Goal: Use online tool/utility: Use online tool/utility

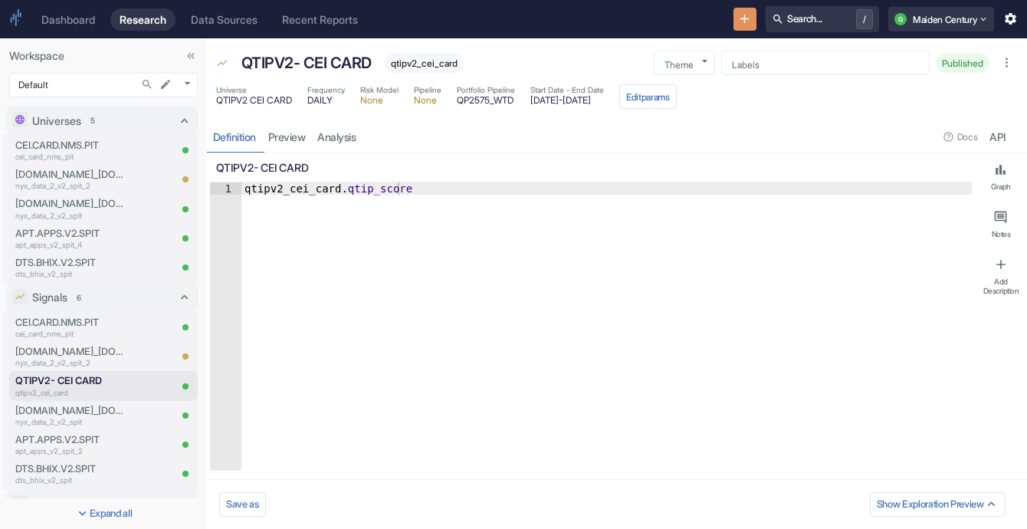
type textarea "x"
click at [87, 334] on p "cei_card_nms_pit" at bounding box center [71, 333] width 113 height 11
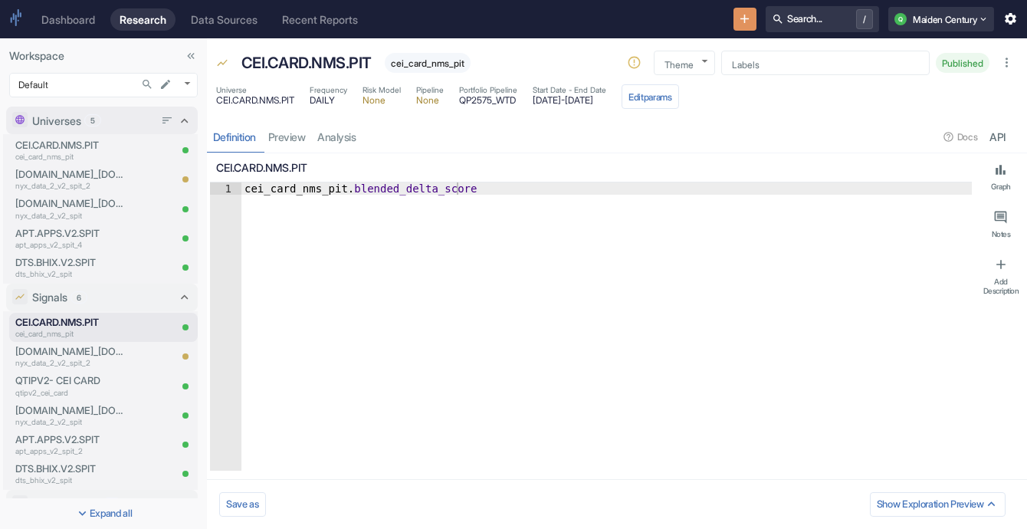
click at [177, 123] on icon at bounding box center [184, 120] width 15 height 15
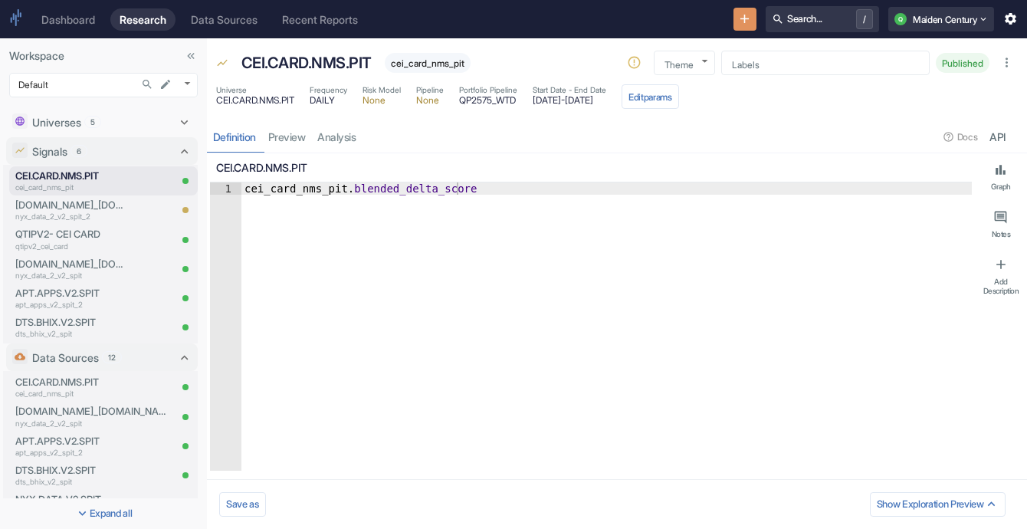
type textarea "x"
click at [342, 136] on link "analysis" at bounding box center [337, 136] width 51 height 31
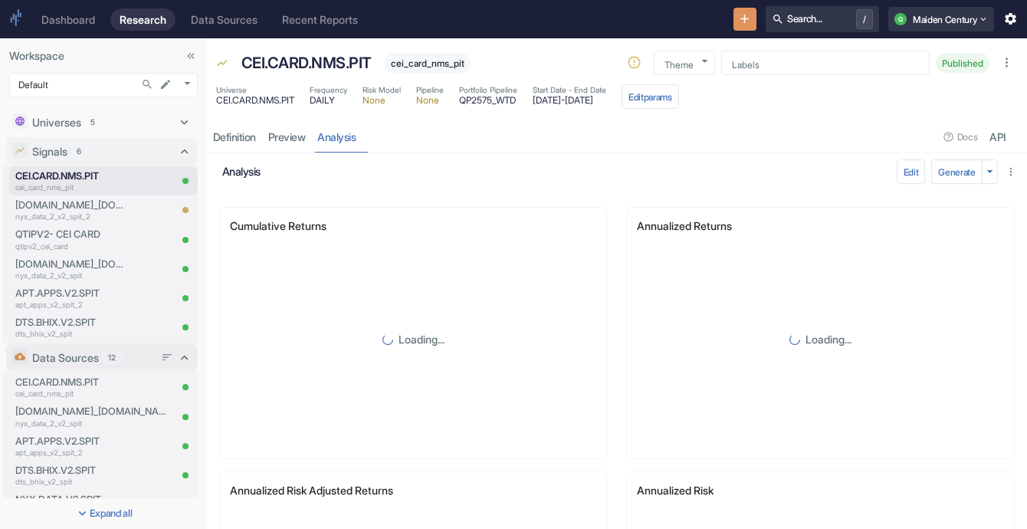
click at [177, 359] on icon at bounding box center [184, 357] width 15 height 15
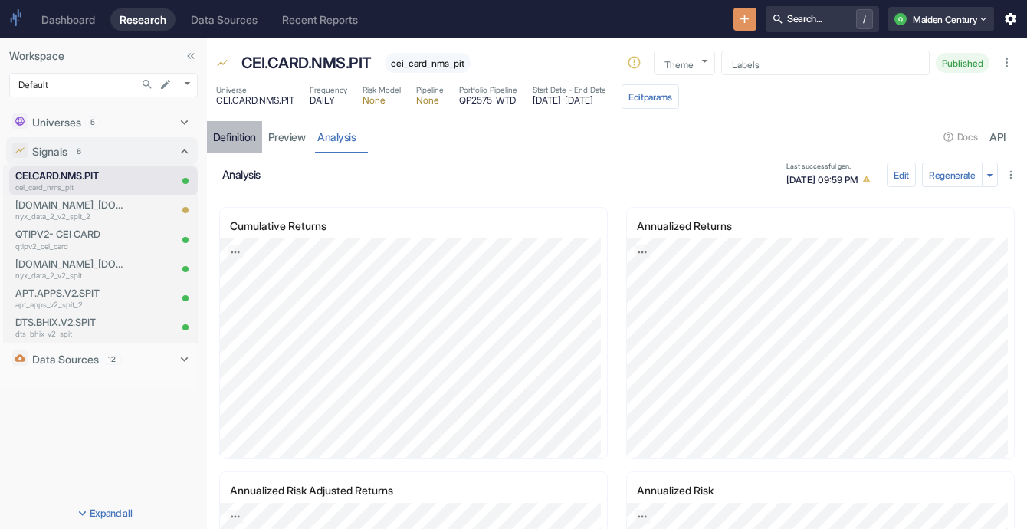
click at [245, 141] on div "Definition" at bounding box center [234, 137] width 43 height 14
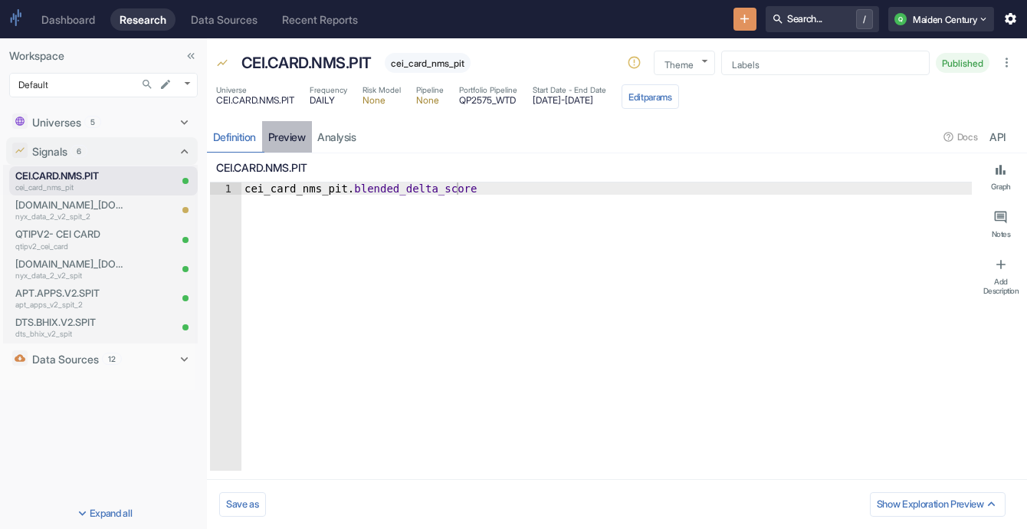
click at [290, 139] on link "preview" at bounding box center [287, 136] width 50 height 31
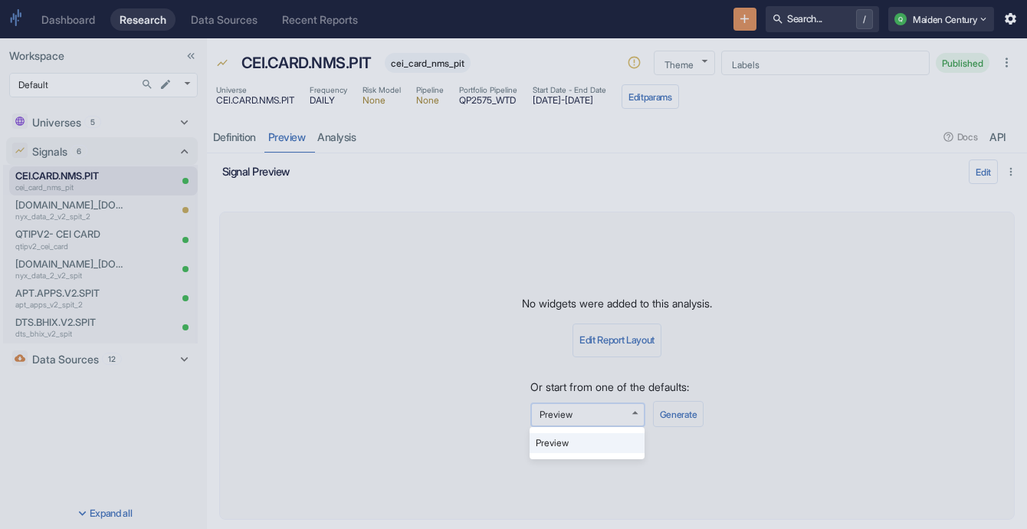
click at [619, 408] on body "Dashboard Research Data Sources Recent Reports Search... / Q Maiden Century Wor…" at bounding box center [513, 264] width 1027 height 529
click at [650, 349] on div at bounding box center [513, 264] width 1027 height 529
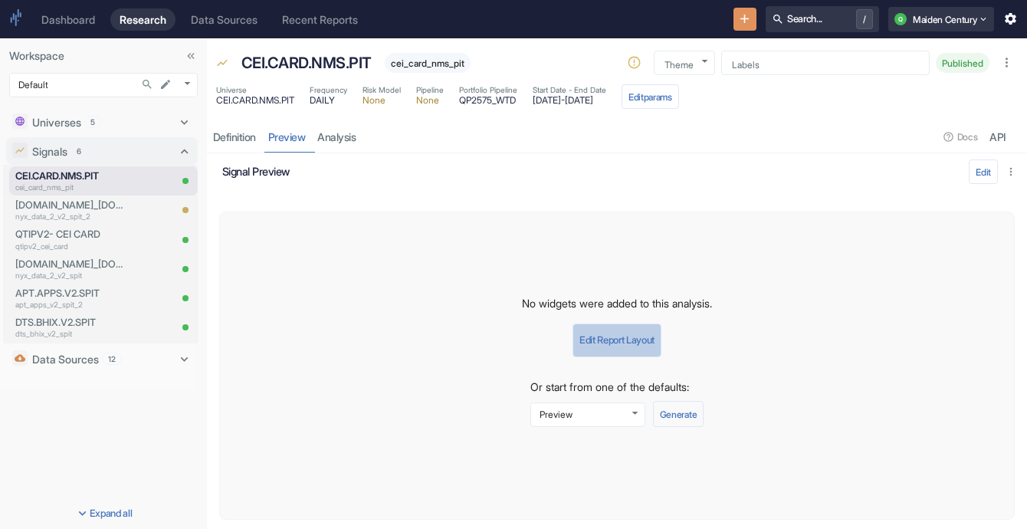
click at [640, 343] on button "Edit Report Layout" at bounding box center [616, 340] width 89 height 34
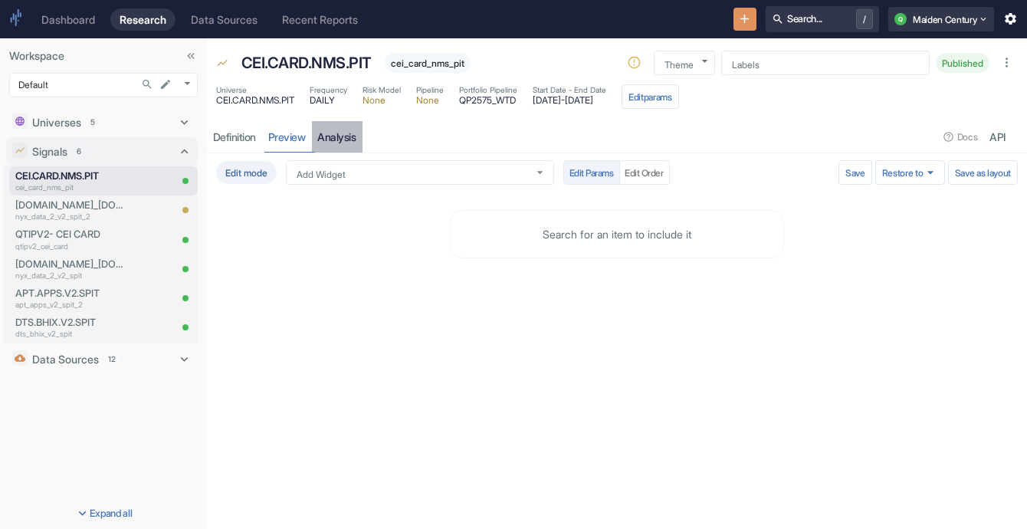
click at [320, 139] on link "analysis" at bounding box center [337, 136] width 51 height 31
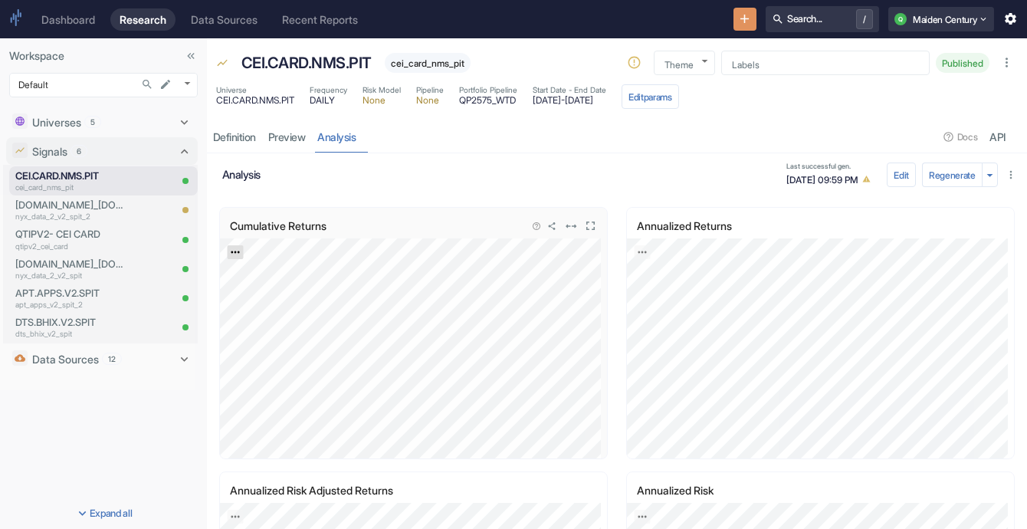
click at [232, 252] on icon "Export; Press ENTER to open" at bounding box center [235, 252] width 11 height 11
click at [269, 292] on link "CSV" at bounding box center [272, 293] width 43 height 16
click at [986, 173] on icon "button" at bounding box center [989, 174] width 6 height 3
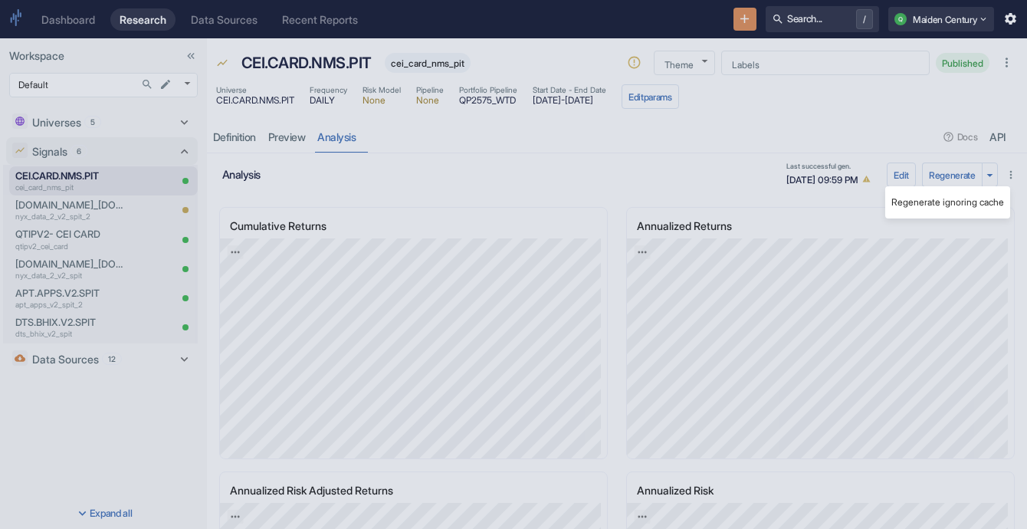
click at [971, 254] on div at bounding box center [513, 264] width 1027 height 529
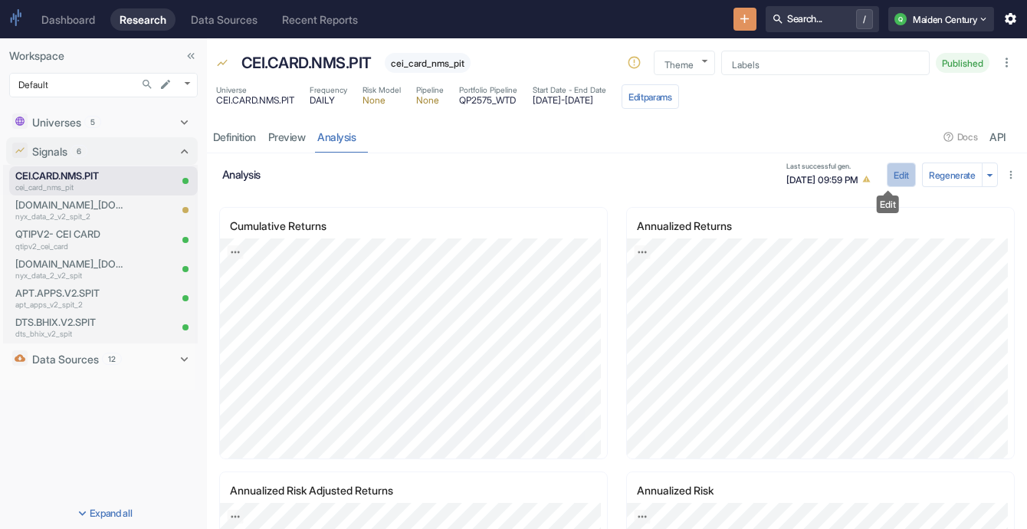
click at [887, 176] on button "Edit" at bounding box center [901, 174] width 29 height 25
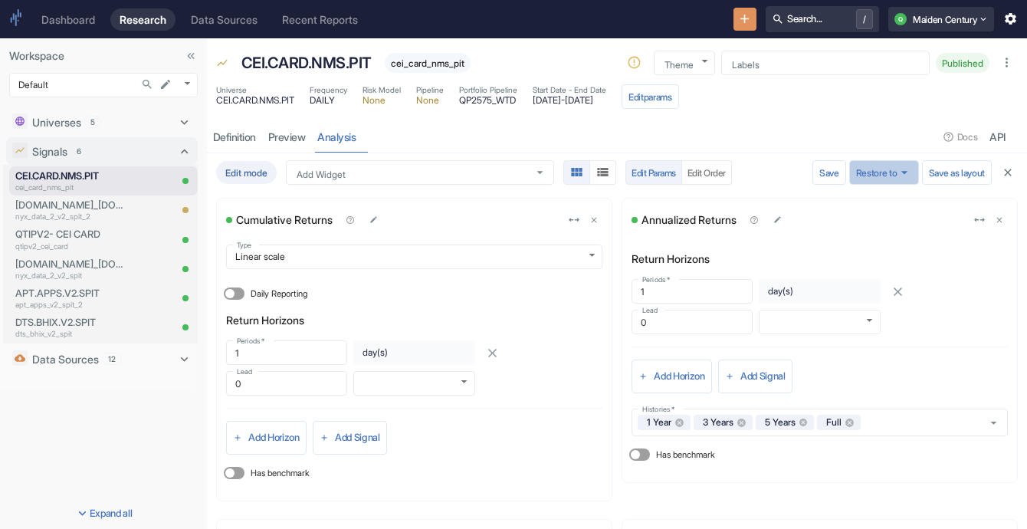
click at [897, 173] on icon "button" at bounding box center [904, 172] width 15 height 15
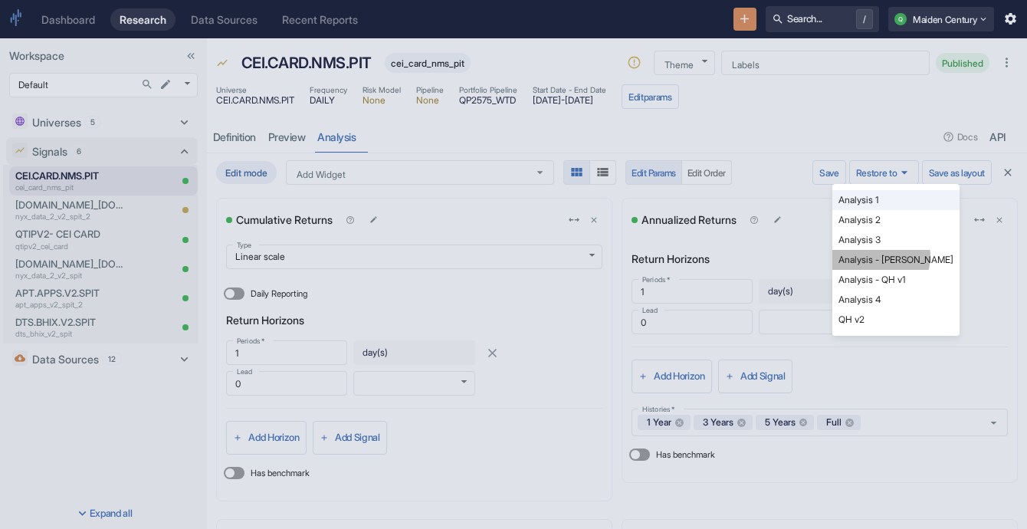
click at [878, 256] on li "Analysis - [PERSON_NAME]" at bounding box center [895, 260] width 127 height 20
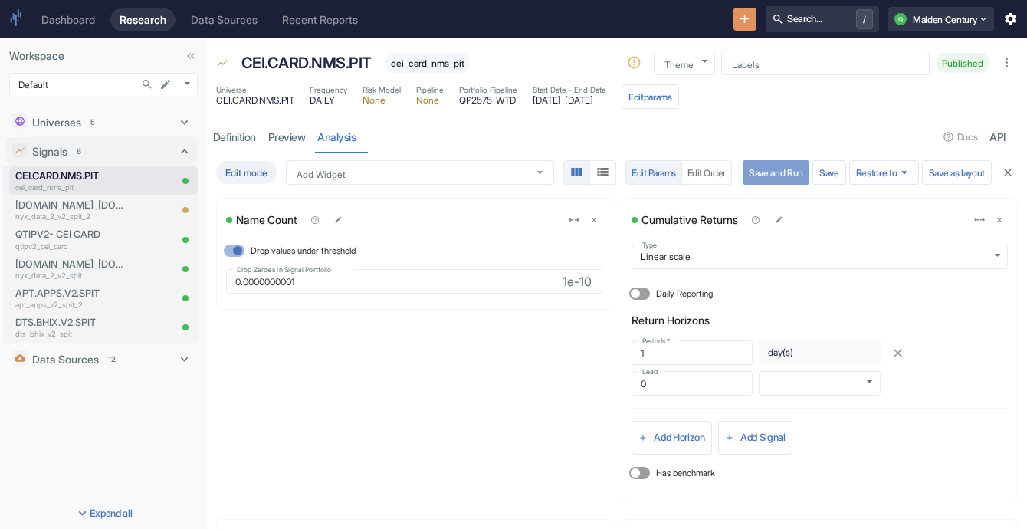
click at [756, 176] on button "Save and Run" at bounding box center [776, 172] width 67 height 25
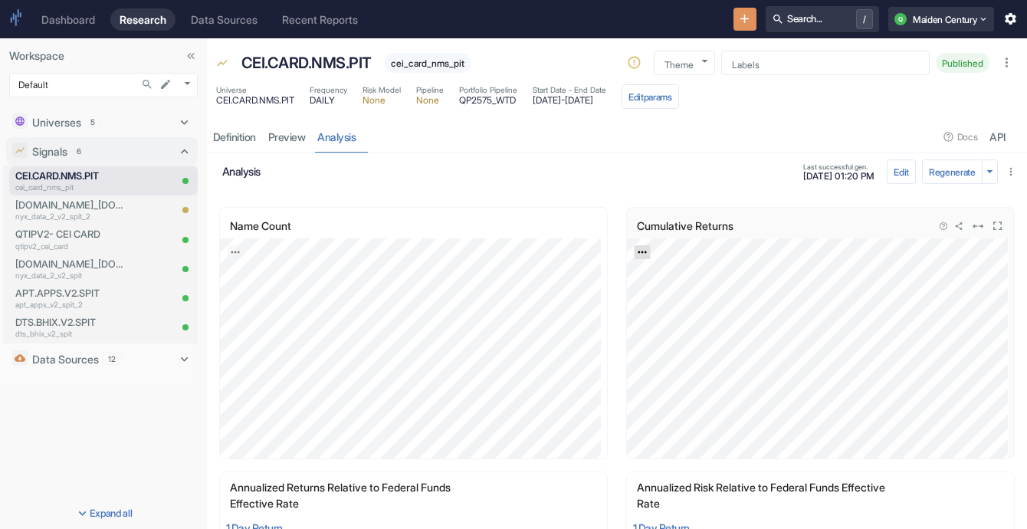
click at [637, 251] on icon "Export; Press ENTER to open" at bounding box center [642, 252] width 11 height 11
click at [676, 294] on link "CSV" at bounding box center [679, 293] width 43 height 16
click at [239, 257] on link "Export; Press ENTER to open" at bounding box center [236, 252] width 16 height 14
click at [269, 291] on link "CSV" at bounding box center [272, 293] width 43 height 16
click at [231, 130] on div "Definition" at bounding box center [234, 137] width 43 height 14
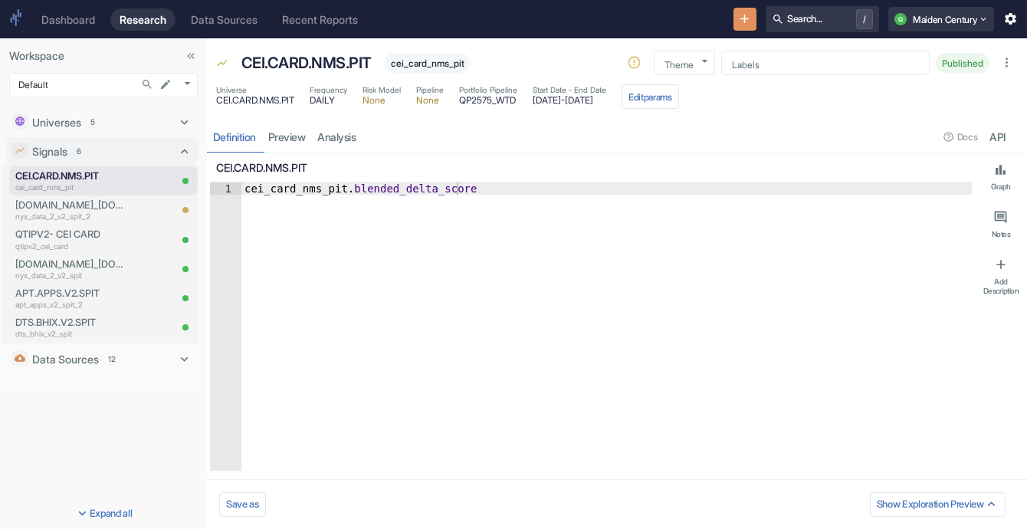
type textarea "cei_card_nms_pit.blended_delta_score"
click at [372, 192] on div "cei_card_nms_pit . blended_delta_score" at bounding box center [606, 338] width 730 height 313
click at [301, 139] on link "preview" at bounding box center [287, 136] width 50 height 31
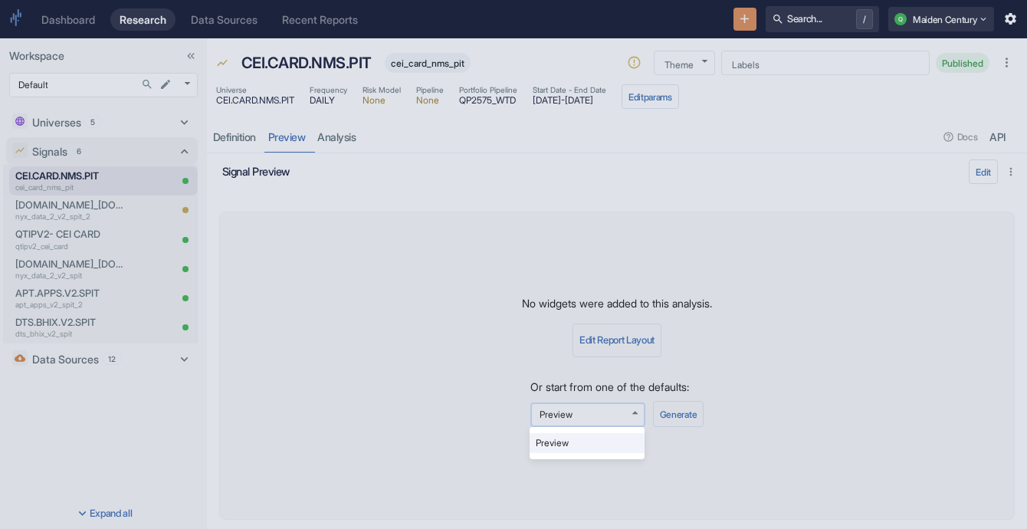
click at [640, 418] on body "Dashboard Research Data Sources Recent Reports Search... / Q Maiden Century Wor…" at bounding box center [513, 264] width 1027 height 529
click at [474, 218] on div at bounding box center [513, 264] width 1027 height 529
click at [629, 423] on body "Dashboard Research Data Sources Recent Reports Search... / Q Maiden Century Wor…" at bounding box center [513, 264] width 1027 height 529
click at [628, 376] on div at bounding box center [513, 264] width 1027 height 529
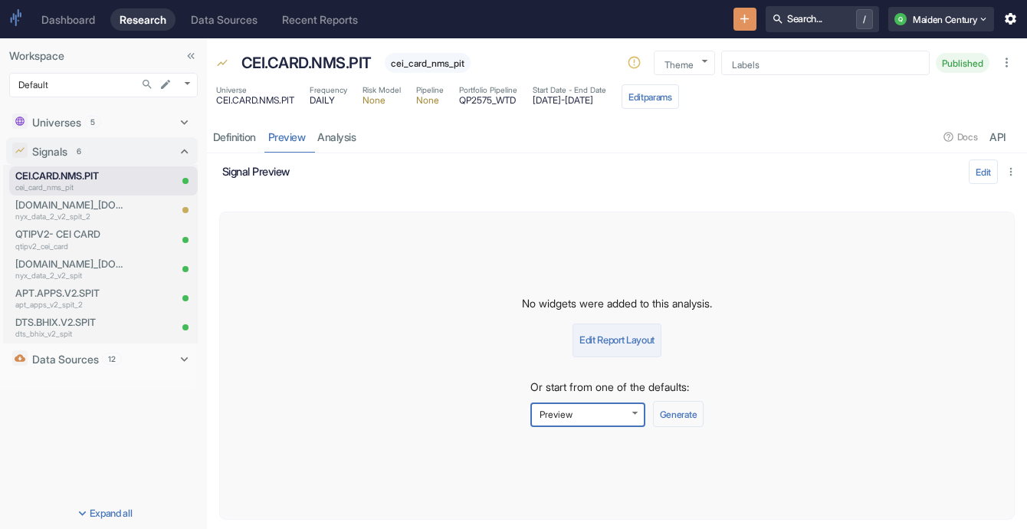
click at [622, 352] on button "Edit Report Layout" at bounding box center [616, 340] width 89 height 34
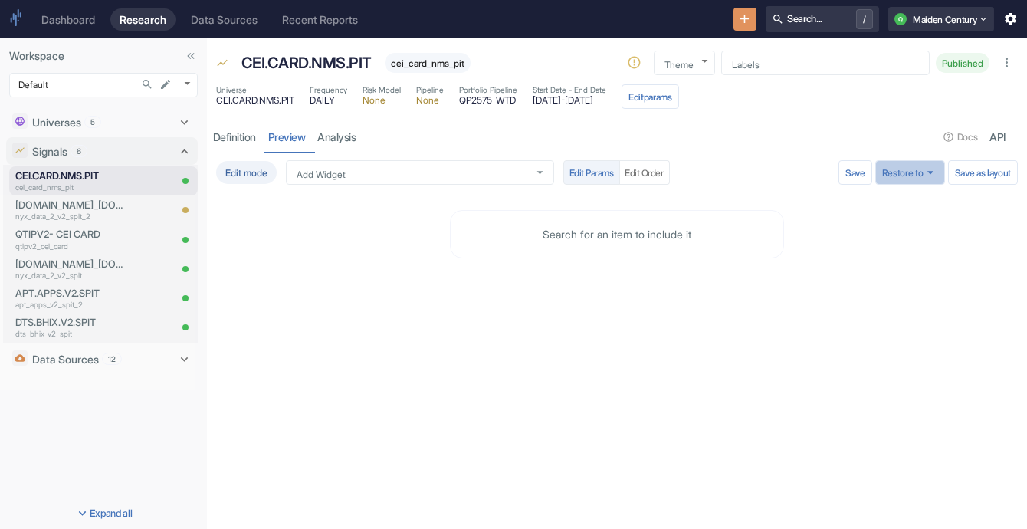
click at [927, 172] on icon "button" at bounding box center [930, 172] width 6 height 3
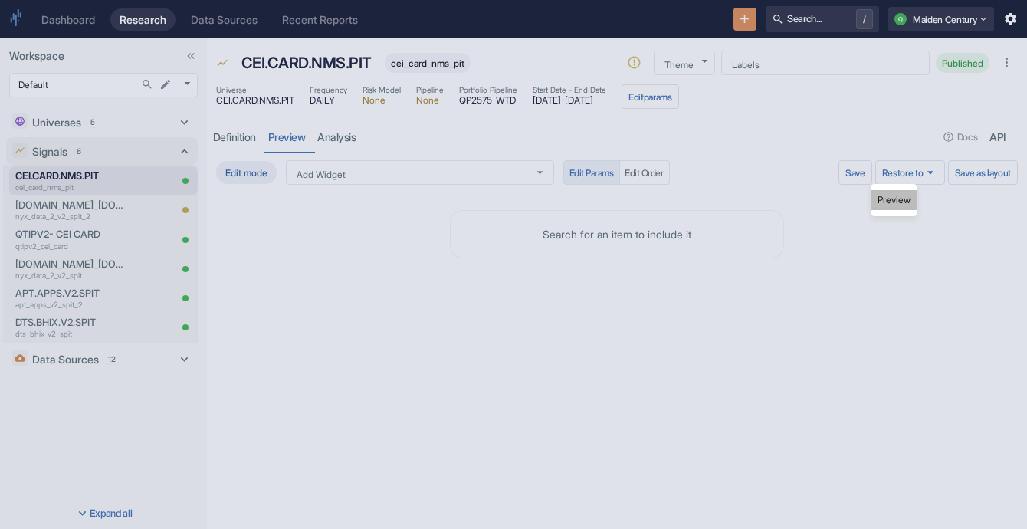
click at [900, 198] on li "Preview" at bounding box center [893, 200] width 45 height 20
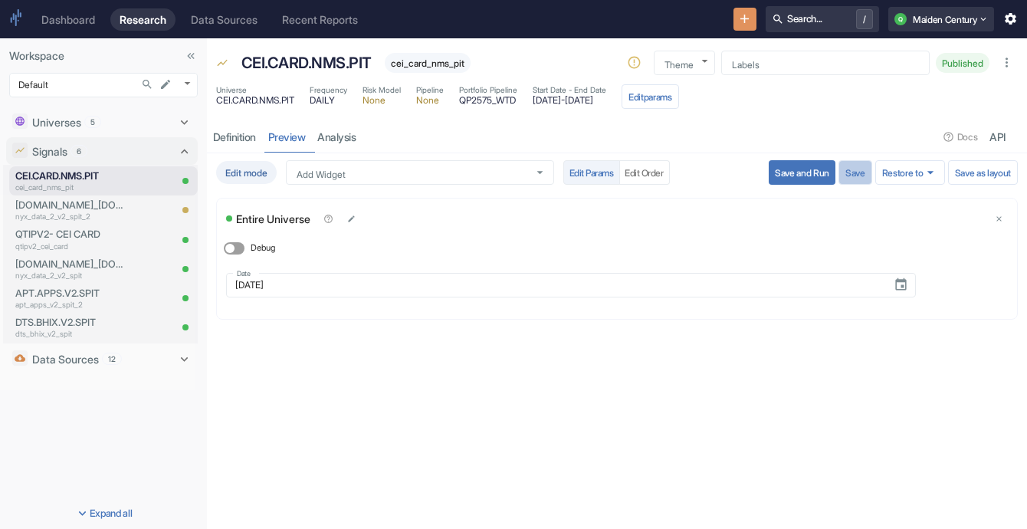
click at [848, 169] on button "Save" at bounding box center [855, 172] width 34 height 25
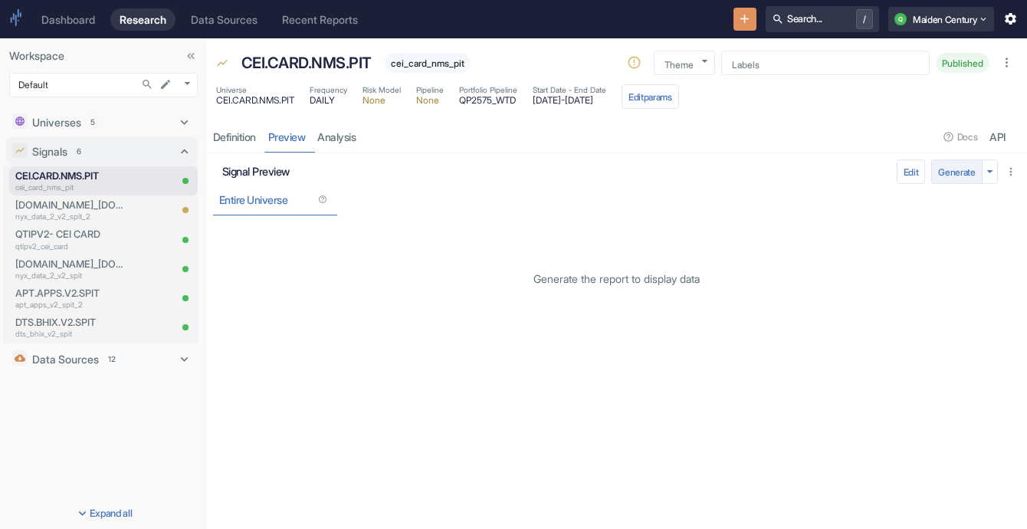
click at [967, 173] on button "Generate" at bounding box center [956, 171] width 51 height 25
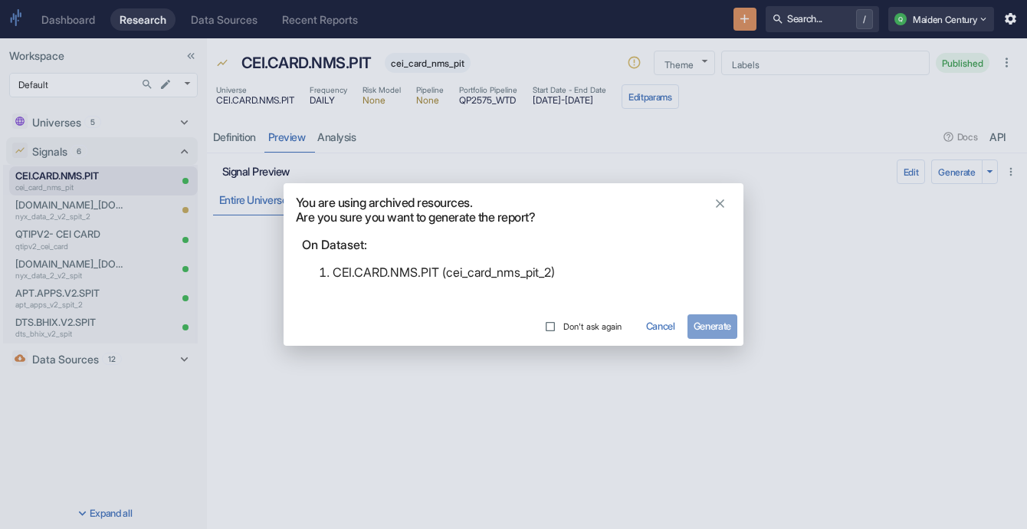
click at [718, 324] on button "Generate" at bounding box center [712, 326] width 50 height 25
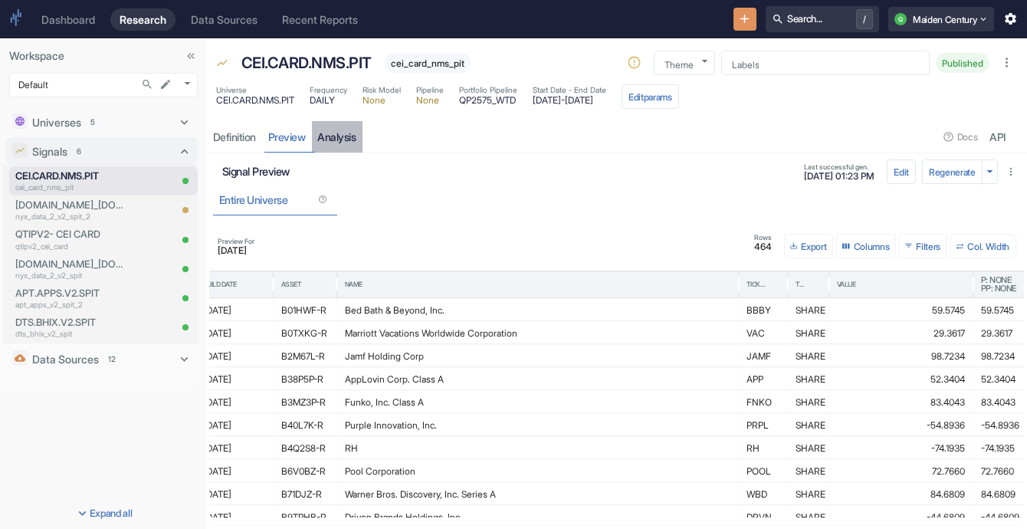
click at [340, 143] on link "analysis" at bounding box center [337, 136] width 51 height 31
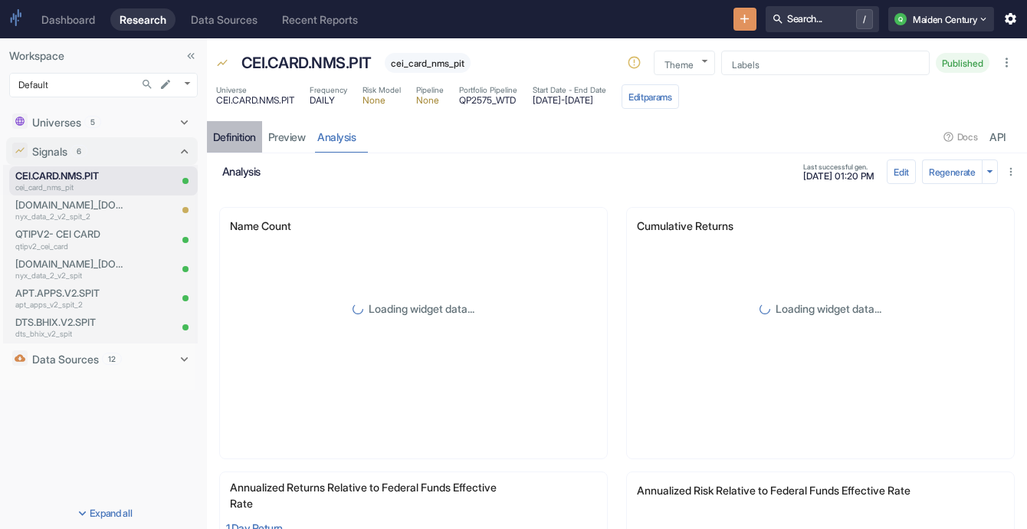
click at [241, 141] on div "Definition" at bounding box center [234, 137] width 43 height 14
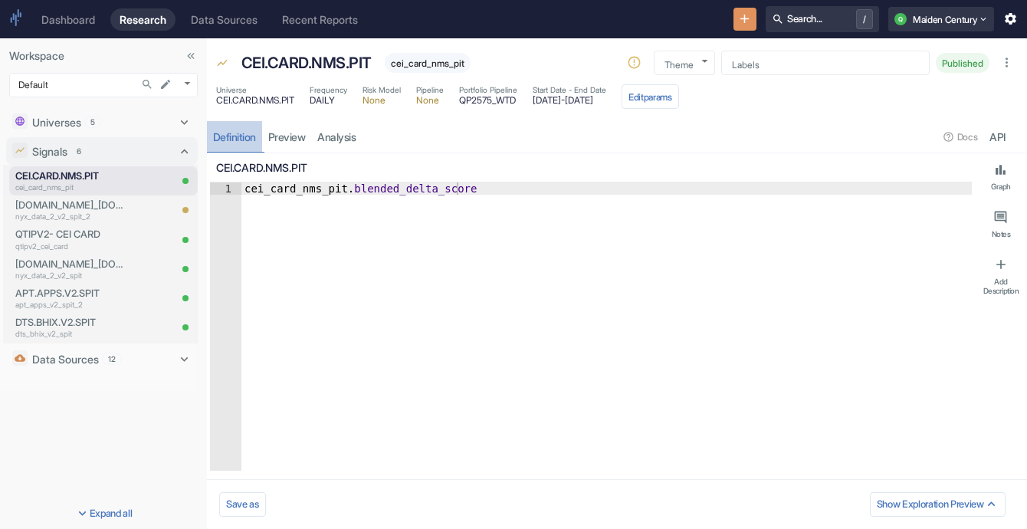
click at [241, 141] on div "Definition" at bounding box center [234, 137] width 43 height 14
type textarea "x"
click at [331, 140] on link "analysis" at bounding box center [337, 136] width 51 height 31
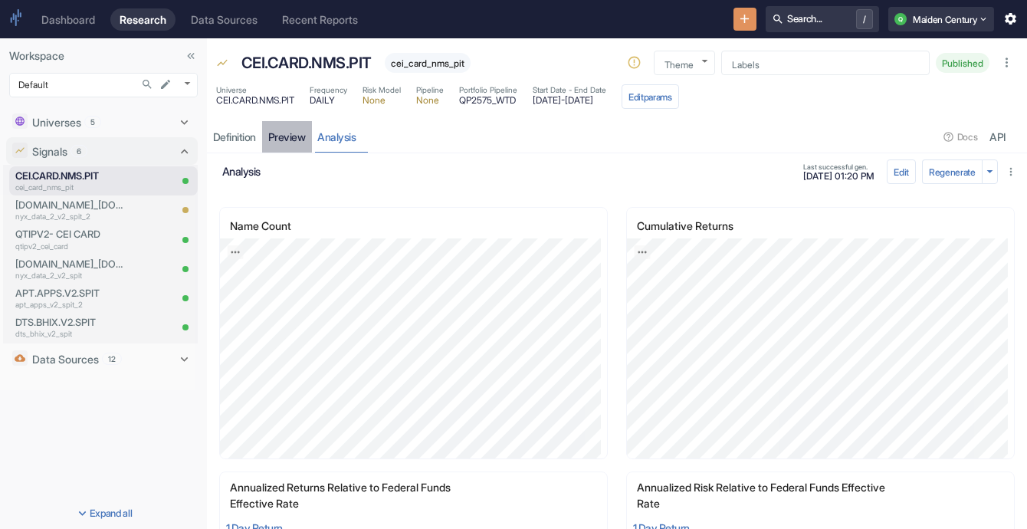
click at [303, 141] on link "preview" at bounding box center [287, 136] width 50 height 31
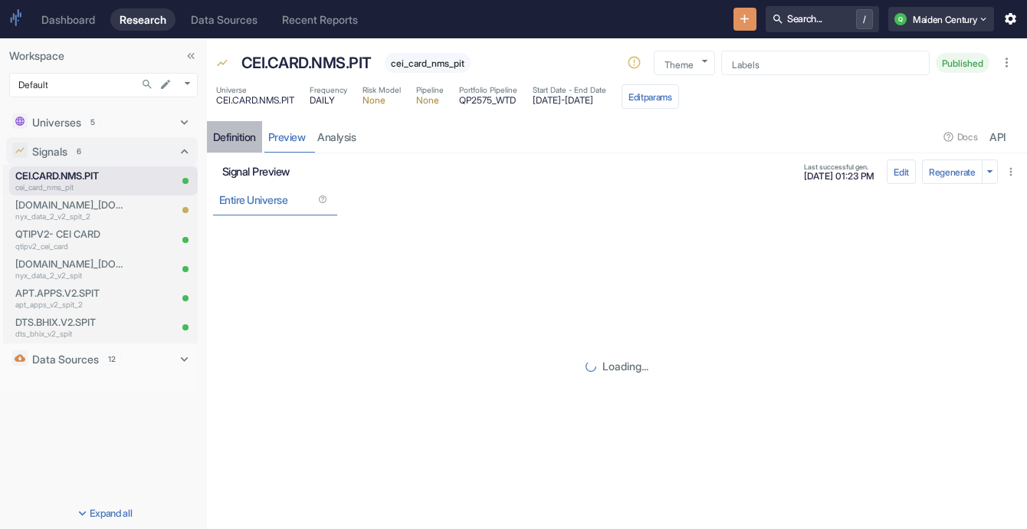
click at [252, 139] on div "Definition" at bounding box center [234, 137] width 43 height 14
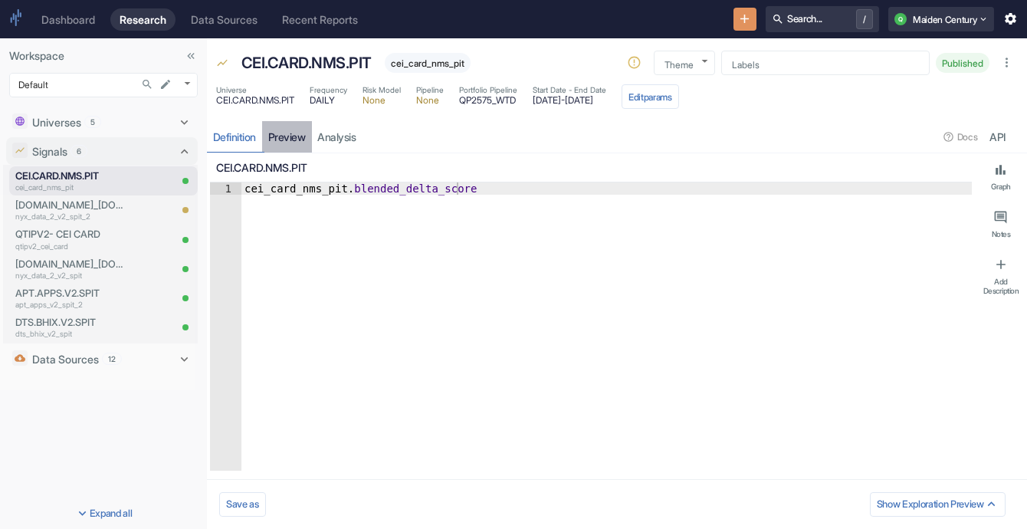
click at [293, 137] on link "preview" at bounding box center [287, 136] width 50 height 31
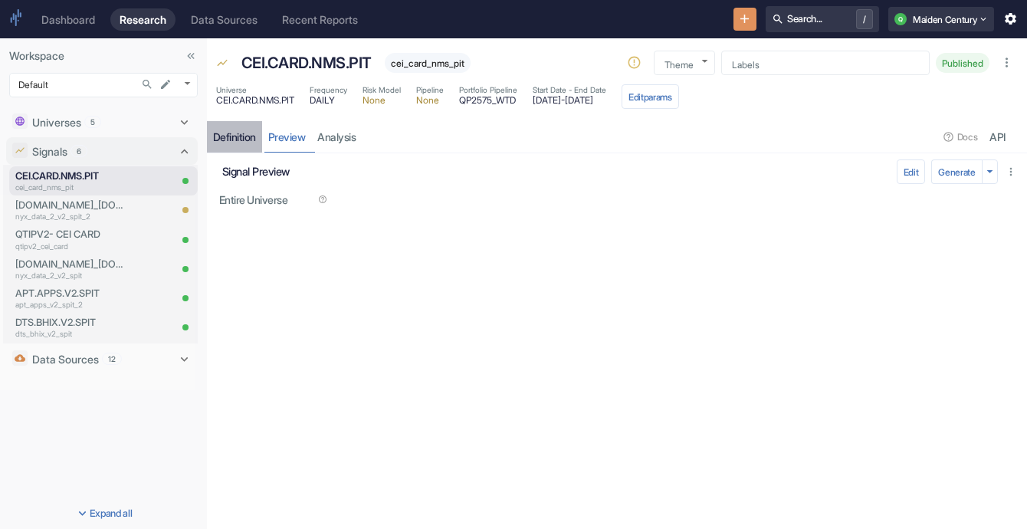
click at [256, 139] on div "Definition" at bounding box center [234, 137] width 43 height 14
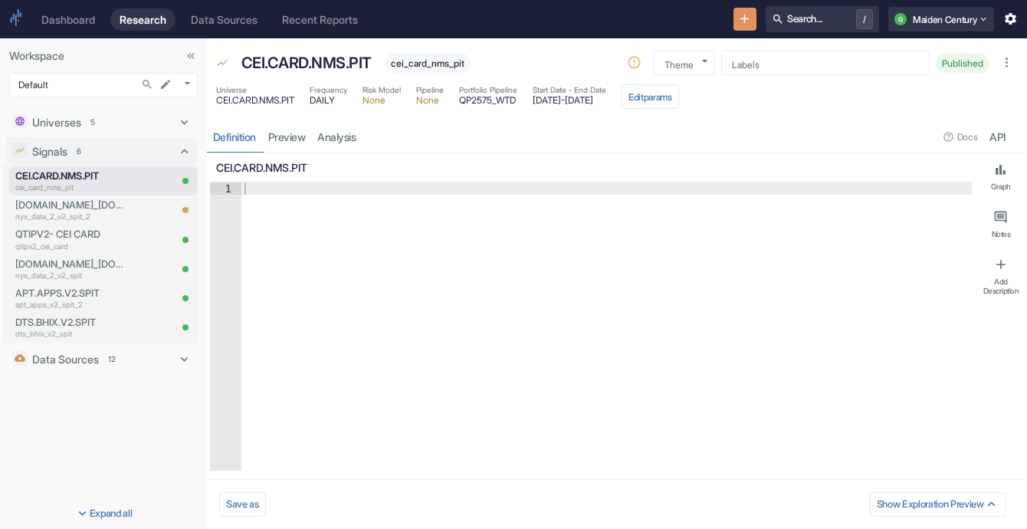
type textarea "x"
type textarea "cei_card_nms_pit.blended_delta_score"
click at [366, 189] on div "cei_card_nms_pit . blended_delta_score" at bounding box center [606, 338] width 730 height 313
click at [101, 179] on p "CEI.CARD.NMS.PIT" at bounding box center [71, 176] width 113 height 15
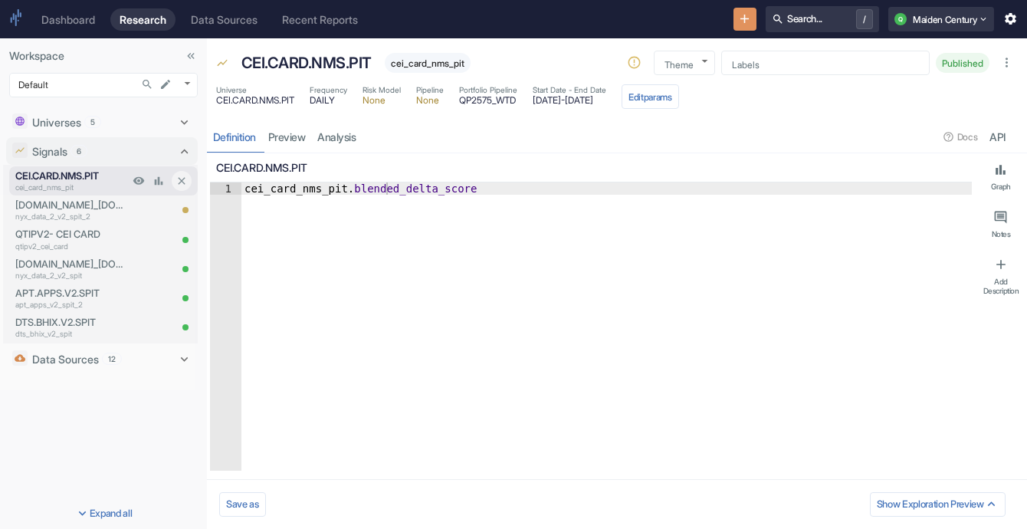
type textarea "x"
click at [737, 14] on icon "New Resource" at bounding box center [744, 18] width 15 height 15
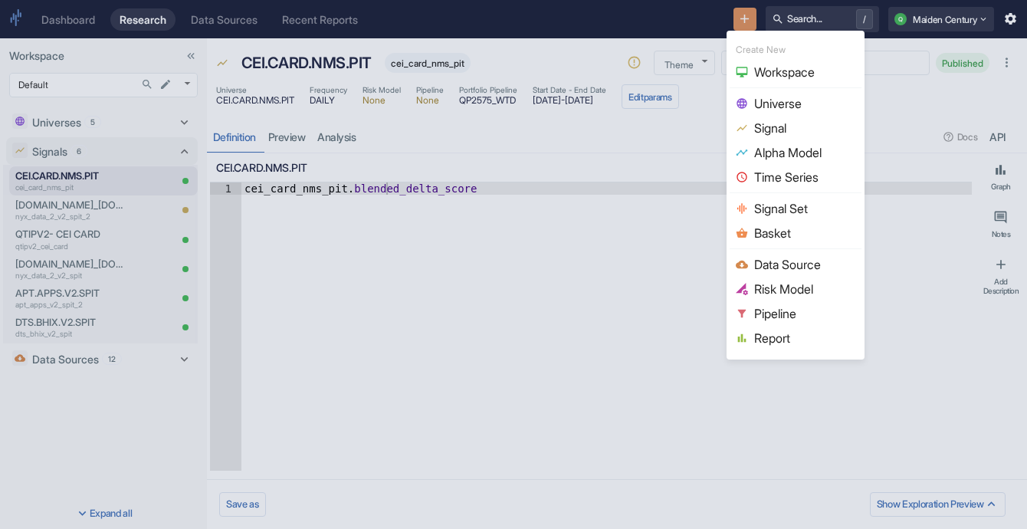
click at [382, 202] on div at bounding box center [513, 264] width 1027 height 529
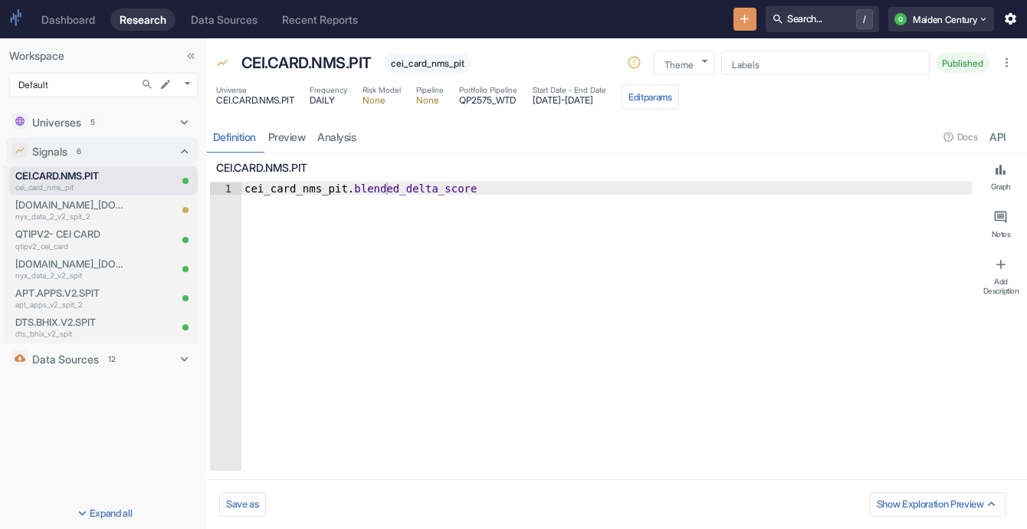
click at [359, 194] on div "cei_card_nms_pit . blended_delta_score" at bounding box center [606, 338] width 730 height 313
click at [737, 25] on icon "New Resource" at bounding box center [744, 18] width 15 height 15
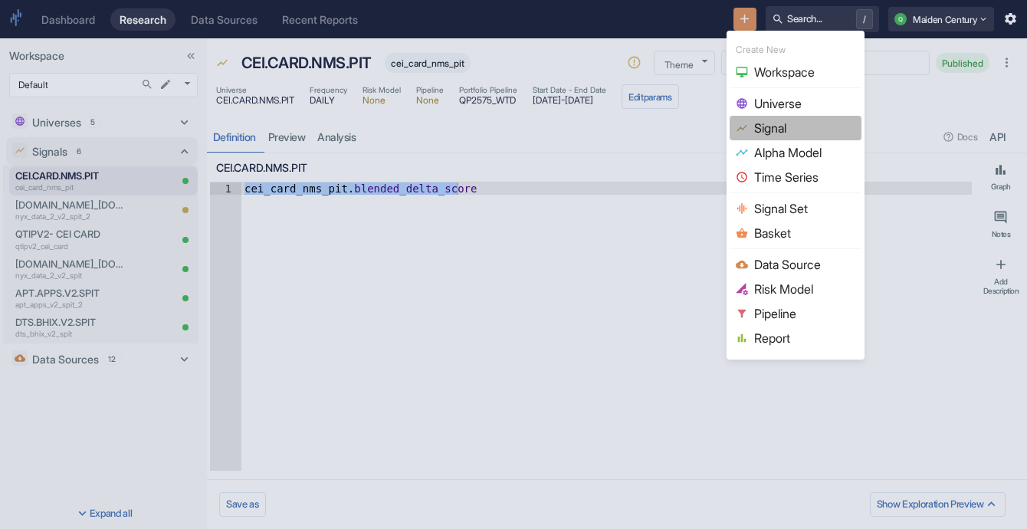
click at [793, 136] on li "Signal" at bounding box center [796, 128] width 132 height 25
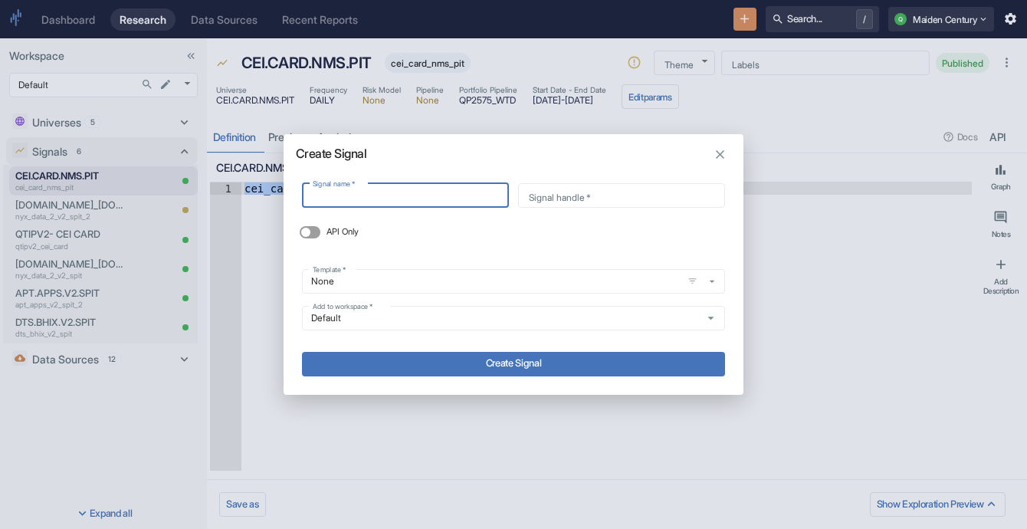
type input "cei_card_nms_pit.blended_delta_score"
type input "cei_card_nms_pit_blended_delta_score"
type input "C"
type input "c"
type input "CE"
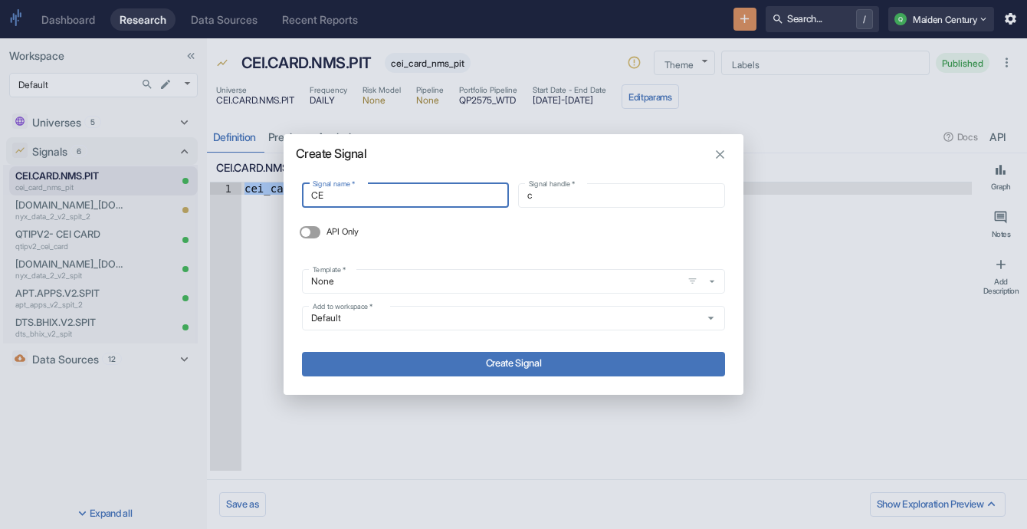
type input "ce"
type input "CEI"
type input "cei"
type input "CEI."
type input "cei_"
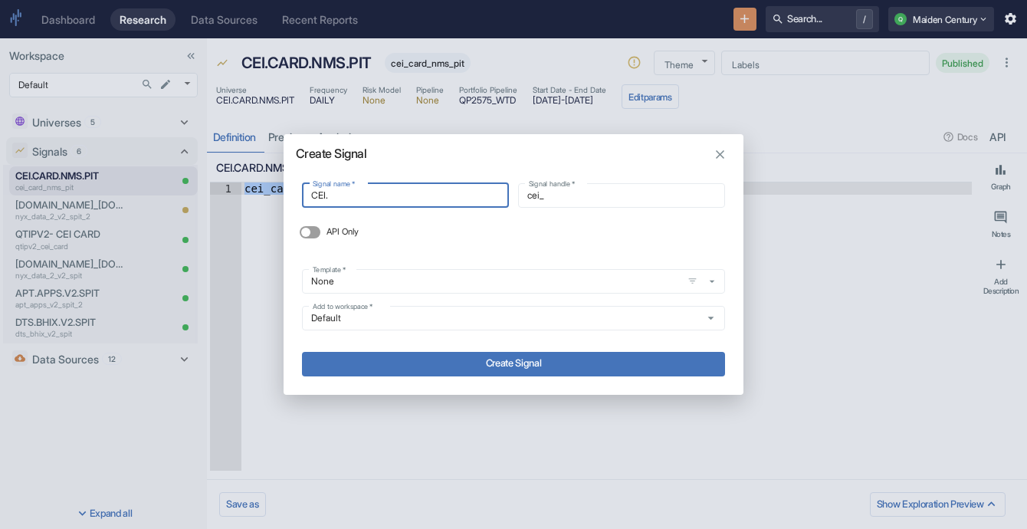
type input "CEI.C"
type input "cei_c"
type input "[DOMAIN_NAME]"
type input "cei_ca"
type input "[DOMAIN_NAME]"
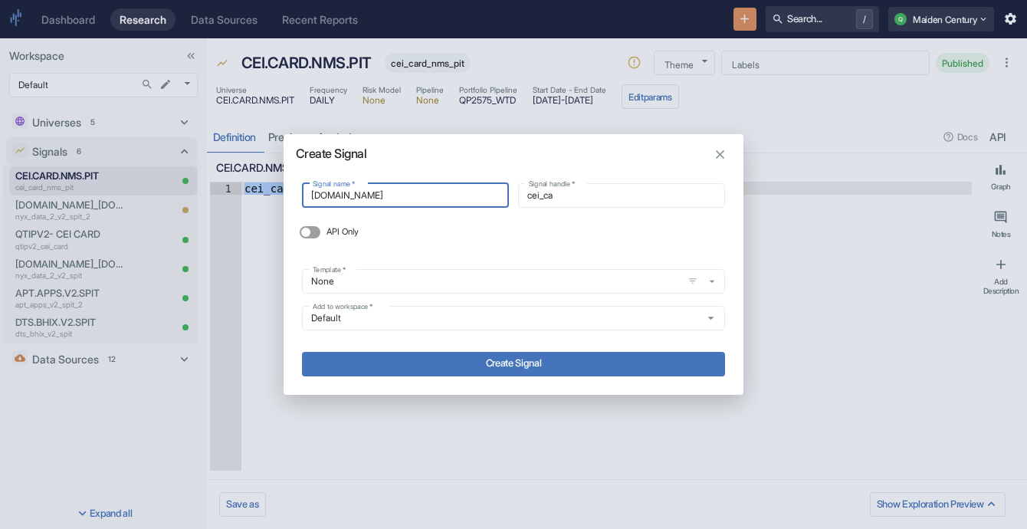
type input "cei_car"
type input "CEI.CARD"
type input "cei_card"
type input "CEI.CARDN"
type input "cei_cardn"
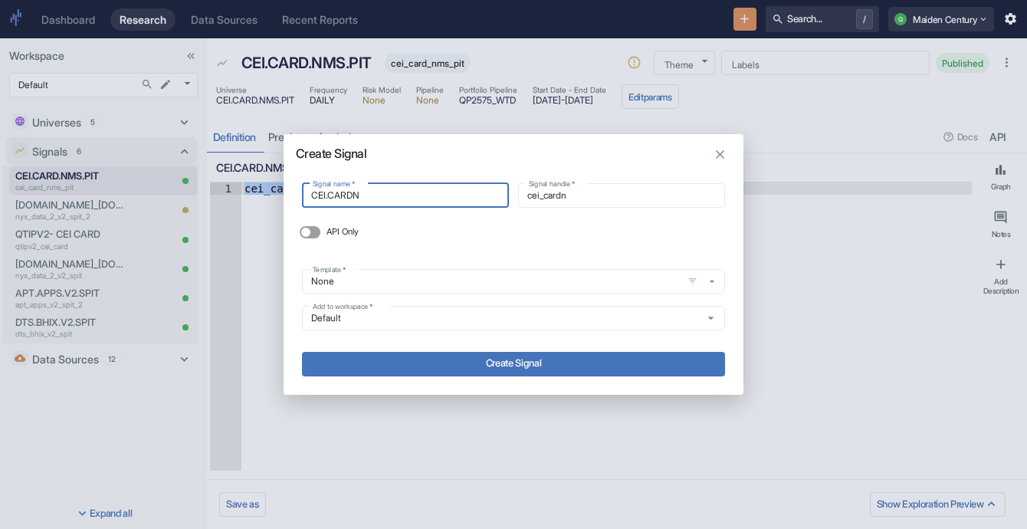
type input "CEI.CARD"
type input "cei_card"
type input "CEI.CARD."
type input "cei_card_"
type input "CEI.CARD.N"
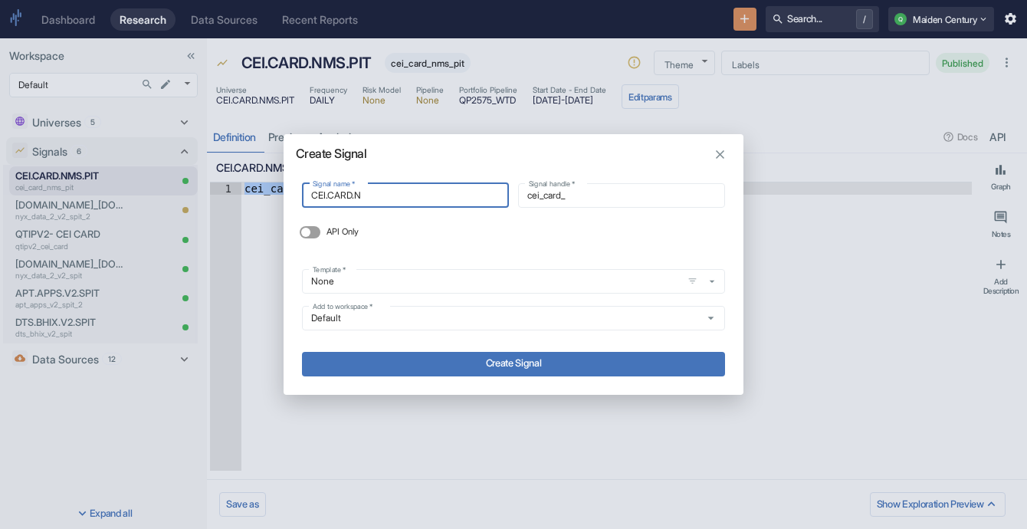
type input "cei_card_n"
type input "CEI.CARD.NM"
type input "cei_card_nm"
type input "CEI.CARD.NMS"
type input "cei_card_nms"
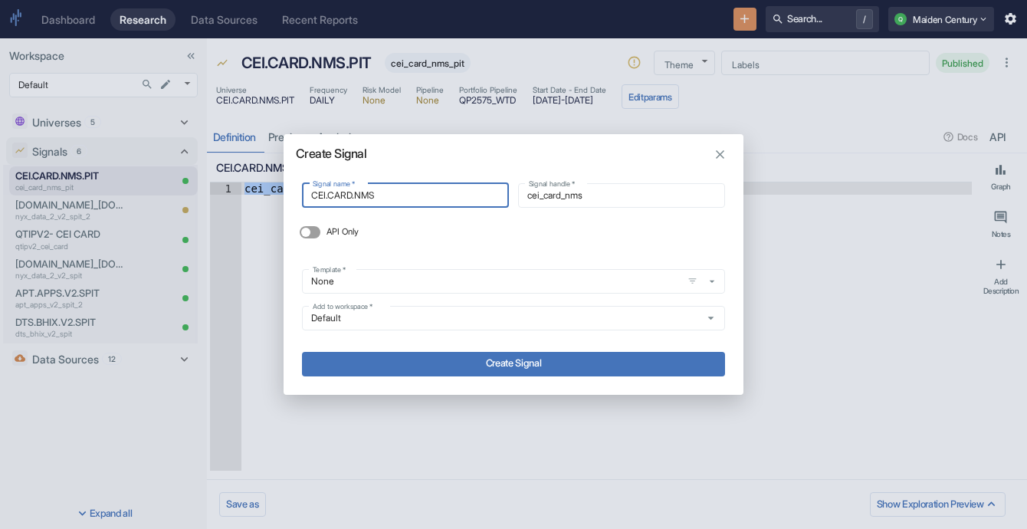
type input "CEI.CARD.NMS."
type input "cei_card_nms_"
type input "CEI.CARD.NMS.P"
type input "cei_card_nms_p"
type input "CEI.CARD.NMS.PI"
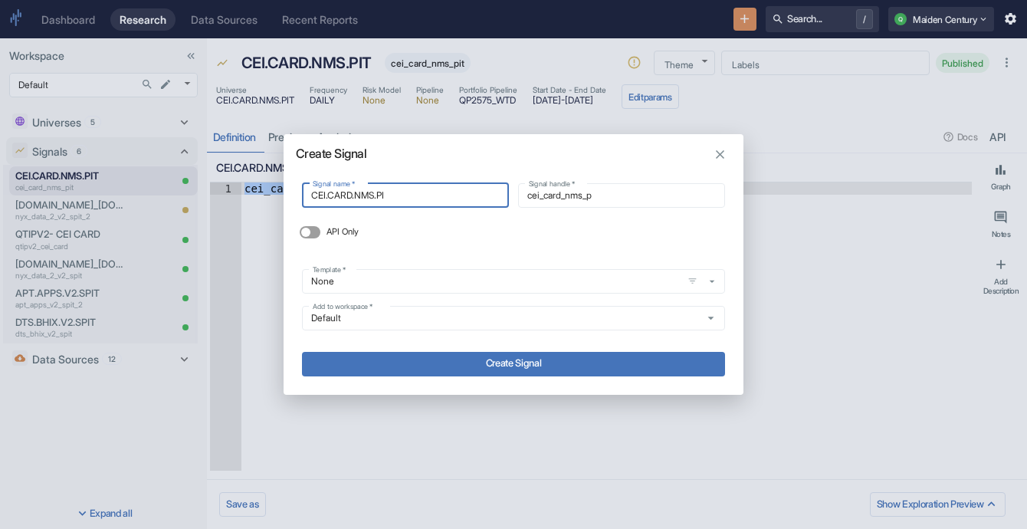
type input "cei_card_nms_pi"
type input "CEI.CARD.NMS.PIT"
type input "cei_card_nms_pit"
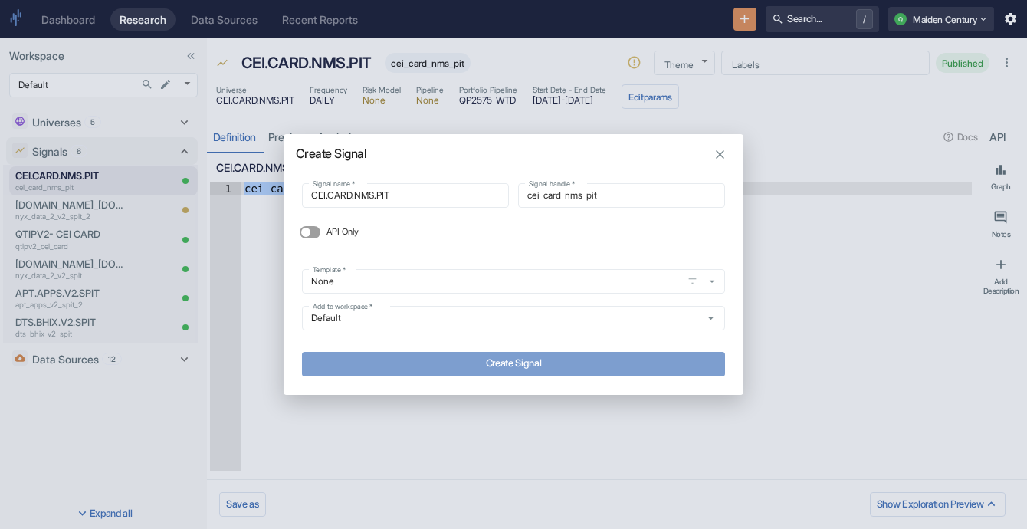
click at [576, 367] on button "Create Signal" at bounding box center [513, 364] width 423 height 25
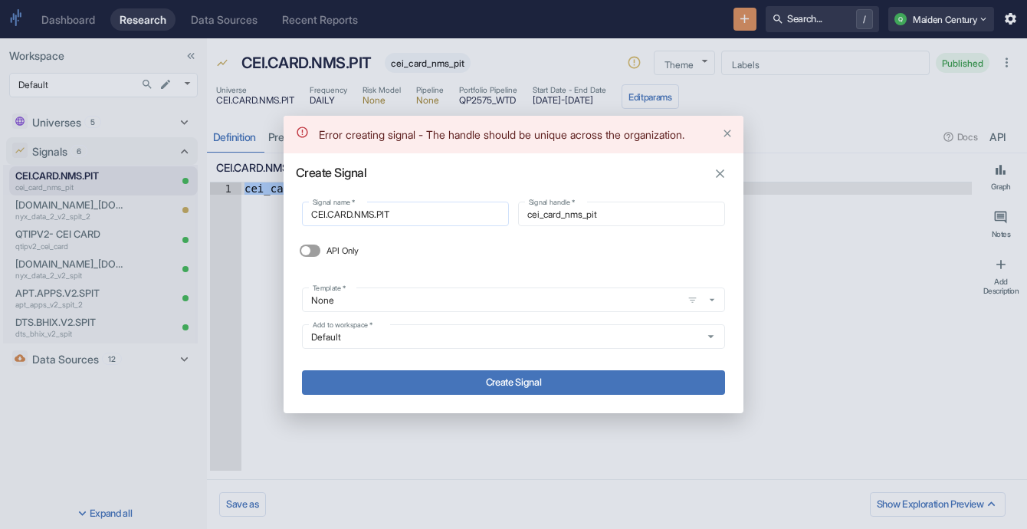
click at [456, 223] on input "CEI.CARD.NMS.PIT" at bounding box center [405, 214] width 207 height 18
type input "CEI.CARD.NMS.PIT1"
type input "cei_card_nms_pit1"
type input "CEI.CARD.NMS.PIT"
type input "cei_card_nms_pit"
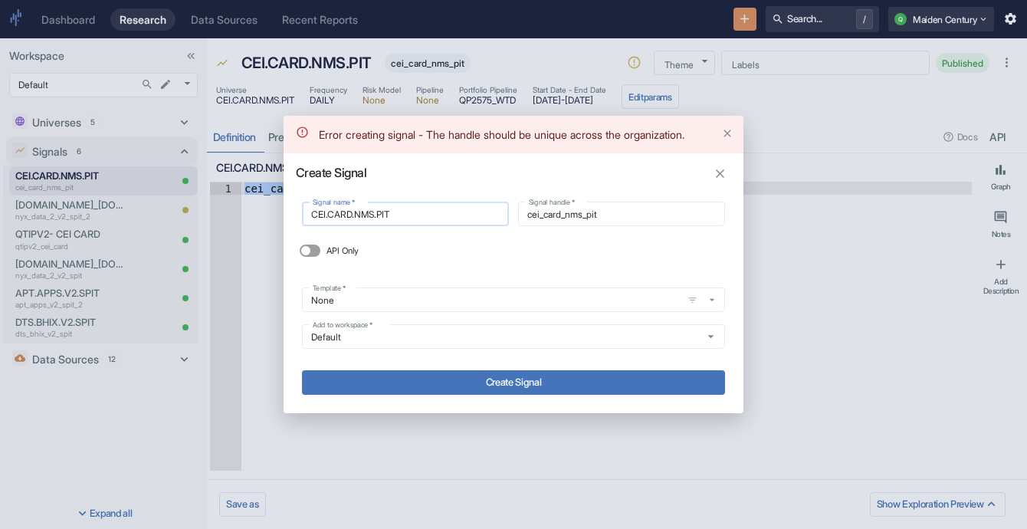
type input "CEI.CARD.NMS.PIT_"
type input "cei_card_nms_pit_"
type input "CEI.CARD.NMS.PIT_@"
type input "cei_card_nms_pit__"
type input "CEI.CARD.NMS.PIT_"
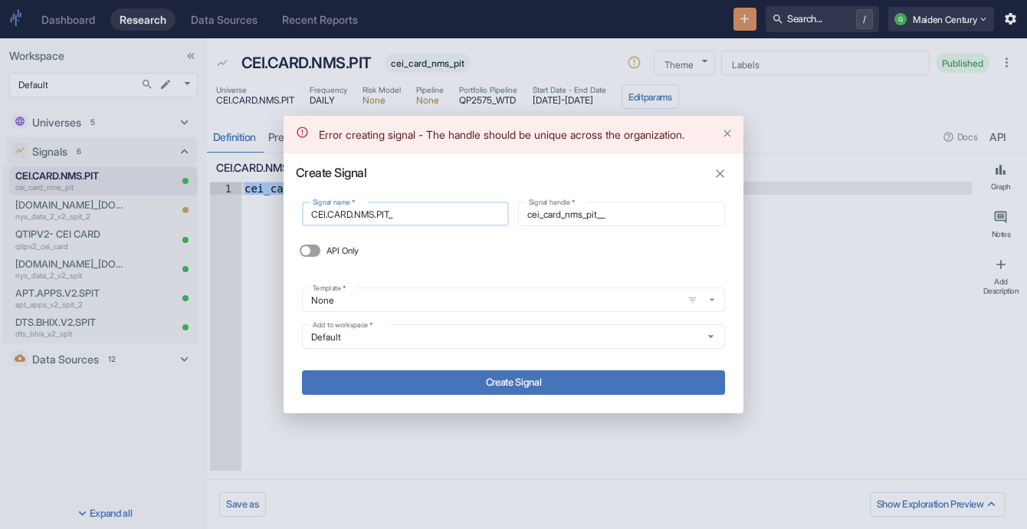
type input "cei_card_nms_pit_"
type input "CEI.CARD.NMS.PIT_2"
type input "cei_card_nms_pit_2"
type input "CEI.CARD.NMS.PIT_2"
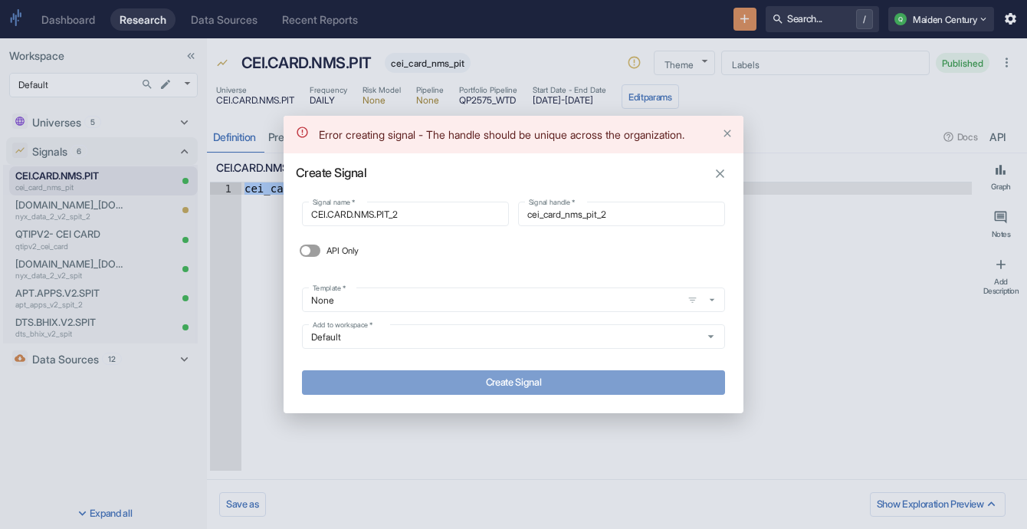
click at [449, 384] on button "Create Signal" at bounding box center [513, 382] width 423 height 25
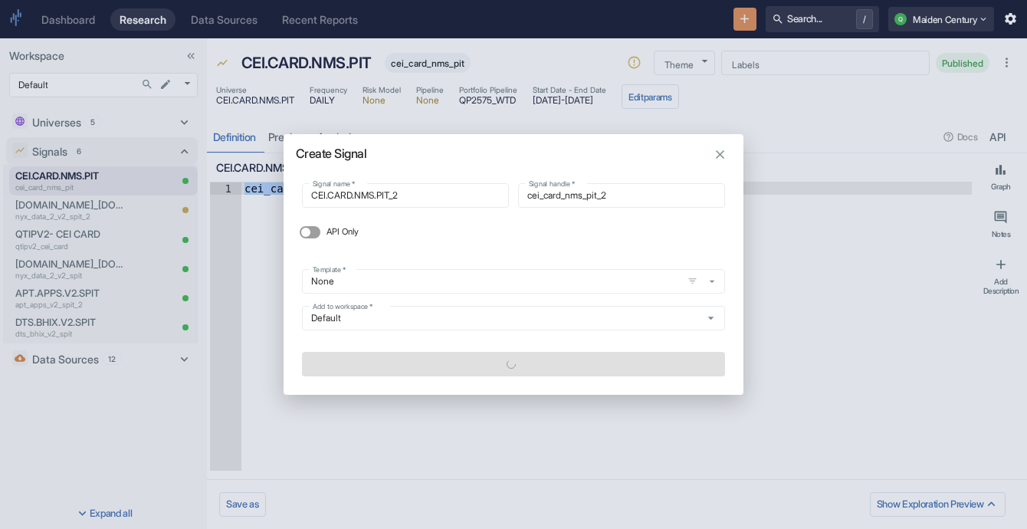
type textarea "x"
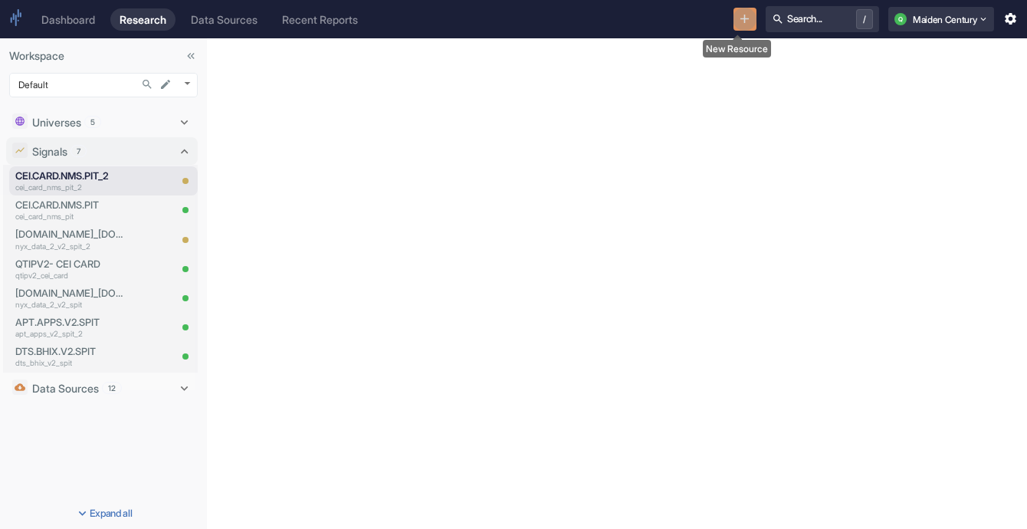
click at [733, 27] on button "New Resource" at bounding box center [745, 20] width 24 height 24
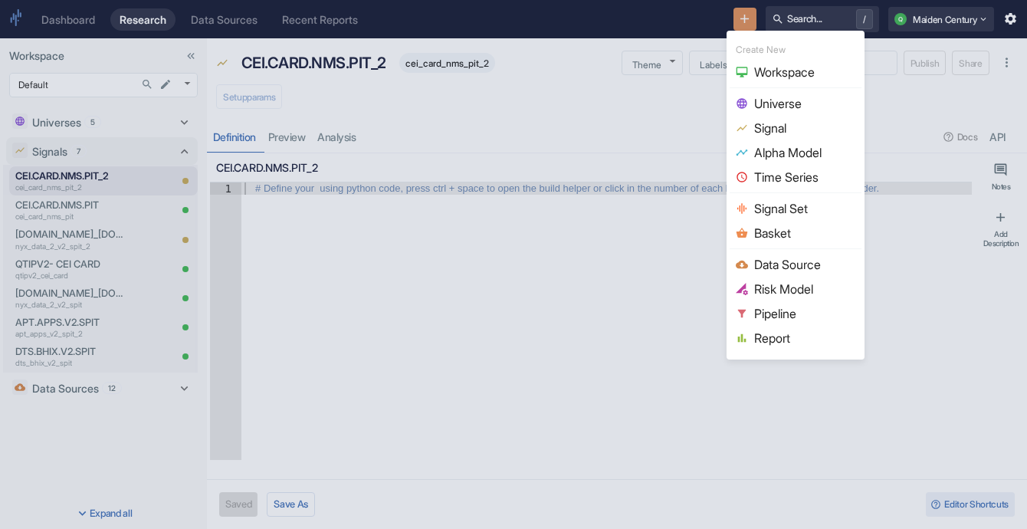
type textarea "x"
click at [792, 121] on span "Signal" at bounding box center [804, 128] width 101 height 18
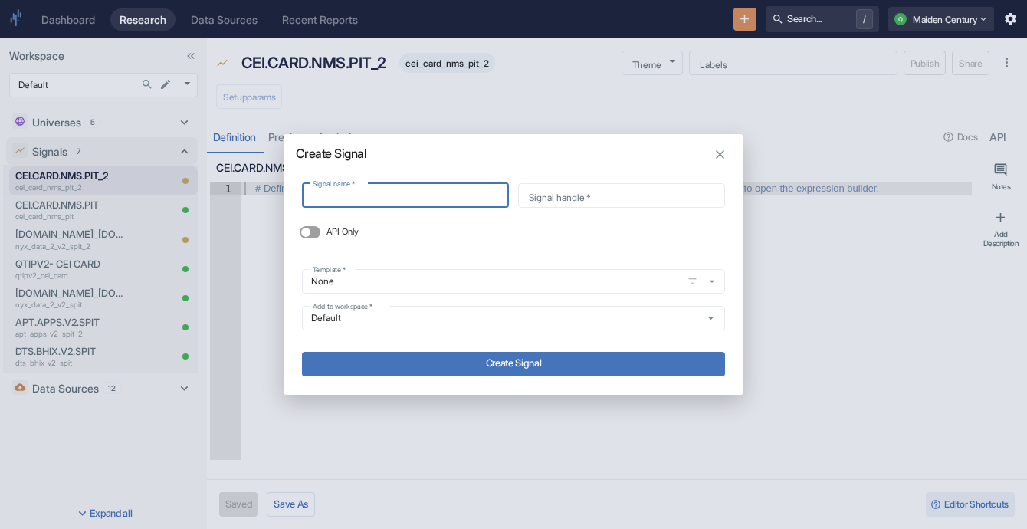
type input "cei_card_nms_pit.blended_delta_score"
type input "cei_card_nms_pit_blended_delta_score"
type input "c"
type input "ce"
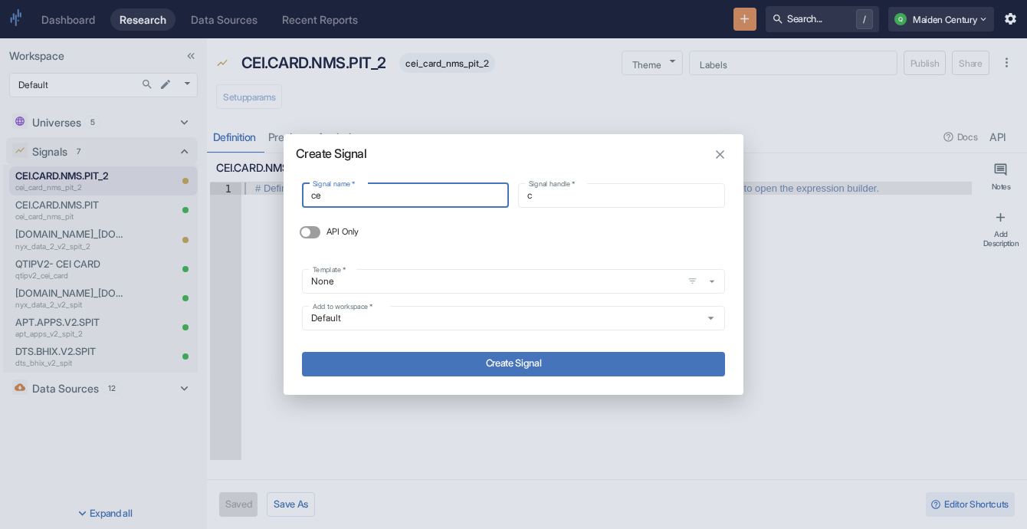
type input "ce"
type input "cei"
type input "cei_"
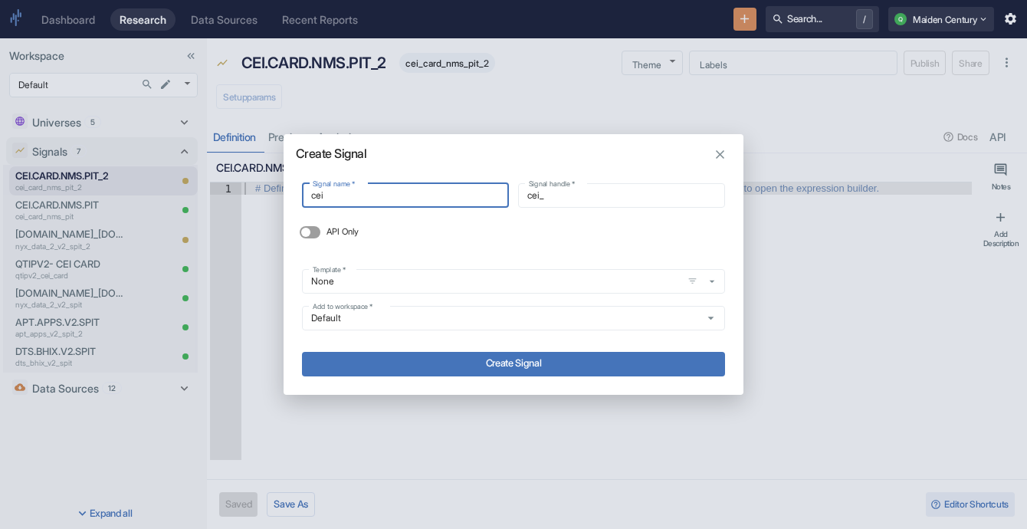
type input "cei"
type input "ce"
type input "c"
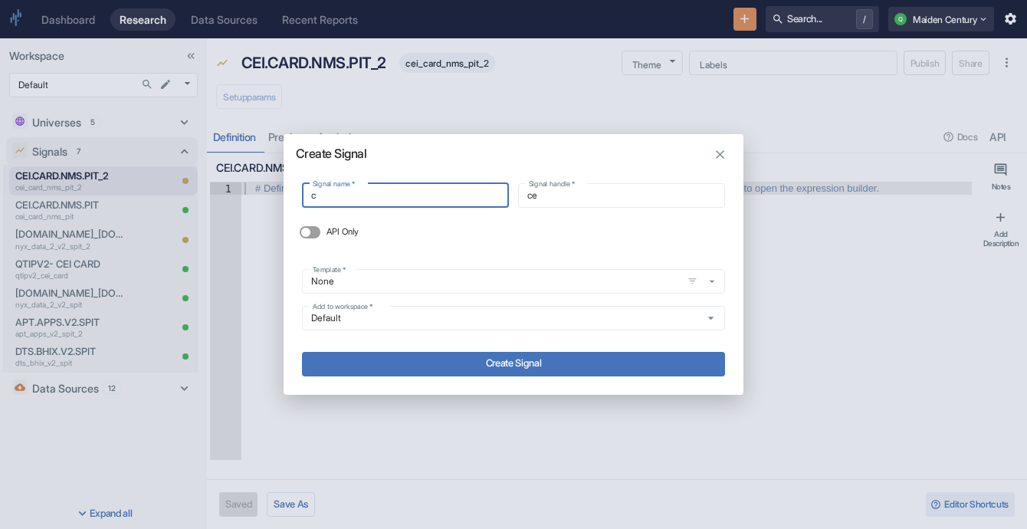
type input "c"
type input "C"
type input "c"
type input "CE"
type input "ce"
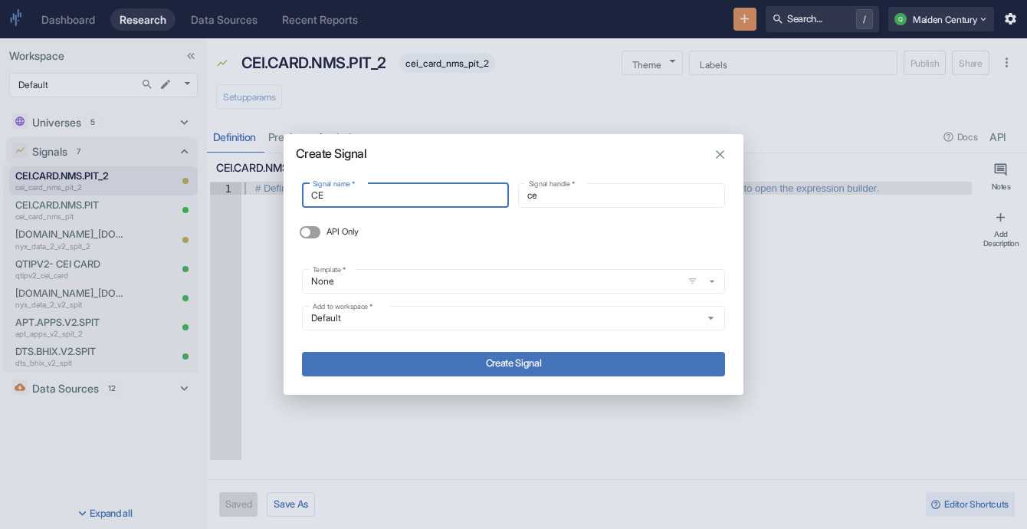
type input "CEI"
type input "cei"
type input "CEI."
type input "cei_"
type input "CEI.C"
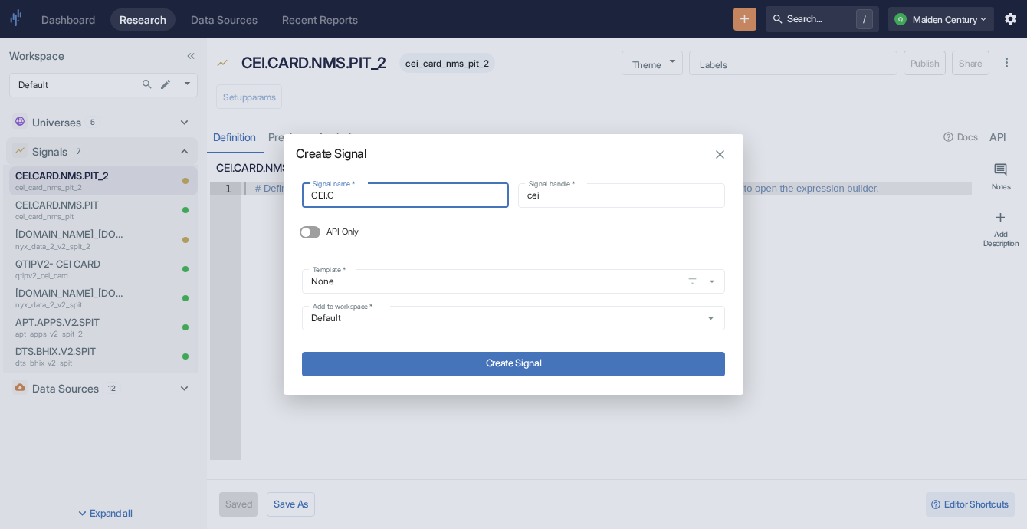
type input "cei_c"
type input "CEI.CE"
type input "cei_ce"
type input "CEI.C"
type input "cei_c"
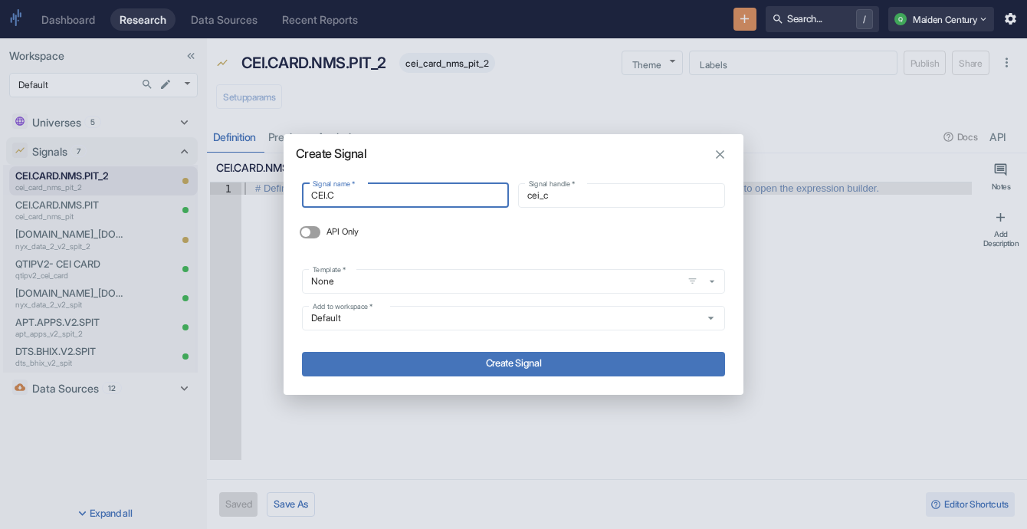
type input "[DOMAIN_NAME]"
type input "cei_ca"
type input "[DOMAIN_NAME]"
type input "cei_car"
type input "CEI.CARD"
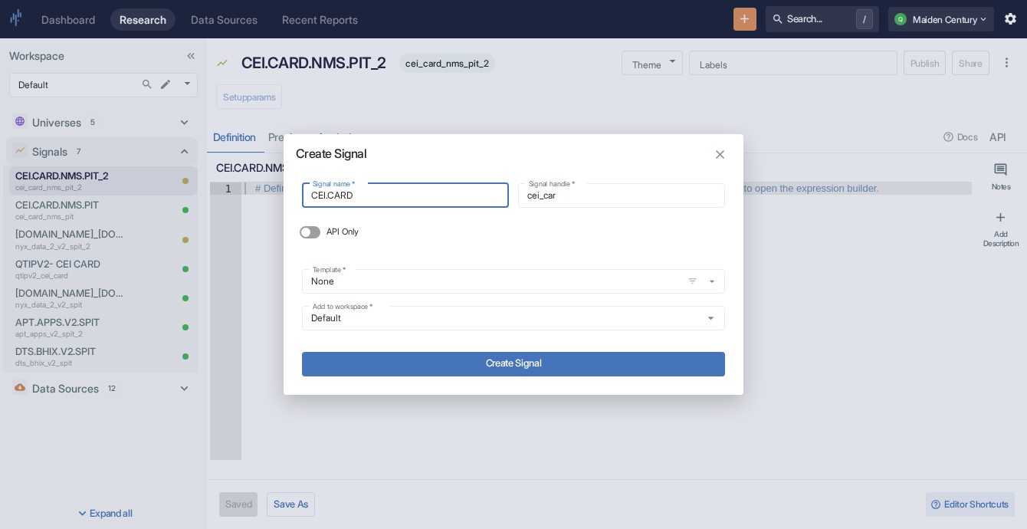
type input "cei_card"
type input "CEI.CARD."
type input "cei_card_"
type input "CEI.CARD.N"
type input "cei_card_n"
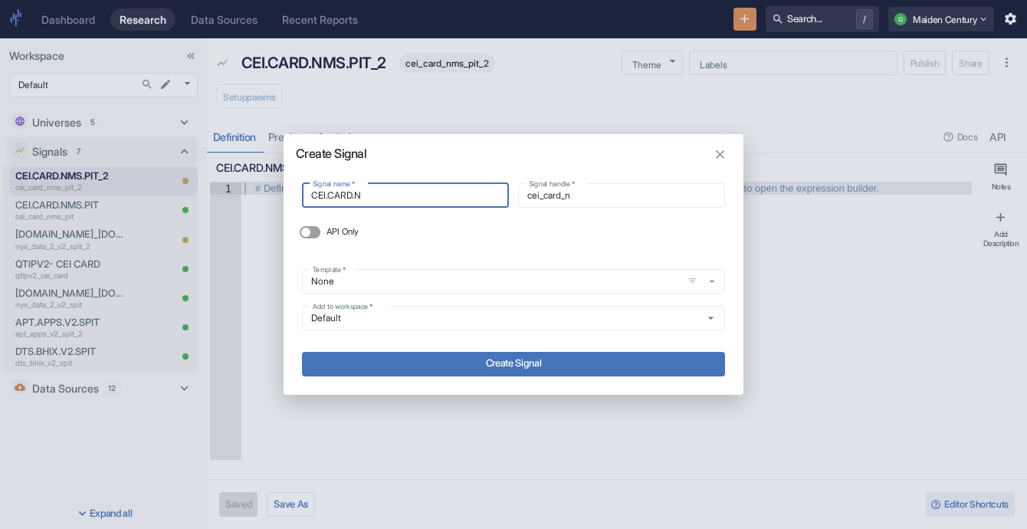
type input "CEI.CARD.NM"
type input "cei_card_nm"
type input "CEI.CARD.NMS"
type input "cei_card_nms"
type input "CEI.CARD.NMS."
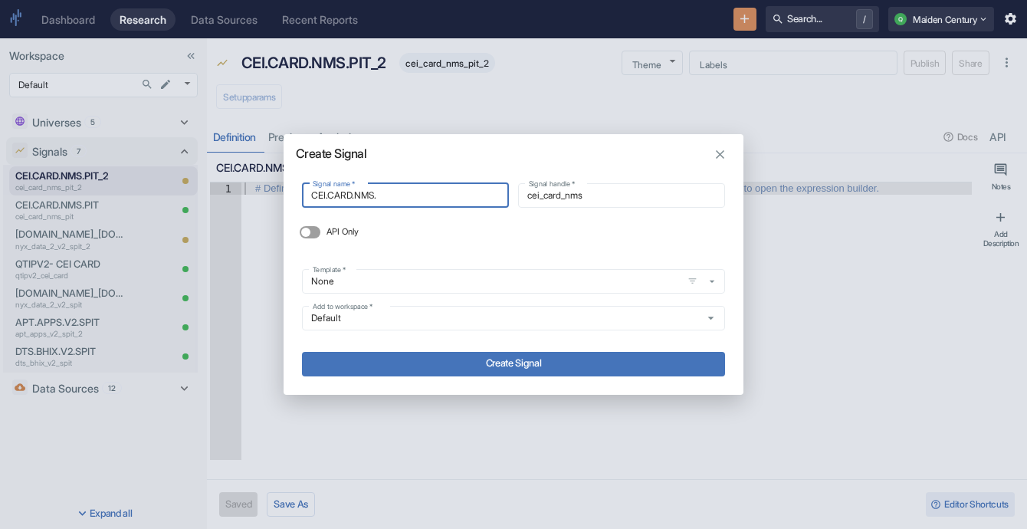
type input "cei_card_nms_"
type input "CEI.CARD.NMS.P"
type input "cei_card_nms_p"
type input "CEI.CARD.NMS.PI"
type input "cei_card_nms_pi"
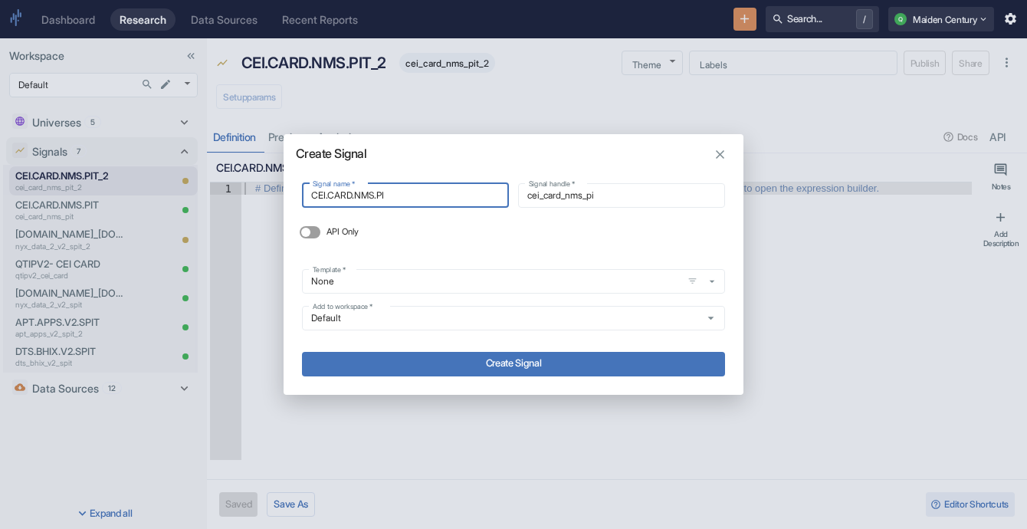
type input "CEI.CARD.NMS.PIT"
type input "cei_card_nms_pit"
type input "CEI.CARD.NMS.PIT_"
type input "cei_card_nms_pit_"
type input "CEI.CARD.NMS.PIT_3"
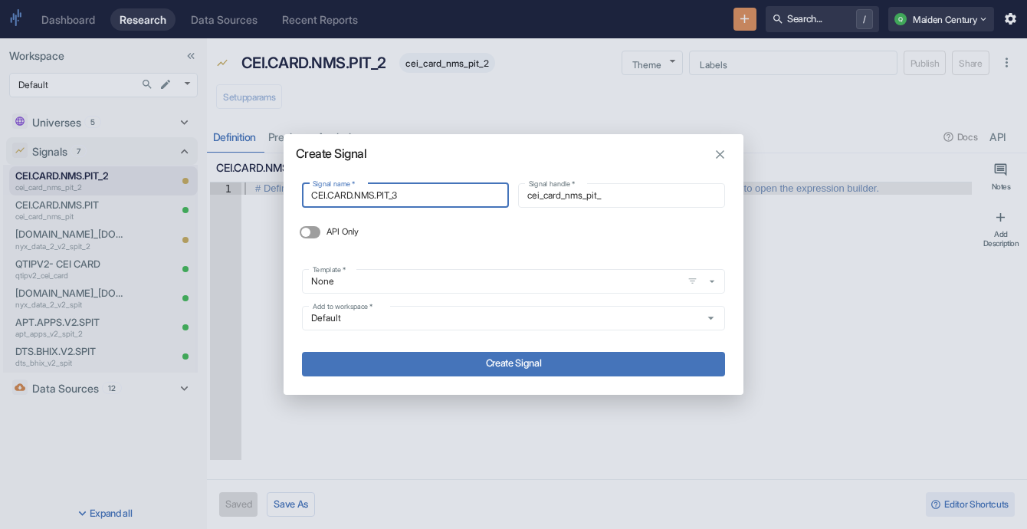
type input "cei_card_nms_pit_3"
type input "CEI.CARD.NMS.PIT_3"
click at [543, 359] on button "Create Signal" at bounding box center [513, 364] width 423 height 25
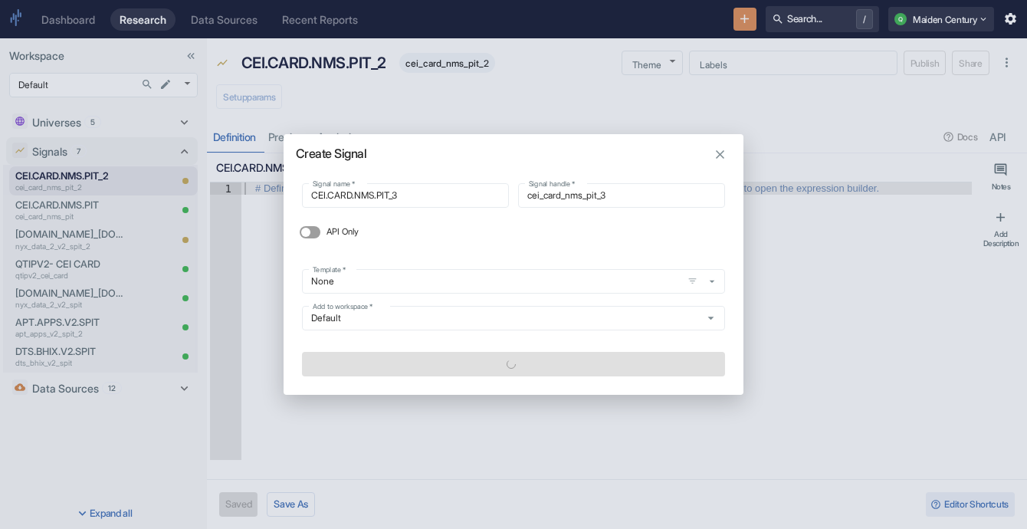
type textarea "x"
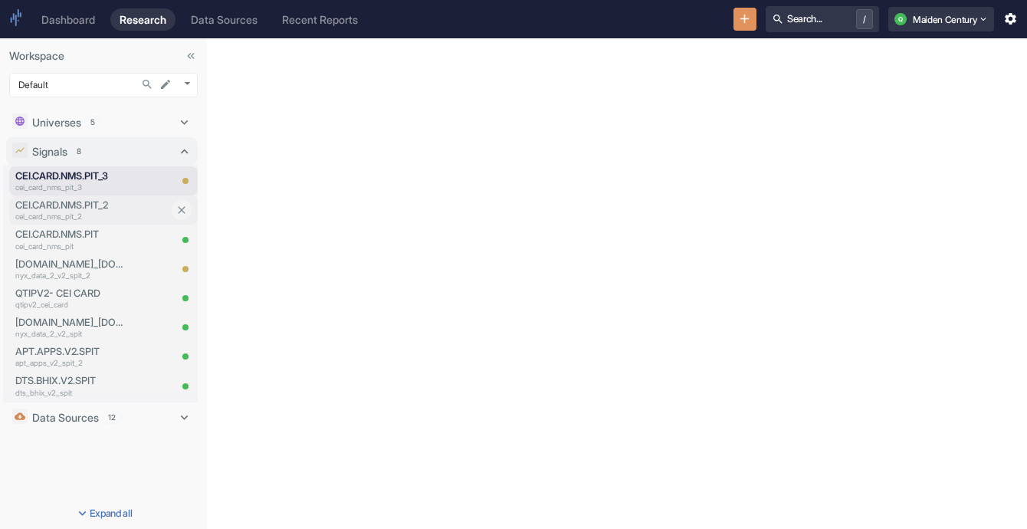
click at [94, 215] on p "cei_card_nms_pit_2" at bounding box center [91, 216] width 153 height 11
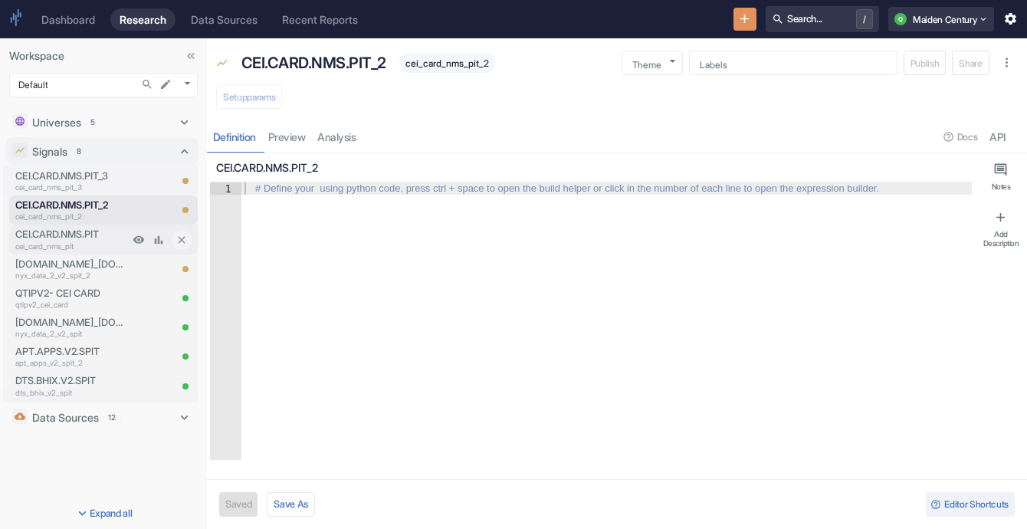
click at [100, 246] on p "cei_card_nms_pit" at bounding box center [71, 246] width 113 height 11
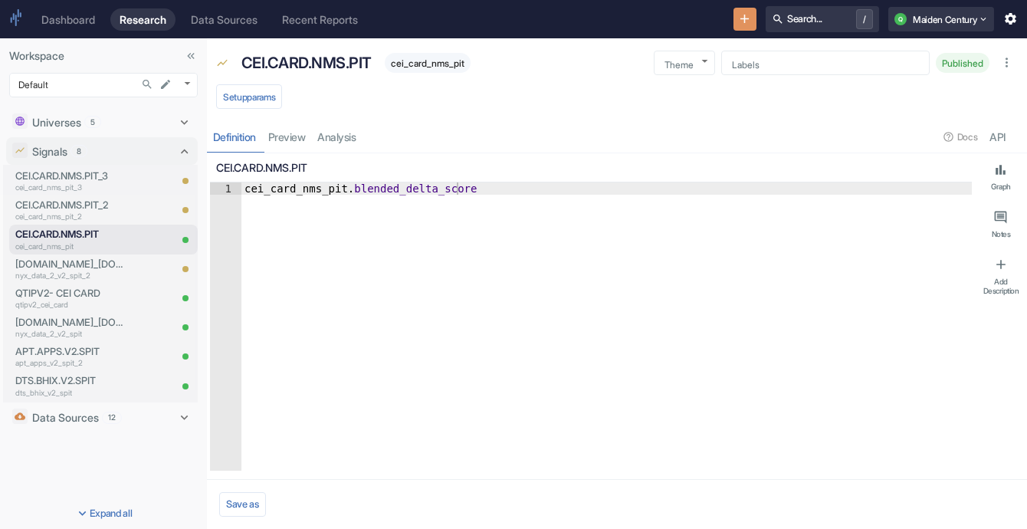
type textarea "x"
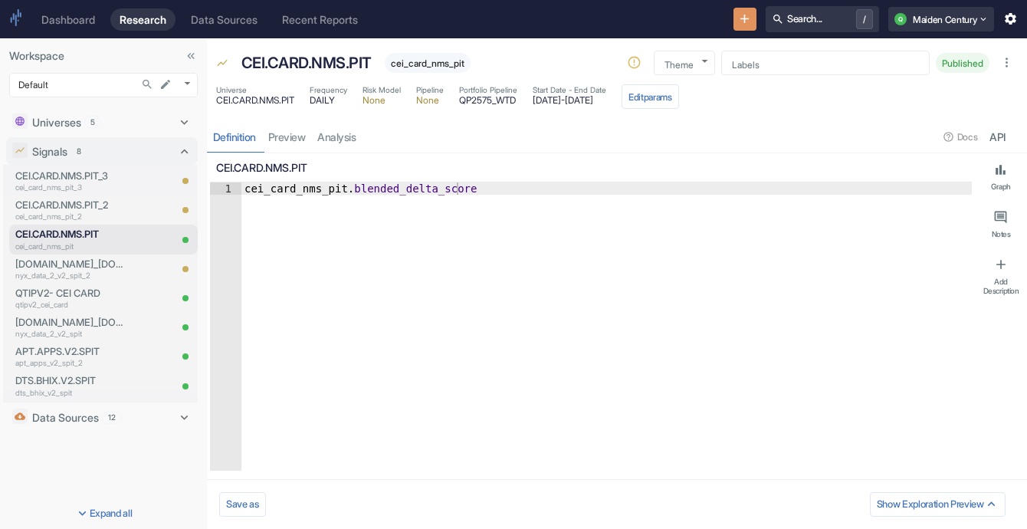
type textarea "cei_card_nms_pit.blended_delta_score"
click at [359, 185] on div "cei_card_nms_pit . blended_delta_score" at bounding box center [606, 338] width 730 height 313
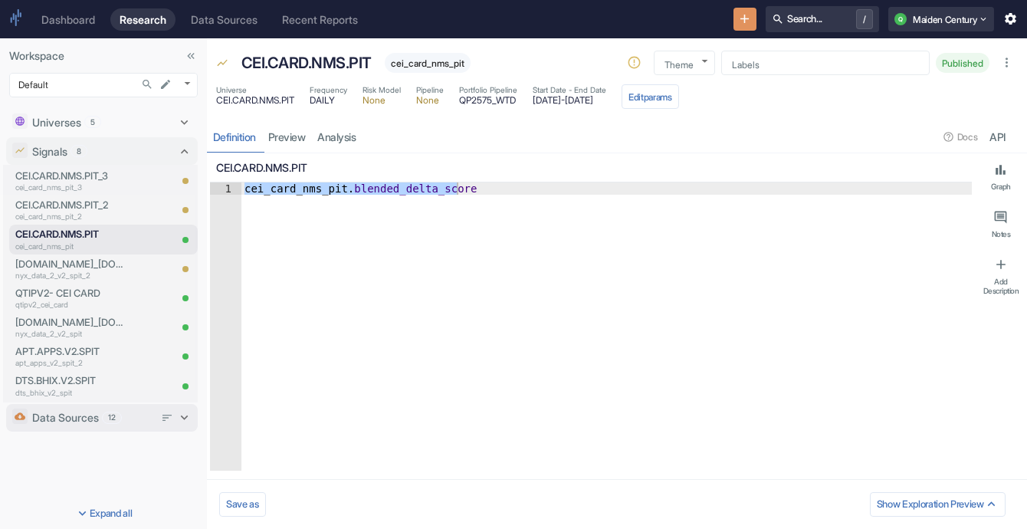
click at [103, 425] on div "Data Sources 12" at bounding box center [93, 417] width 122 height 16
click at [85, 415] on p "Data Sources" at bounding box center [65, 416] width 67 height 16
click at [116, 126] on div "Universes 5" at bounding box center [93, 122] width 122 height 16
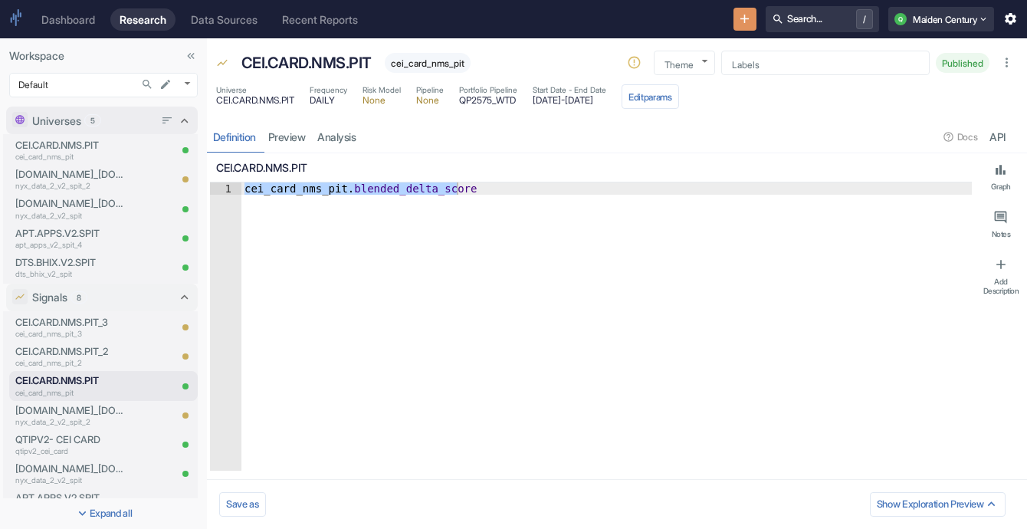
click at [81, 126] on p "Universes" at bounding box center [56, 121] width 49 height 16
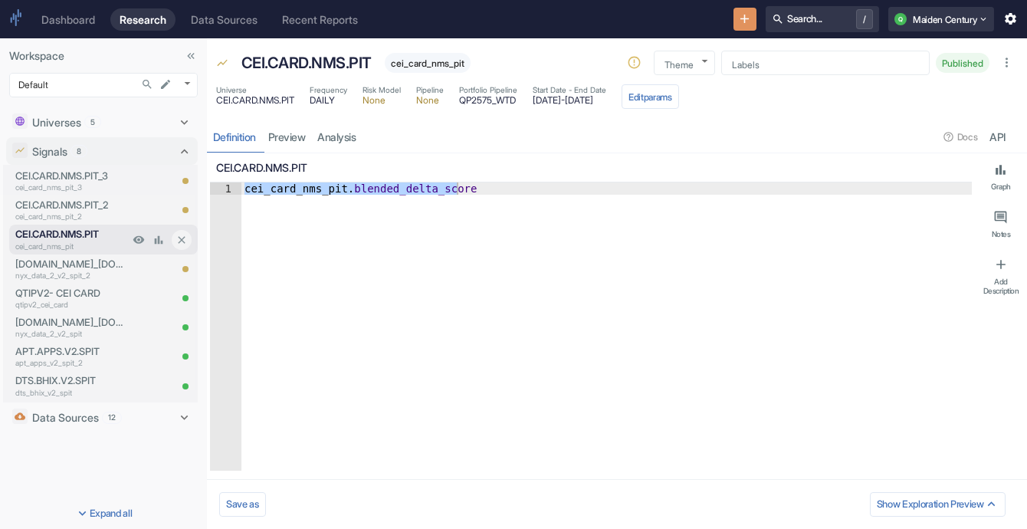
type textarea "x"
click at [90, 205] on p "CEI.CARD.NMS.PIT_2" at bounding box center [91, 205] width 153 height 15
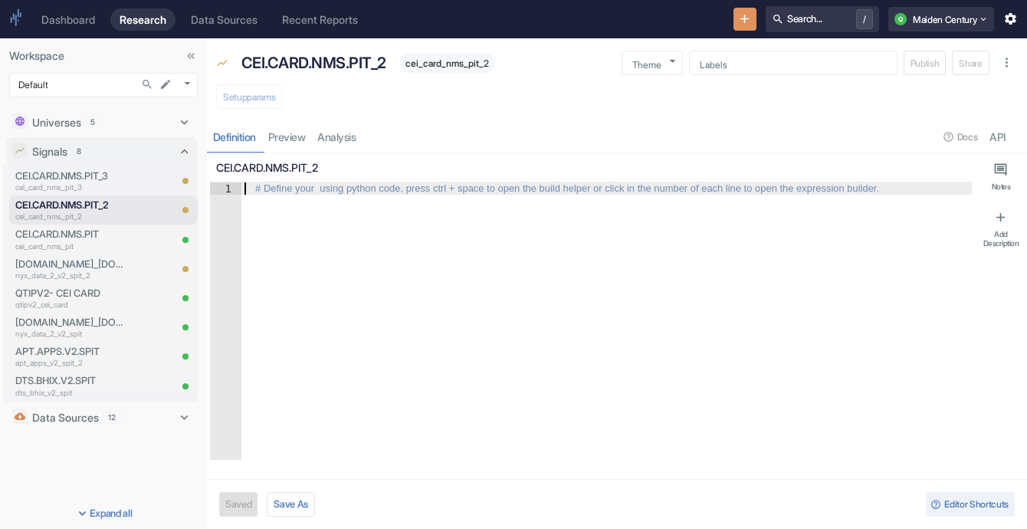
click at [404, 192] on div "# Define your using python code, press ctrl + space to open the build helper or…" at bounding box center [567, 188] width 636 height 11
paste textarea "cei_card_nms_pit.blended_delta_score"
type textarea "cei_card_nms_pit.blended_delta_score"
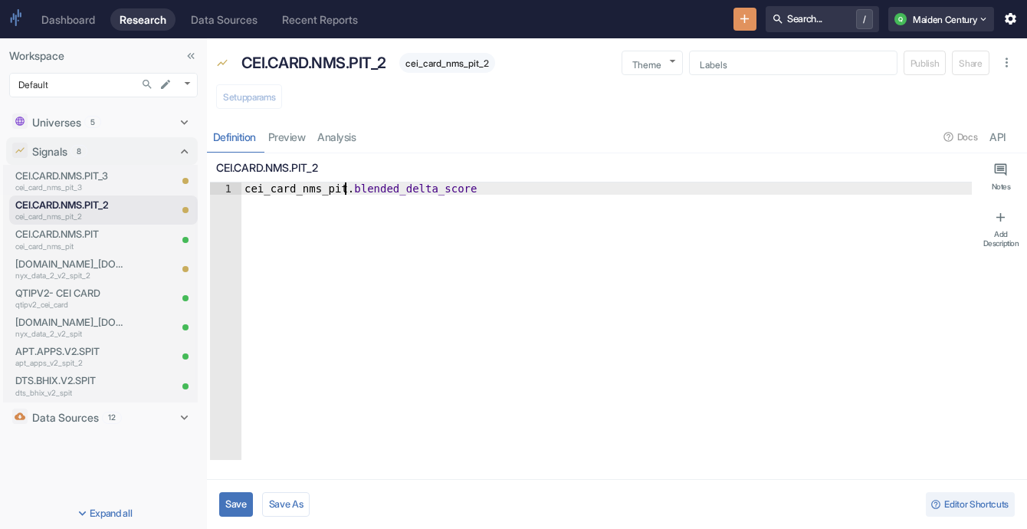
type textarea "x"
type textarea "cei_card_nms_pit.S_delta_score"
type textarea "x"
type textarea "cei_card_nms_pit.Sp_delta_score"
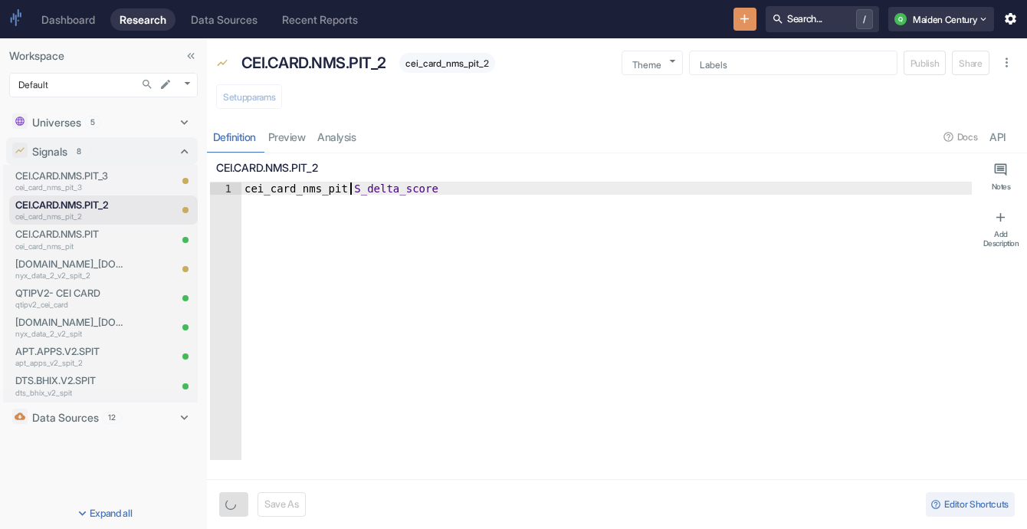
type textarea "x"
type textarea "cei_card_nms_pit.S_delta_score"
type textarea "x"
type textarea "cei_card_nms_pit._delta_score"
type textarea "x"
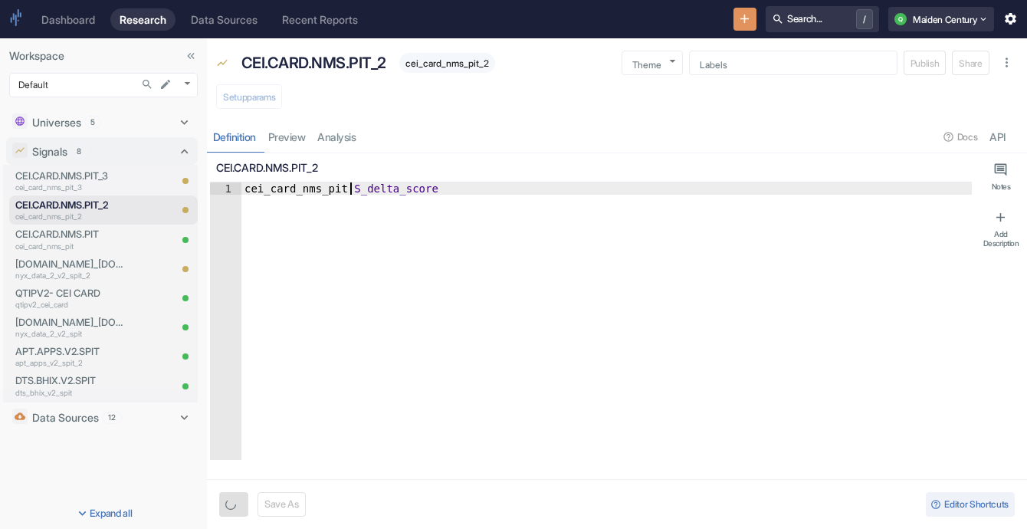
type textarea "cei_card_nms_pit.S_delta_score"
type textarea "x"
type textarea "cei_card_nms_pit.SP_delta_score"
type textarea "x"
type textarea "cei_card_nms_pit.S_delta_score"
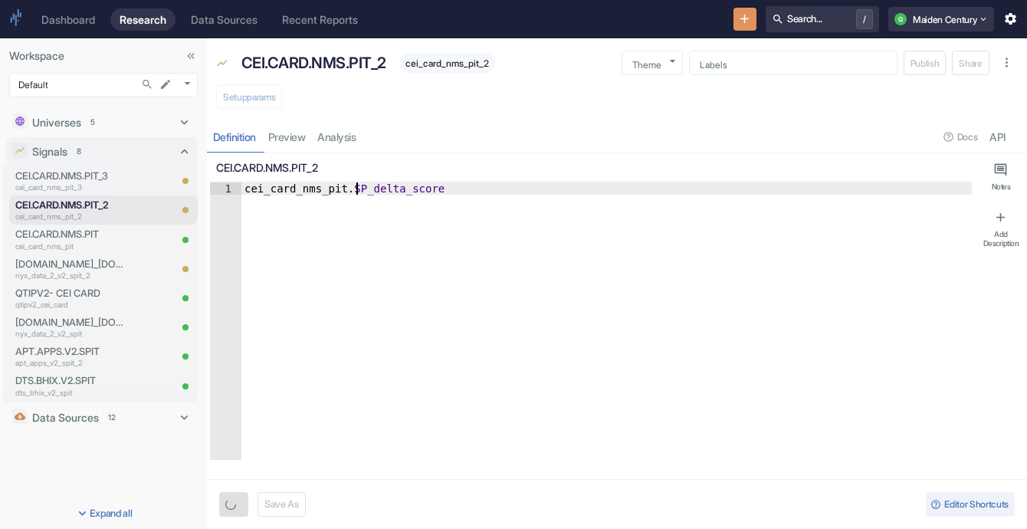
type textarea "x"
type textarea "cei_card_nms_pit._delta_score"
type textarea "x"
type textarea "cei_card_nms_pit.s_delta_score"
type textarea "x"
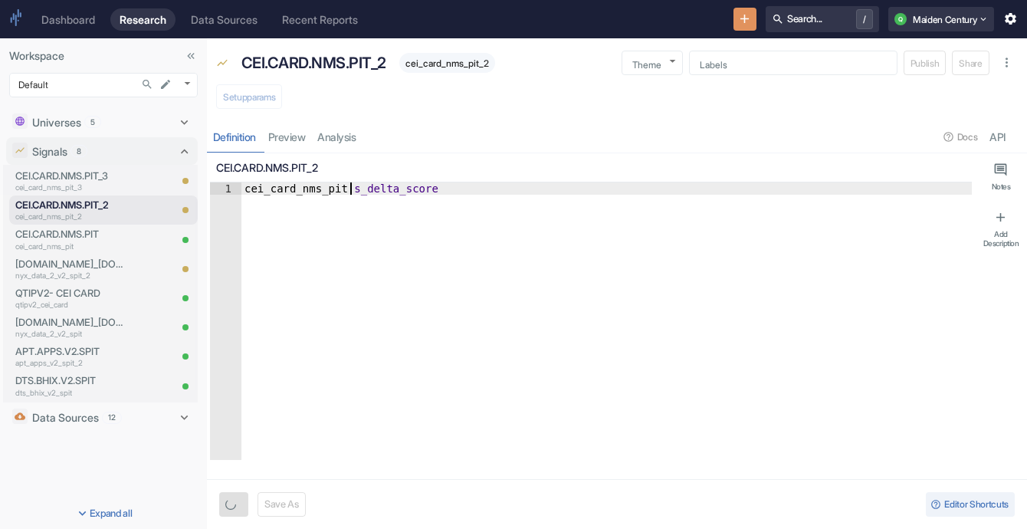
type textarea "cei_card_nms_pit.sp_delta_score"
type textarea "x"
type textarea "cei_card_nms_pit.sp_delta_score"
click at [242, 500] on button "Save" at bounding box center [236, 504] width 34 height 25
type textarea "x"
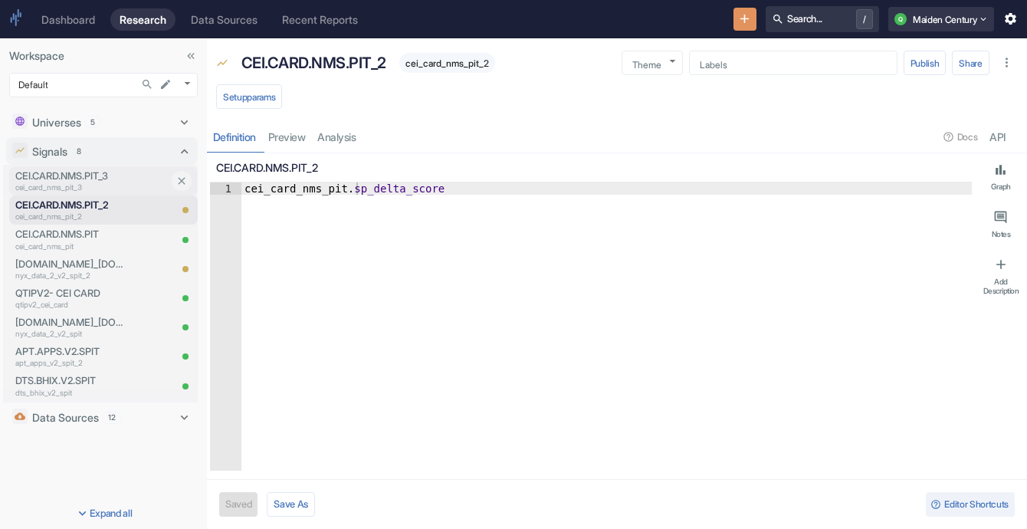
click at [100, 183] on p "cei_card_nms_pit_3" at bounding box center [91, 187] width 153 height 11
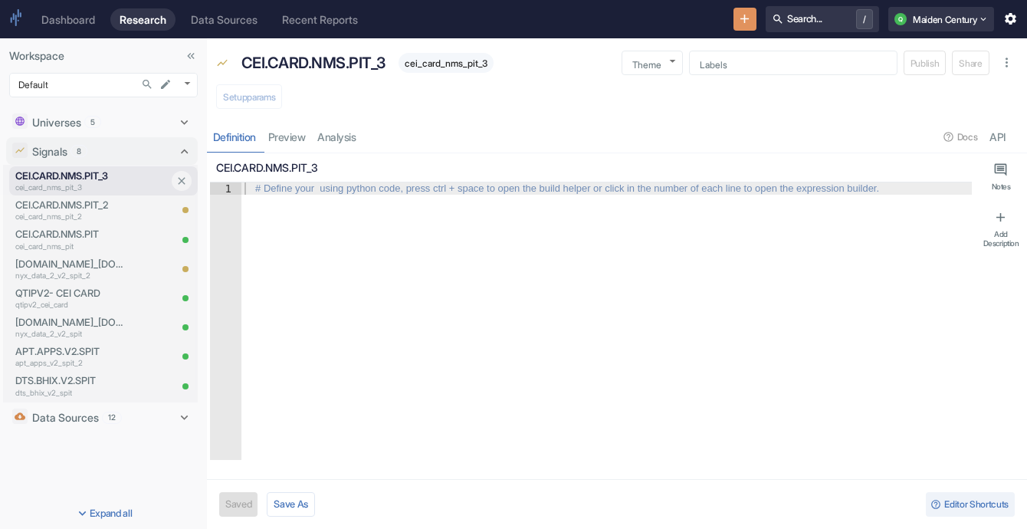
click at [100, 183] on p "cei_card_nms_pit_3" at bounding box center [91, 187] width 153 height 11
type textarea "x"
click at [307, 187] on div "# Define your using python code, press ctrl + space to open the build helper or…" at bounding box center [567, 188] width 636 height 11
paste textarea "cei_card_nms_pit.blended_delta_score"
type textarea "cei_card_nms_pit.blended_delta_score"
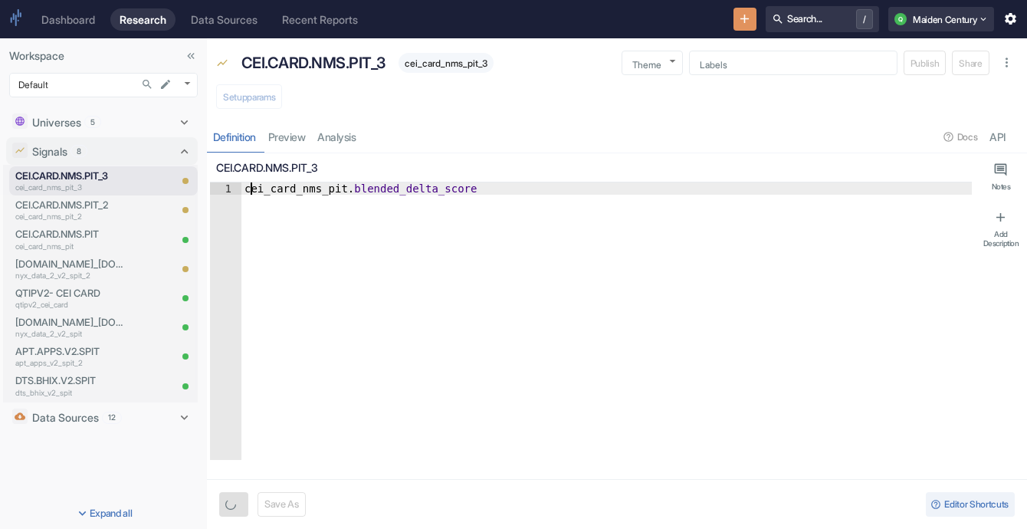
type textarea "x"
type textarea "cei_card_nms_pit.m_delta_score"
type textarea "x"
type textarea "cei_card_nms_[DOMAIN_NAME]_delta_score"
type textarea "x"
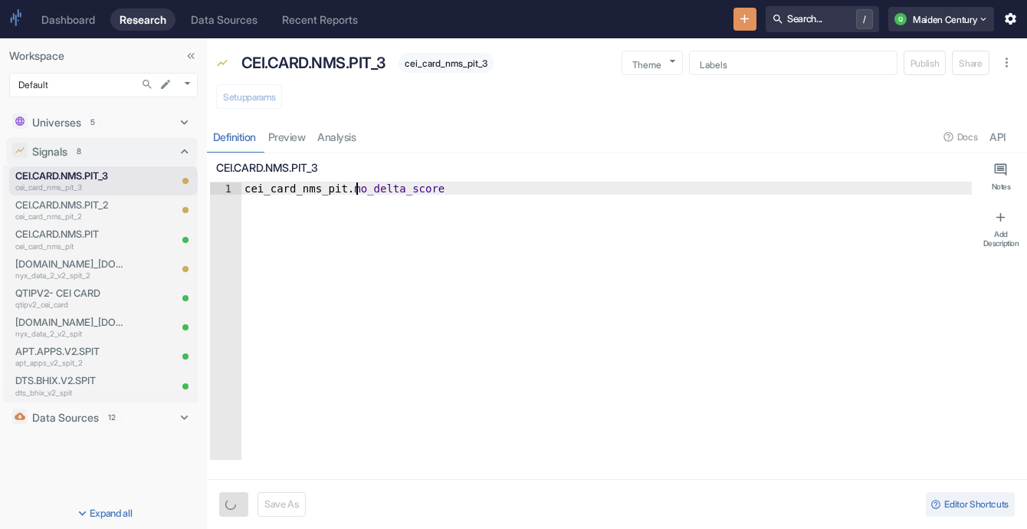
type textarea "cei_card_nms_pit.mod_delta_score"
type textarea "x"
type textarea "cei_card_nms_pit.mode_delta_score"
type textarea "x"
type textarea "cei_card_nms_pit.model_delta_score"
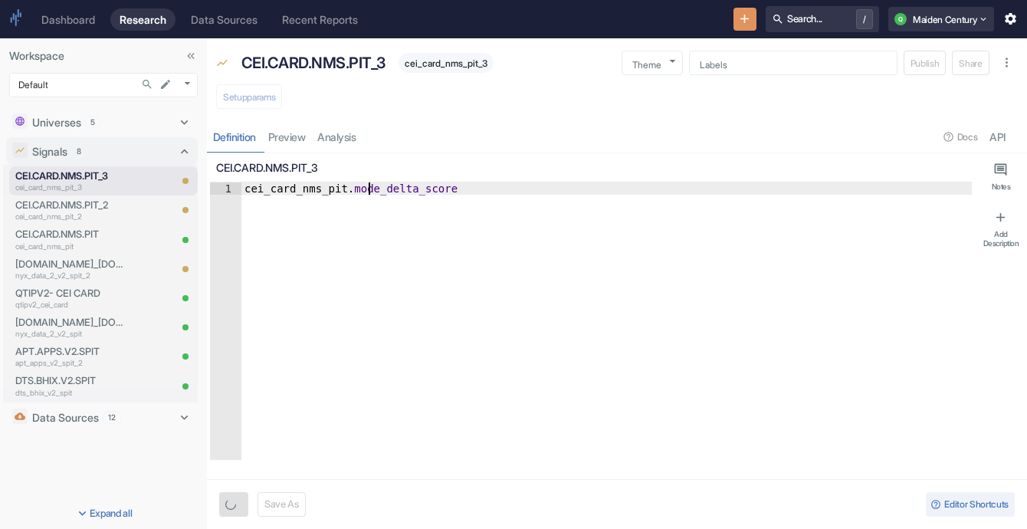
scroll to position [0, 8]
type textarea "x"
type textarea "cei_card_nms_pit.model_wdelta_score"
type textarea "x"
type textarea "cei_card_nms_pit.model_wedelta_score"
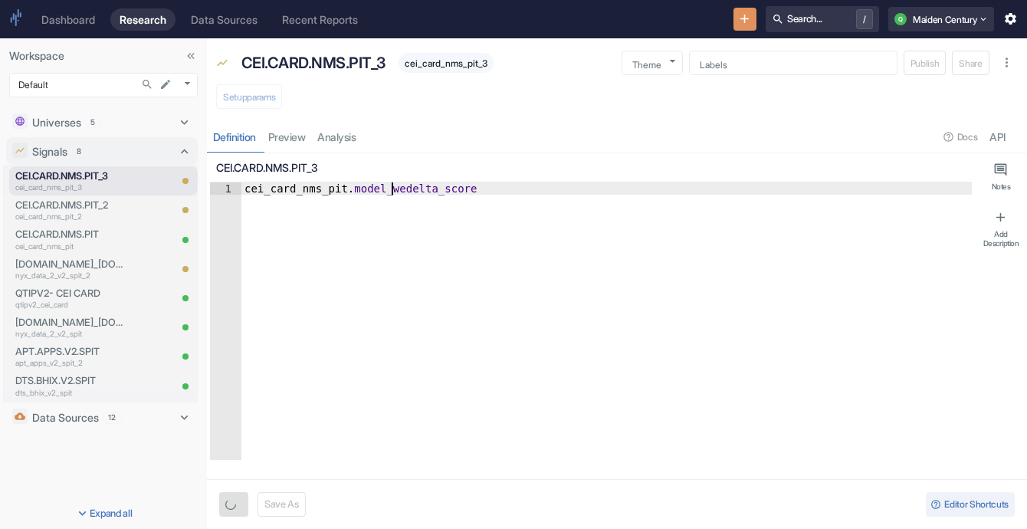
type textarea "x"
type textarea "cei_card_nms_pit.model_weidelta_score"
type textarea "x"
type textarea "cei_card_nms_pit.model_weigdelta_score"
type textarea "x"
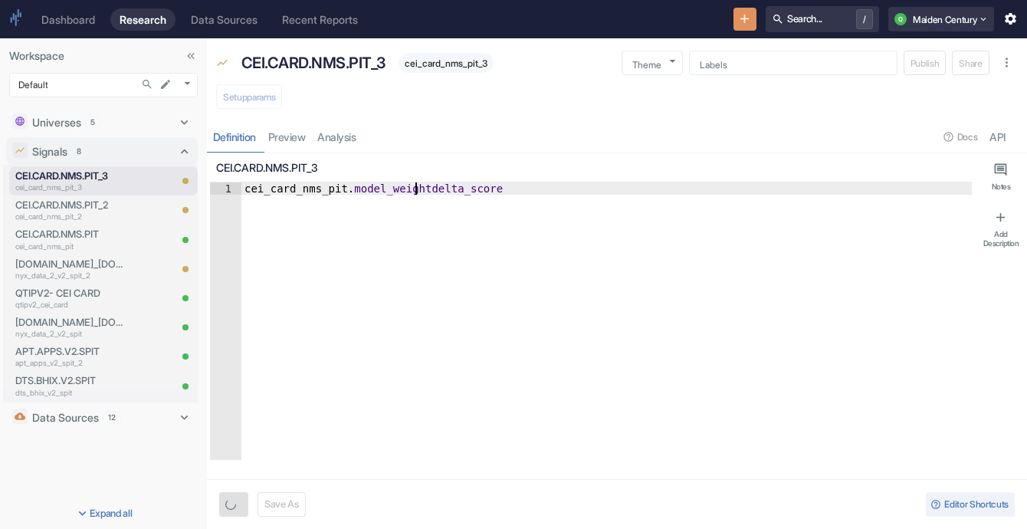
type textarea "cei_card_nms_pit.model_weightdelta_score"
type textarea "x"
type textarea "cei_card_nms_pit.model_weightedelta_score"
type textarea "x"
type textarea "cei_card_nms_pit.model_weighteddelta_score"
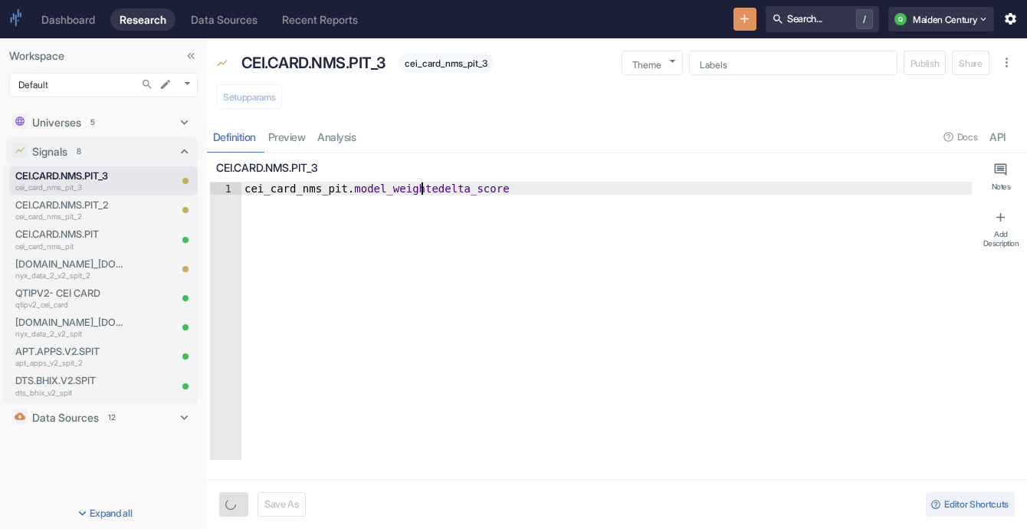
type textarea "x"
type textarea "cei_card_nms_pit.model_weighted_delta_score"
type textarea "x"
type textarea "cei_card_nms_pit.model_weighted_delta_score"
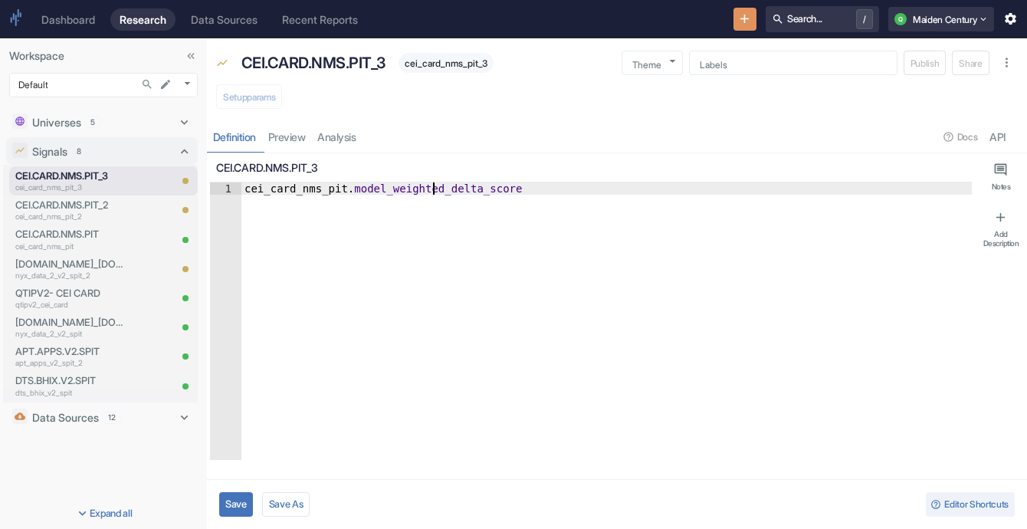
click at [235, 504] on button "Save" at bounding box center [236, 504] width 34 height 25
type textarea "x"
click at [98, 235] on p "CEI.CARD.NMS.PIT" at bounding box center [71, 234] width 113 height 15
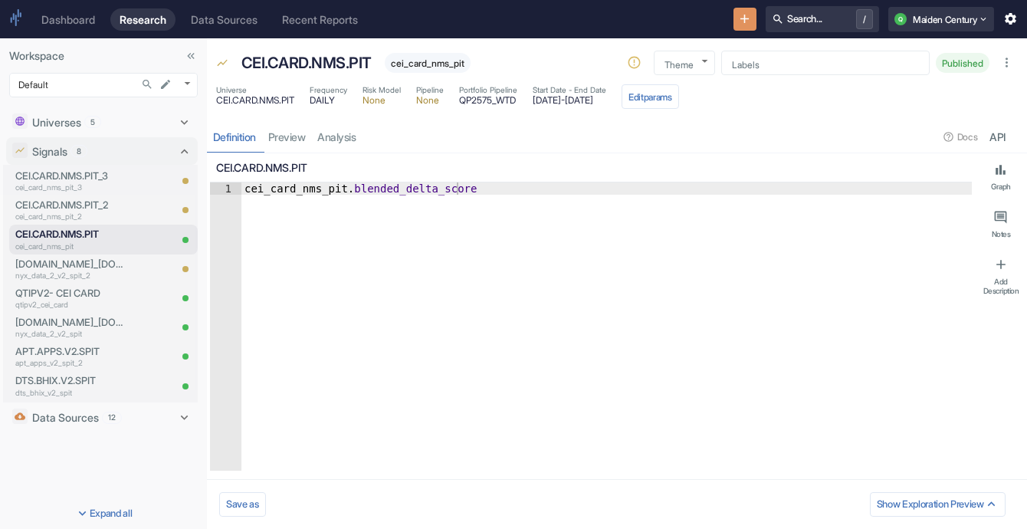
type textarea "x"
click at [70, 200] on p "CEI.CARD.NMS.PIT_2" at bounding box center [91, 205] width 153 height 15
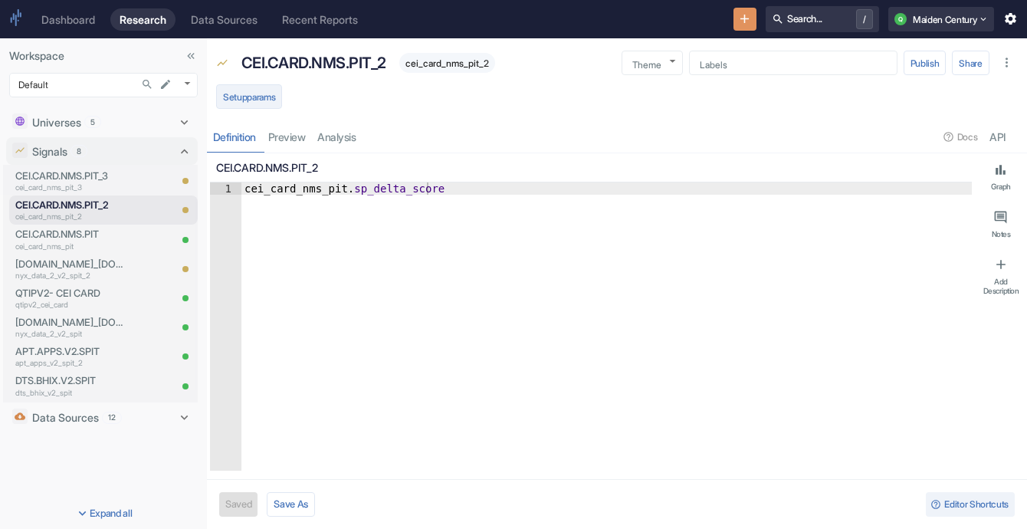
click at [254, 103] on button "Setup params" at bounding box center [249, 96] width 66 height 25
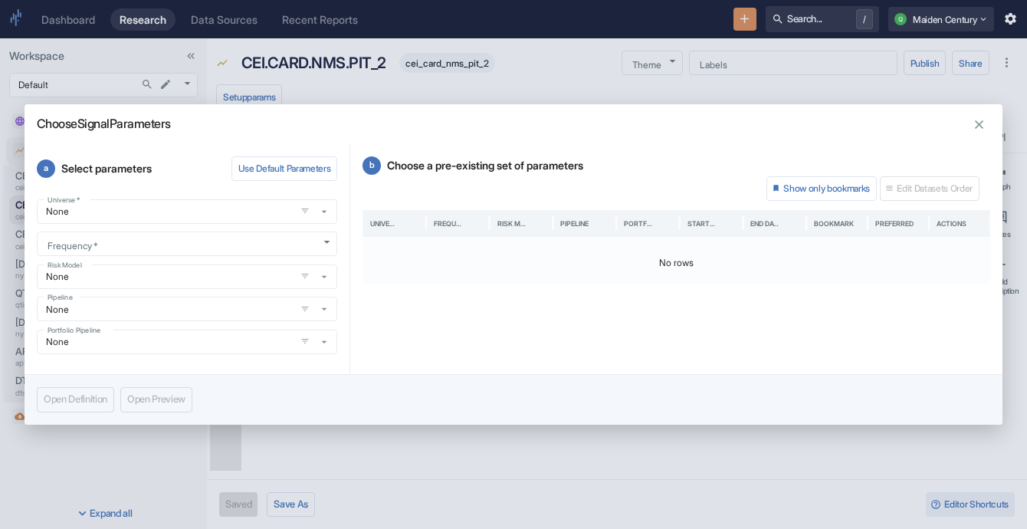
click at [221, 198] on div "a Select parameters Use Default Parameters Universe   * None Universe   * Frequ…" at bounding box center [188, 259] width 326 height 231
click at [217, 208] on input "None" at bounding box center [165, 211] width 249 height 13
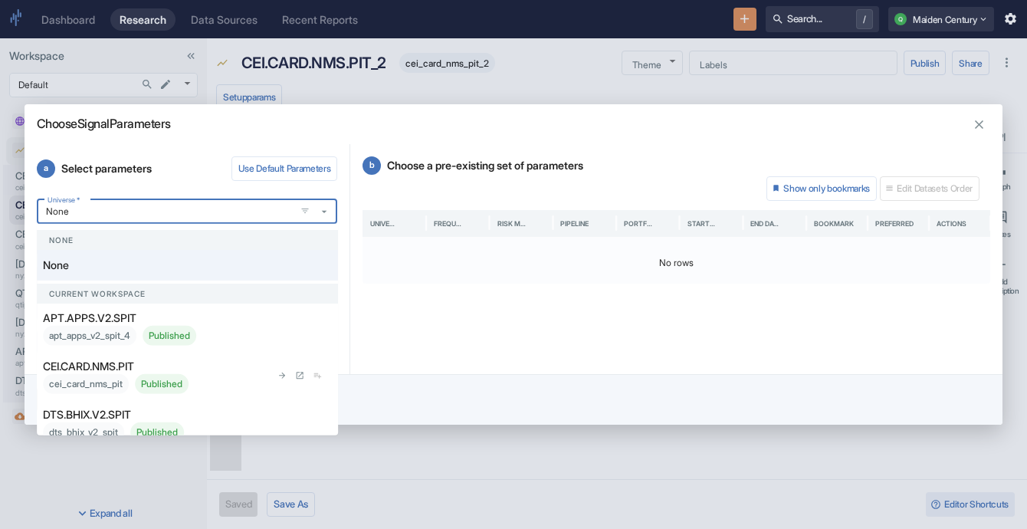
click at [215, 373] on div "CEI.CARD.NMS.PIT cei_card_nms_pit Published" at bounding box center [157, 376] width 228 height 36
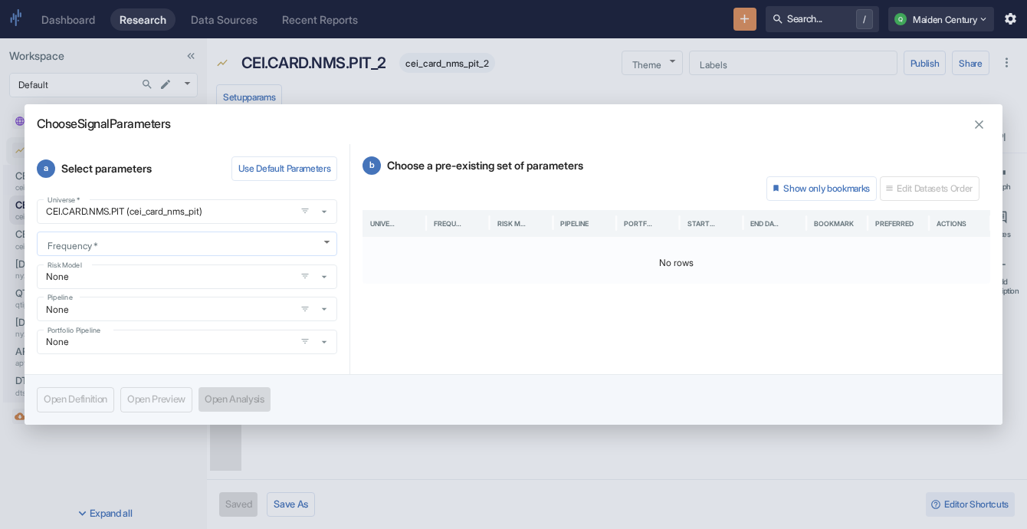
click at [200, 246] on body "Dashboard Research Data Sources Recent Reports Search... / Q Maiden Century Wor…" at bounding box center [513, 264] width 1027 height 529
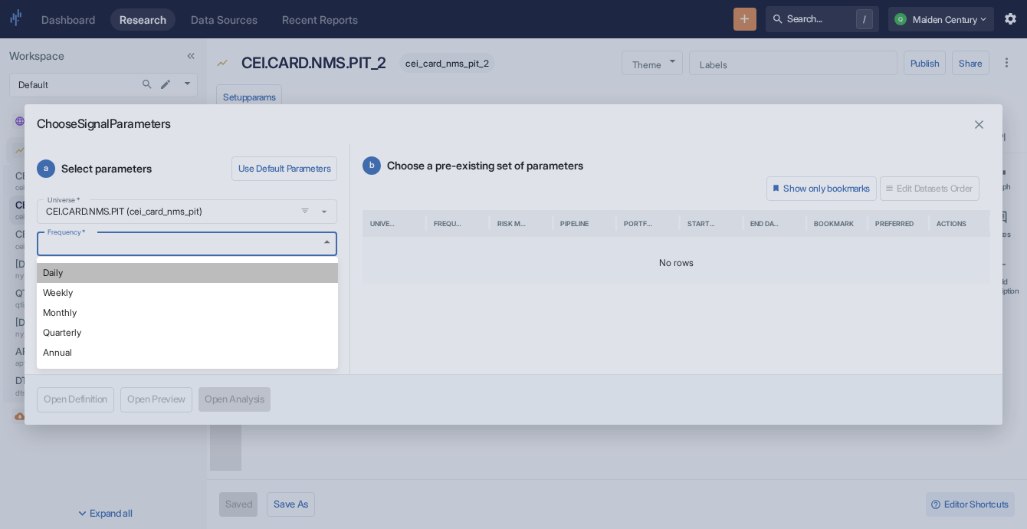
click at [182, 274] on li "Daily" at bounding box center [187, 273] width 301 height 20
type textarea "x"
type input "DAILY"
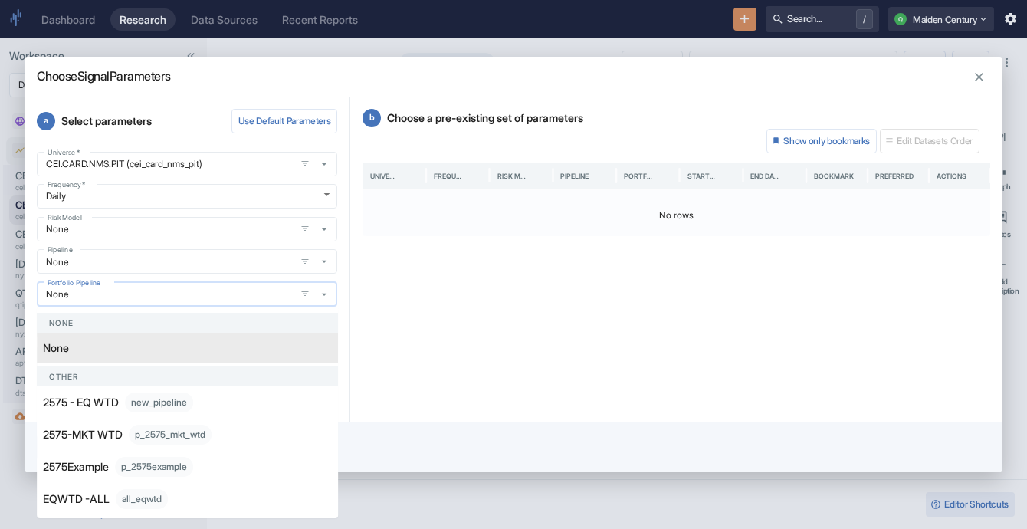
click at [125, 290] on input "None" at bounding box center [165, 293] width 249 height 13
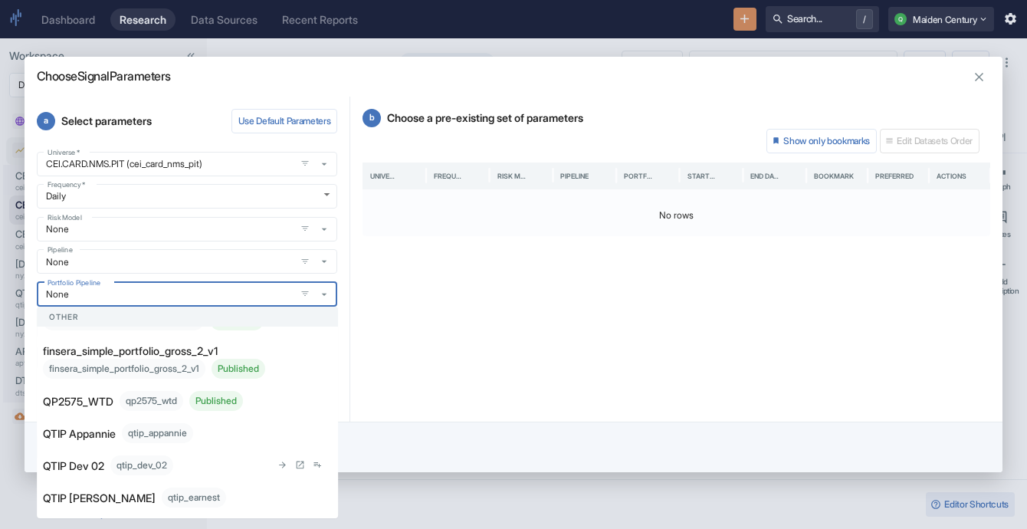
scroll to position [226, 0]
click at [106, 410] on p "QP2575_WTD" at bounding box center [78, 402] width 71 height 16
type textarea "x"
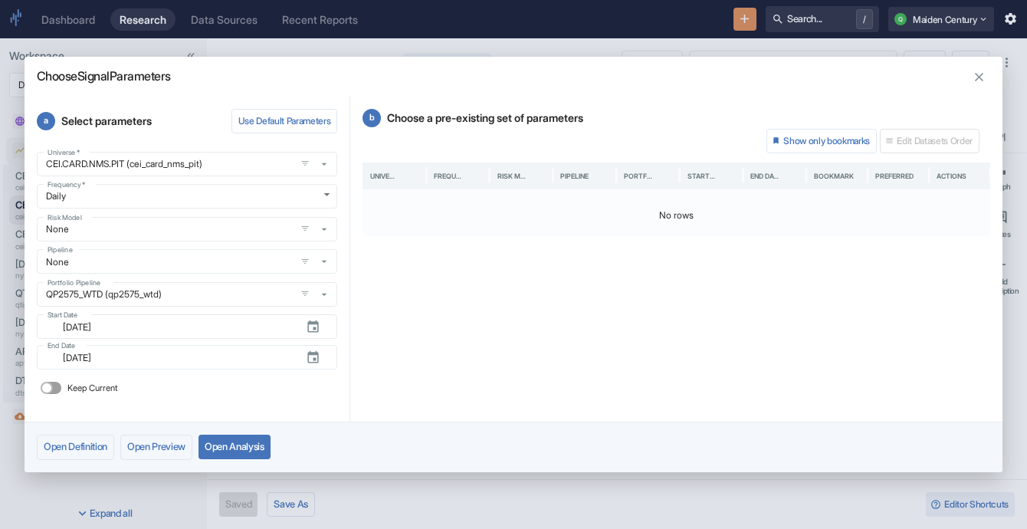
click at [56, 389] on input "Keep Current" at bounding box center [46, 388] width 37 height 12
checkbox input "true"
click at [235, 439] on button "Open Analysis" at bounding box center [234, 447] width 72 height 25
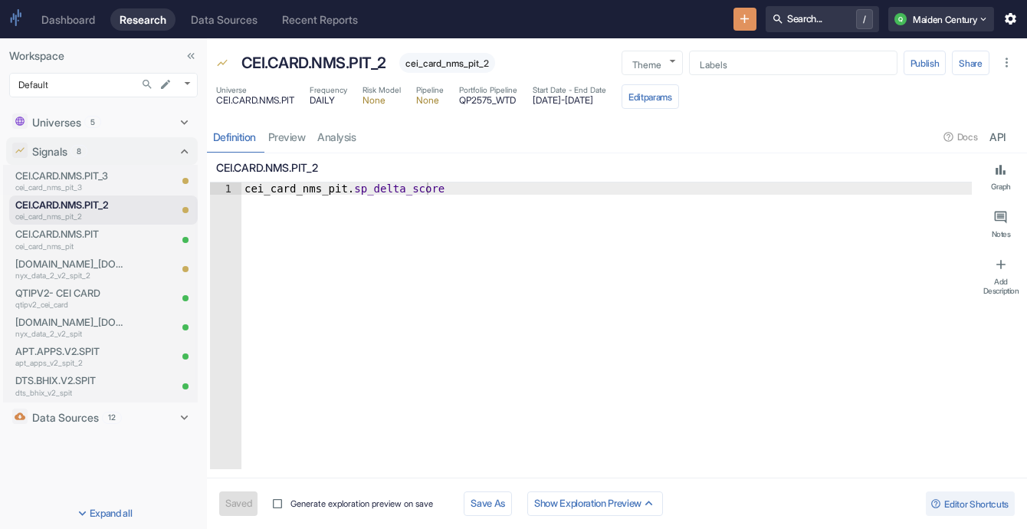
type textarea "x"
click at [363, 136] on link "analysis" at bounding box center [337, 136] width 51 height 31
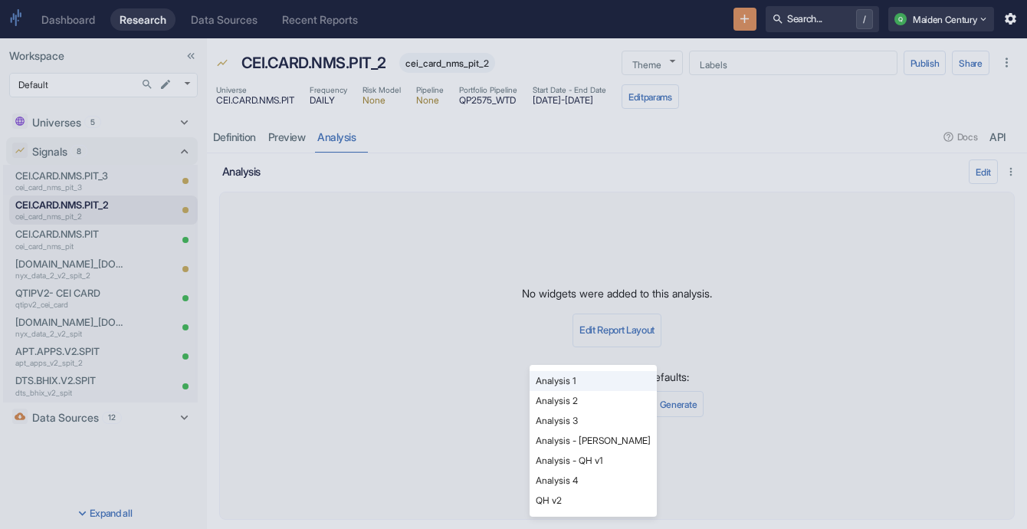
click at [624, 399] on body "Dashboard Research Data Sources Recent Reports Search... / Q Maiden Century Wor…" at bounding box center [513, 264] width 1027 height 529
click at [618, 441] on li "Analysis - [PERSON_NAME]" at bounding box center [593, 441] width 127 height 20
type input "538"
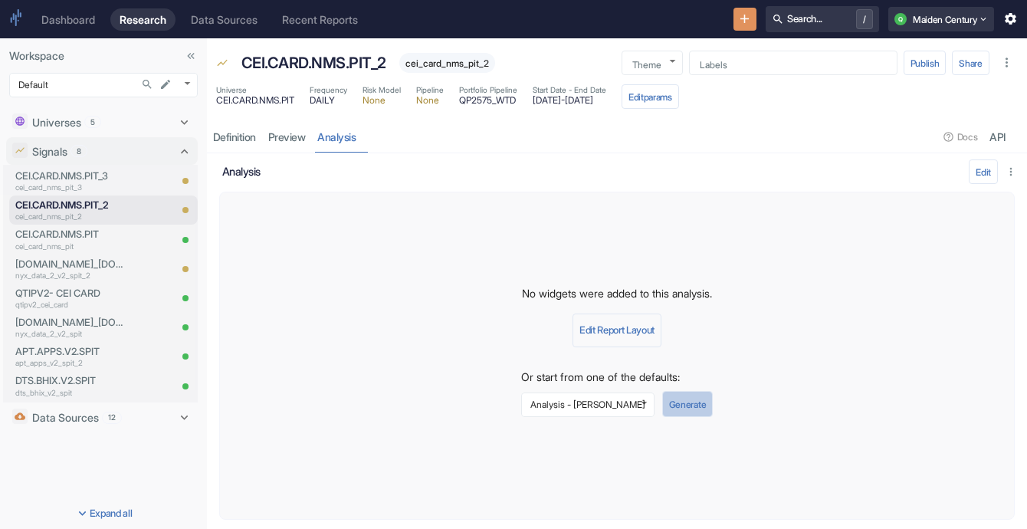
click at [665, 410] on button "Generate" at bounding box center [687, 404] width 51 height 26
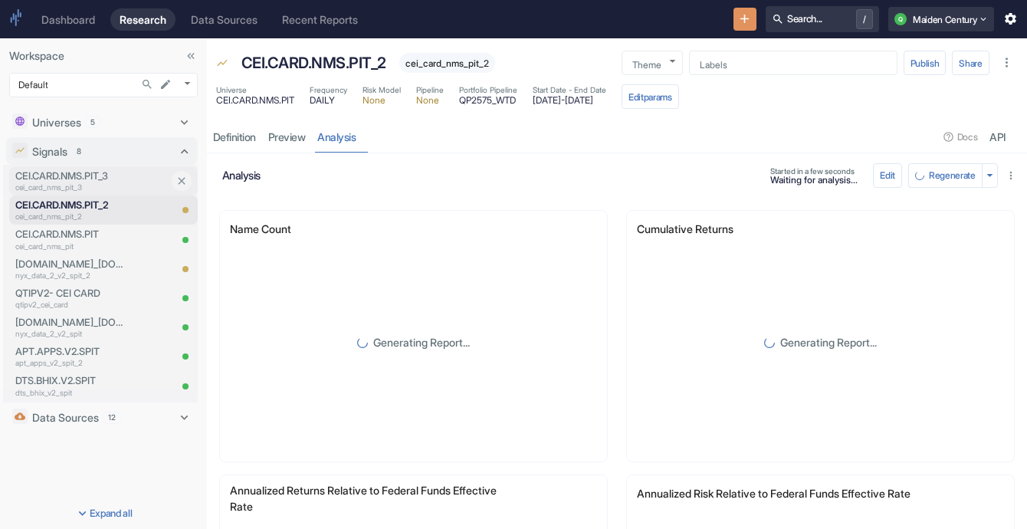
click at [74, 178] on p "CEI.CARD.NMS.PIT_3" at bounding box center [91, 176] width 153 height 15
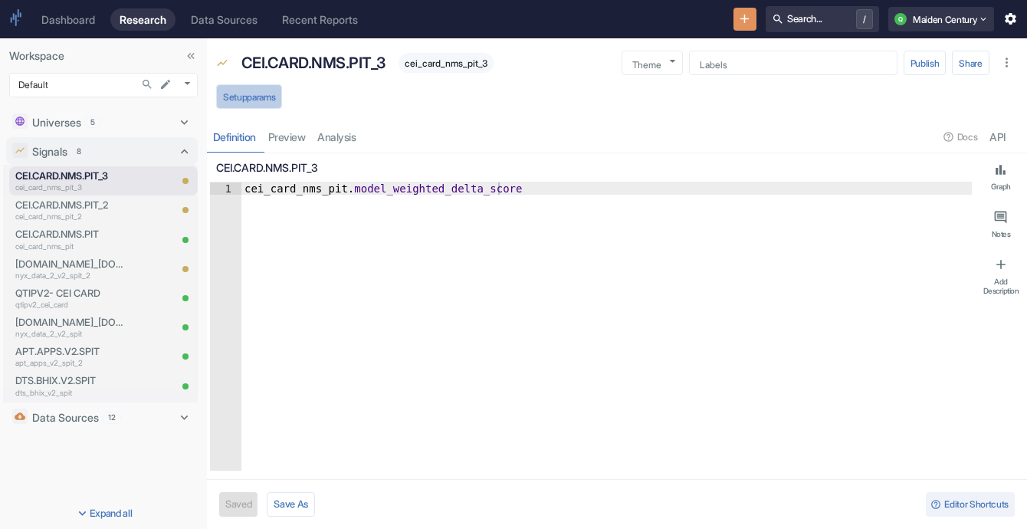
click at [241, 99] on button "Setup params" at bounding box center [249, 96] width 66 height 25
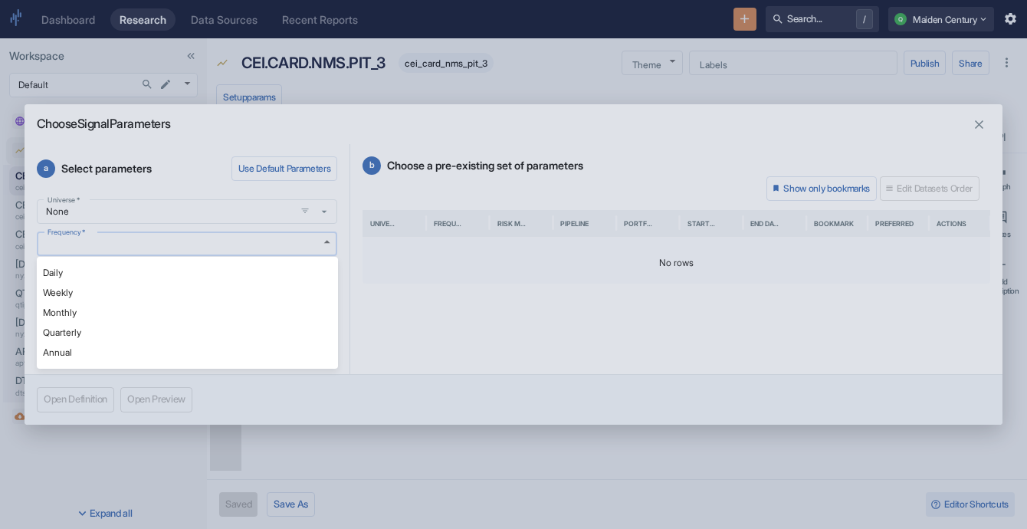
click at [253, 254] on body "Dashboard Research Data Sources Recent Reports Search... / Q Maiden Century Wor…" at bounding box center [513, 264] width 1027 height 529
click at [212, 269] on li "Daily" at bounding box center [187, 273] width 301 height 20
type textarea "x"
type input "DAILY"
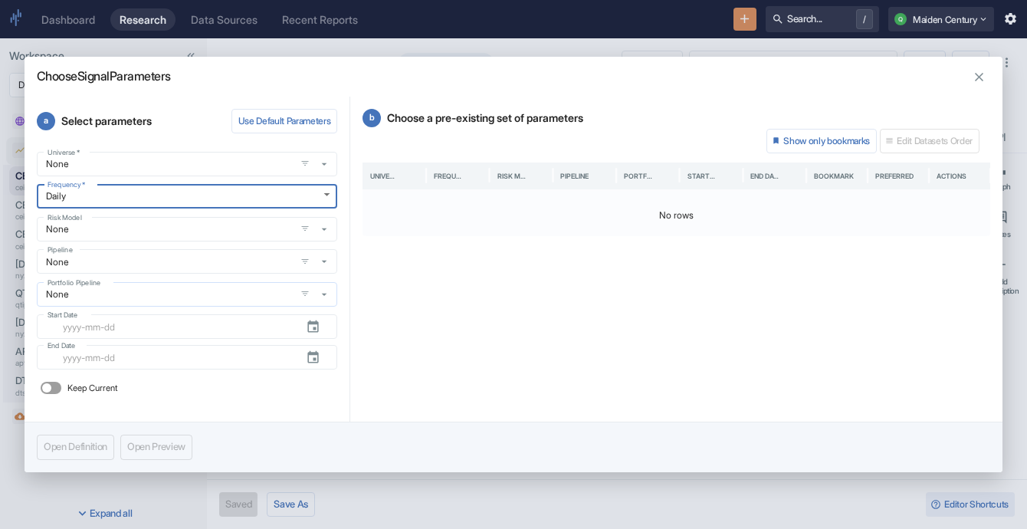
click at [228, 299] on input "None" at bounding box center [165, 293] width 249 height 13
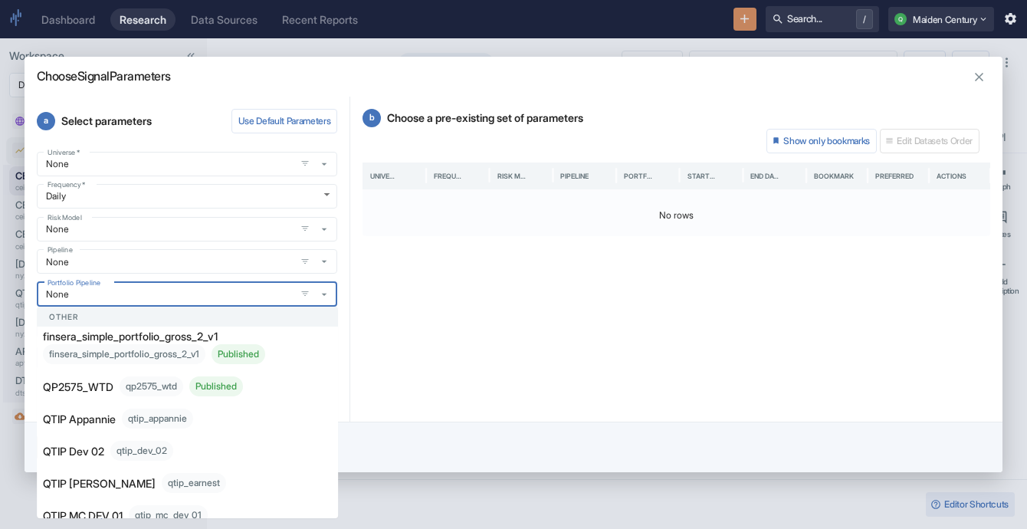
scroll to position [243, 0]
click at [153, 395] on div "qp2575_wtd Published" at bounding box center [181, 385] width 123 height 20
type textarea "x"
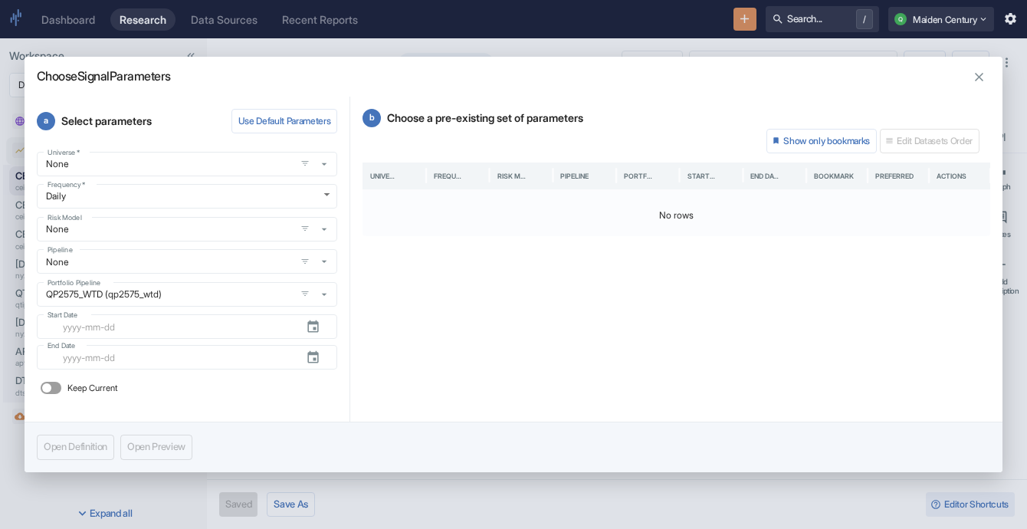
click at [54, 388] on input "Keep Current" at bounding box center [46, 388] width 37 height 12
checkbox input "true"
click at [198, 328] on input "Start Date" at bounding box center [178, 327] width 249 height 18
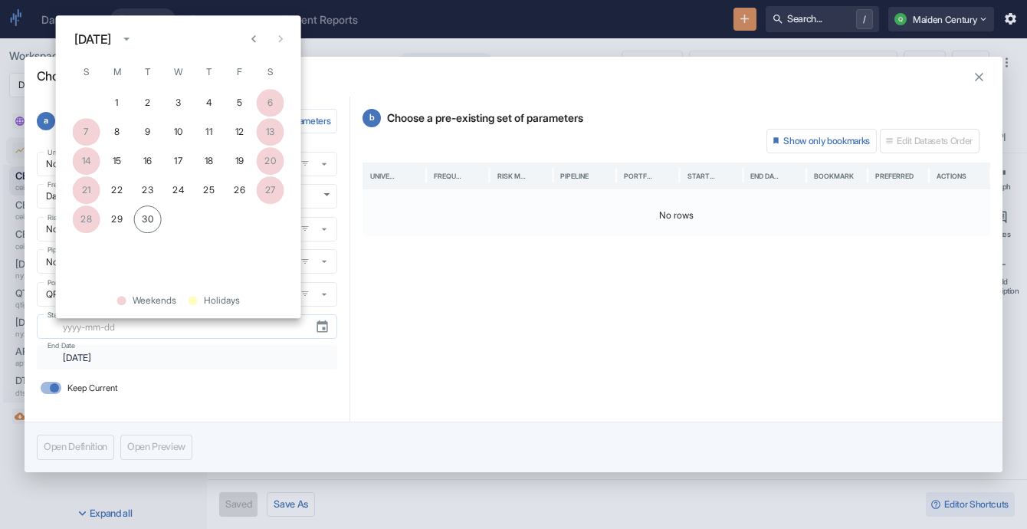
click at [198, 328] on input "Start Date" at bounding box center [178, 327] width 249 height 18
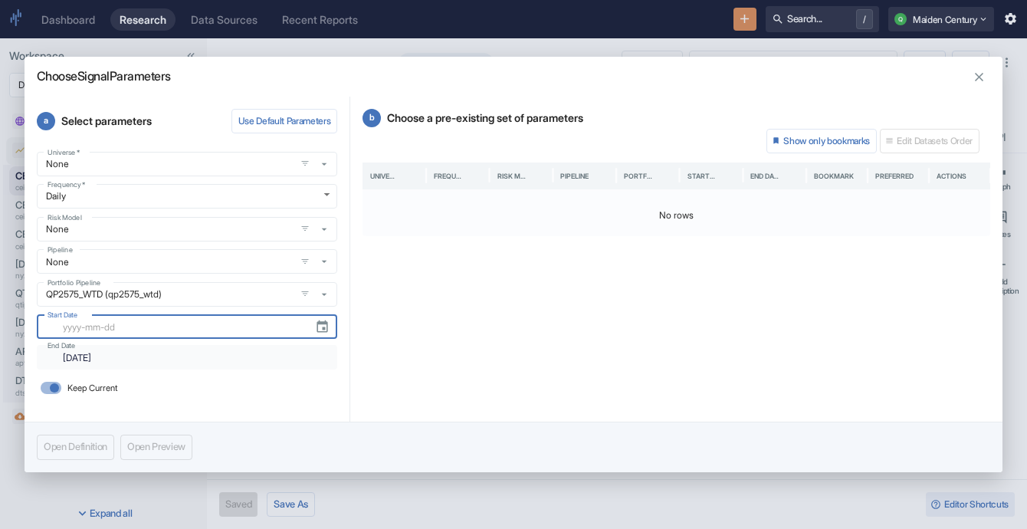
click at [976, 87] on button "button" at bounding box center [979, 77] width 22 height 22
type textarea "x"
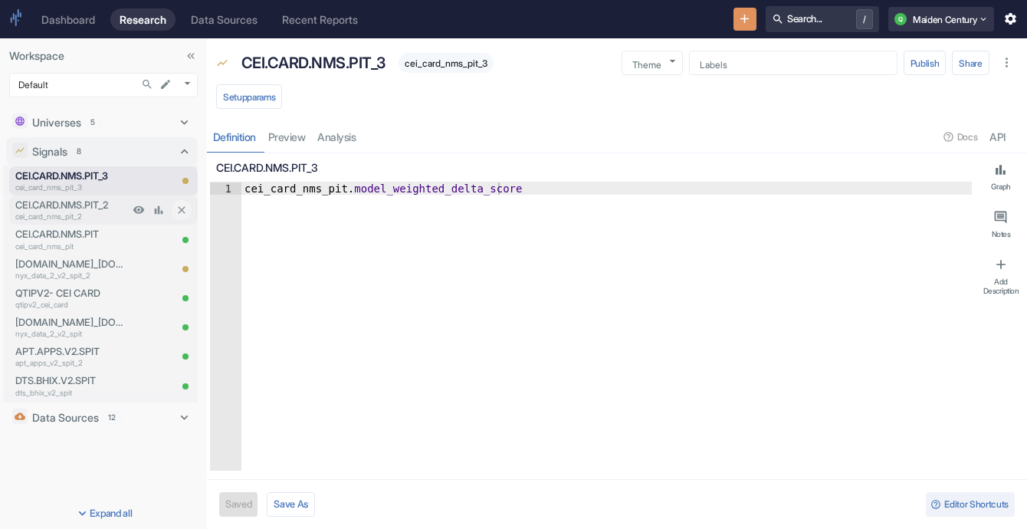
click at [97, 218] on p "cei_card_nms_pit_2" at bounding box center [71, 216] width 113 height 11
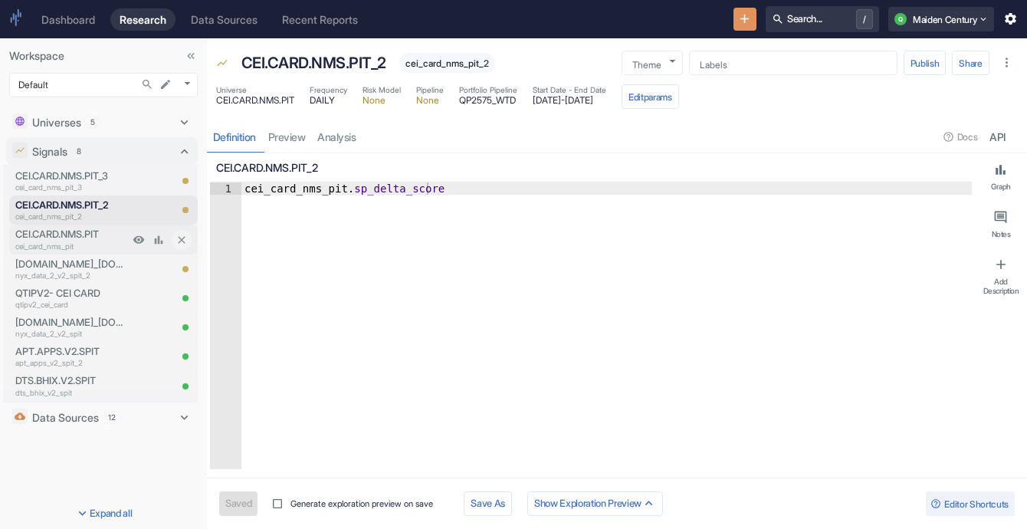
type textarea "x"
click at [90, 238] on p "CEI.CARD.NMS.PIT" at bounding box center [71, 234] width 113 height 15
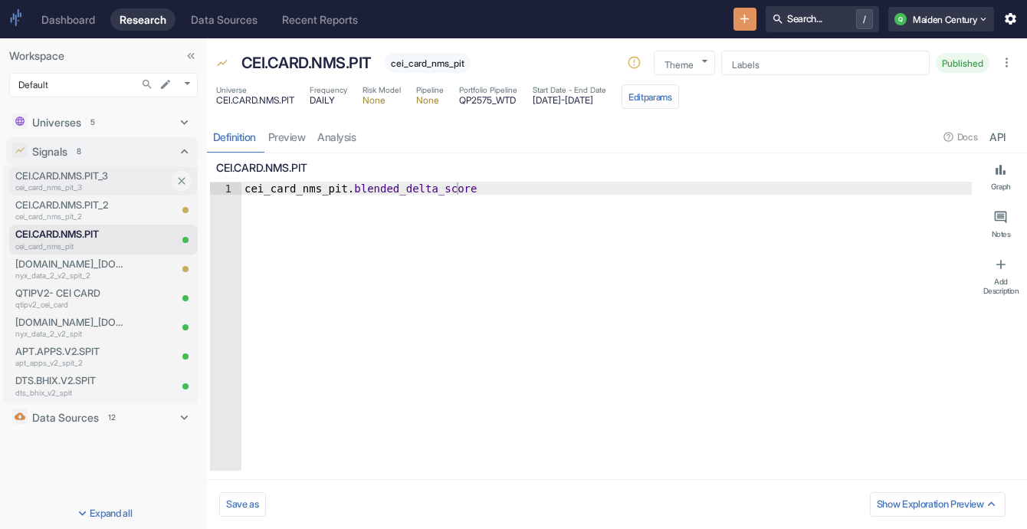
type textarea "x"
click at [64, 182] on p "cei_card_nms_pit_3" at bounding box center [91, 187] width 153 height 11
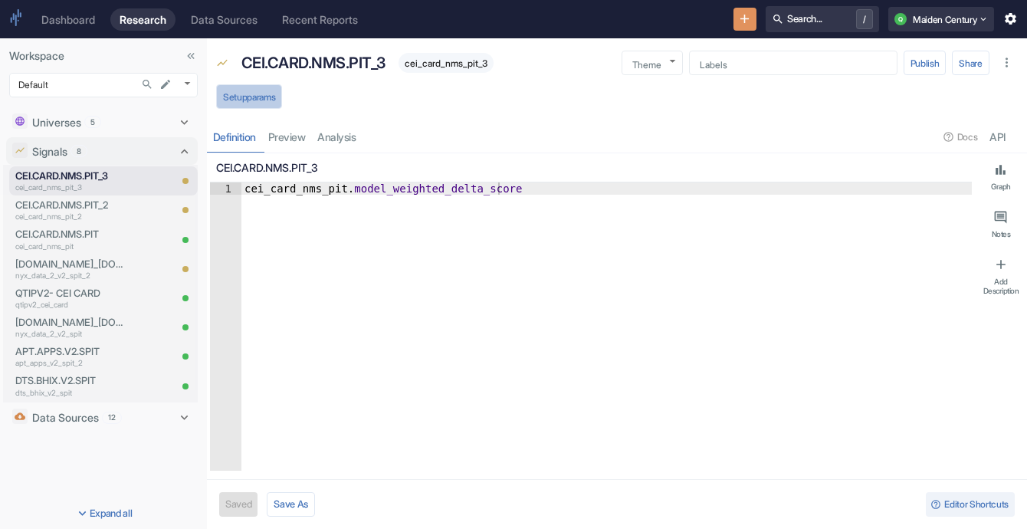
click at [268, 103] on button "Setup params" at bounding box center [249, 96] width 66 height 25
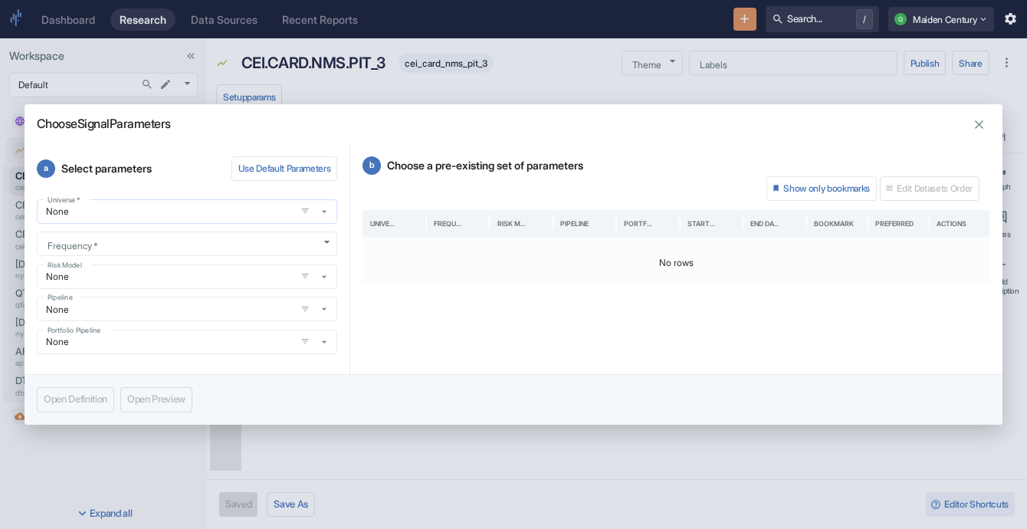
click at [209, 200] on div "None Universe   *" at bounding box center [187, 211] width 300 height 25
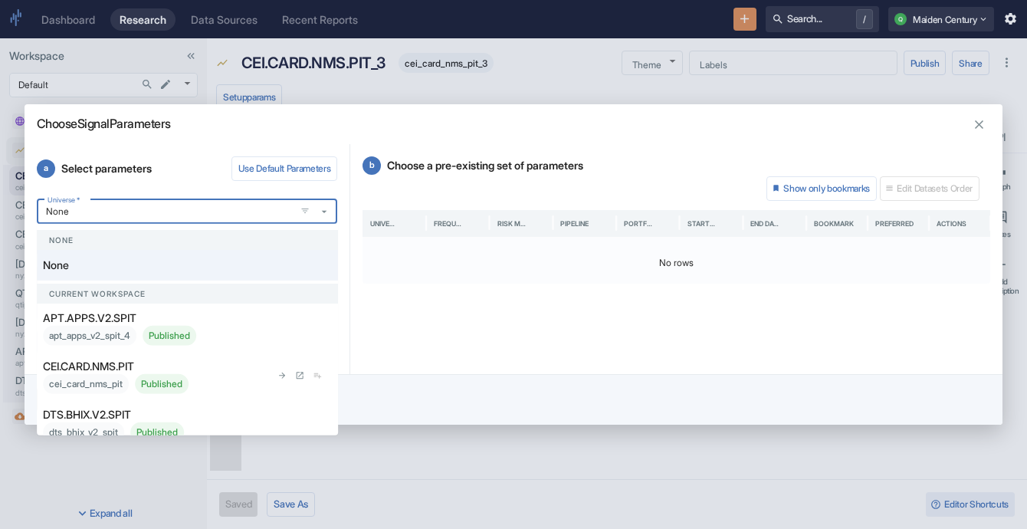
click at [181, 367] on div "CEI.CARD.NMS.PIT cei_card_nms_pit Published" at bounding box center [157, 376] width 228 height 36
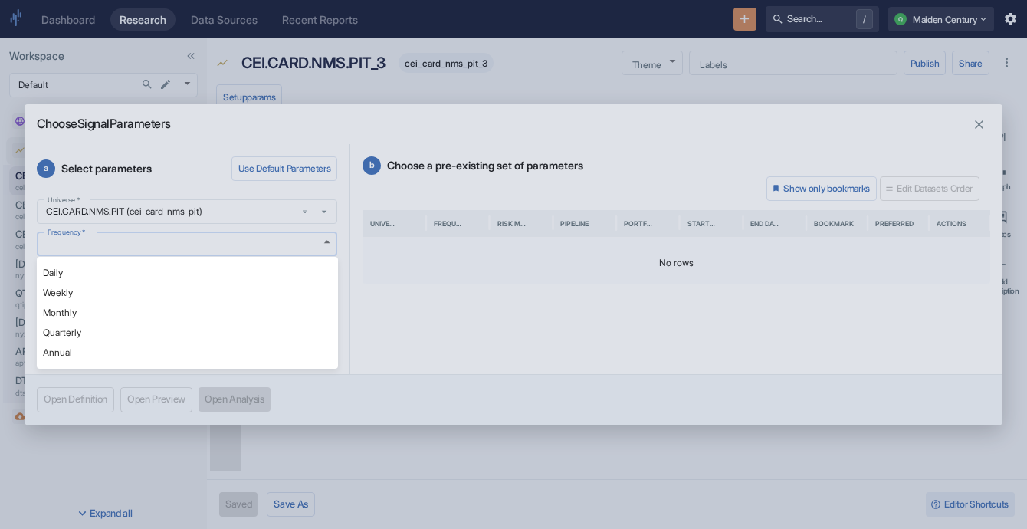
click at [247, 243] on body "Dashboard Research Data Sources Recent Reports Search... / Q Maiden Century Wor…" at bounding box center [513, 264] width 1027 height 529
click at [219, 276] on li "Daily" at bounding box center [187, 273] width 301 height 20
type textarea "x"
type input "DAILY"
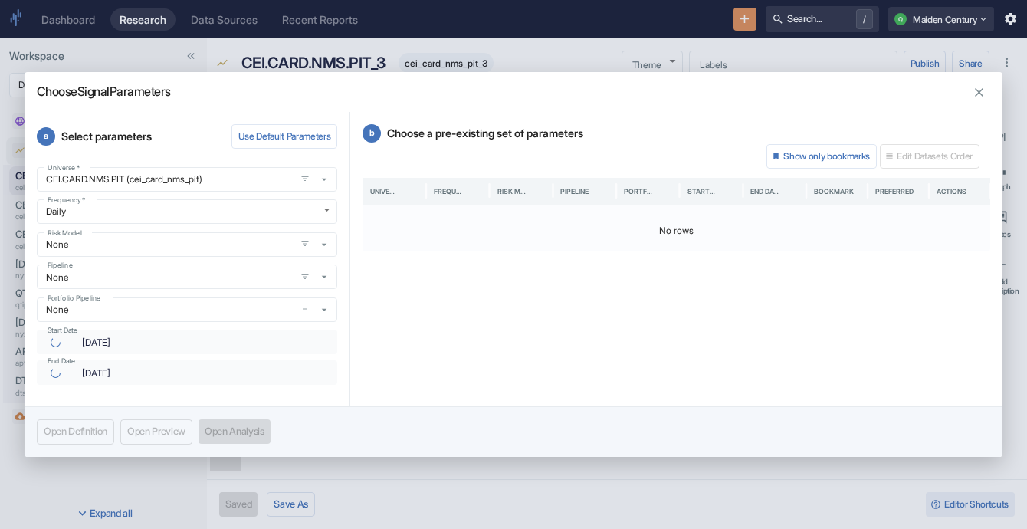
click at [184, 257] on div "Universe   * CEI.CARD.NMS.PIT (cei_card_nms_pit) Universe   * Frequency   * Dai…" at bounding box center [187, 276] width 300 height 218
click at [178, 254] on div "None Risk Model" at bounding box center [187, 244] width 300 height 25
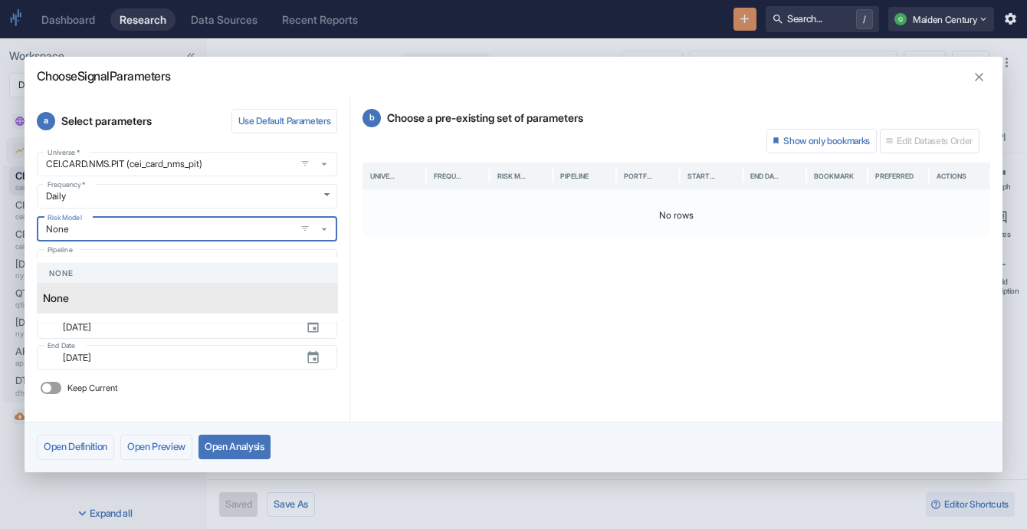
click at [392, 249] on div "b Choose a pre-existing set of parameters Show only bookmarks Edit Datasets Ord…" at bounding box center [676, 260] width 652 height 326
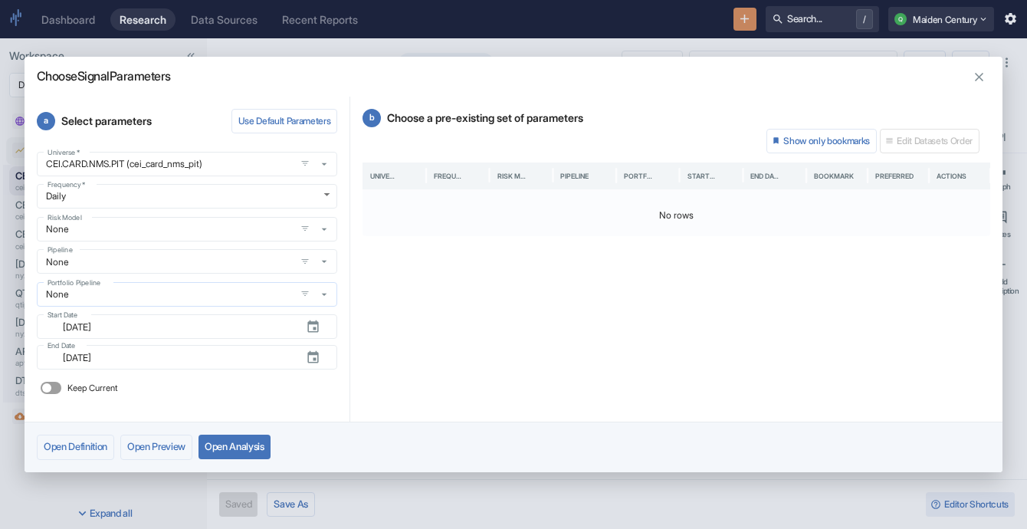
click at [251, 303] on div "None Portfolio Pipeline" at bounding box center [187, 294] width 300 height 25
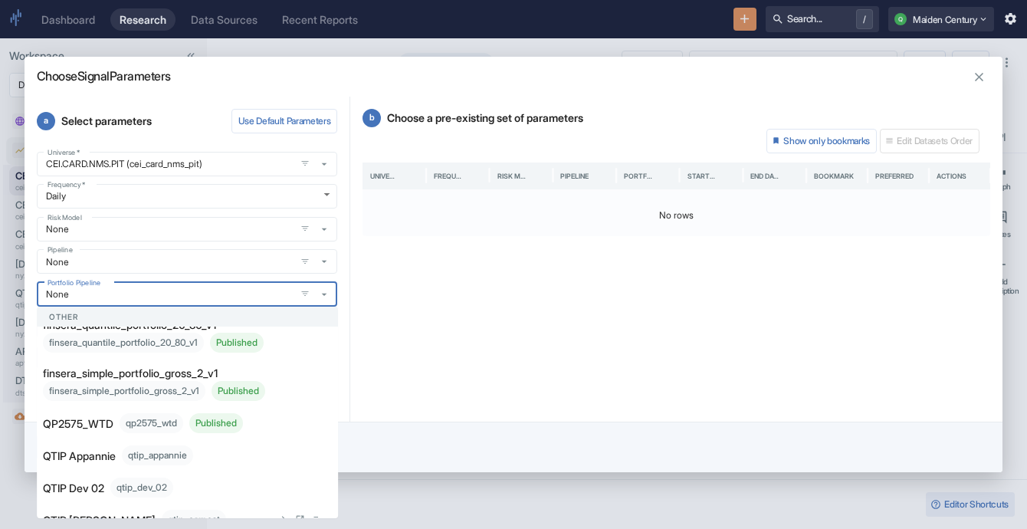
scroll to position [206, 0]
click at [105, 430] on p "QP2575_WTD" at bounding box center [78, 422] width 71 height 16
type textarea "x"
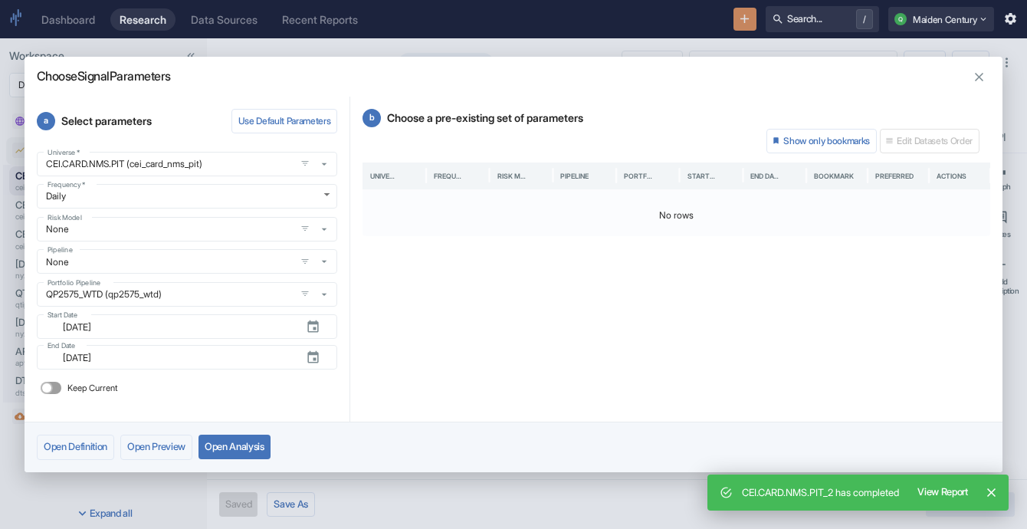
click at [50, 394] on input "Keep Current" at bounding box center [46, 388] width 37 height 12
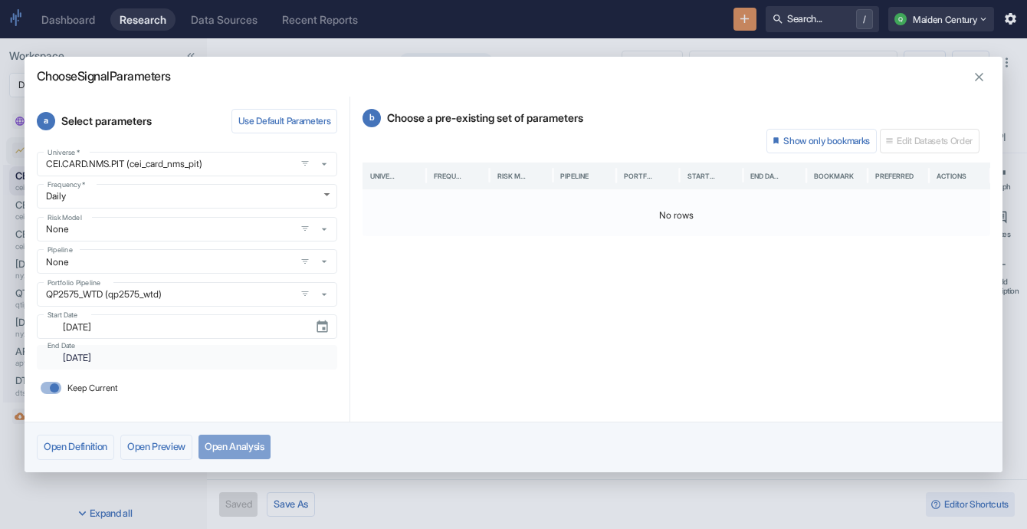
click at [254, 447] on button "Open Analysis" at bounding box center [234, 447] width 72 height 25
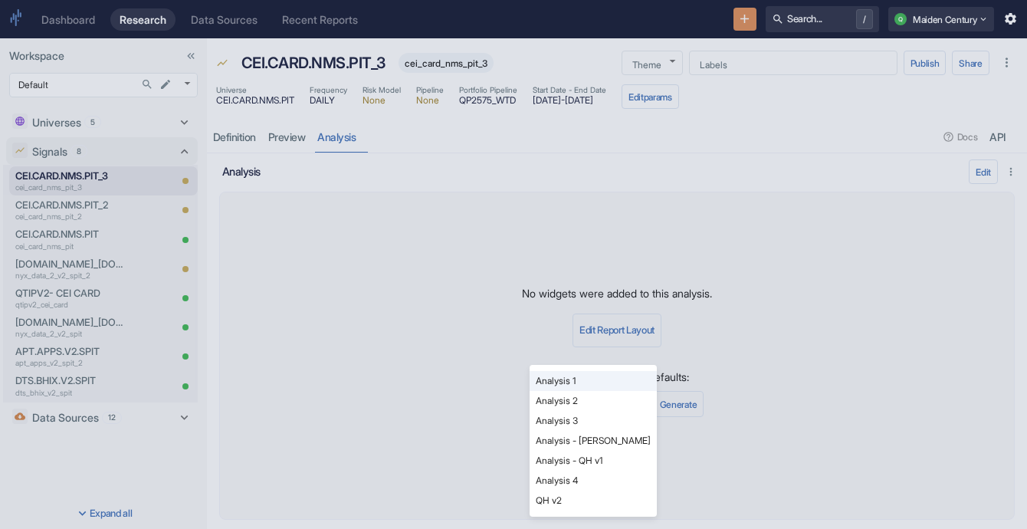
click at [595, 396] on body "Dashboard Research Data Sources Recent Reports Search... / Q Maiden Century Wor…" at bounding box center [513, 264] width 1027 height 529
click at [589, 437] on li "Analysis - [PERSON_NAME]" at bounding box center [593, 441] width 127 height 20
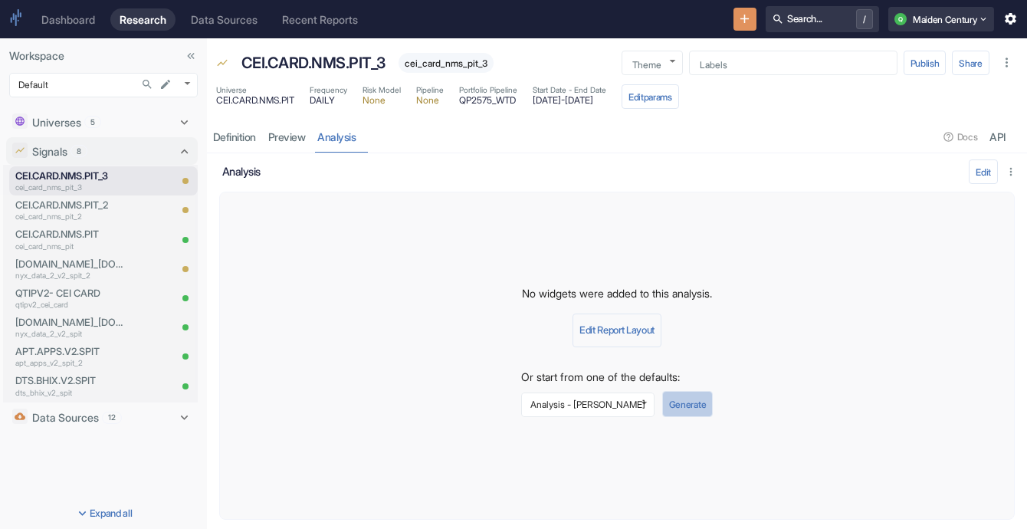
click at [674, 406] on button "Generate" at bounding box center [687, 404] width 51 height 26
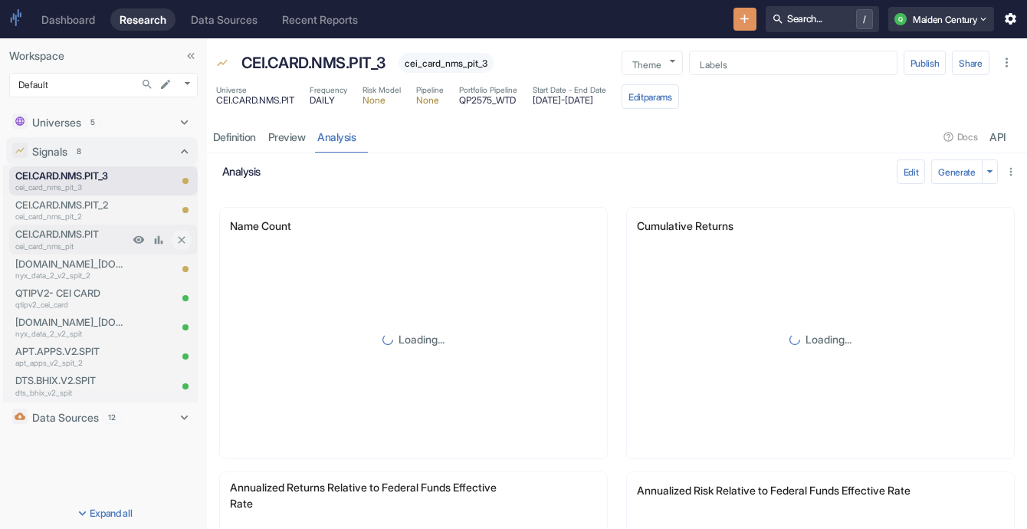
click at [52, 234] on p "CEI.CARD.NMS.PIT" at bounding box center [71, 234] width 113 height 15
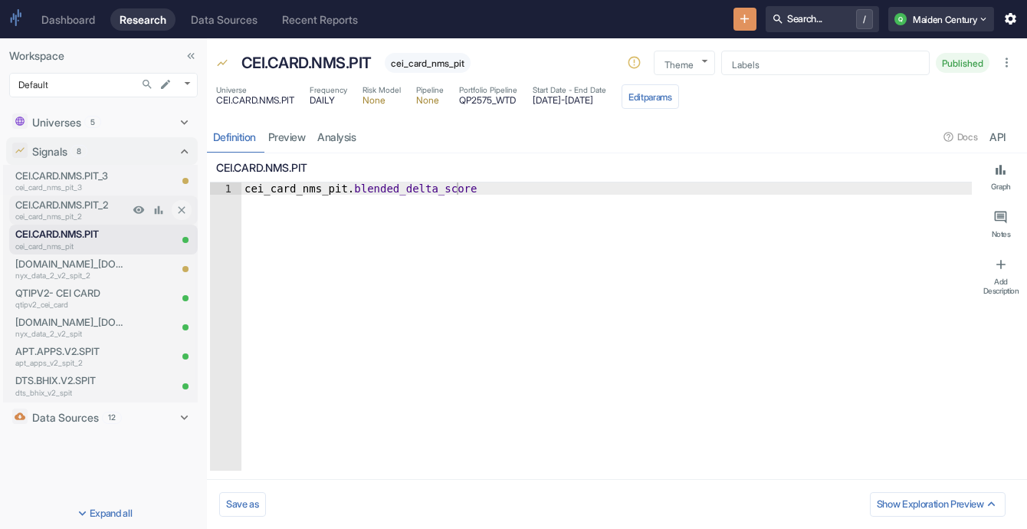
click at [39, 198] on p "CEI.CARD.NMS.PIT_2" at bounding box center [71, 205] width 113 height 15
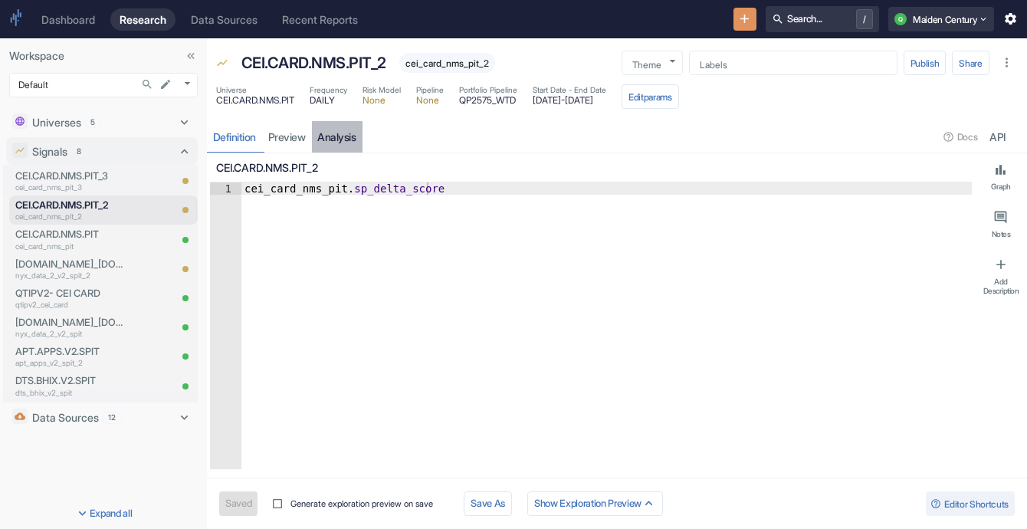
click at [346, 134] on link "analysis" at bounding box center [337, 136] width 51 height 31
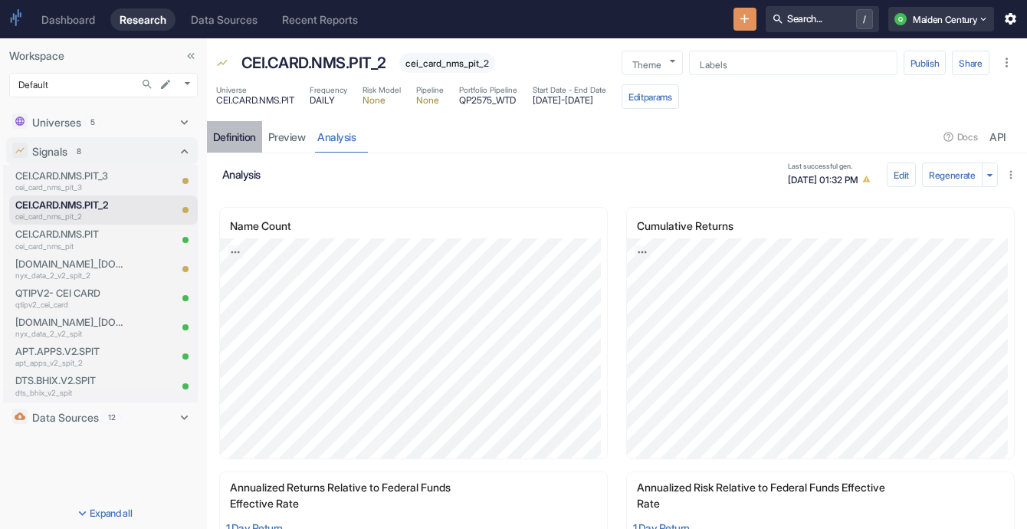
click at [248, 147] on link "Definition" at bounding box center [234, 136] width 55 height 31
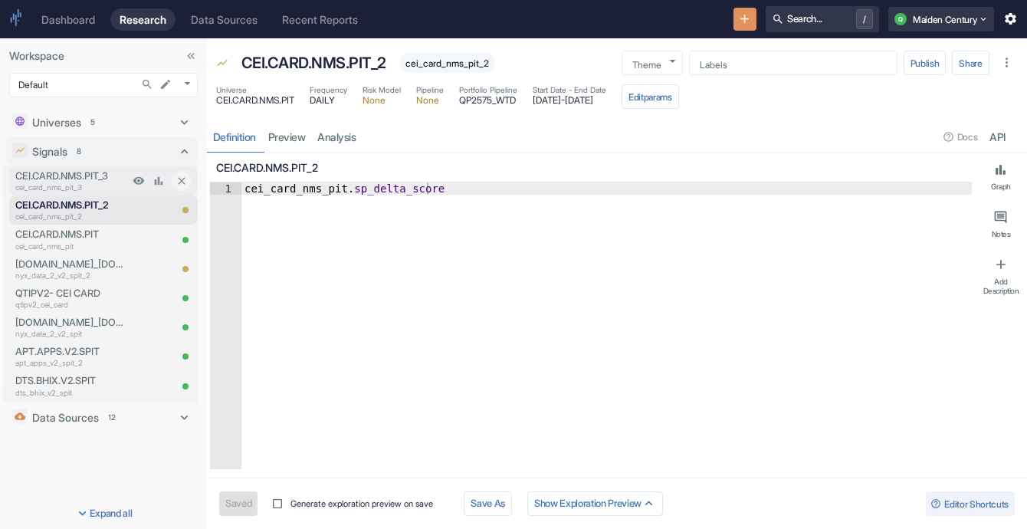
click at [74, 173] on p "CEI.CARD.NMS.PIT_3" at bounding box center [71, 176] width 113 height 15
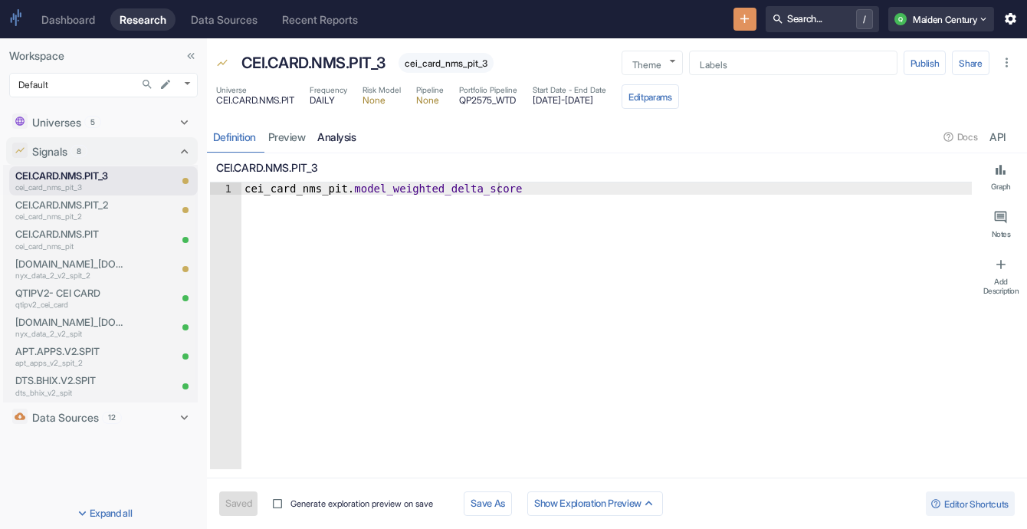
click at [340, 143] on link "analysis" at bounding box center [337, 136] width 51 height 31
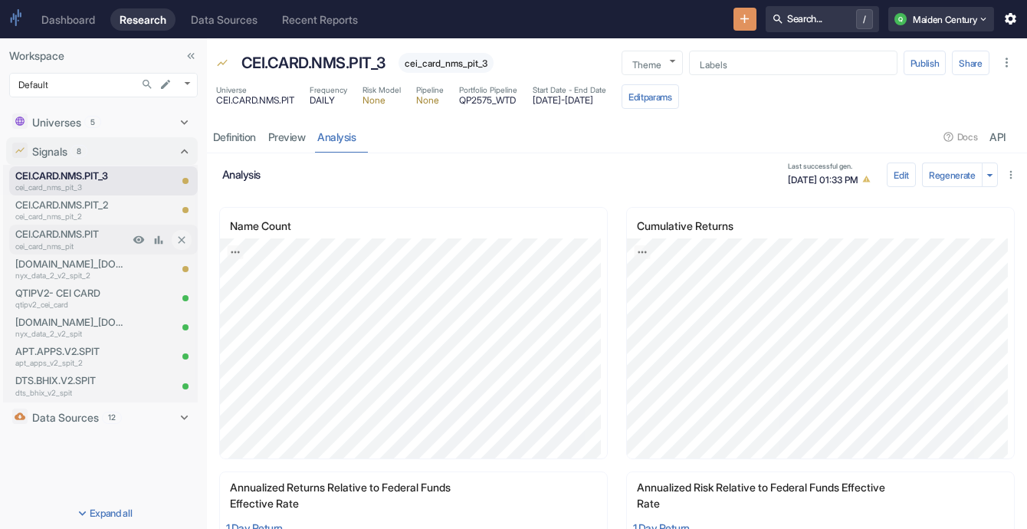
click at [80, 244] on p "cei_card_nms_pit" at bounding box center [71, 246] width 113 height 11
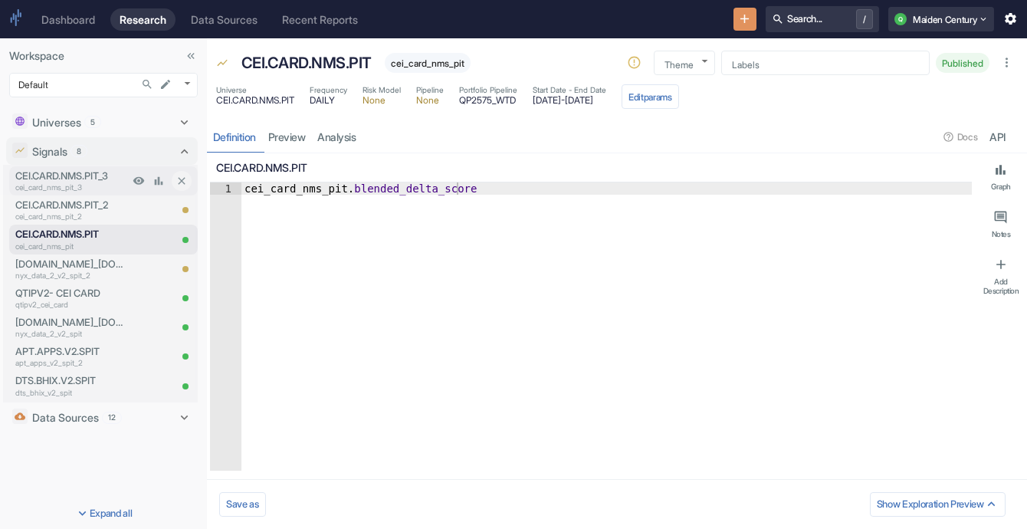
click at [101, 182] on p "cei_card_nms_pit_3" at bounding box center [71, 187] width 113 height 11
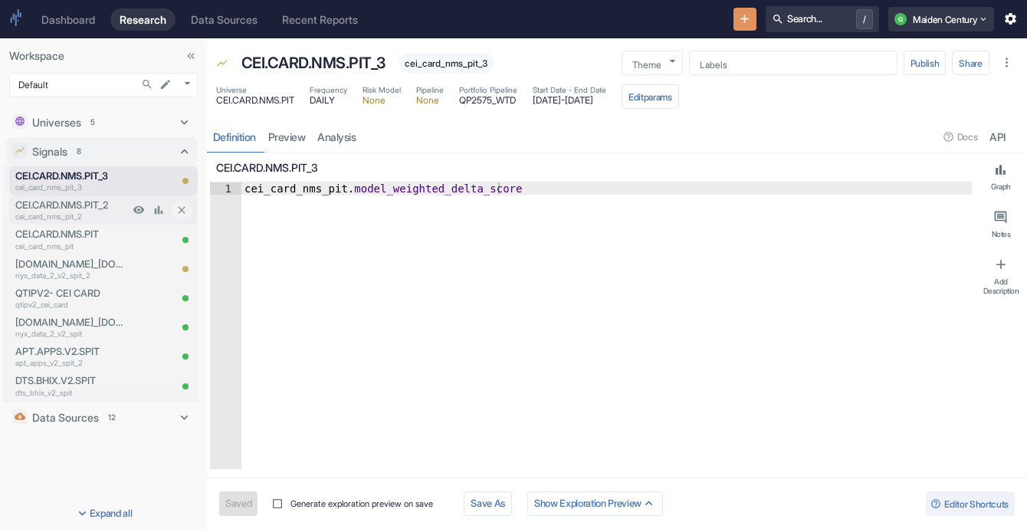
click at [89, 212] on p "cei_card_nms_pit_2" at bounding box center [71, 216] width 113 height 11
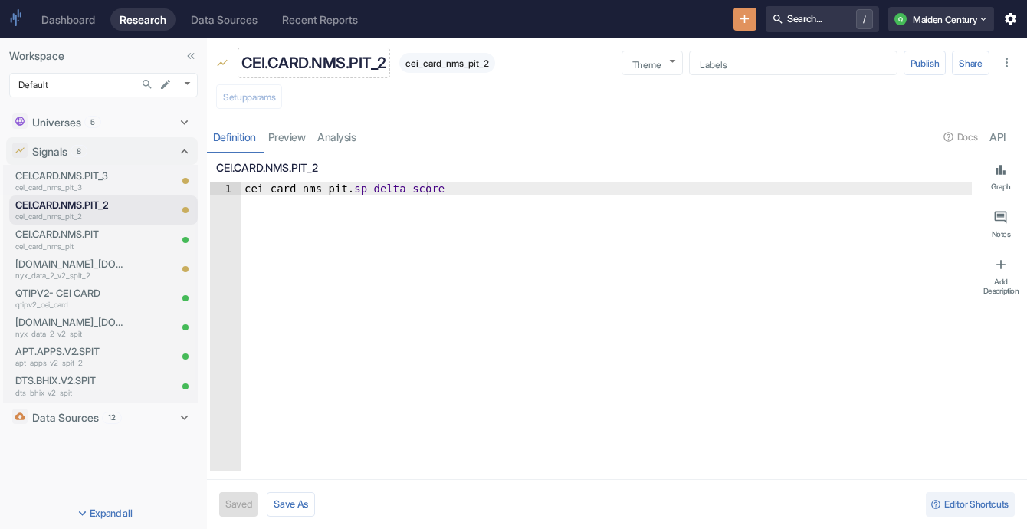
click at [290, 56] on p "CEI.CARD.NMS.PIT_2" at bounding box center [313, 62] width 145 height 23
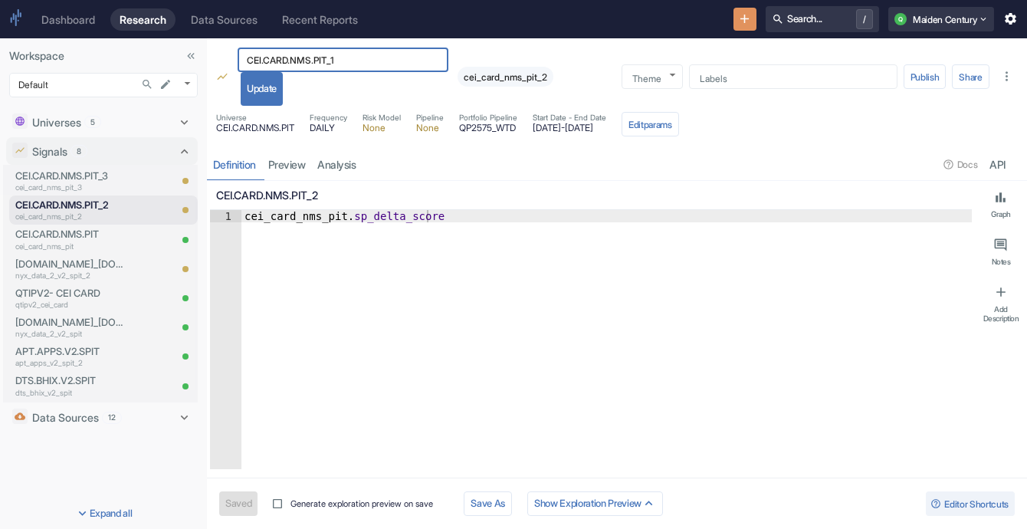
click at [265, 101] on button "Update" at bounding box center [262, 89] width 42 height 34
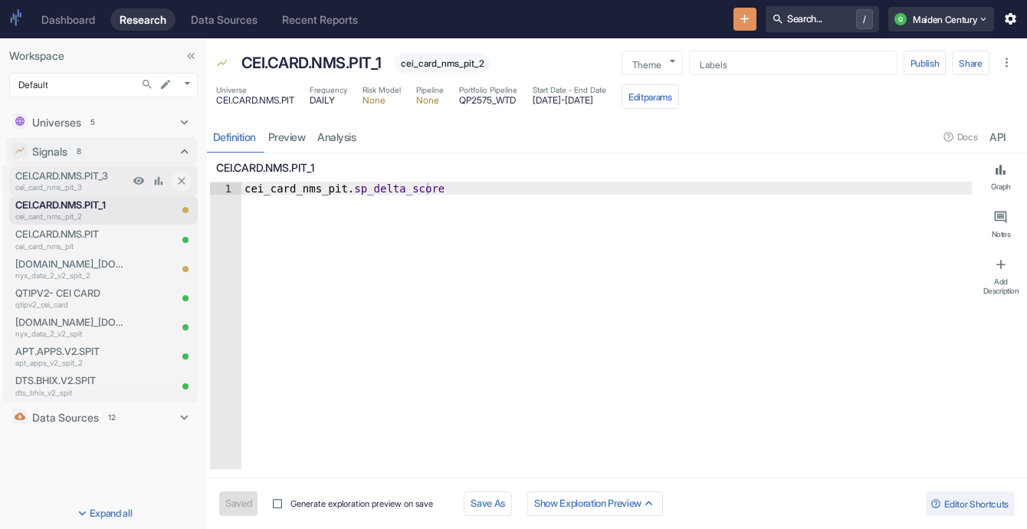
click at [87, 184] on p "cei_card_nms_pit_3" at bounding box center [71, 187] width 113 height 11
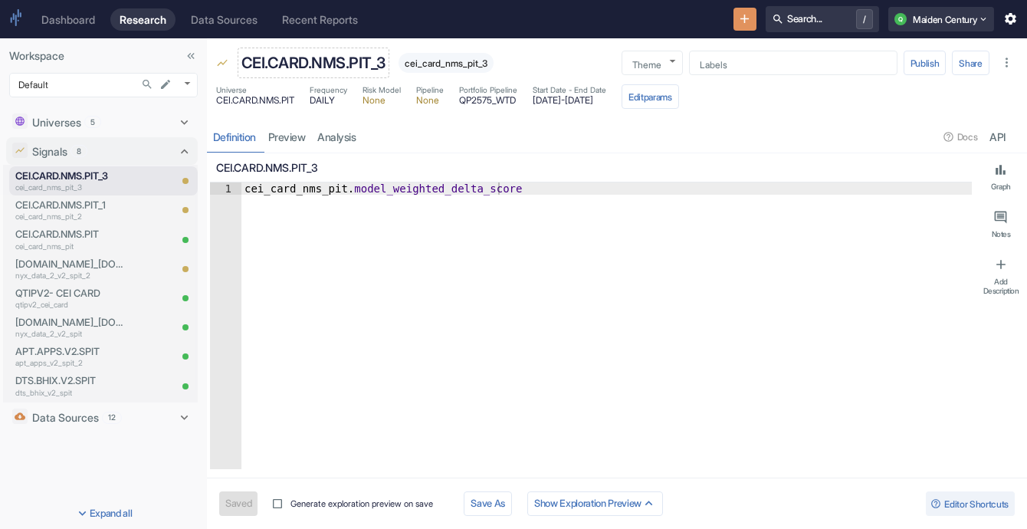
click at [366, 57] on p "CEI.CARD.NMS.PIT_3" at bounding box center [313, 62] width 144 height 23
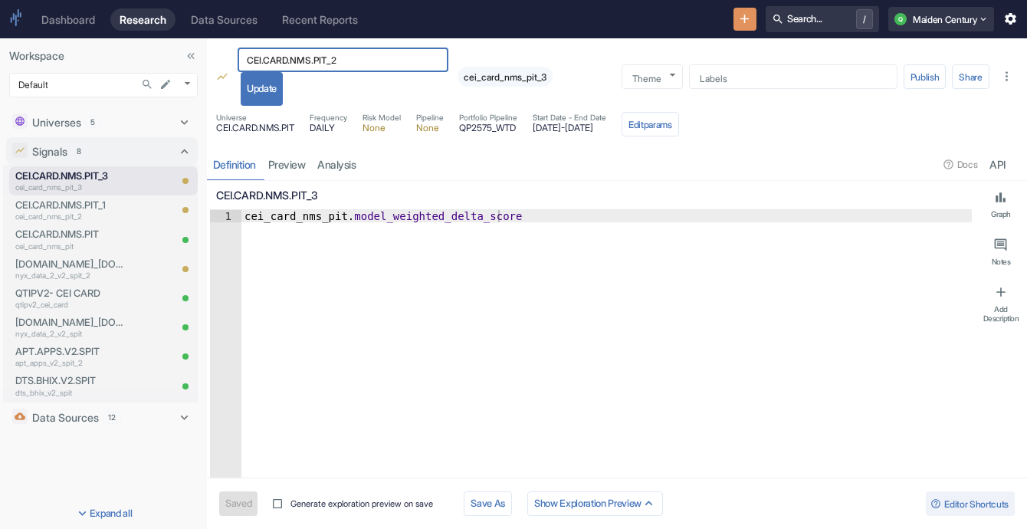
click at [249, 86] on button "Update" at bounding box center [262, 89] width 42 height 34
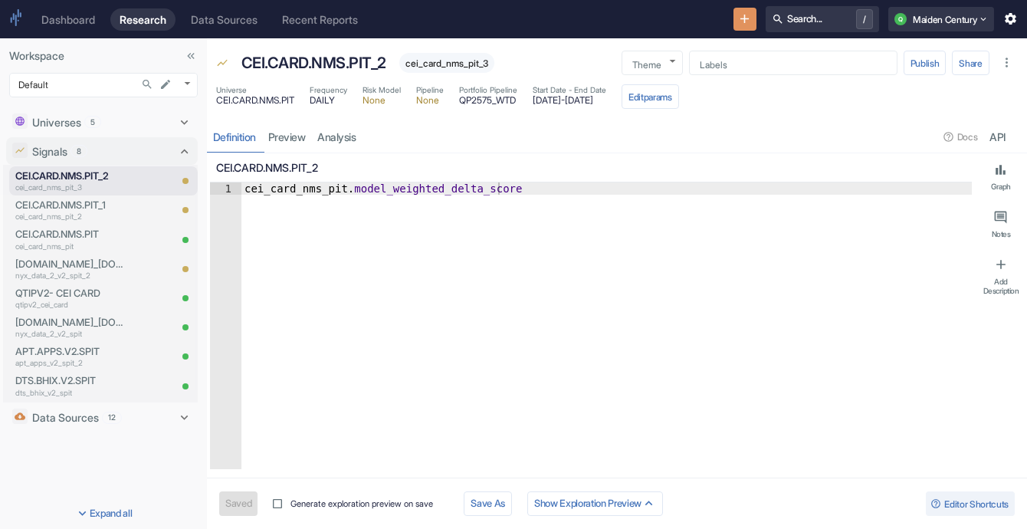
click at [458, 64] on span "cei_card_nms_pit_3" at bounding box center [446, 62] width 95 height 11
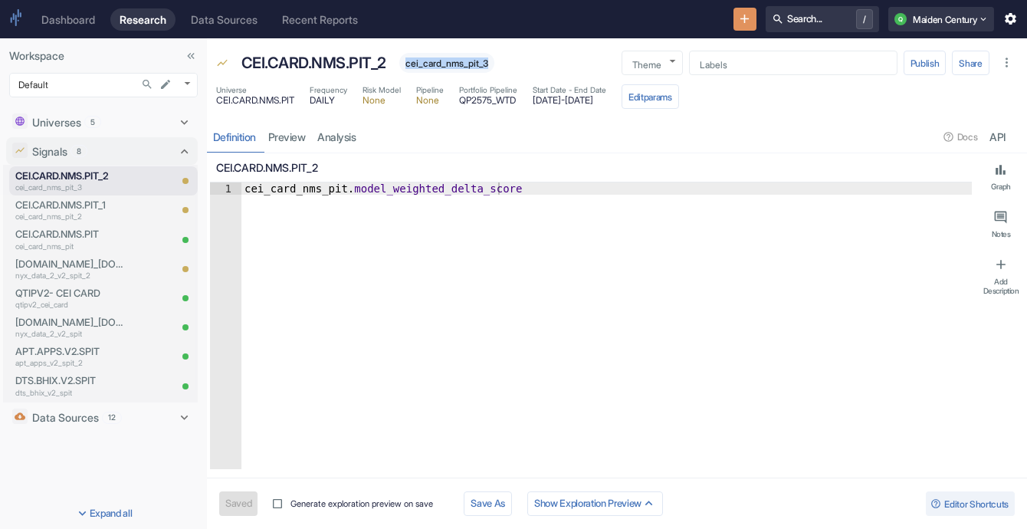
click at [458, 64] on span "cei_card_nms_pit_3" at bounding box center [446, 62] width 95 height 11
drag, startPoint x: 458, startPoint y: 64, endPoint x: 443, endPoint y: 62, distance: 15.5
click at [443, 62] on span "cei_card_nms_pit_3" at bounding box center [446, 62] width 95 height 11
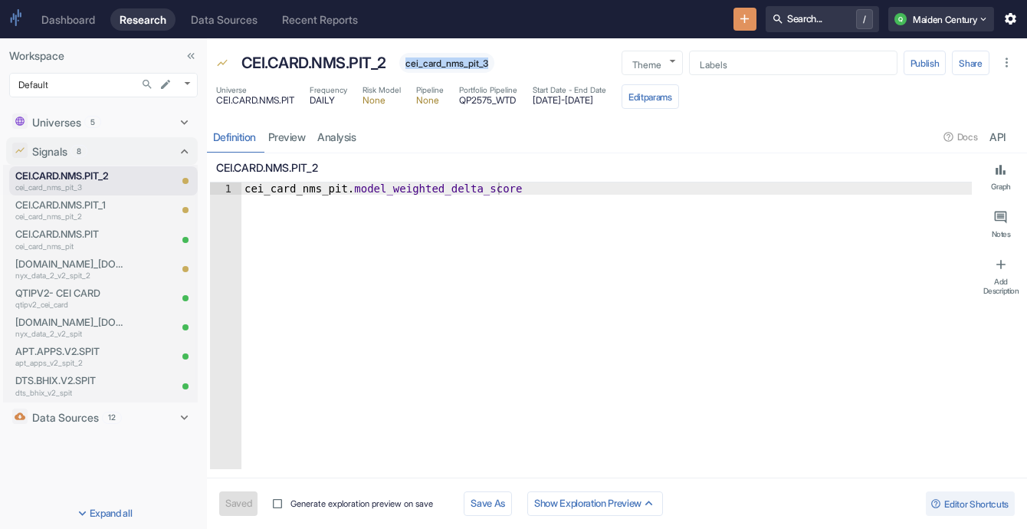
click at [443, 62] on span "cei_card_nms_pit_3" at bounding box center [446, 62] width 95 height 11
click at [399, 62] on div "CEI.CARD.NMS.PIT_2 cei_card_nms_pit_3" at bounding box center [365, 63] width 260 height 31
drag, startPoint x: 302, startPoint y: 64, endPoint x: 404, endPoint y: 64, distance: 101.9
click at [404, 64] on div "CEI.CARD.NMS.PIT_2 cei_card_nms_pit_3" at bounding box center [365, 63] width 260 height 31
drag, startPoint x: 411, startPoint y: 63, endPoint x: 506, endPoint y: 63, distance: 95.0
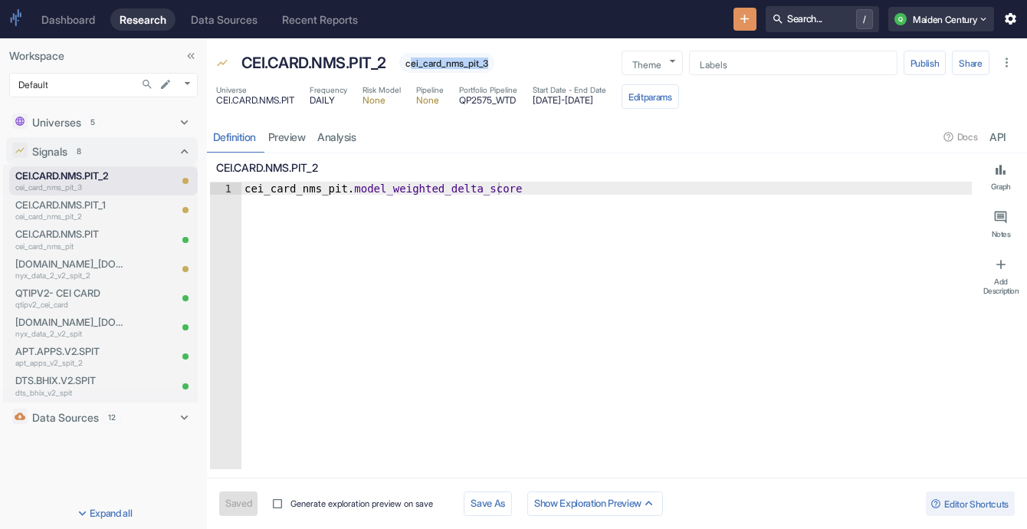
click at [506, 63] on div "CEI.CARD.NMS.PIT_2 cei_card_nms_pit_3" at bounding box center [422, 63] width 375 height 31
drag, startPoint x: 499, startPoint y: 63, endPoint x: 431, endPoint y: 79, distance: 70.1
click at [431, 79] on div "CEI.CARD.NMS.PIT_2 cei_card_nms_pit_3 Theme ​ Theme Labels Labels Publish Share" at bounding box center [614, 59] width 826 height 43
click at [426, 64] on span "cei_card_nms_pit_3" at bounding box center [446, 62] width 95 height 11
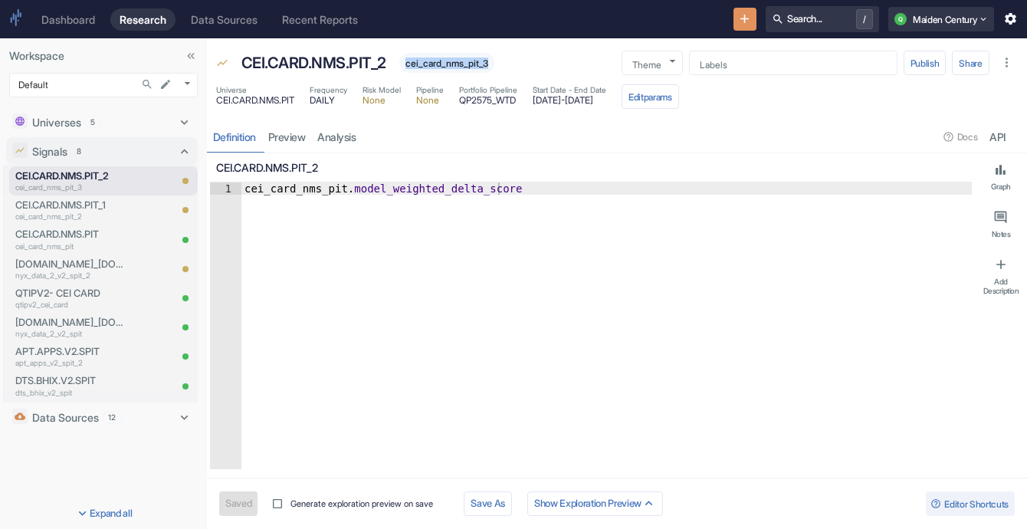
click at [426, 64] on span "cei_card_nms_pit_3" at bounding box center [446, 62] width 95 height 11
click at [448, 62] on span "cei_card_nms_pit_3" at bounding box center [446, 62] width 95 height 11
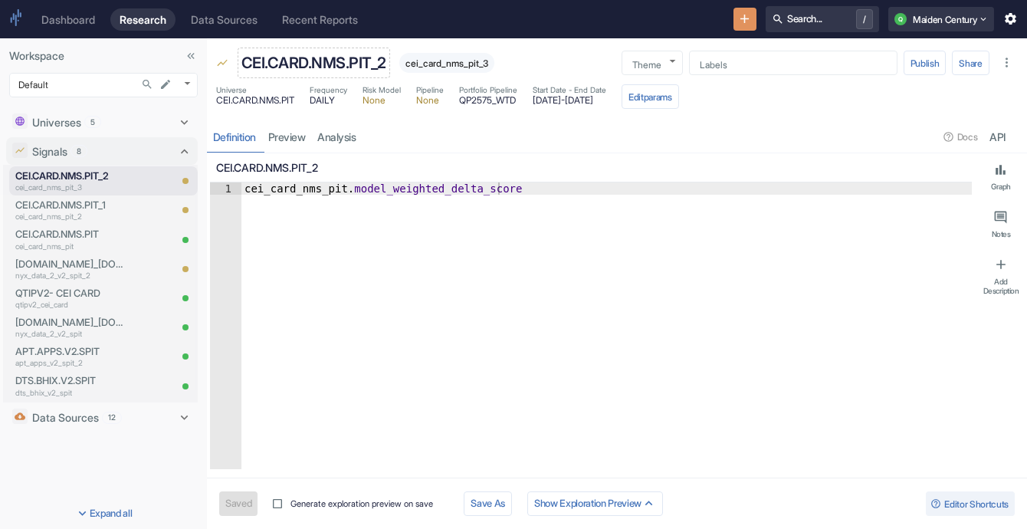
click at [350, 64] on p "CEI.CARD.NMS.PIT_2" at bounding box center [313, 62] width 145 height 23
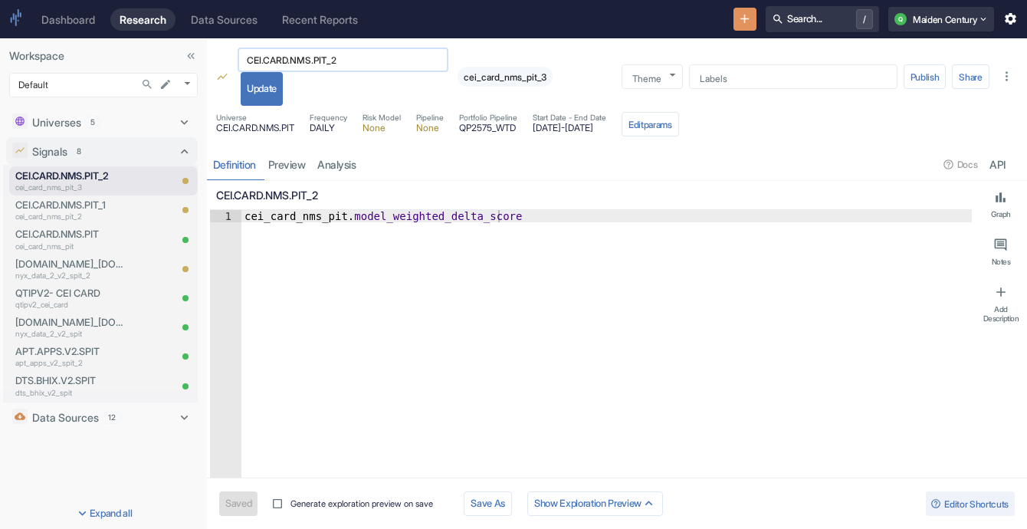
click at [438, 61] on input "CEI.CARD.NMS.PIT_2" at bounding box center [343, 60] width 211 height 18
click at [278, 85] on button "Update" at bounding box center [262, 89] width 42 height 34
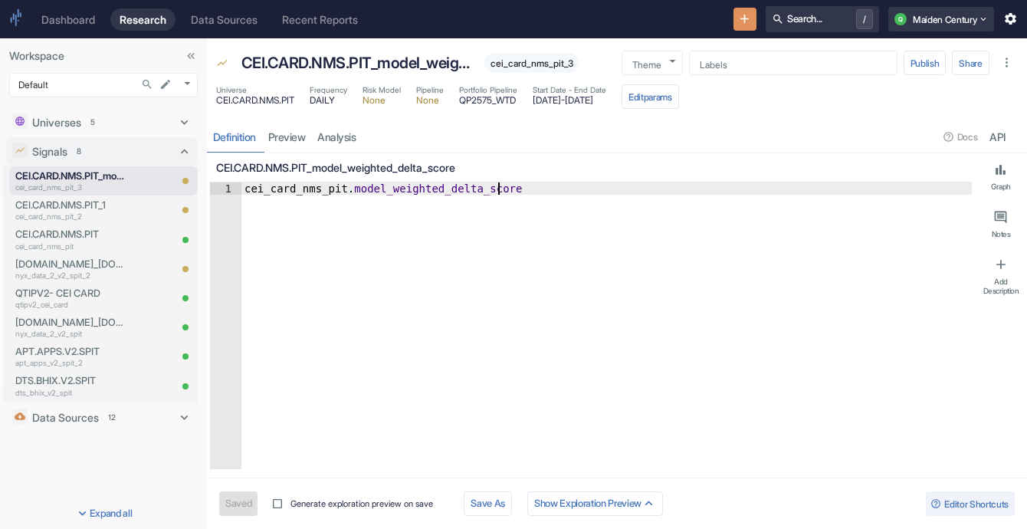
click at [356, 259] on div "cei_card_nms_pit . model_weighted_delta_score" at bounding box center [606, 337] width 730 height 311
click at [87, 215] on p "cei_card_nms_pit_2" at bounding box center [71, 216] width 113 height 11
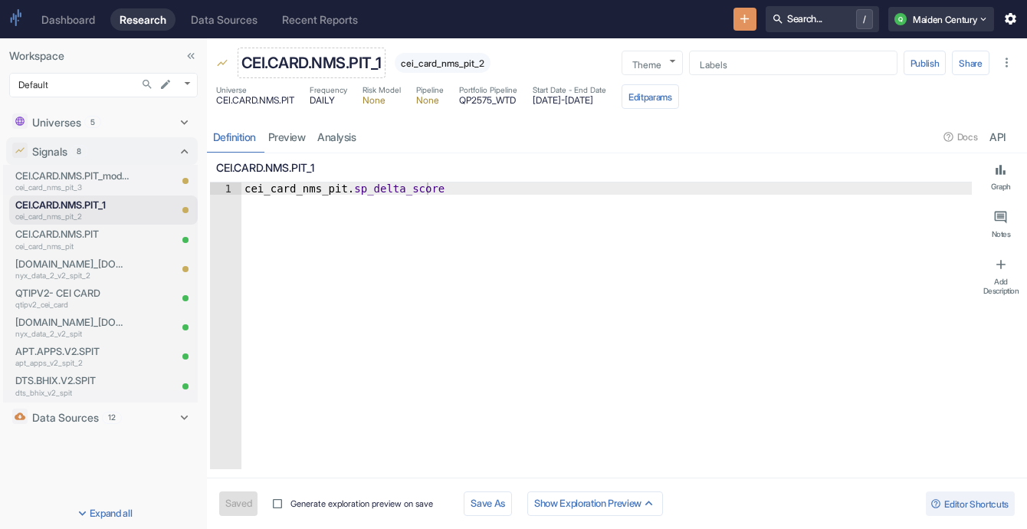
click at [341, 62] on p "CEI.CARD.NMS.PIT_1" at bounding box center [311, 62] width 140 height 23
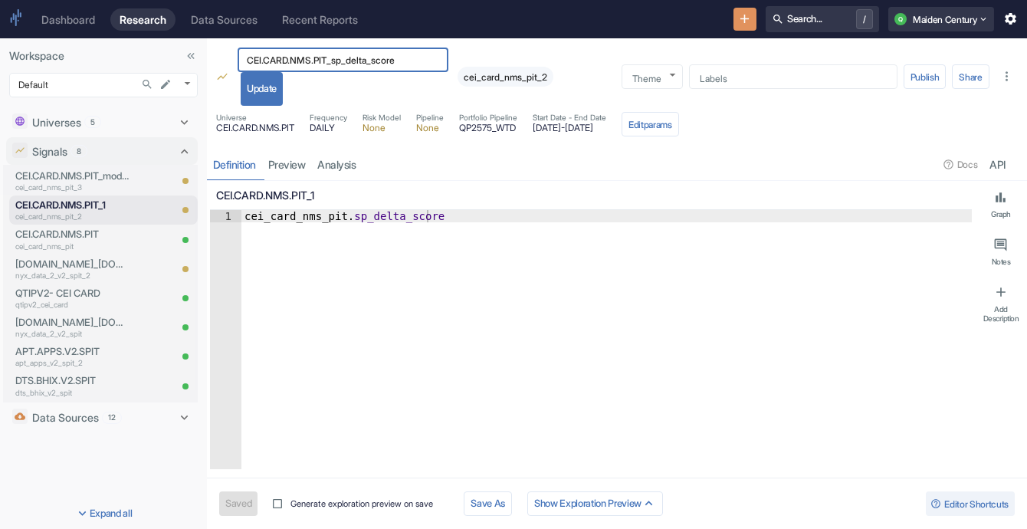
click at [262, 90] on button "Update" at bounding box center [262, 89] width 42 height 34
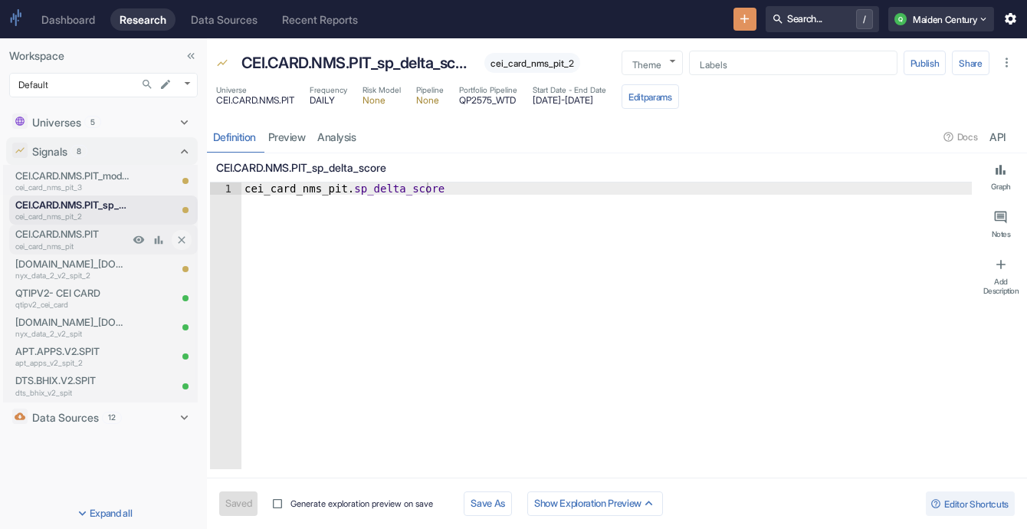
click at [92, 241] on p "cei_card_nms_pit" at bounding box center [71, 246] width 113 height 11
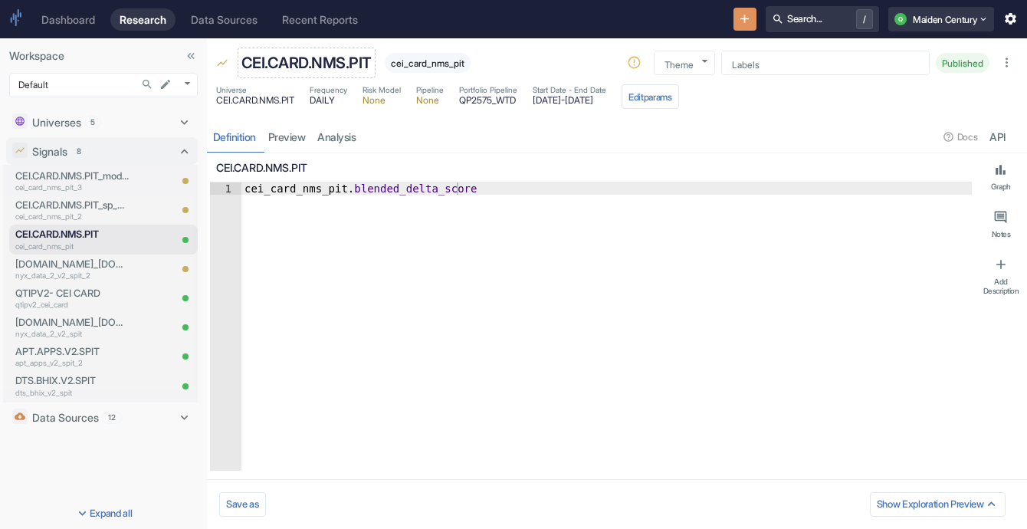
click at [330, 71] on p "CEI.CARD.NMS.PIT" at bounding box center [306, 62] width 130 height 23
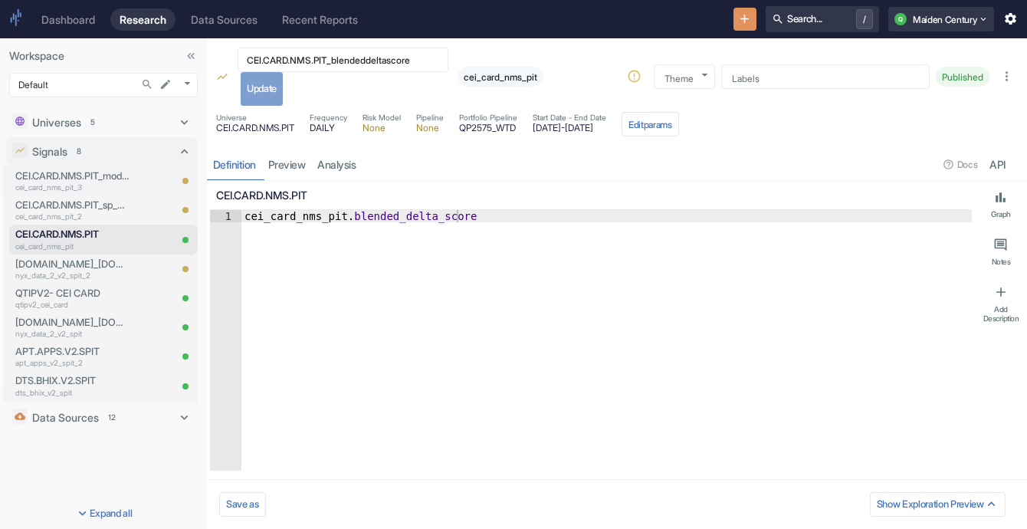
click at [271, 92] on button "Update" at bounding box center [262, 89] width 42 height 34
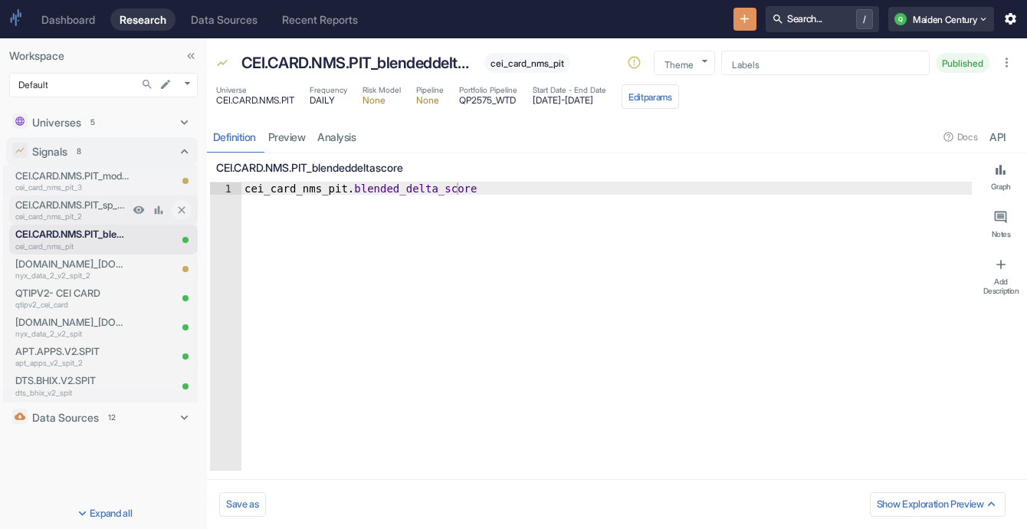
click at [80, 214] on p "cei_card_nms_pit_2" at bounding box center [71, 216] width 113 height 11
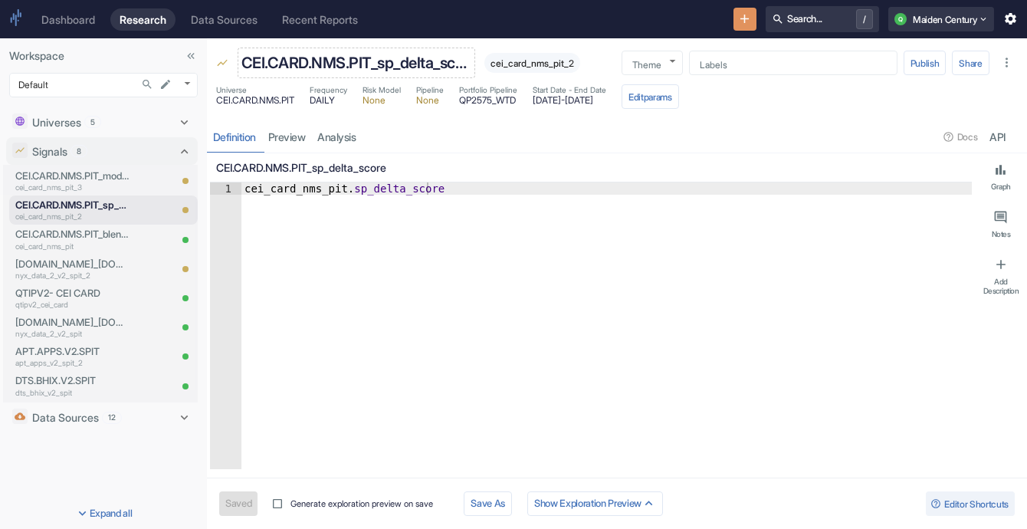
click at [396, 62] on p "CEI.CARD.NMS.PIT_sp_delta_score" at bounding box center [356, 62] width 230 height 23
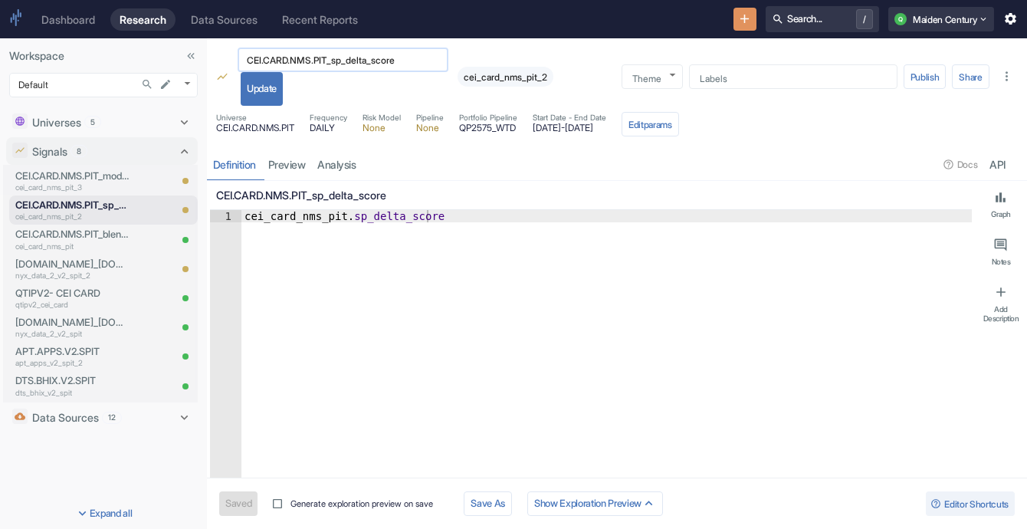
click at [377, 62] on input "CEI.CARD.NMS.PIT_sp_delta_score" at bounding box center [343, 60] width 211 height 18
click at [274, 90] on button "Update" at bounding box center [262, 89] width 42 height 34
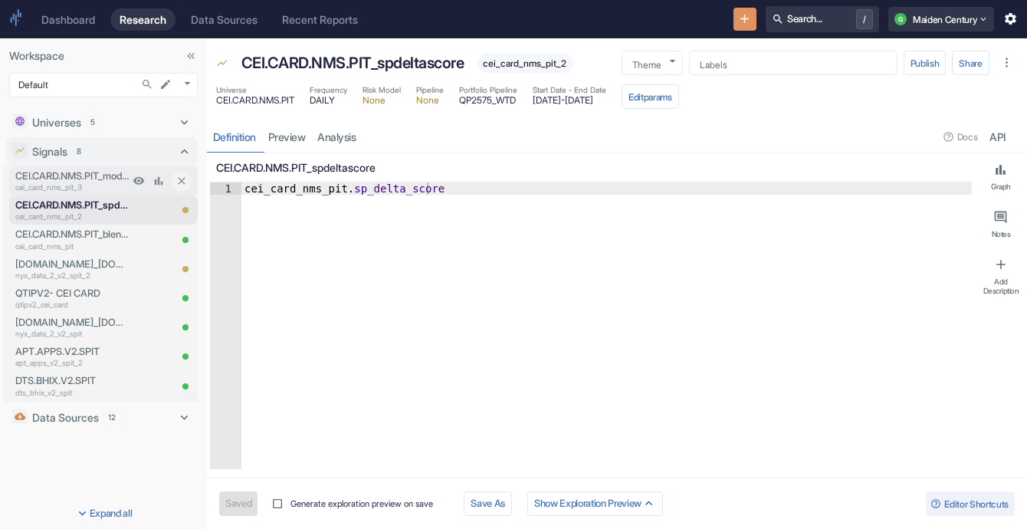
click at [95, 169] on p "CEI.CARD.NMS.PIT_model_weighted_delta_score" at bounding box center [71, 176] width 113 height 15
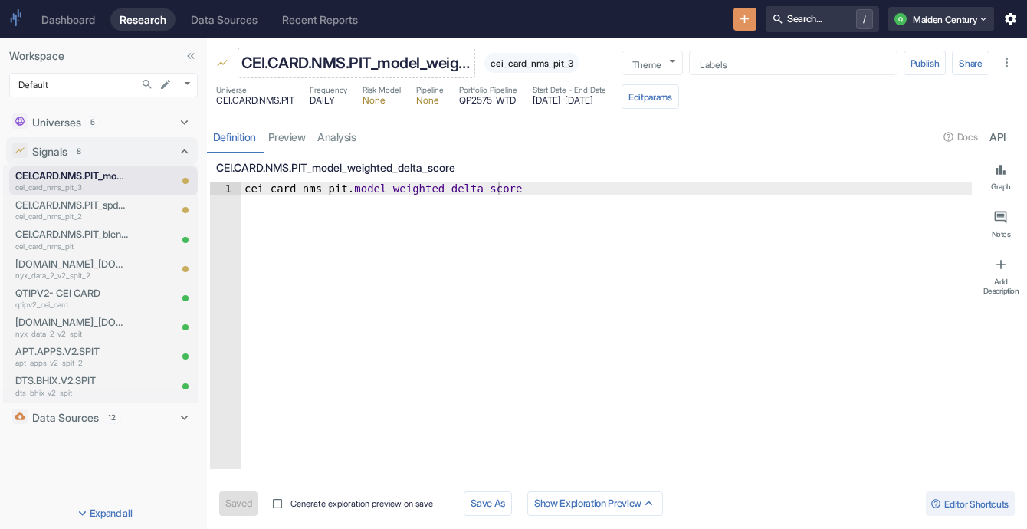
click at [369, 64] on p "CEI.CARD.NMS.PIT_model_weighted_delta_score" at bounding box center [356, 62] width 230 height 23
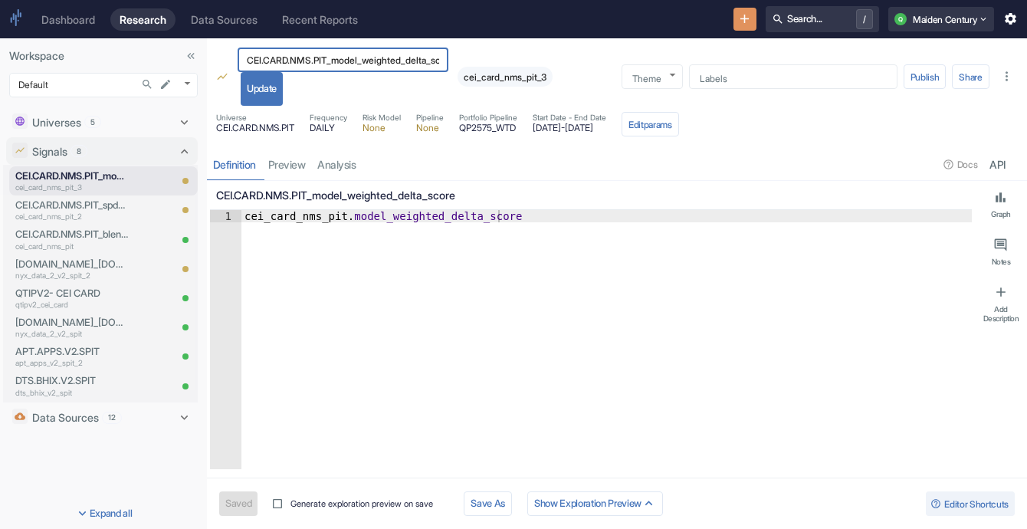
scroll to position [0, 24]
click at [420, 60] on input "CEI.CARD.NMS.PIT_model_weighted_delta_score" at bounding box center [343, 60] width 211 height 18
click at [260, 86] on button "Update" at bounding box center [262, 89] width 42 height 34
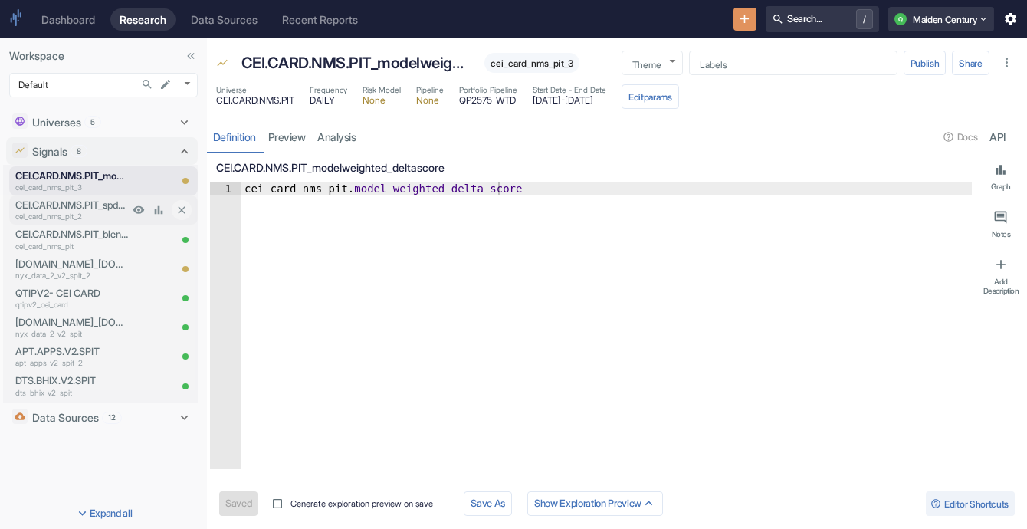
click at [91, 208] on p "CEI.CARD.NMS.PIT_spdeltascore" at bounding box center [71, 205] width 113 height 15
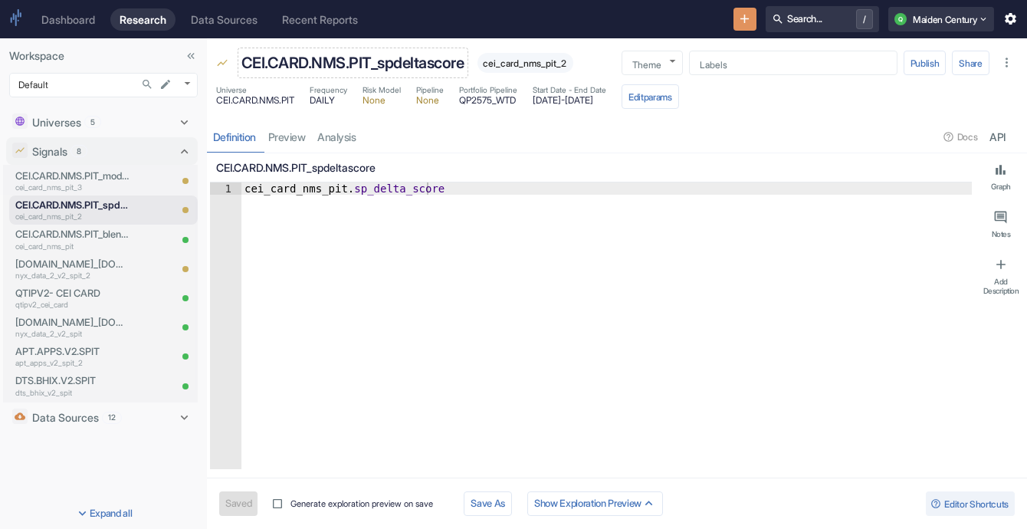
click at [405, 64] on p "CEI.CARD.NMS.PIT_spdeltascore" at bounding box center [352, 62] width 223 height 23
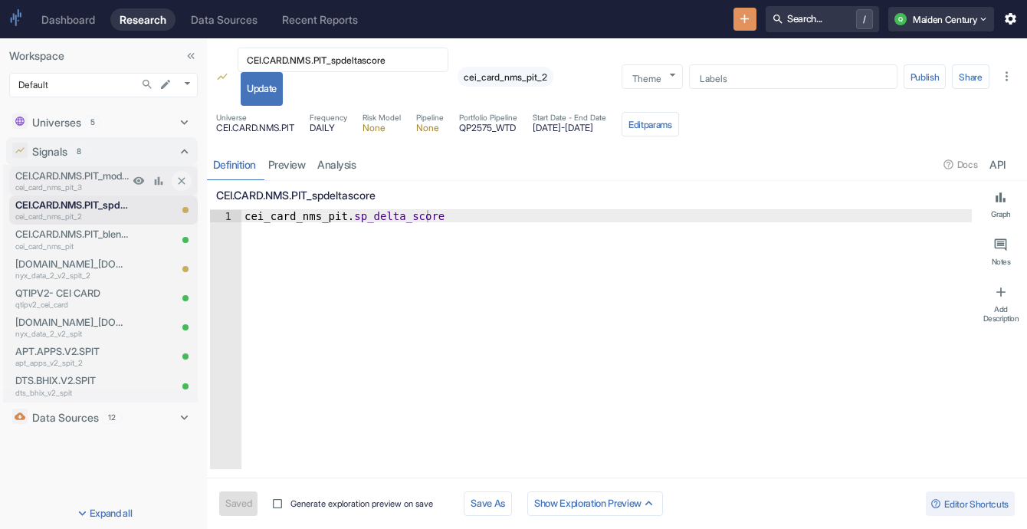
click at [111, 173] on p "CEI.CARD.NMS.PIT_modelweighted_deltascore" at bounding box center [71, 176] width 113 height 15
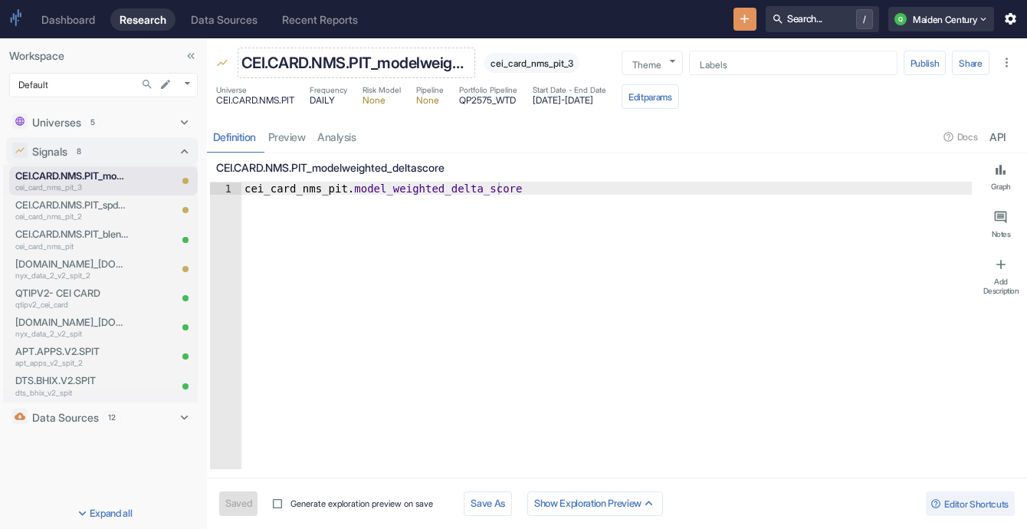
click at [433, 69] on p "CEI.CARD.NMS.PIT_modelweighted_deltascore" at bounding box center [356, 62] width 230 height 23
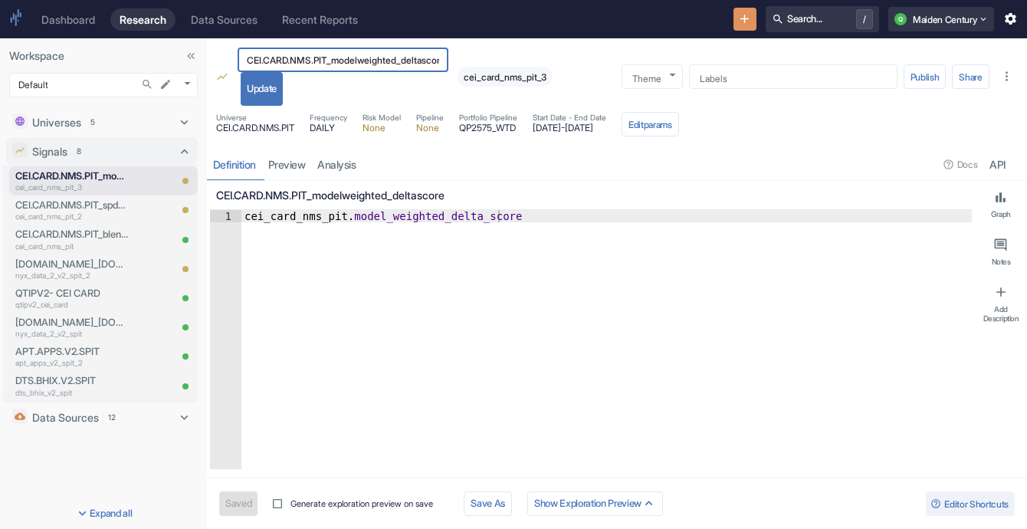
scroll to position [0, 15]
click at [389, 57] on input "CEI.CARD.NMS.PIT_modelweighted_deltascore" at bounding box center [343, 60] width 211 height 18
click at [261, 99] on button "Update" at bounding box center [262, 89] width 42 height 34
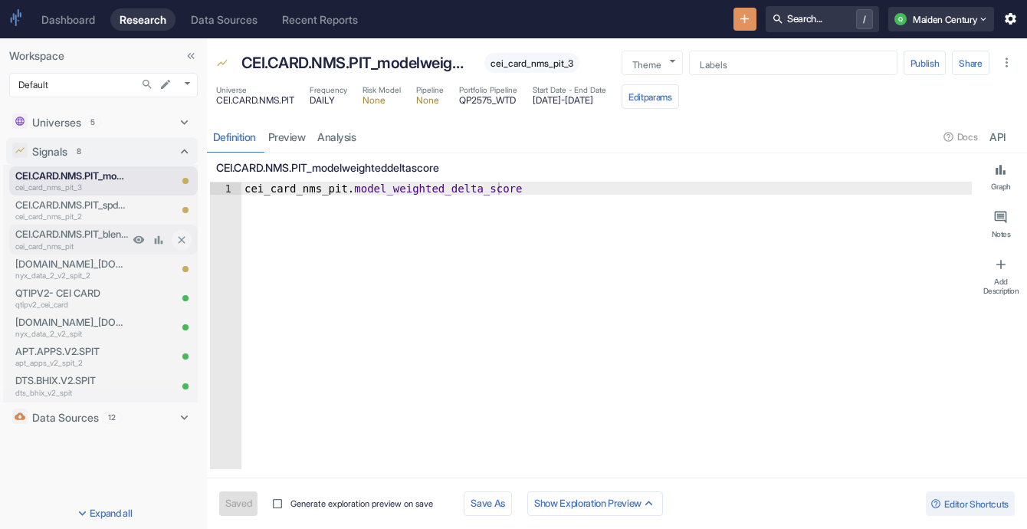
click at [81, 236] on p "CEI.CARD.NMS.PIT_blendeddeltascore" at bounding box center [71, 234] width 113 height 15
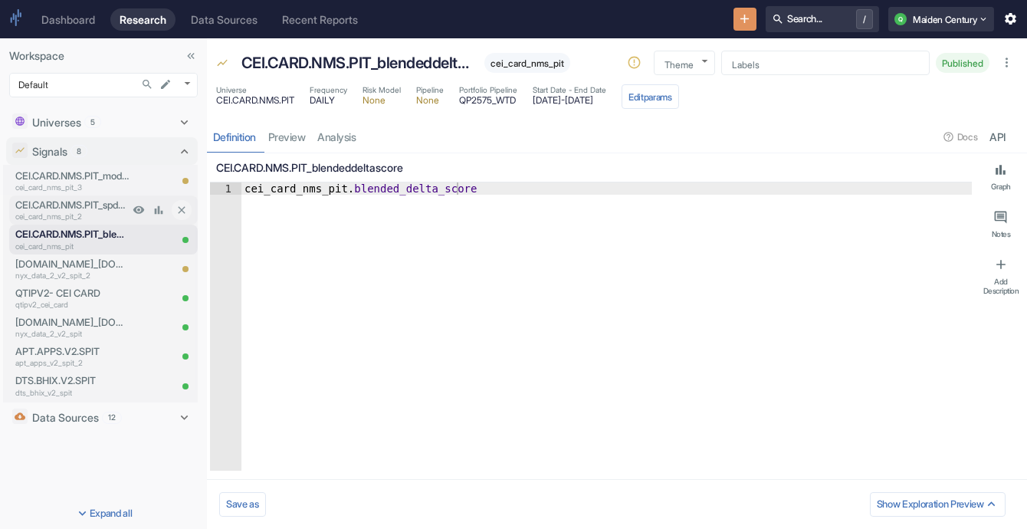
click at [102, 215] on p "cei_card_nms_pit_2" at bounding box center [71, 216] width 113 height 11
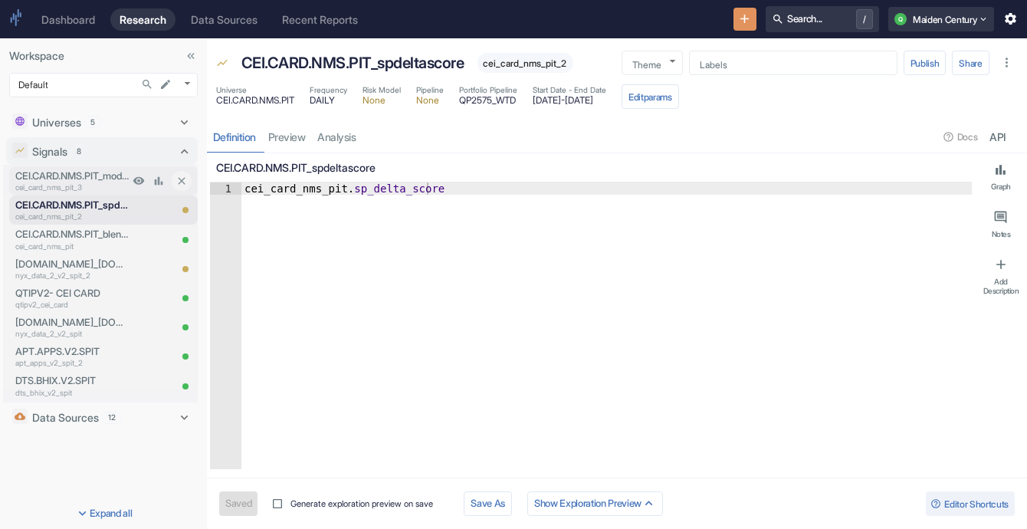
click at [80, 174] on p "CEI.CARD.NMS.PIT_modelweighteddeltascore" at bounding box center [71, 176] width 113 height 15
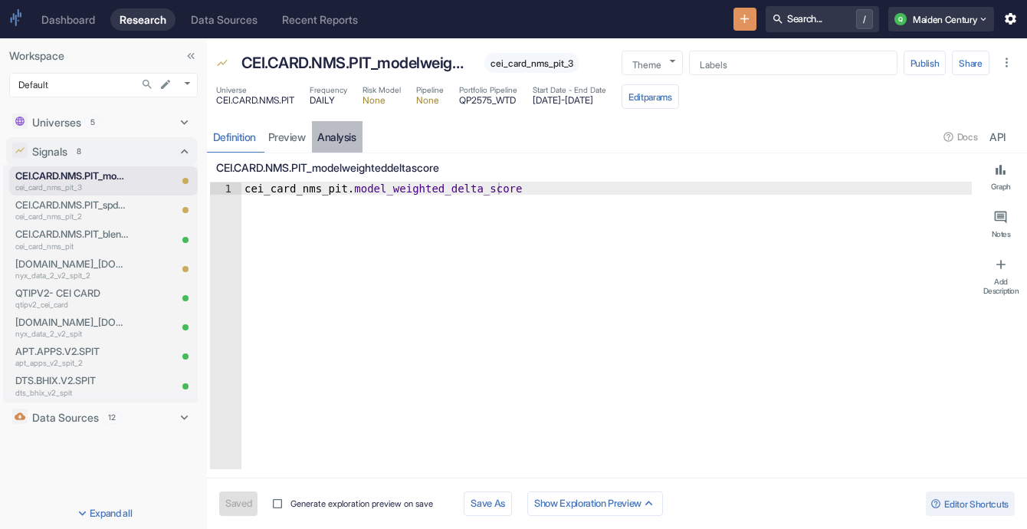
click at [337, 147] on link "analysis" at bounding box center [337, 136] width 51 height 31
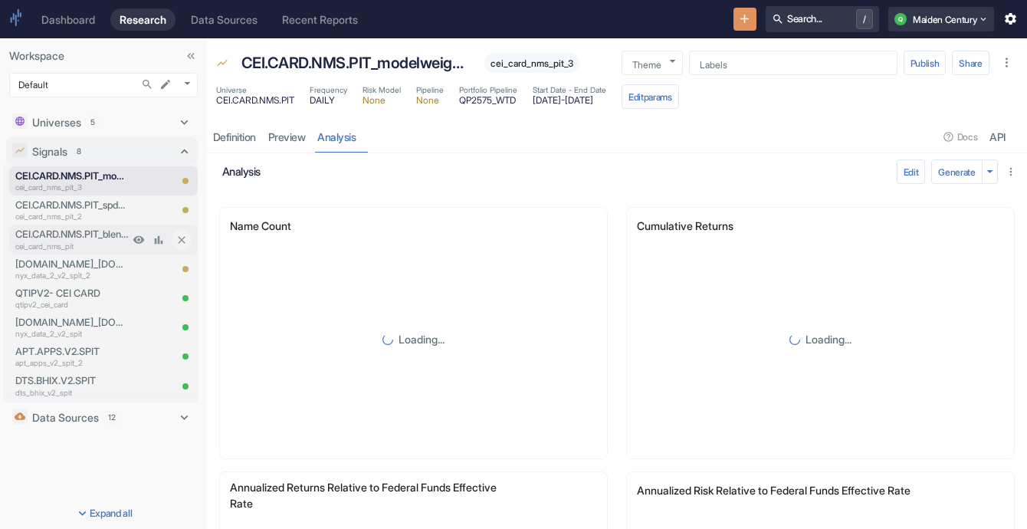
click at [78, 233] on p "CEI.CARD.NMS.PIT_blendeddeltascore" at bounding box center [71, 234] width 113 height 15
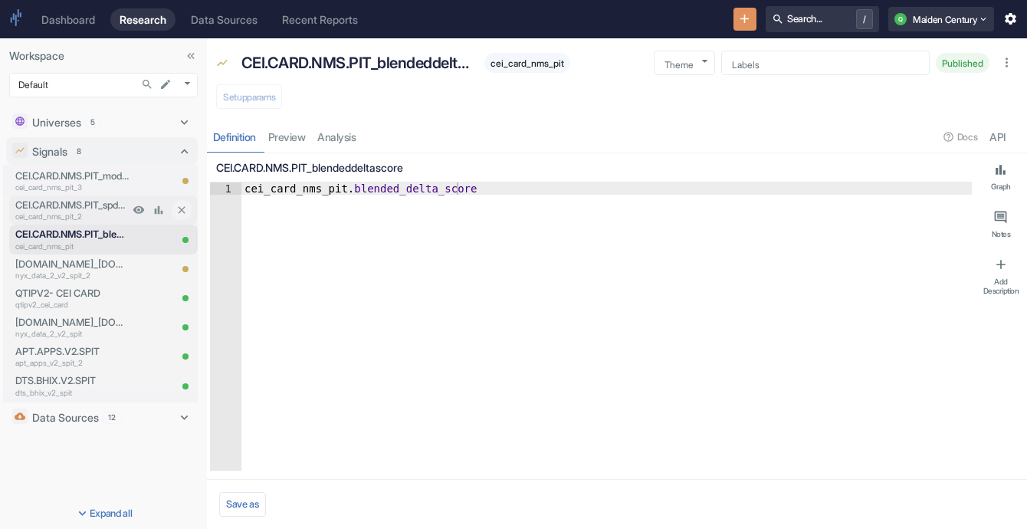
click at [92, 215] on p "cei_card_nms_pit_2" at bounding box center [71, 216] width 113 height 11
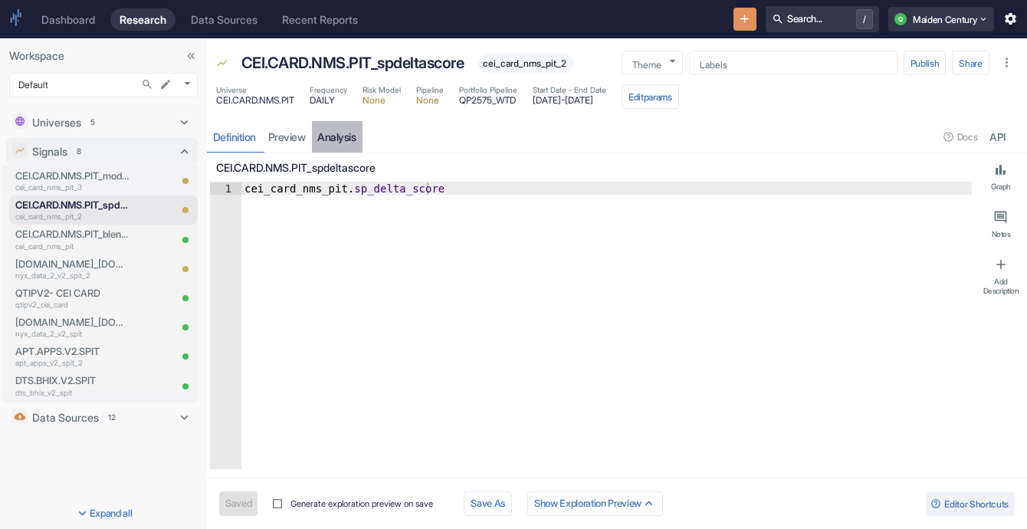
click at [332, 141] on link "analysis" at bounding box center [337, 136] width 51 height 31
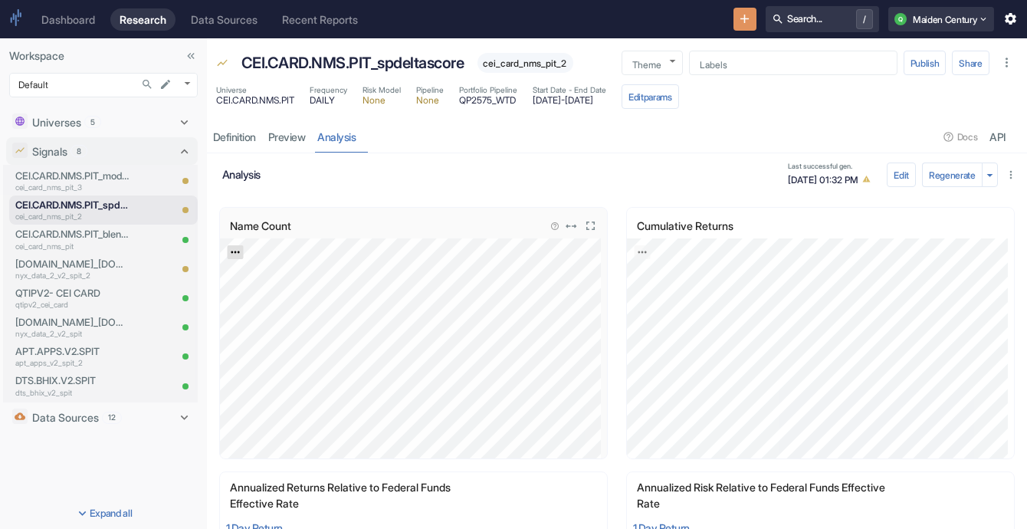
click at [230, 251] on icon "Export; Press ENTER to open" at bounding box center [235, 252] width 11 height 11
click at [274, 287] on link "CSV" at bounding box center [272, 293] width 43 height 16
click at [638, 251] on icon "Export; Press ENTER to open" at bounding box center [642, 252] width 8 height 2
click at [685, 292] on link "CSV" at bounding box center [679, 293] width 43 height 16
click at [95, 178] on p "CEI.CARD.NMS.PIT_modelweighteddeltascore" at bounding box center [71, 176] width 113 height 15
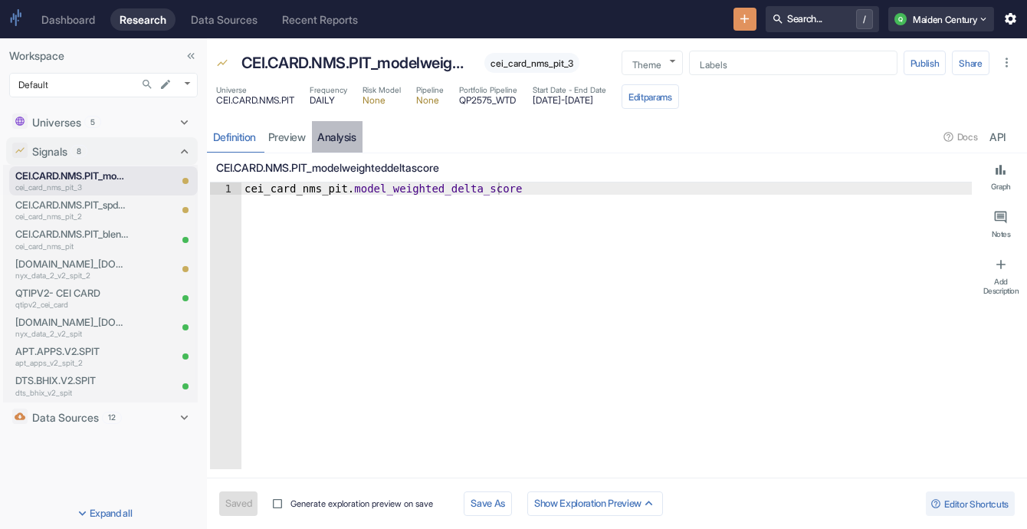
click at [330, 135] on link "analysis" at bounding box center [337, 136] width 51 height 31
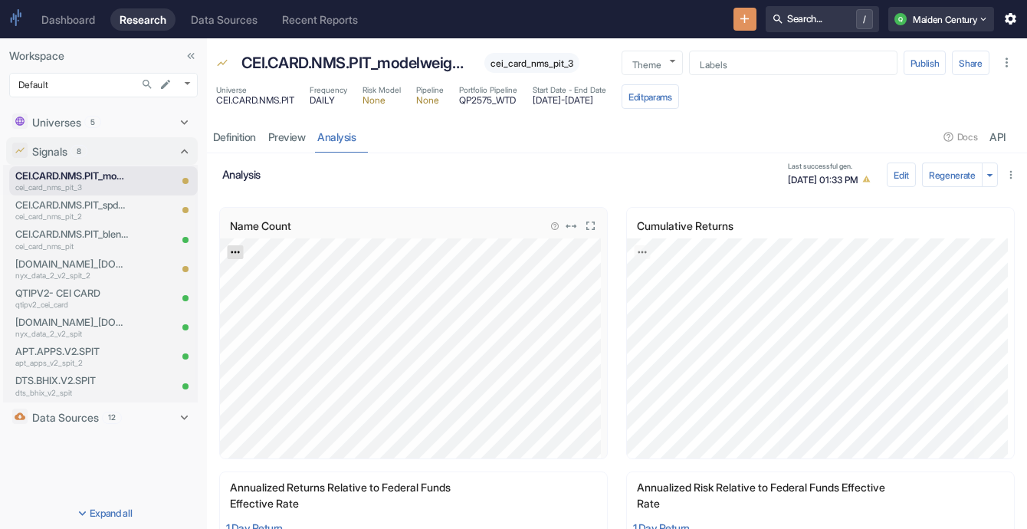
click at [241, 249] on link "Export; Press ENTER to open" at bounding box center [236, 252] width 16 height 14
click at [286, 291] on link "CSV" at bounding box center [272, 293] width 43 height 16
click at [637, 245] on link "Export; Press ENTER to open" at bounding box center [643, 252] width 16 height 14
click at [670, 293] on link "CSV" at bounding box center [679, 293] width 43 height 16
click at [640, 248] on icon "Export; Press ENTER to open" at bounding box center [642, 252] width 11 height 11
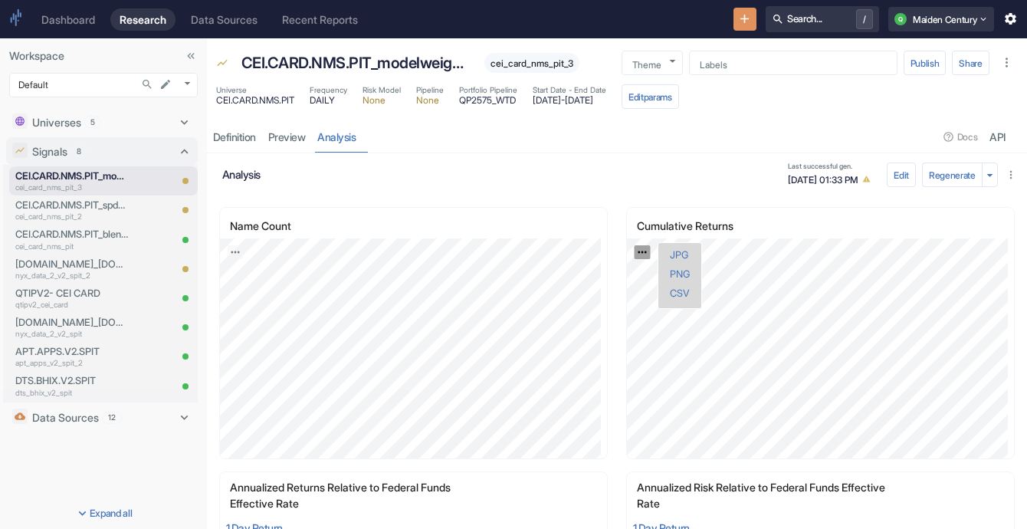
click at [408, 160] on div "analysis Last successful gen. [DATE] 01:33 PM" at bounding box center [552, 174] width 661 height 31
click at [637, 247] on icon "Export; Press ENTER to open" at bounding box center [642, 252] width 11 height 11
click at [684, 295] on link "CSV" at bounding box center [679, 293] width 43 height 16
click at [233, 247] on icon "Export; Press ENTER to open" at bounding box center [235, 252] width 11 height 11
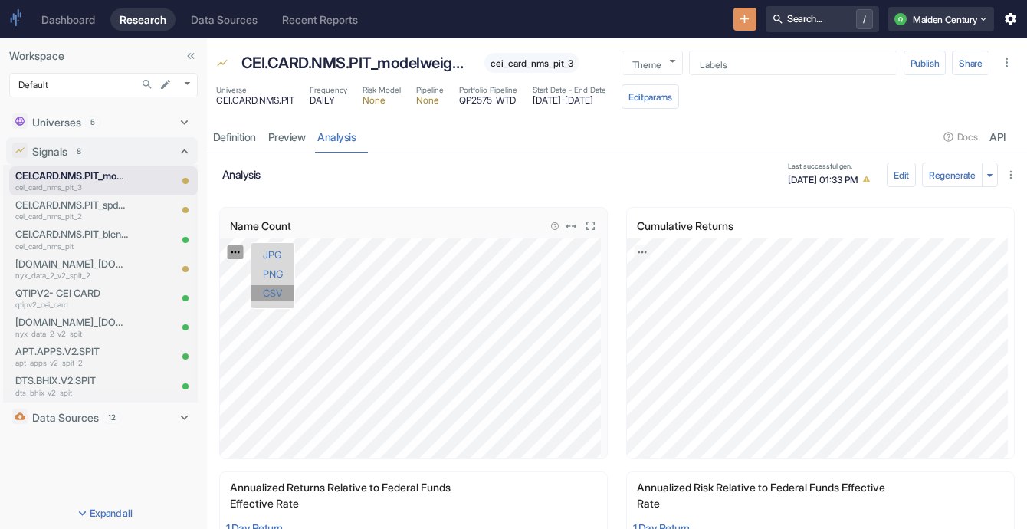
click at [277, 298] on link "CSV" at bounding box center [272, 293] width 43 height 16
click at [310, 108] on div "Universe CEI.CARD.NMS.PIT Frequency DAILY Risk Model None Pipeline None Portfol…" at bounding box center [617, 98] width 820 height 34
click at [504, 103] on span "QP2575_WTD" at bounding box center [488, 100] width 58 height 9
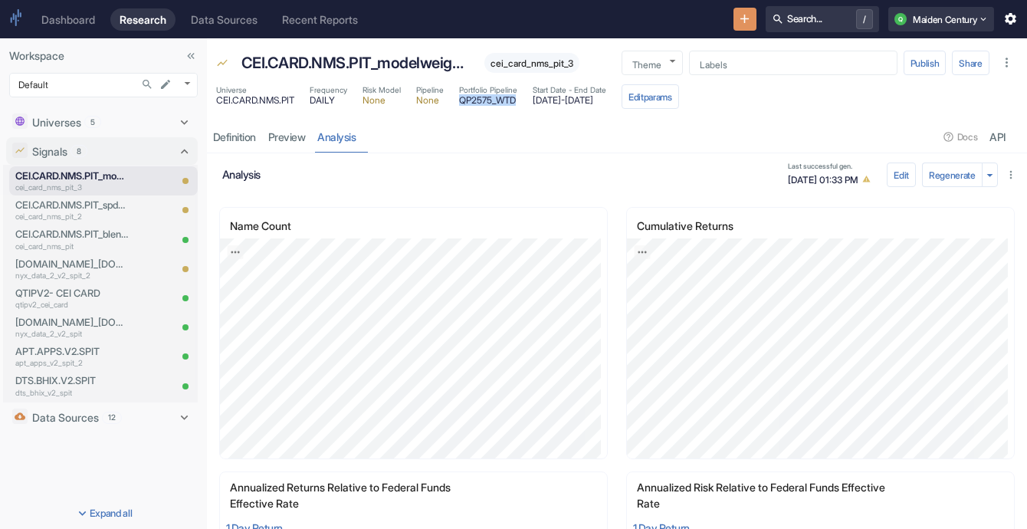
click at [504, 103] on span "QP2575_WTD" at bounding box center [488, 100] width 58 height 9
click at [679, 93] on button "Edit params" at bounding box center [650, 96] width 57 height 25
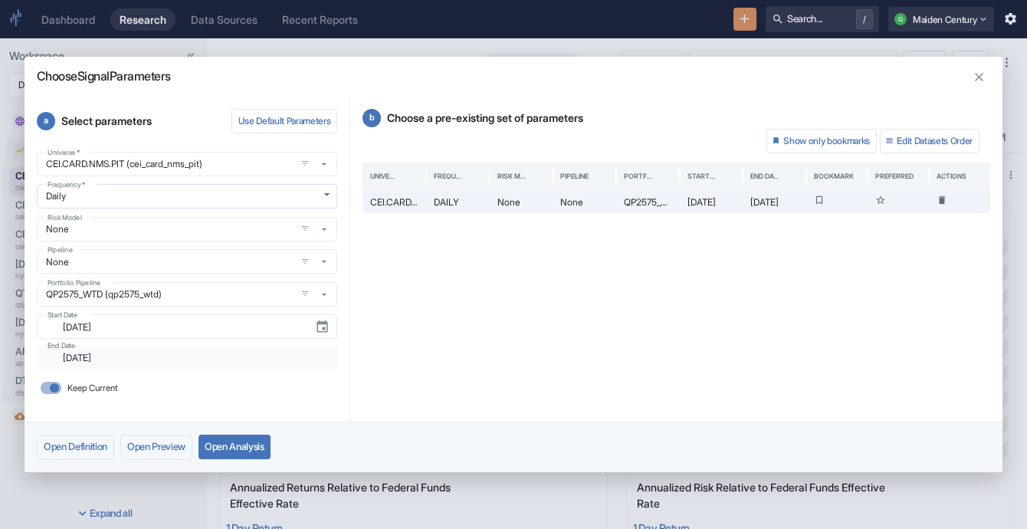
click at [278, 199] on body "Dashboard Research Data Sources Recent Reports Search... / Q Maiden Century Wor…" at bounding box center [513, 264] width 1027 height 529
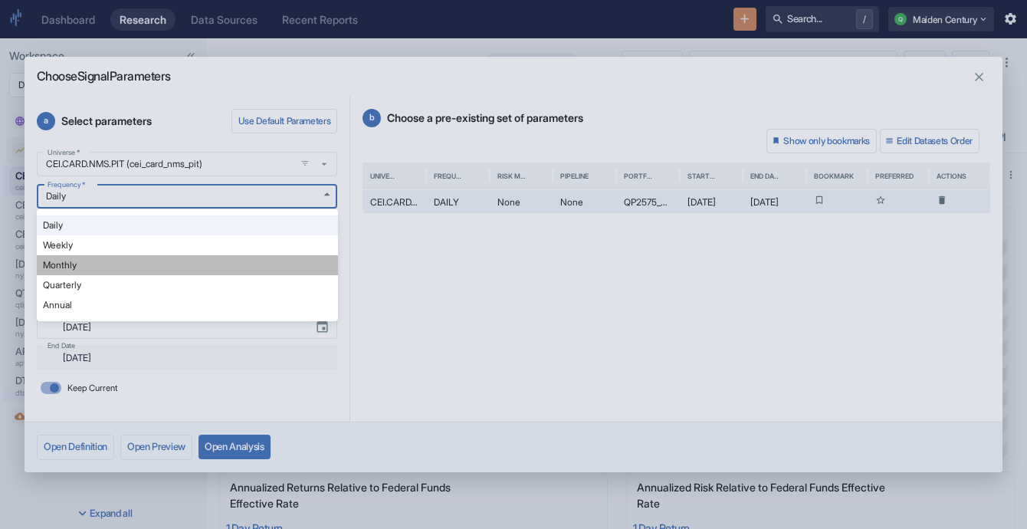
click at [197, 271] on li "Monthly" at bounding box center [187, 265] width 301 height 20
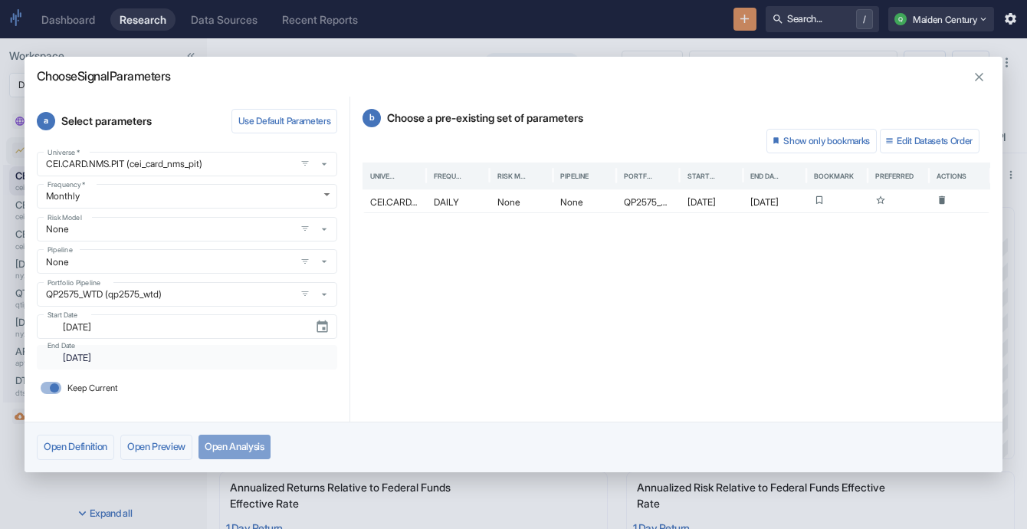
click at [258, 445] on button "Open Analysis" at bounding box center [234, 447] width 72 height 25
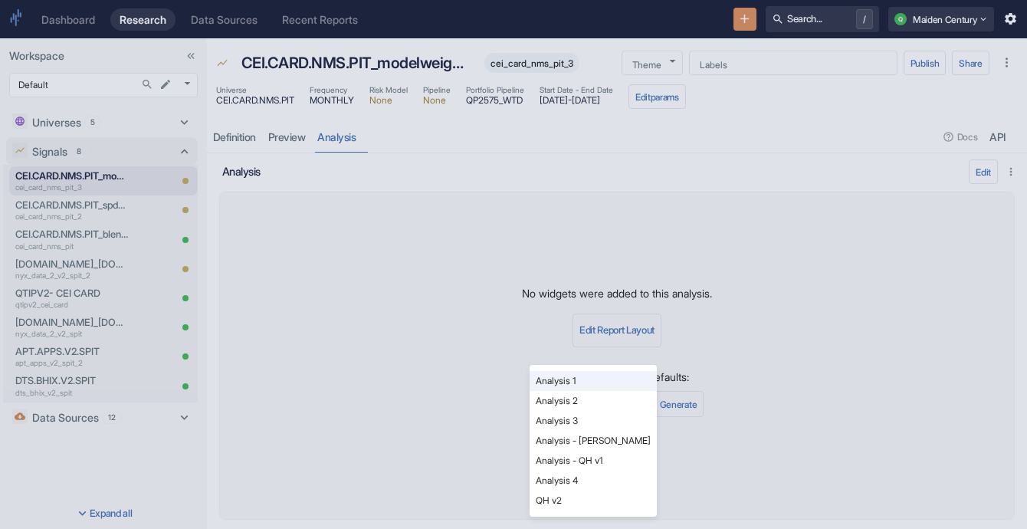
click at [621, 407] on body "Dashboard Research Data Sources Recent Reports Search... / Q Maiden Century Wor…" at bounding box center [513, 264] width 1027 height 529
click at [615, 435] on li "Analysis - [PERSON_NAME]" at bounding box center [593, 441] width 127 height 20
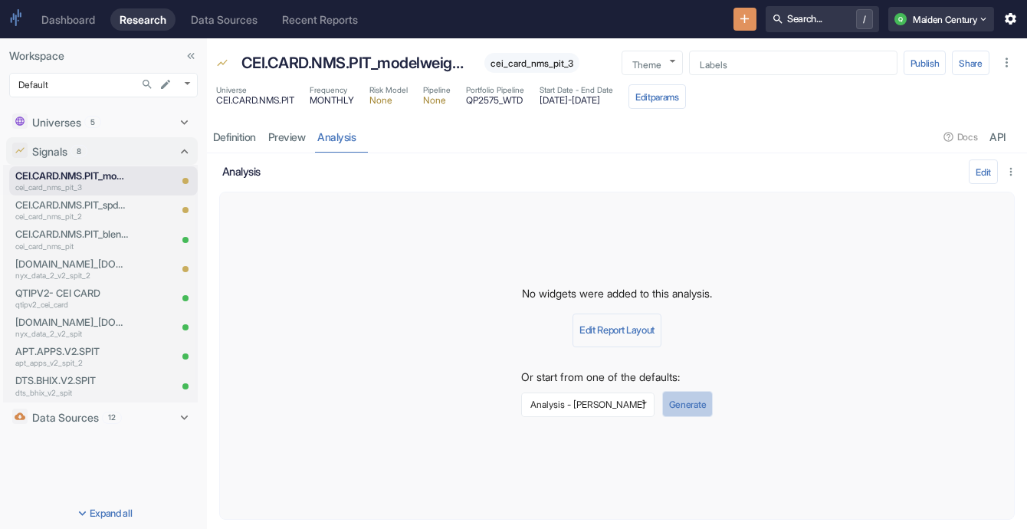
click at [692, 405] on button "Generate" at bounding box center [687, 404] width 51 height 26
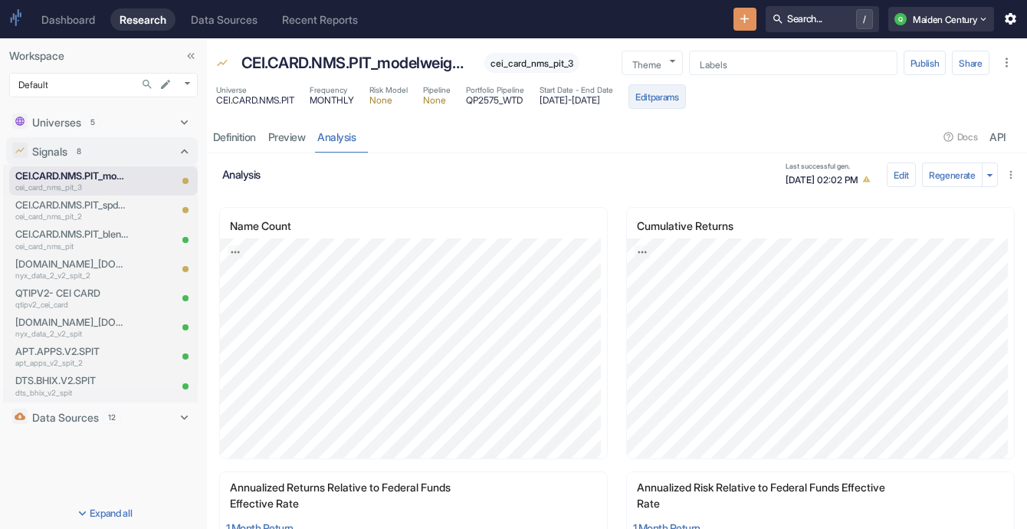
click at [686, 100] on button "Edit params" at bounding box center [656, 96] width 57 height 25
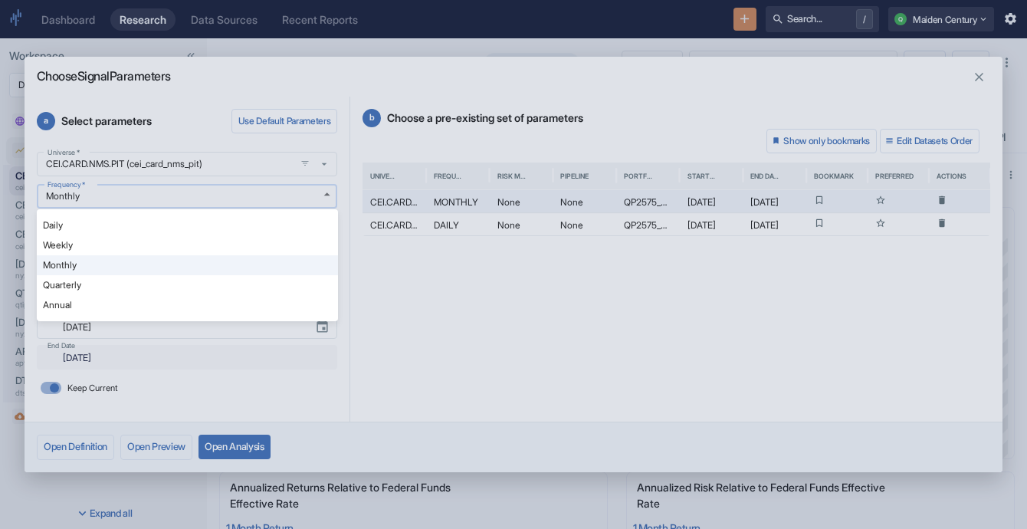
click at [189, 198] on body "Dashboard Research Data Sources Recent Reports Search... / Q Maiden Century Wor…" at bounding box center [513, 264] width 1027 height 529
click at [182, 244] on li "Weekly" at bounding box center [187, 245] width 301 height 20
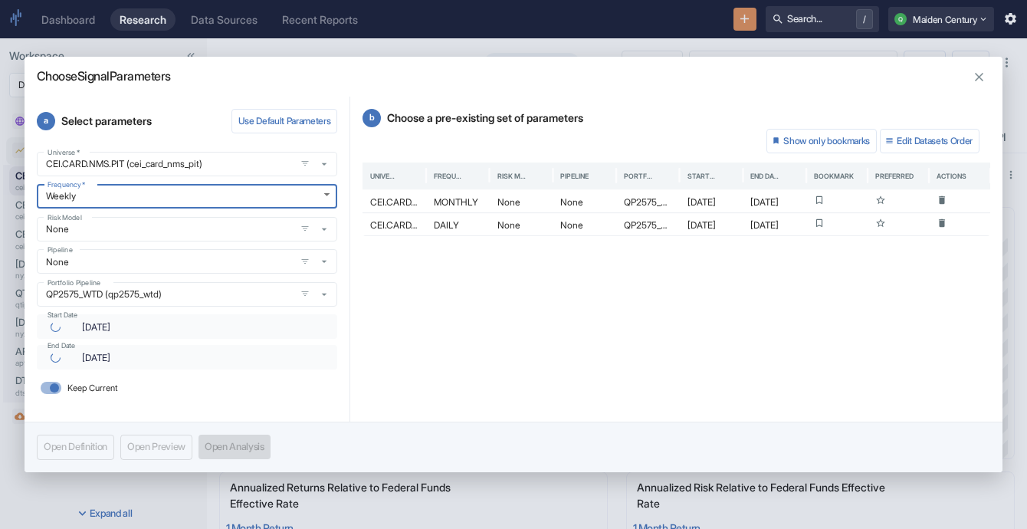
click at [244, 451] on div "Open Definition Open Preview Open Analysis" at bounding box center [514, 447] width 978 height 50
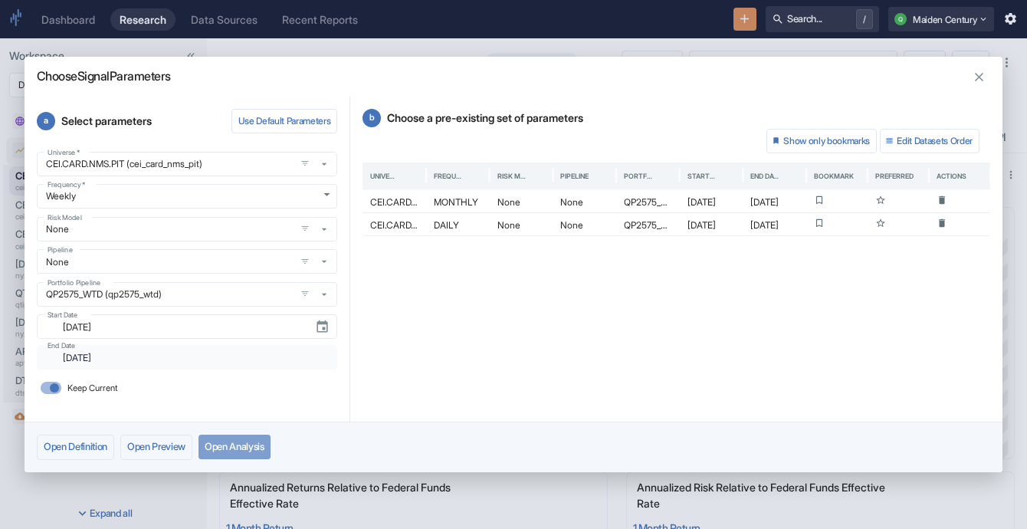
click at [254, 440] on button "Open Analysis" at bounding box center [234, 447] width 72 height 25
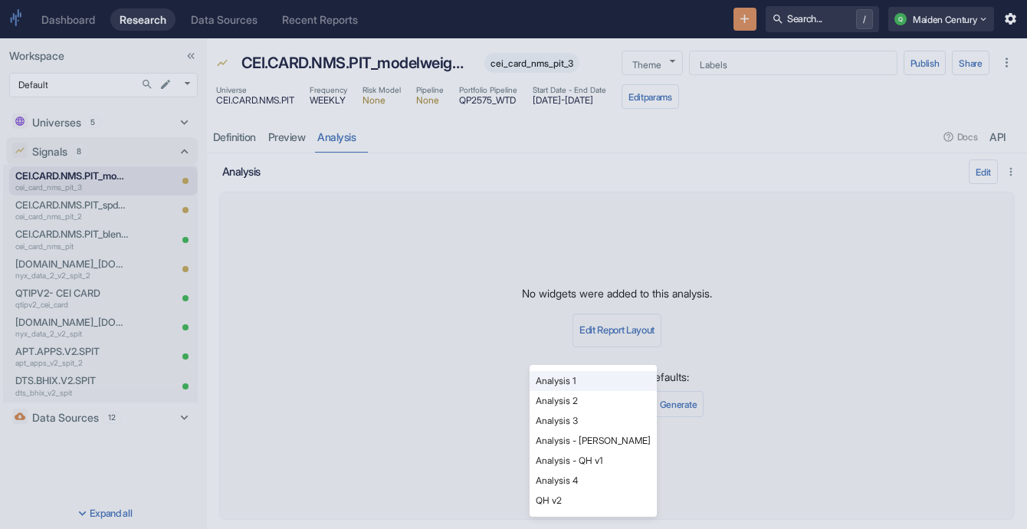
click at [592, 413] on body "Dashboard Research Data Sources Recent Reports Search... / Q Maiden Century Wor…" at bounding box center [513, 264] width 1027 height 529
click at [595, 448] on li "Analysis - [PERSON_NAME]" at bounding box center [593, 441] width 127 height 20
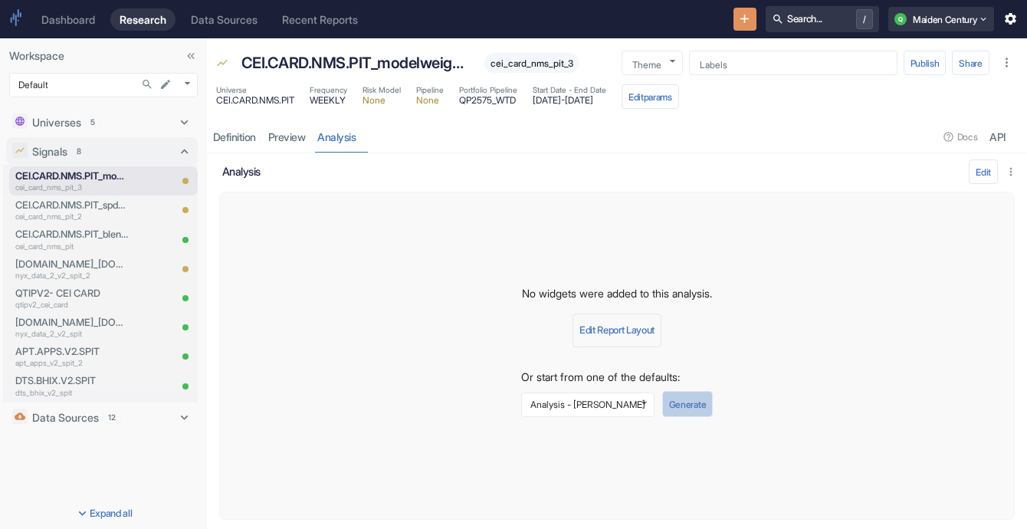
click at [700, 408] on button "Generate" at bounding box center [687, 404] width 51 height 26
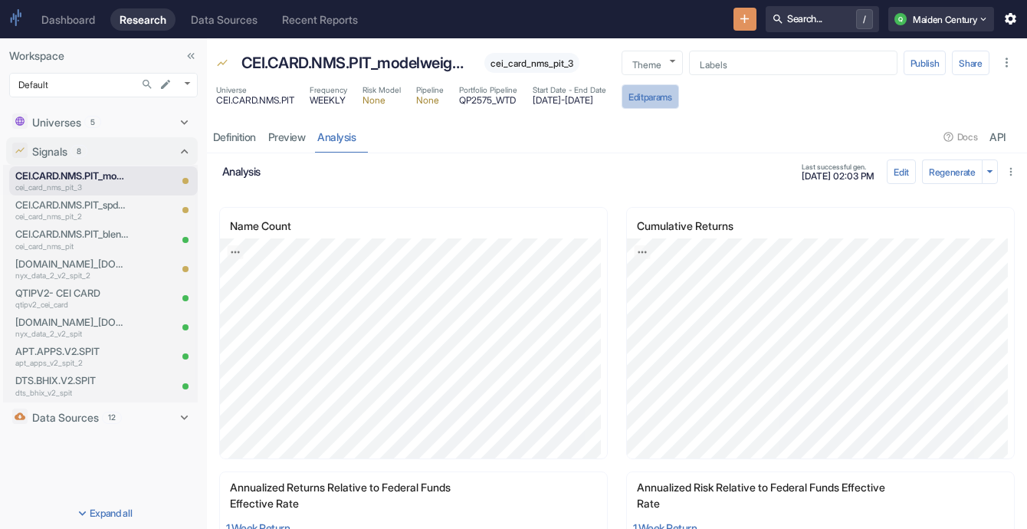
click at [679, 93] on button "Edit params" at bounding box center [650, 96] width 57 height 25
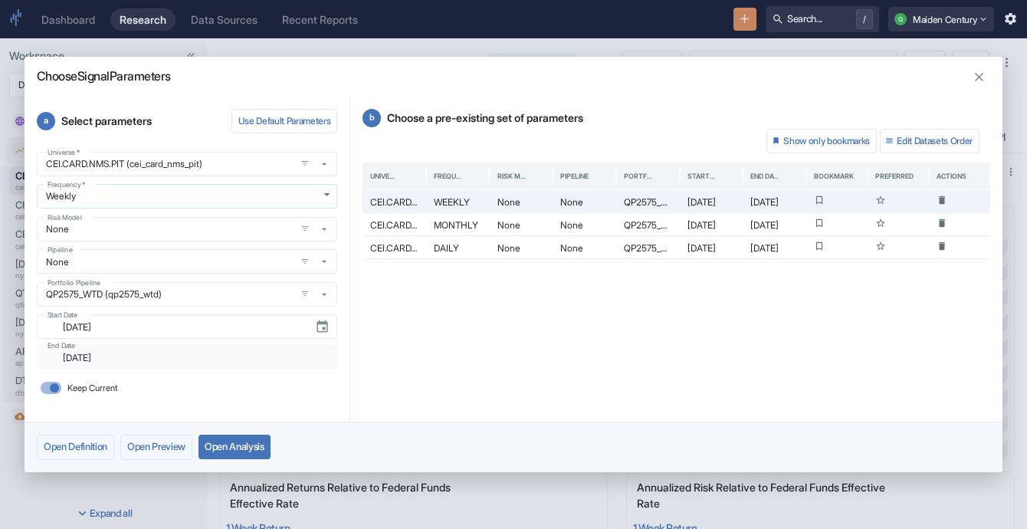
click at [262, 203] on body "Dashboard Research Data Sources Recent Reports Search... / Q Maiden Century Wor…" at bounding box center [513, 264] width 1027 height 529
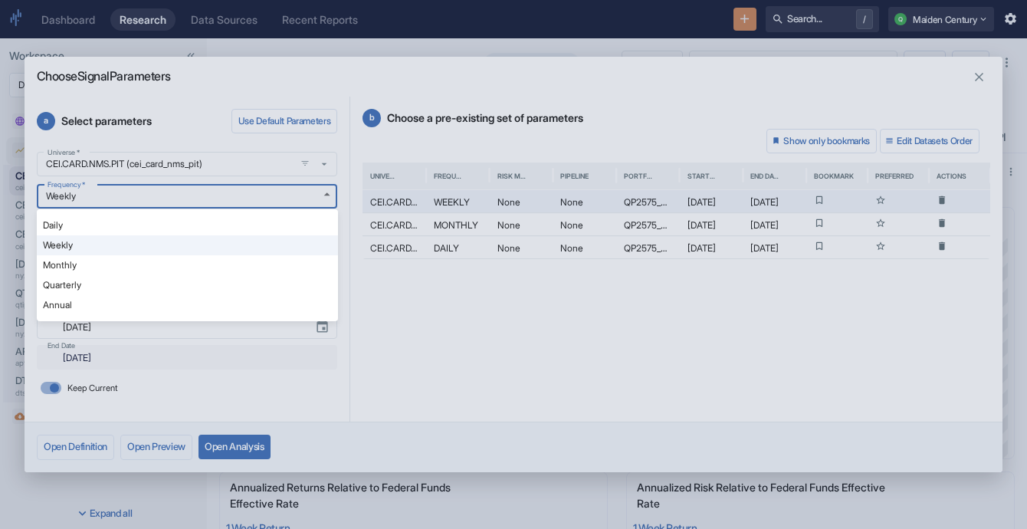
click at [133, 220] on li "Daily" at bounding box center [187, 225] width 301 height 20
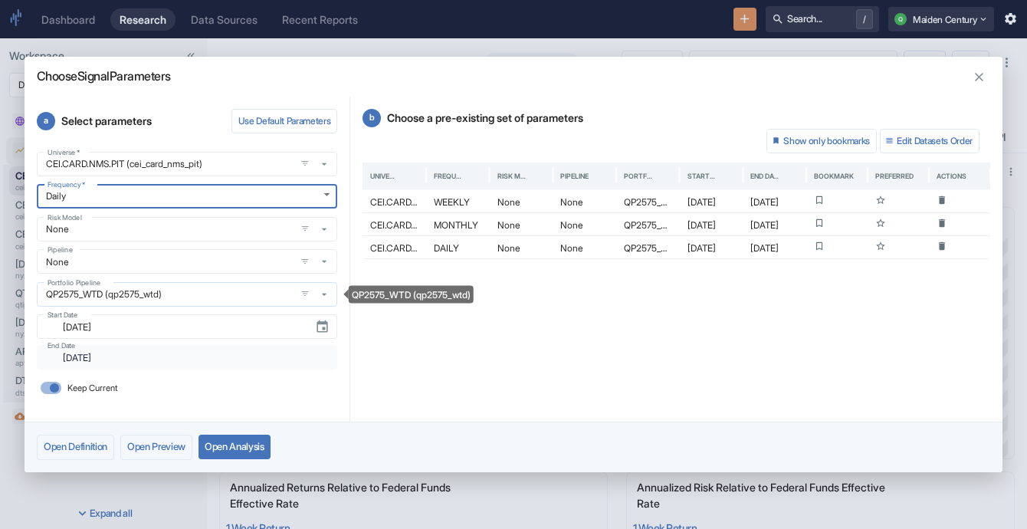
click at [279, 294] on input "QP2575_WTD (qp2575_wtd)" at bounding box center [165, 293] width 249 height 13
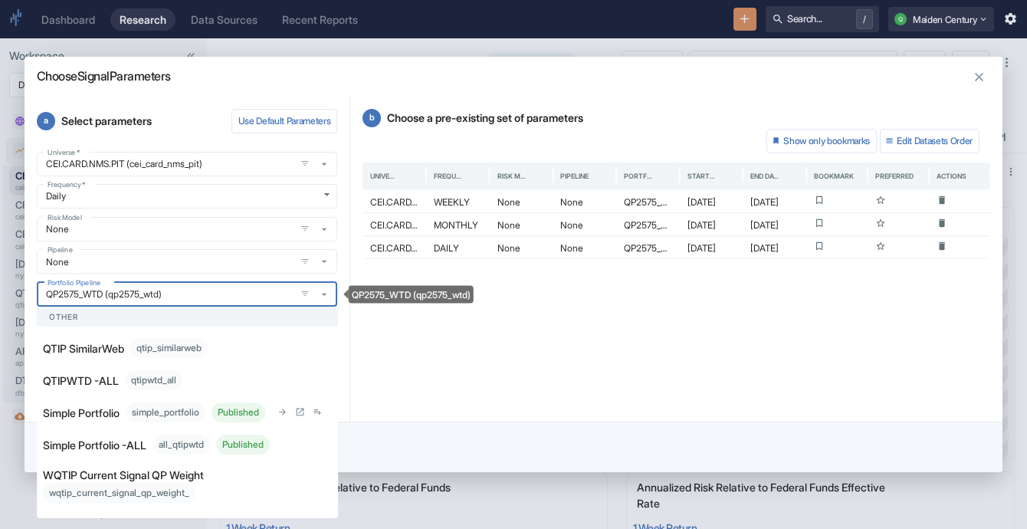
scroll to position [733, 0]
click at [226, 435] on div "Simple Portfolio -ALL all_qtipwtd Published" at bounding box center [157, 445] width 228 height 20
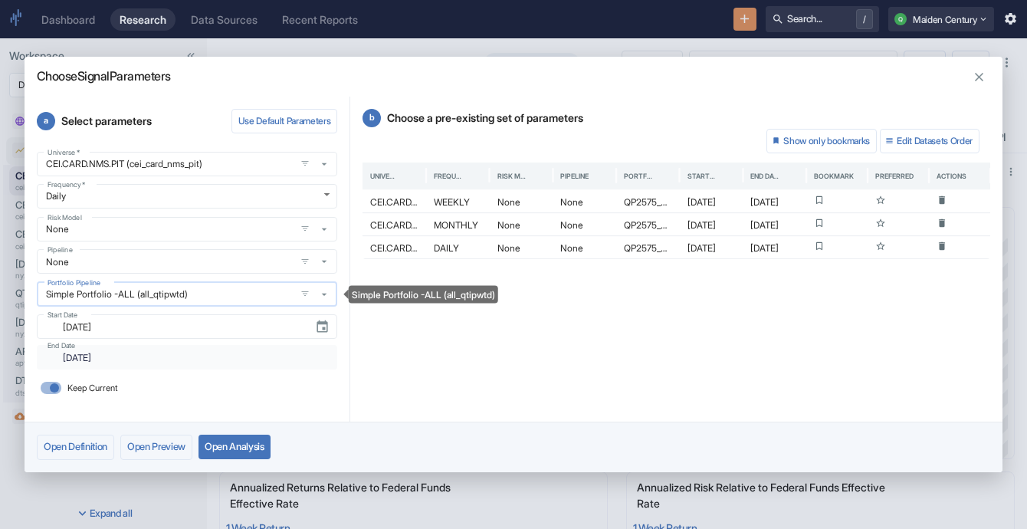
click at [210, 301] on div "Simple Portfolio -ALL (all_qtipwtd) Portfolio Pipeline" at bounding box center [187, 294] width 300 height 25
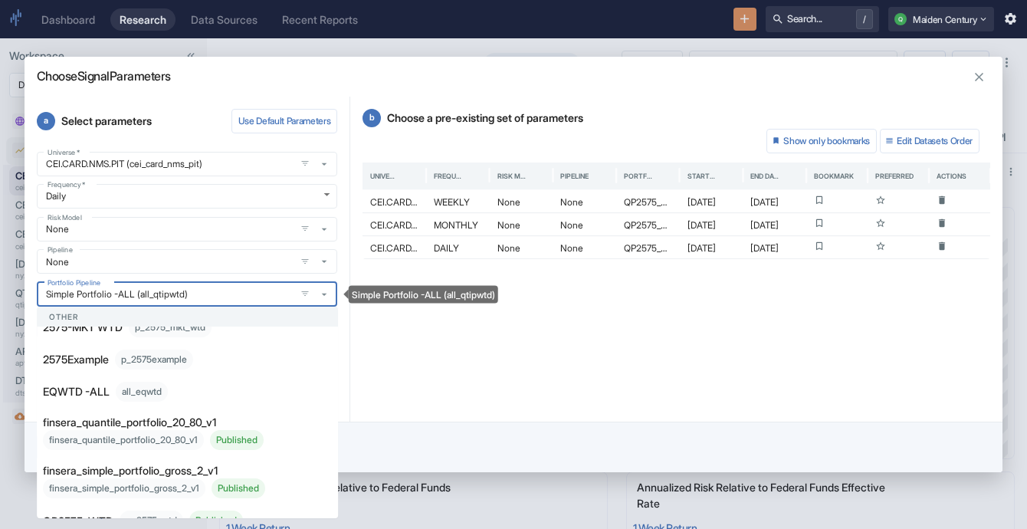
scroll to position [0, 0]
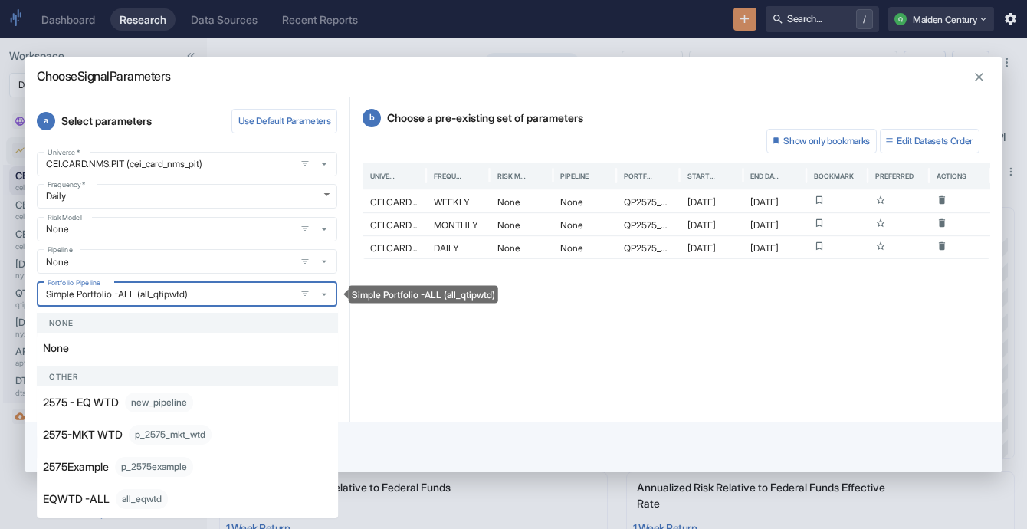
click at [199, 349] on div "None" at bounding box center [157, 348] width 228 height 16
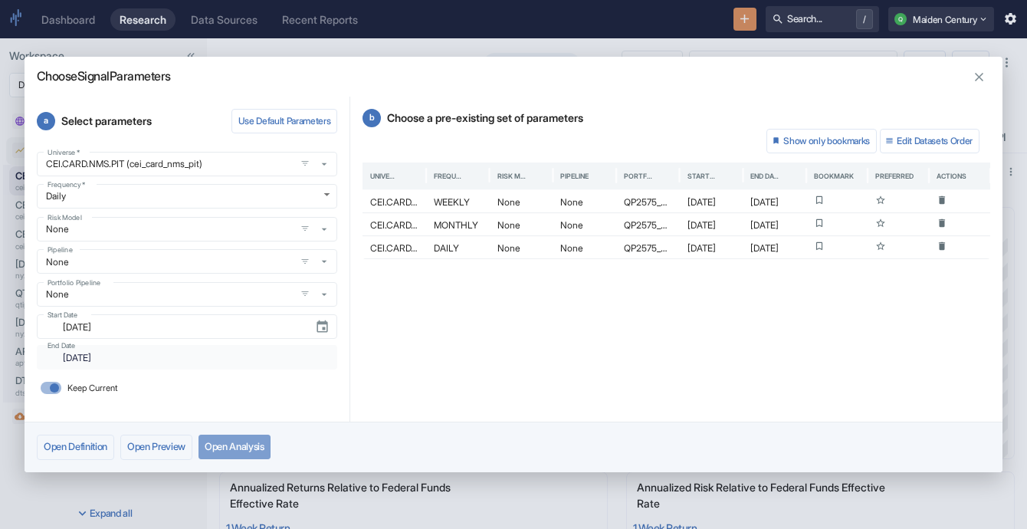
click at [261, 443] on button "Open Analysis" at bounding box center [234, 447] width 72 height 25
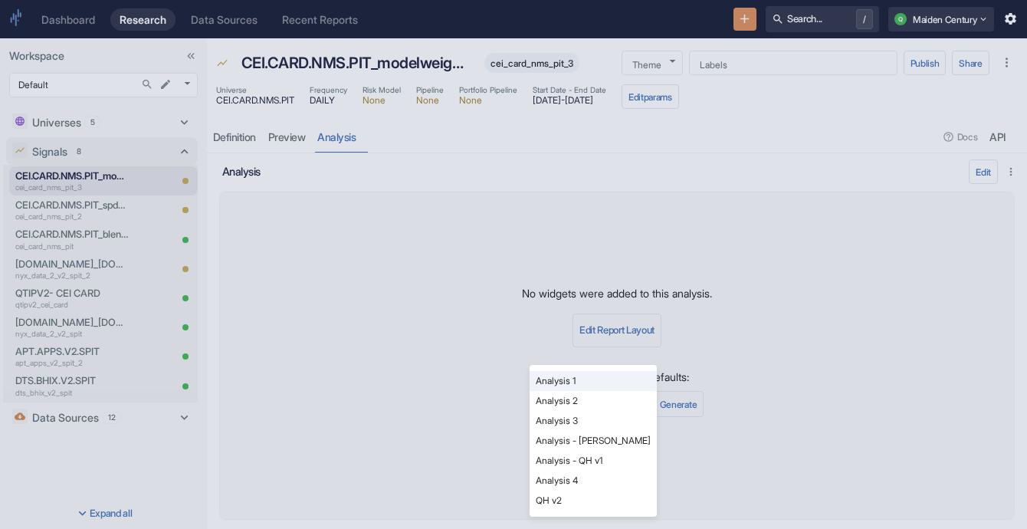
click at [562, 412] on body "Dashboard Research Data Sources Recent Reports Search... / Q Maiden Century Wor…" at bounding box center [513, 264] width 1027 height 529
click at [604, 441] on li "Analysis - [PERSON_NAME]" at bounding box center [593, 441] width 127 height 20
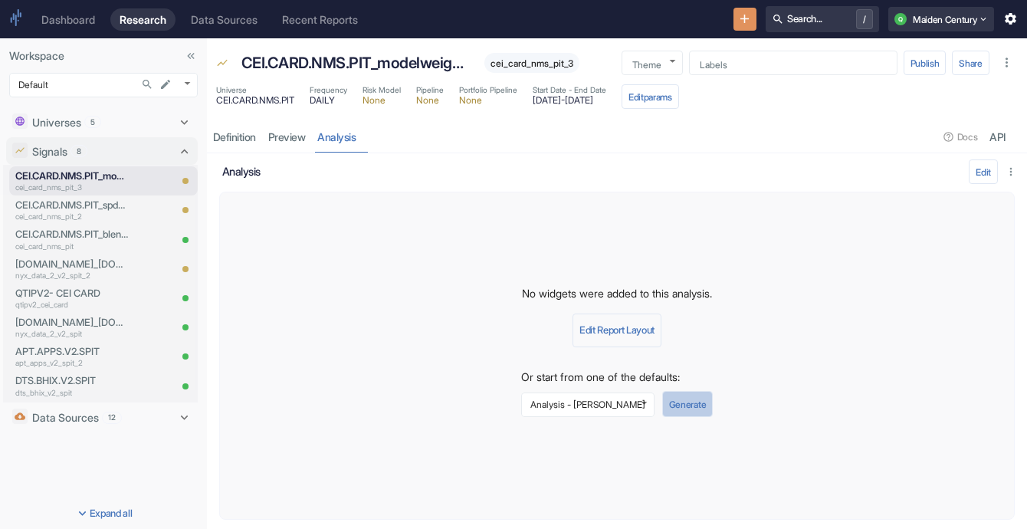
click at [684, 413] on button "Generate" at bounding box center [687, 404] width 51 height 26
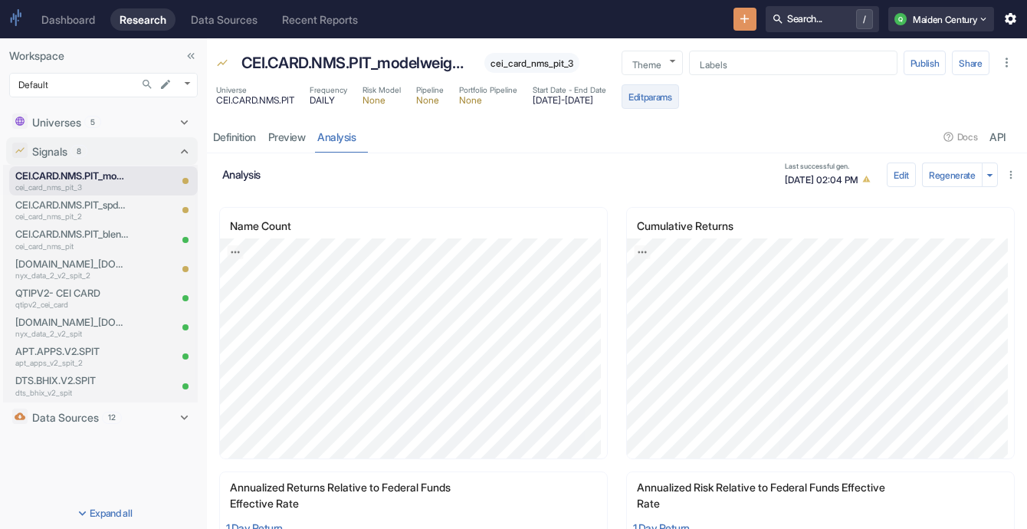
click at [679, 100] on button "Edit params" at bounding box center [650, 96] width 57 height 25
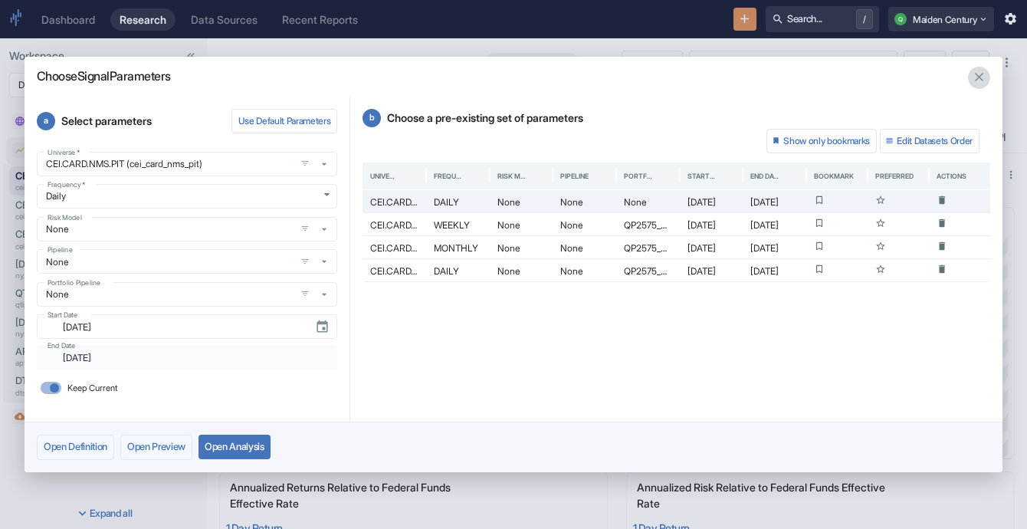
click at [979, 79] on icon "button" at bounding box center [979, 77] width 15 height 15
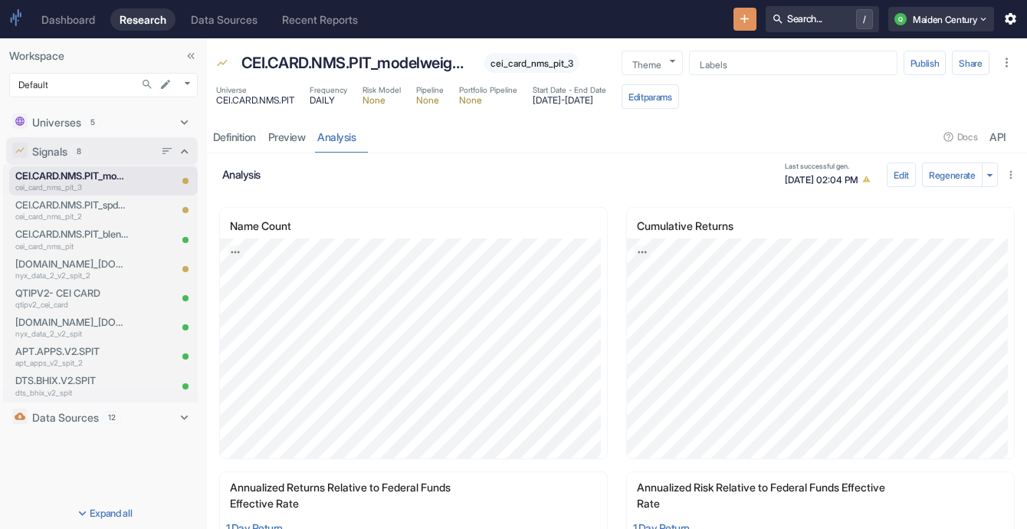
click at [133, 149] on div "Signals 8" at bounding box center [93, 151] width 122 height 16
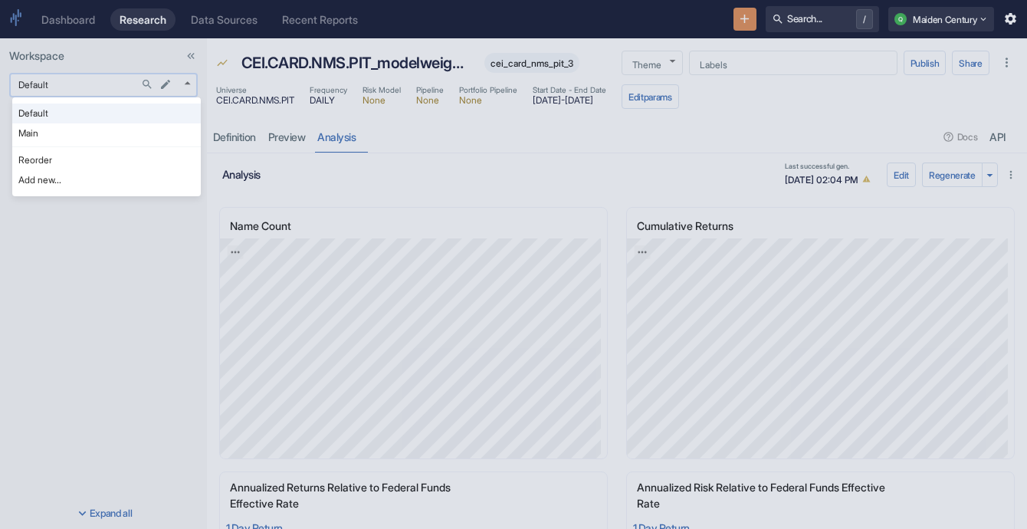
click at [77, 90] on body "Dashboard Research Data Sources Recent Reports Search... / Q Maiden Century Wor…" at bounding box center [513, 264] width 1027 height 529
click at [74, 134] on li "Main" at bounding box center [106, 133] width 189 height 20
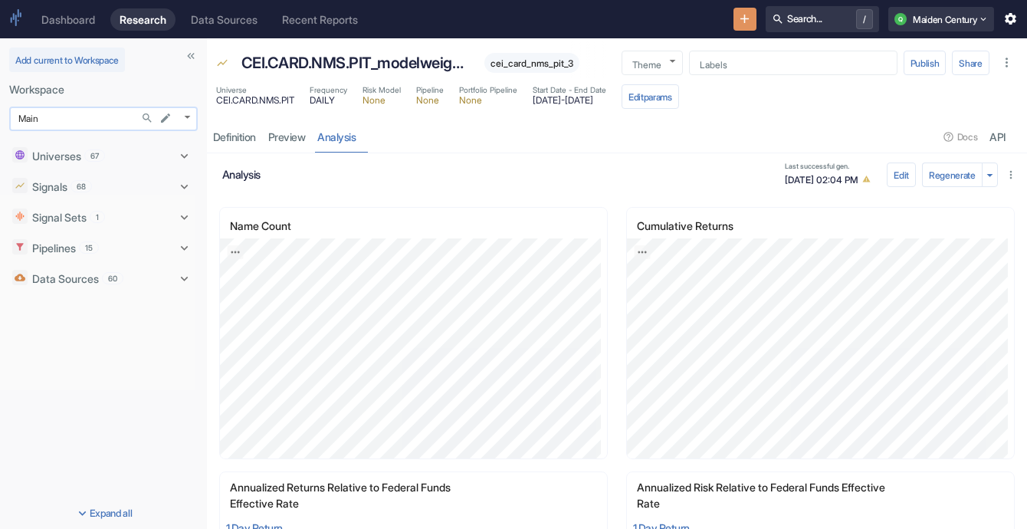
click at [105, 116] on body "Dashboard Research Data Sources Recent Reports Search... / Q Maiden Century Add…" at bounding box center [513, 264] width 1027 height 529
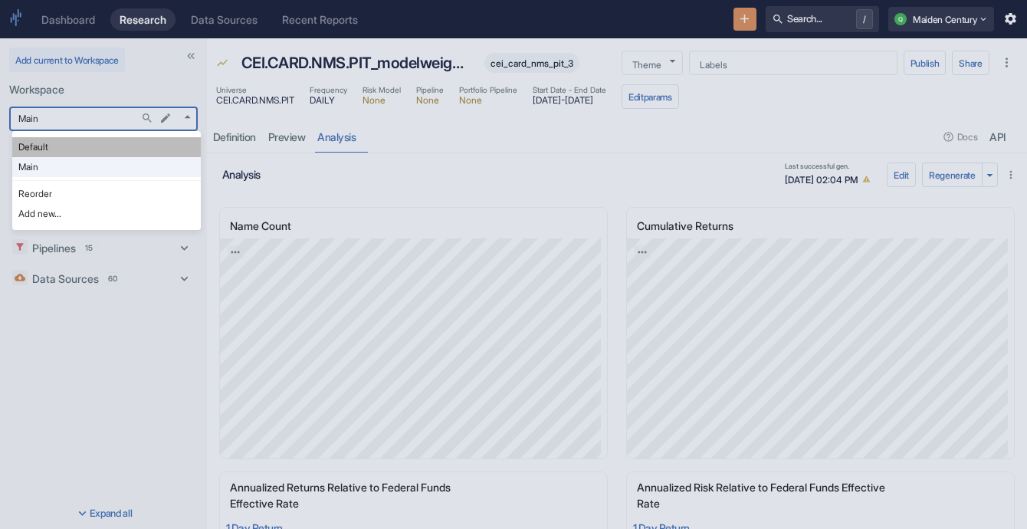
click at [113, 145] on li "Default" at bounding box center [106, 147] width 189 height 20
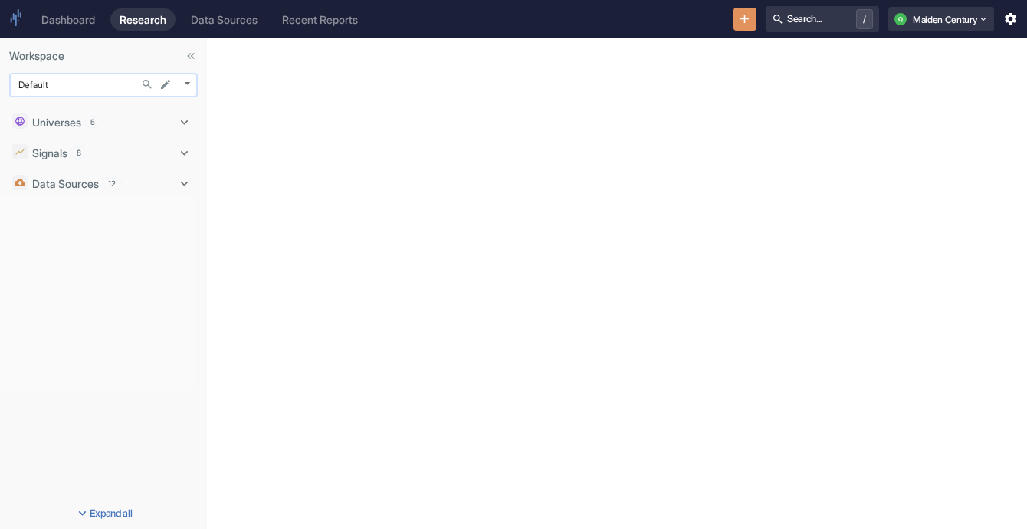
click at [65, 93] on body "Dashboard Research Data Sources Recent Reports Search... / Q Maiden Century Wor…" at bounding box center [513, 264] width 1027 height 529
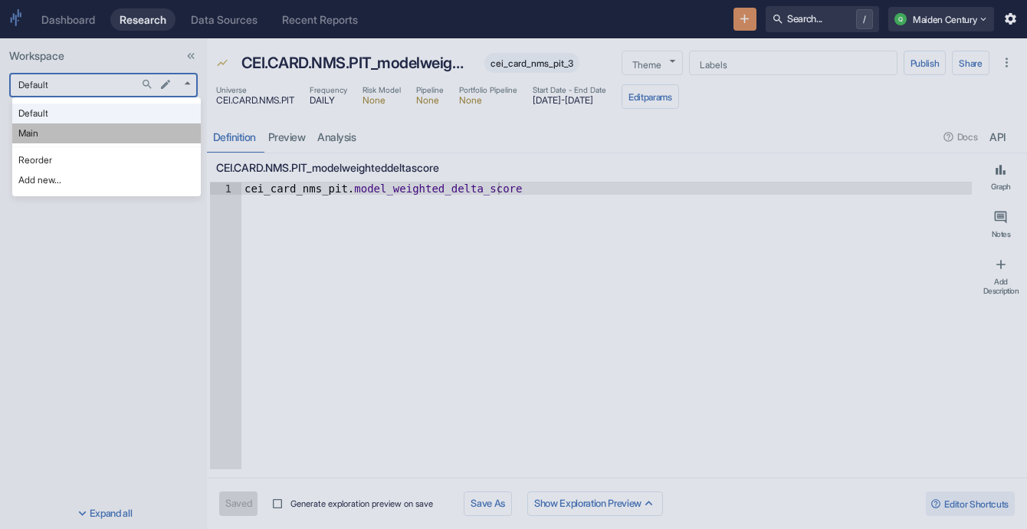
click at [65, 126] on li "Main" at bounding box center [106, 133] width 189 height 20
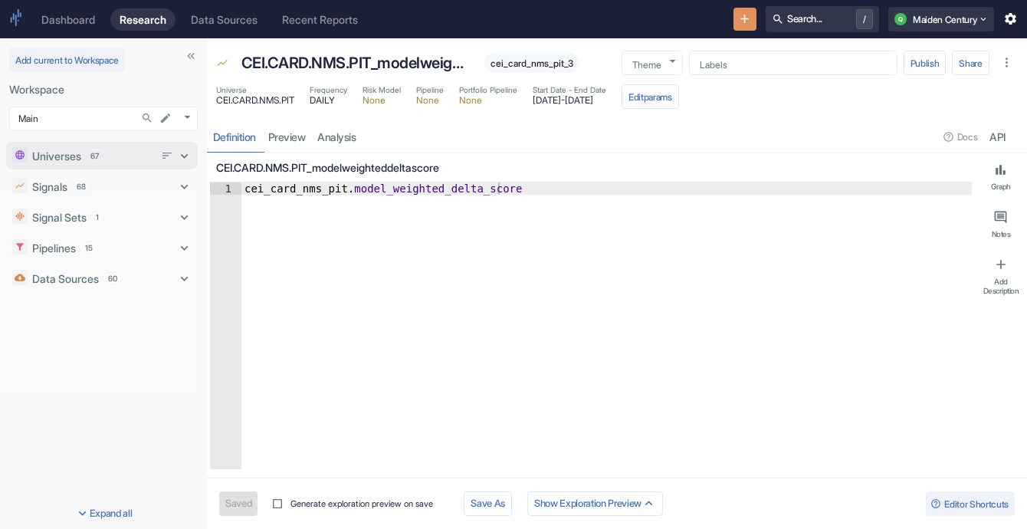
click at [100, 156] on span "67" at bounding box center [94, 155] width 19 height 11
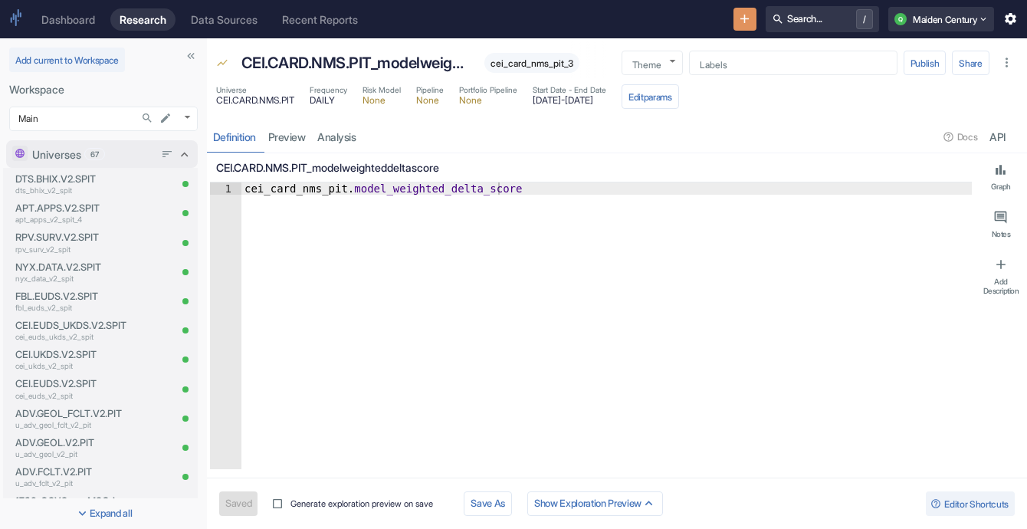
click at [100, 156] on span "67" at bounding box center [94, 154] width 19 height 11
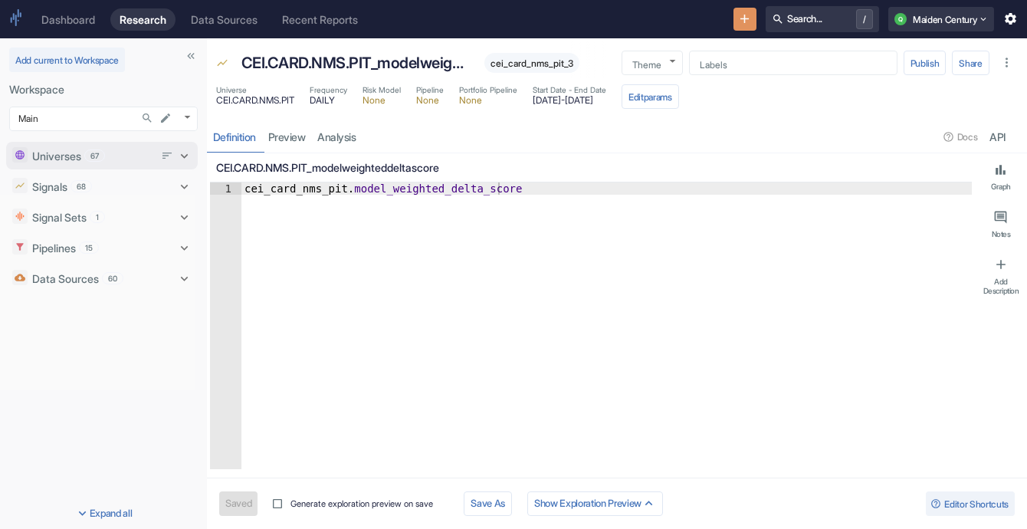
click at [100, 156] on span "67" at bounding box center [94, 155] width 19 height 11
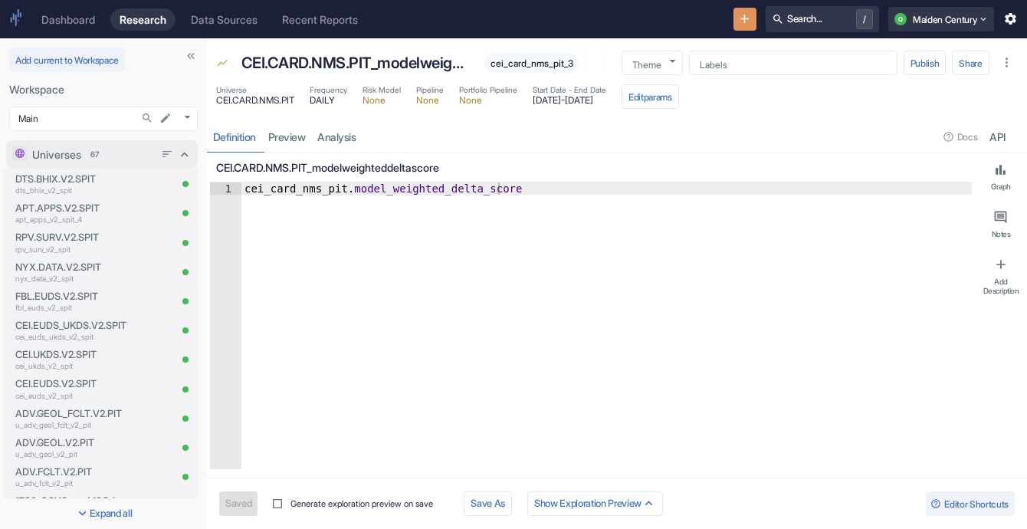
click at [88, 158] on span "67" at bounding box center [94, 154] width 19 height 11
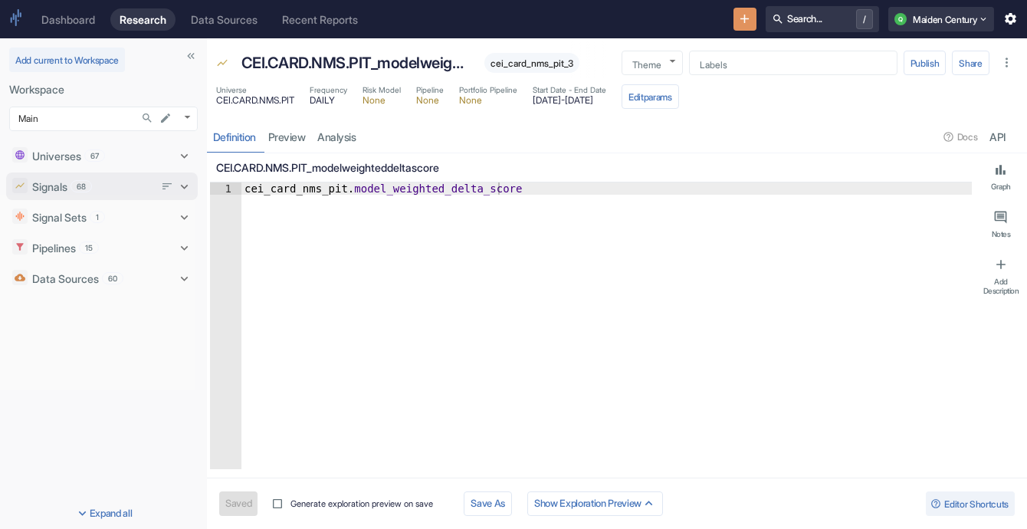
click at [91, 182] on span "68" at bounding box center [81, 186] width 20 height 11
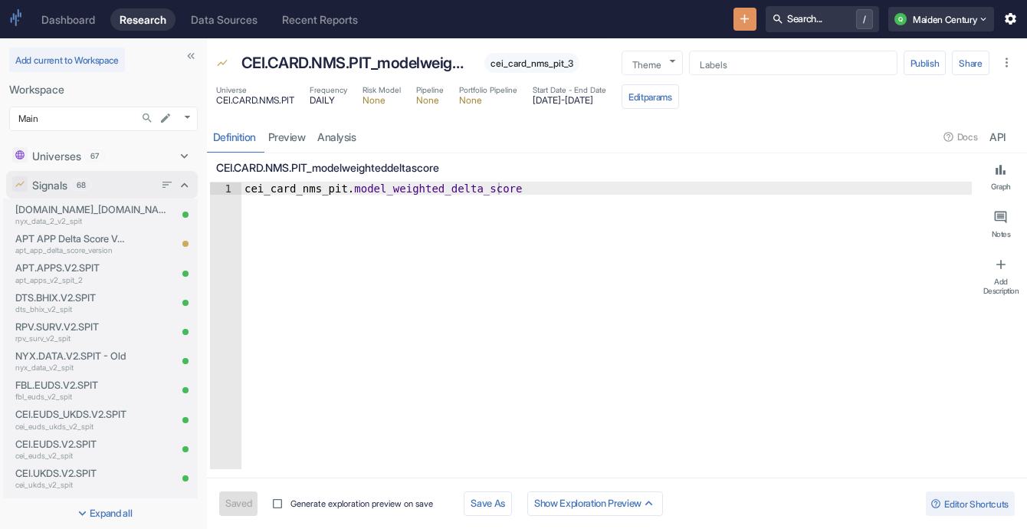
click at [109, 182] on div "Signals 68" at bounding box center [93, 185] width 122 height 16
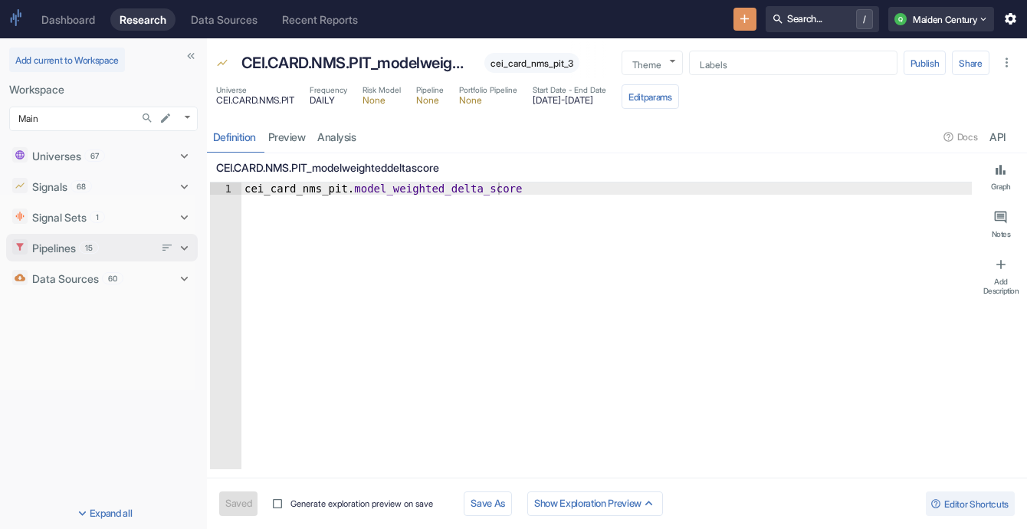
click at [110, 244] on div "Pipelines 15" at bounding box center [93, 248] width 122 height 16
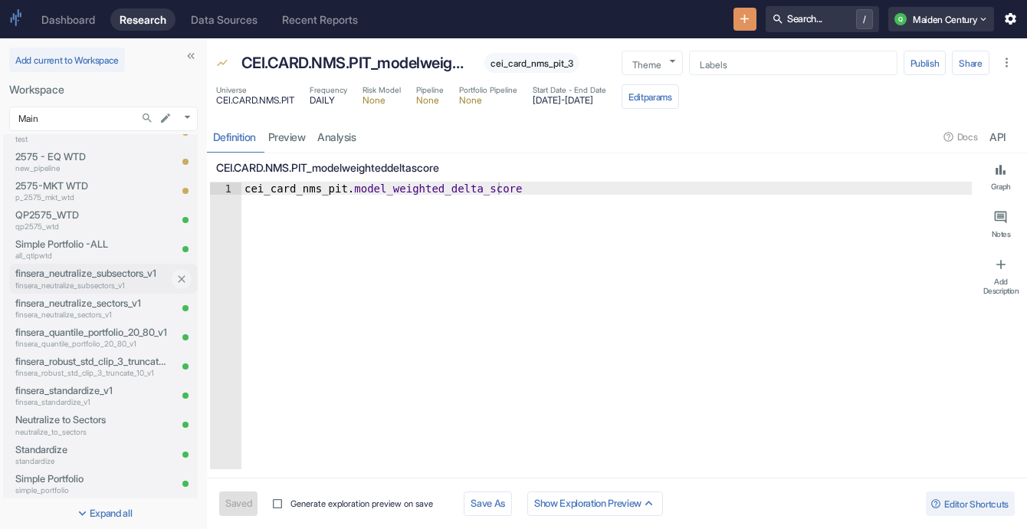
scroll to position [234, 0]
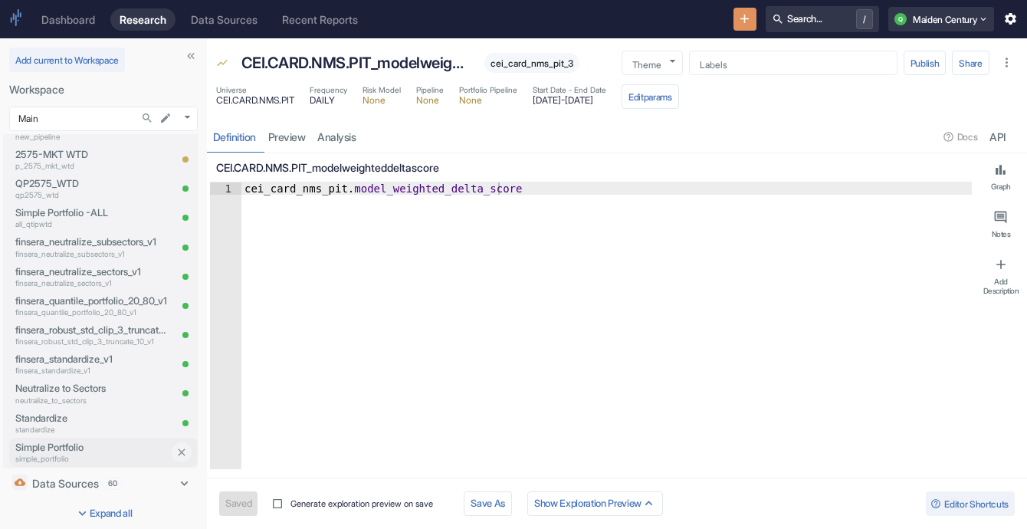
click at [70, 448] on p "Simple Portfolio" at bounding box center [91, 447] width 153 height 15
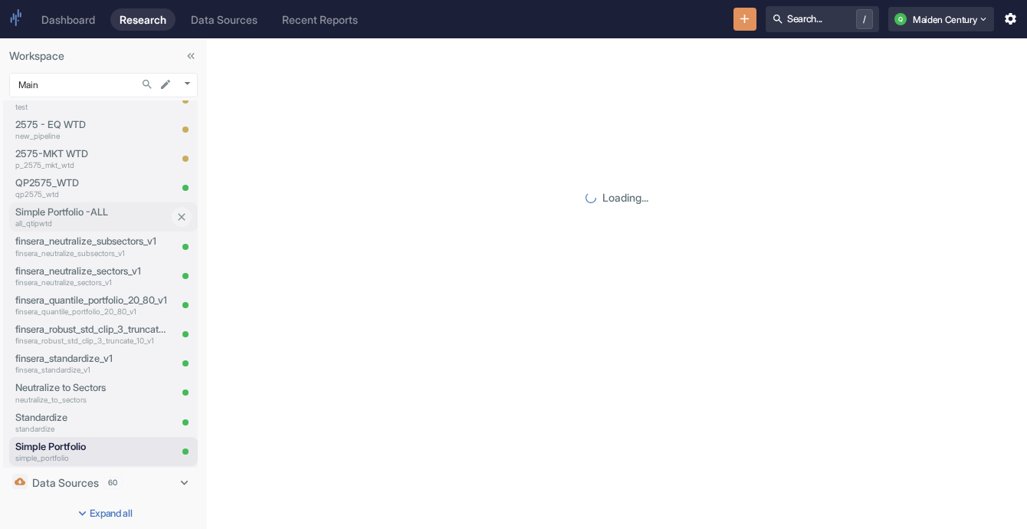
scroll to position [200, 0]
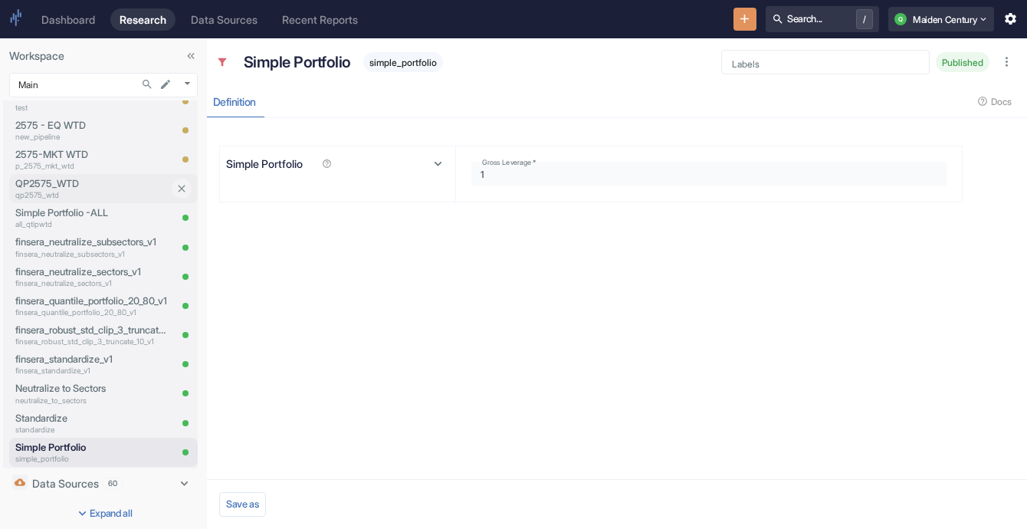
click at [73, 195] on p "qp2575_wtd" at bounding box center [91, 194] width 153 height 11
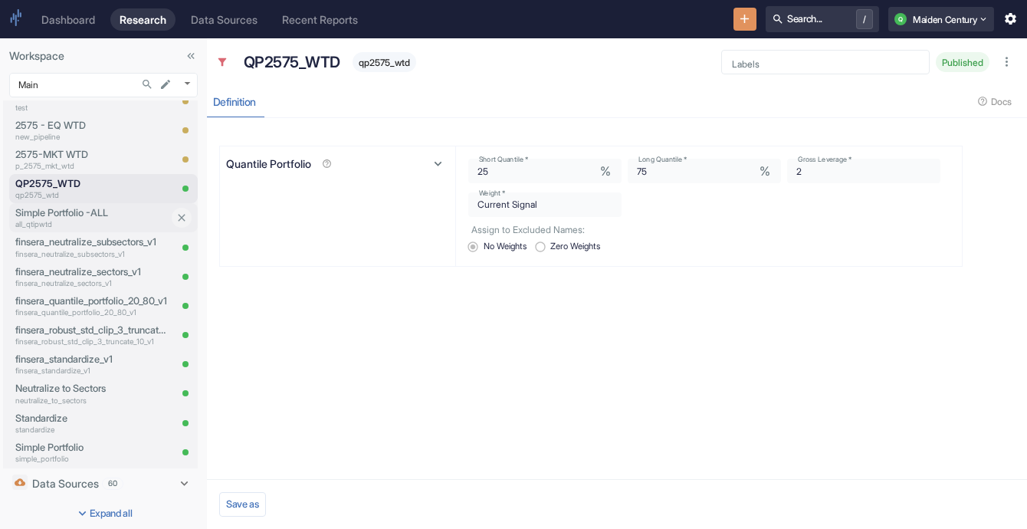
click at [107, 208] on p "Simple Portfolio -ALL" at bounding box center [91, 212] width 153 height 15
click at [131, 211] on p "Simple Portfolio -ALL" at bounding box center [91, 212] width 153 height 15
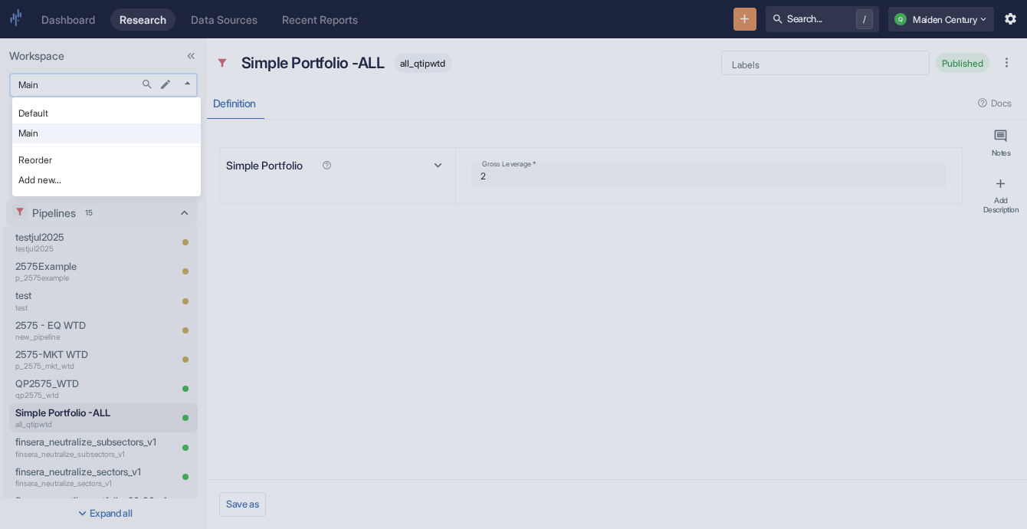
click at [98, 94] on body "Dashboard Research Data Sources Recent Reports Search... / Q Maiden Century Wor…" at bounding box center [513, 264] width 1027 height 529
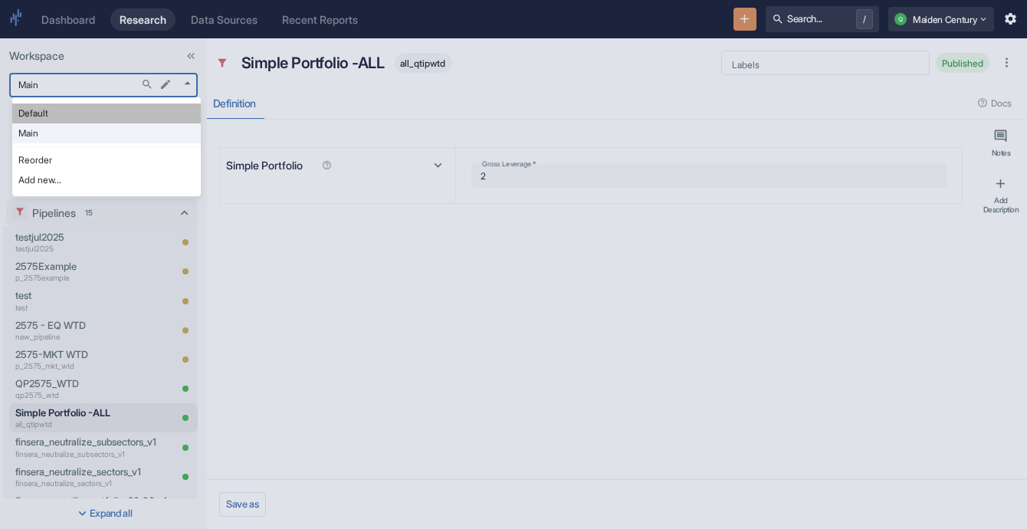
click at [94, 115] on li "Default" at bounding box center [106, 113] width 189 height 20
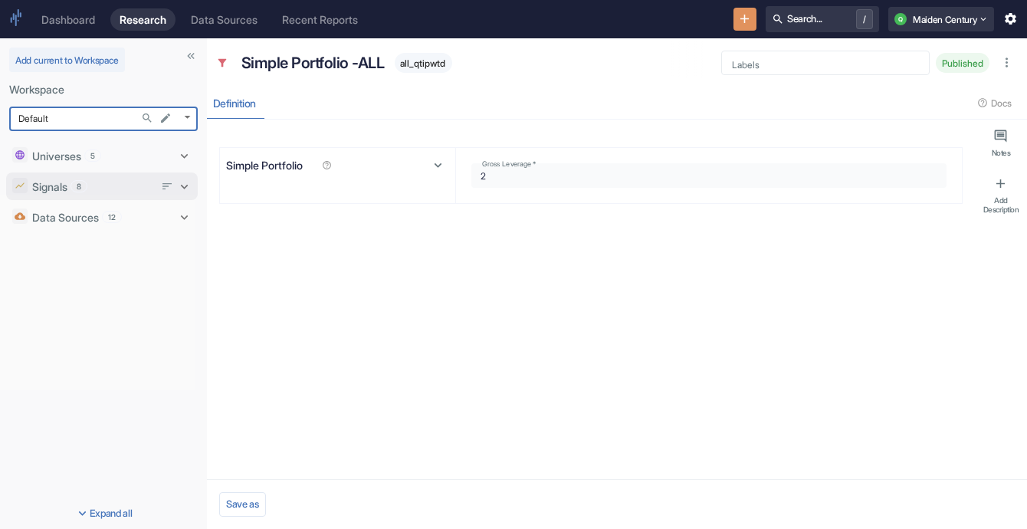
click at [98, 187] on div "Signals 8" at bounding box center [93, 187] width 122 height 16
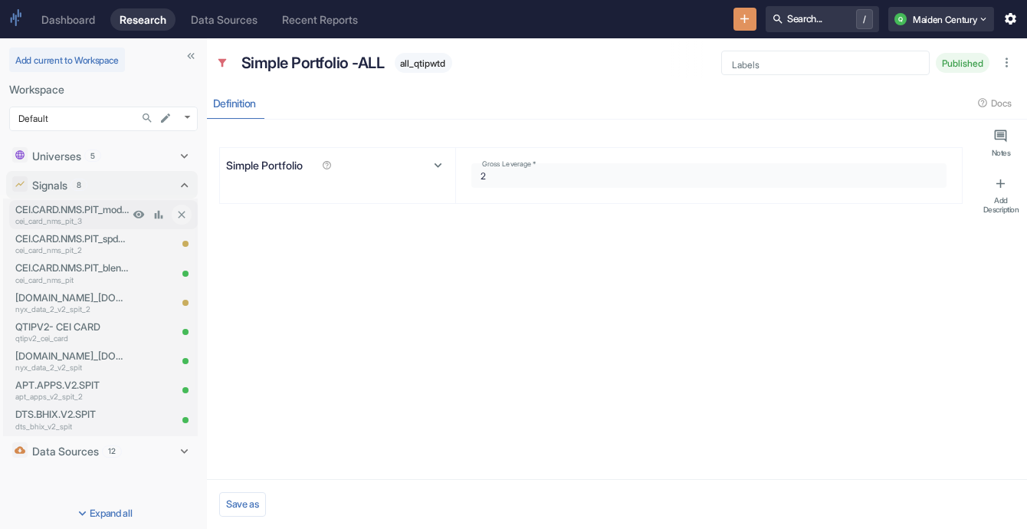
click at [79, 215] on p "CEI.CARD.NMS.PIT_modelweighteddeltascore" at bounding box center [71, 209] width 113 height 15
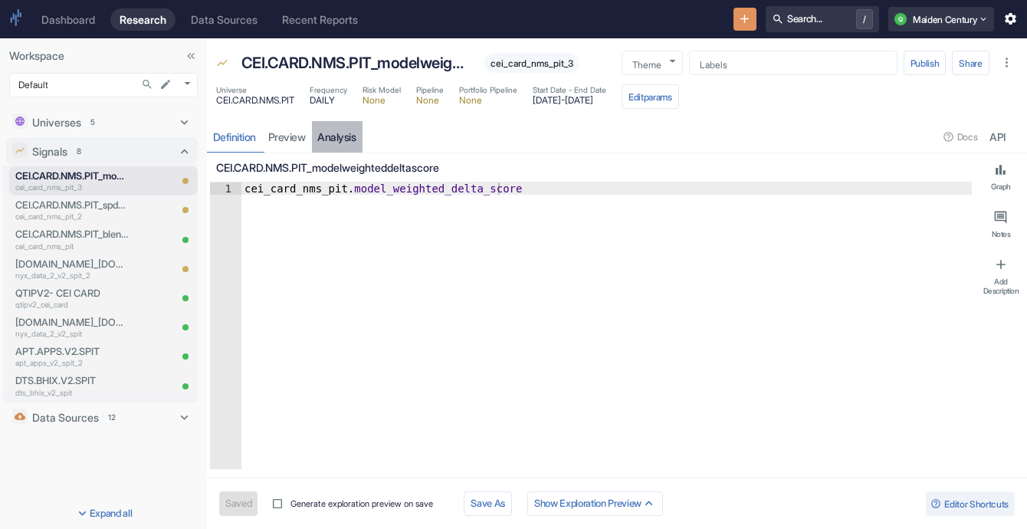
click at [323, 130] on link "analysis" at bounding box center [337, 136] width 51 height 31
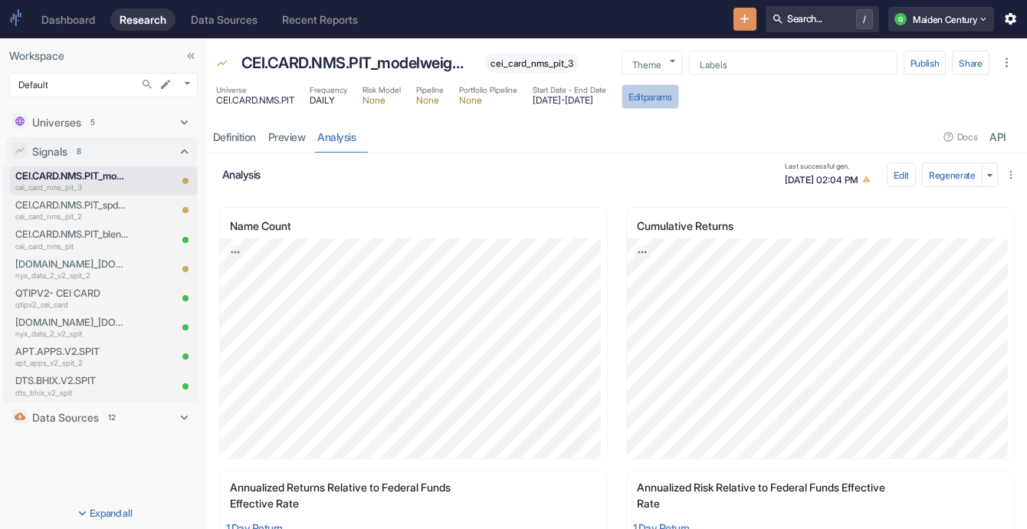
click at [679, 97] on button "Edit params" at bounding box center [650, 96] width 57 height 25
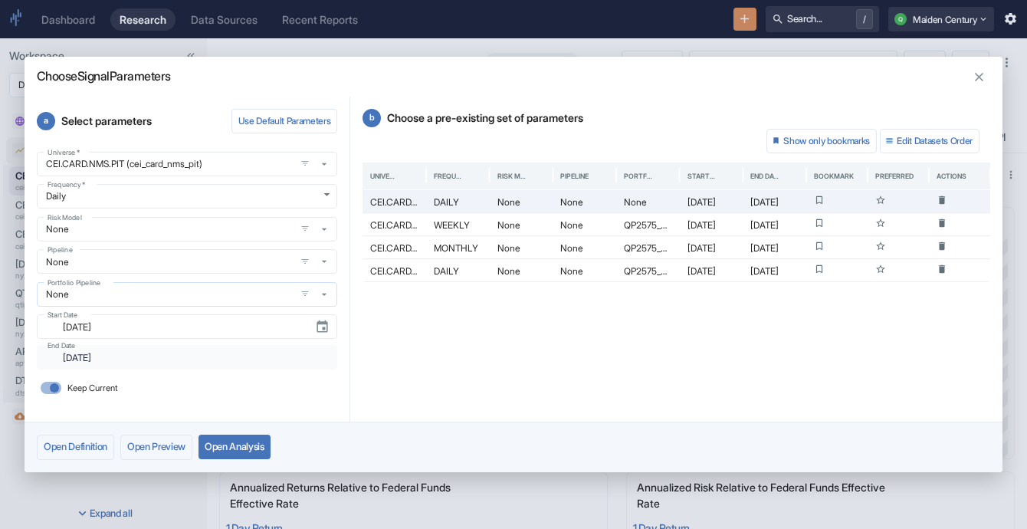
click at [328, 293] on icon "button" at bounding box center [324, 294] width 12 height 12
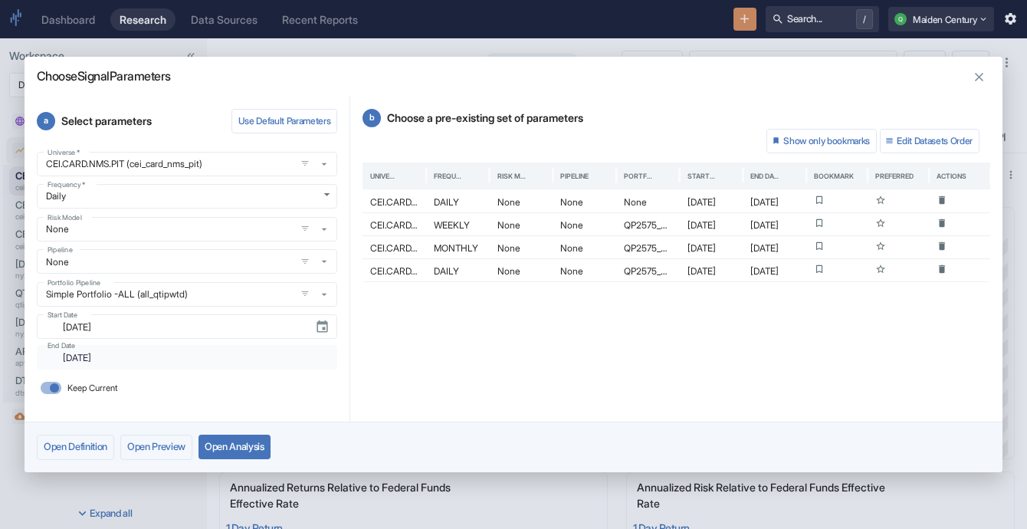
click at [263, 445] on button "Open Analysis" at bounding box center [234, 447] width 72 height 25
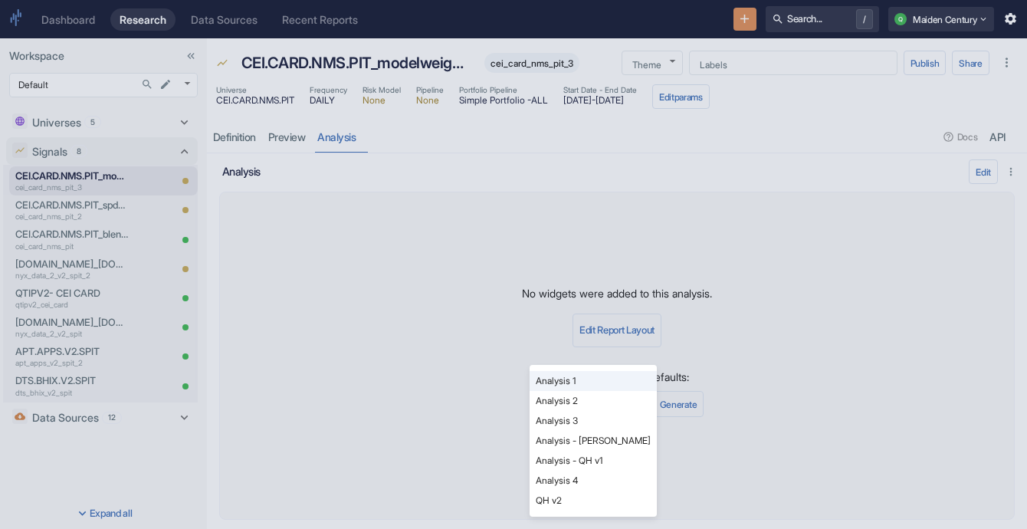
click at [615, 406] on body "Dashboard Research Data Sources Recent Reports Search... / Q Maiden Century Wor…" at bounding box center [513, 264] width 1027 height 529
click at [610, 440] on li "Analysis - [PERSON_NAME]" at bounding box center [593, 441] width 127 height 20
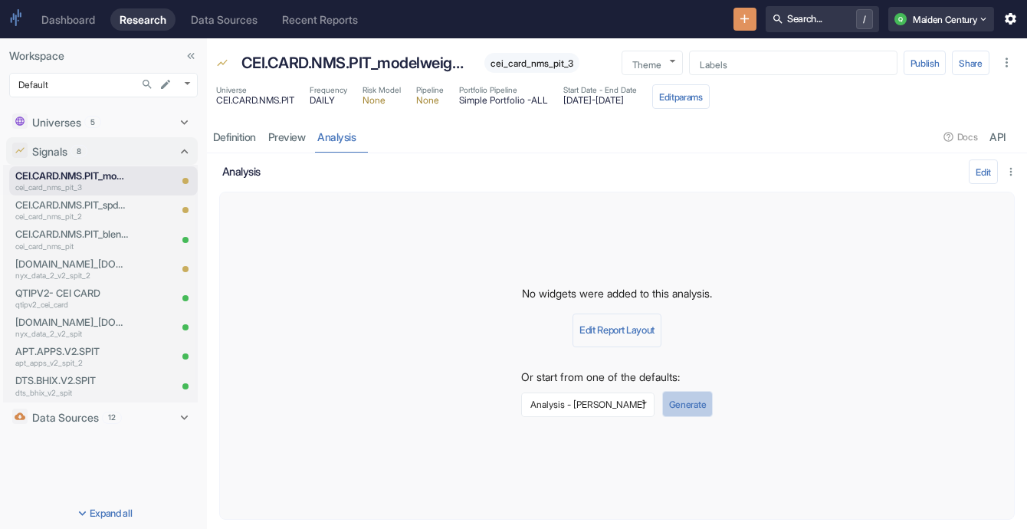
click at [683, 404] on button "Generate" at bounding box center [687, 404] width 51 height 26
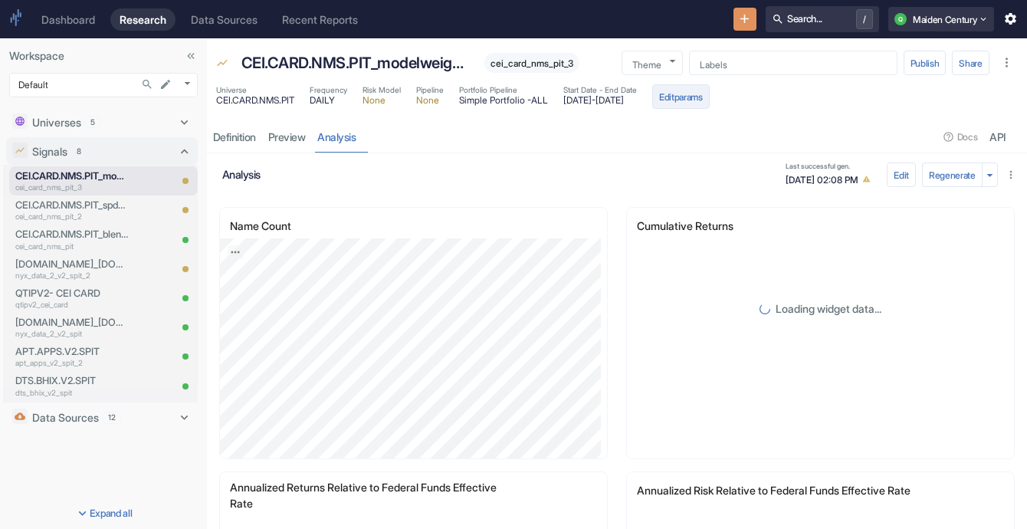
click at [710, 97] on button "Edit params" at bounding box center [680, 96] width 57 height 25
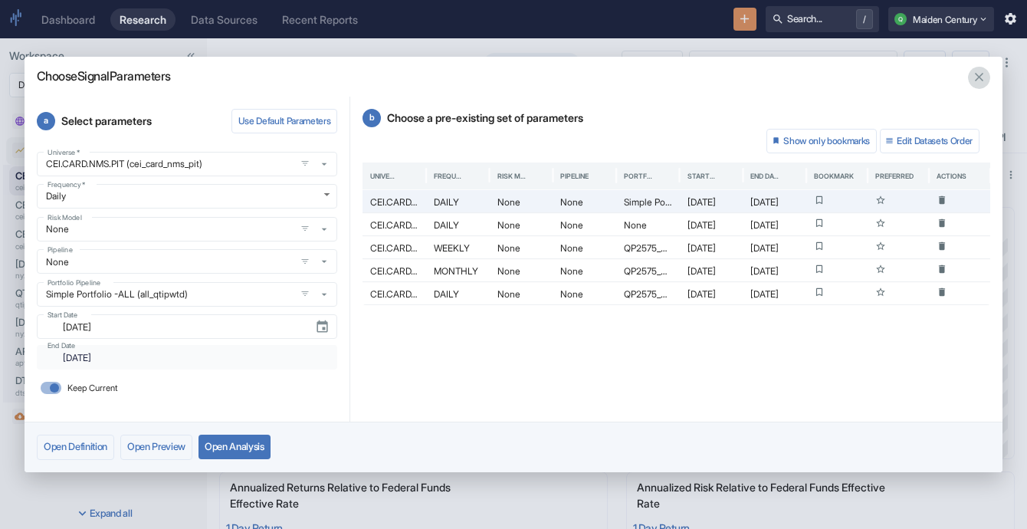
click at [983, 74] on icon "button" at bounding box center [979, 77] width 15 height 15
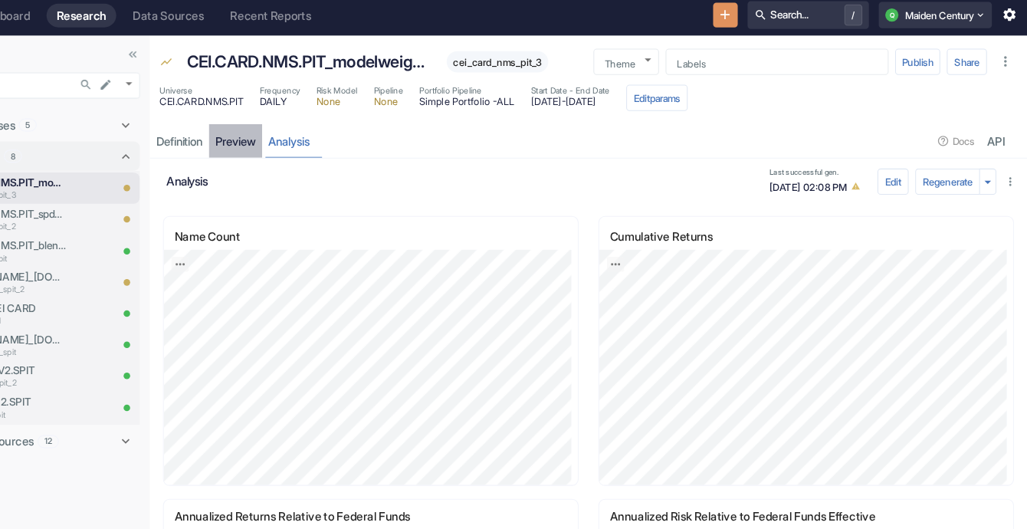
click at [282, 148] on link "preview" at bounding box center [287, 136] width 50 height 31
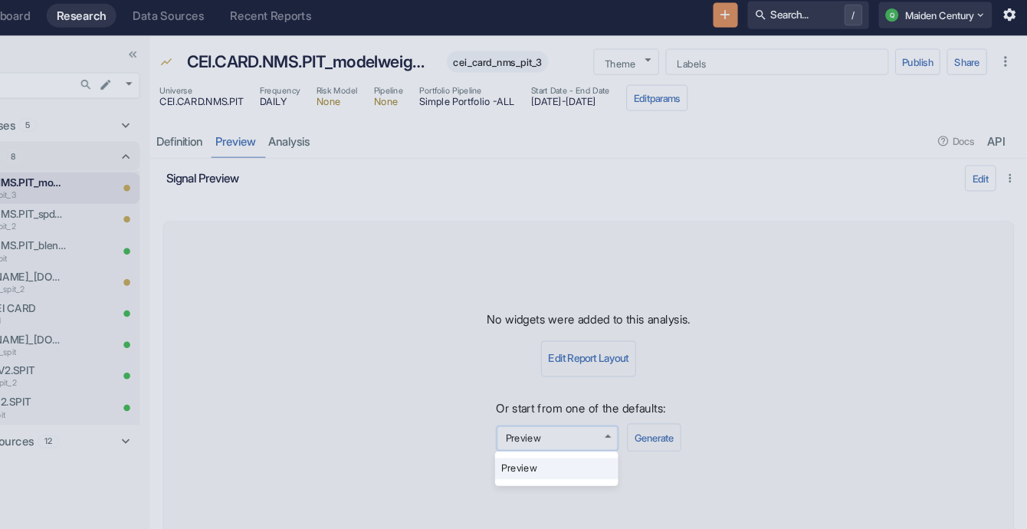
click at [593, 403] on body "Dashboard Research Data Sources Recent Reports Search... / Q Maiden Century Wor…" at bounding box center [513, 264] width 1027 height 529
click at [593, 403] on div at bounding box center [513, 264] width 1027 height 529
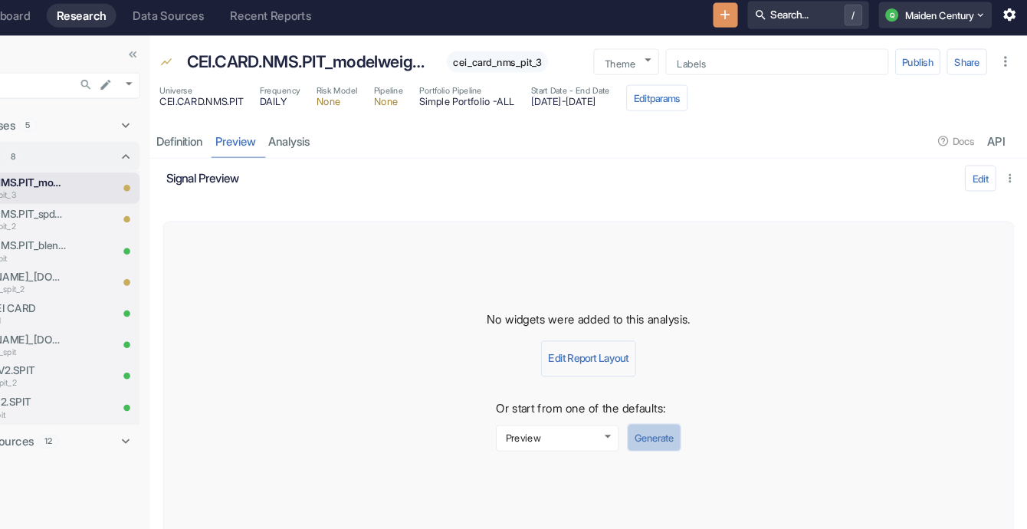
click at [676, 425] on button "Generate" at bounding box center [678, 414] width 51 height 26
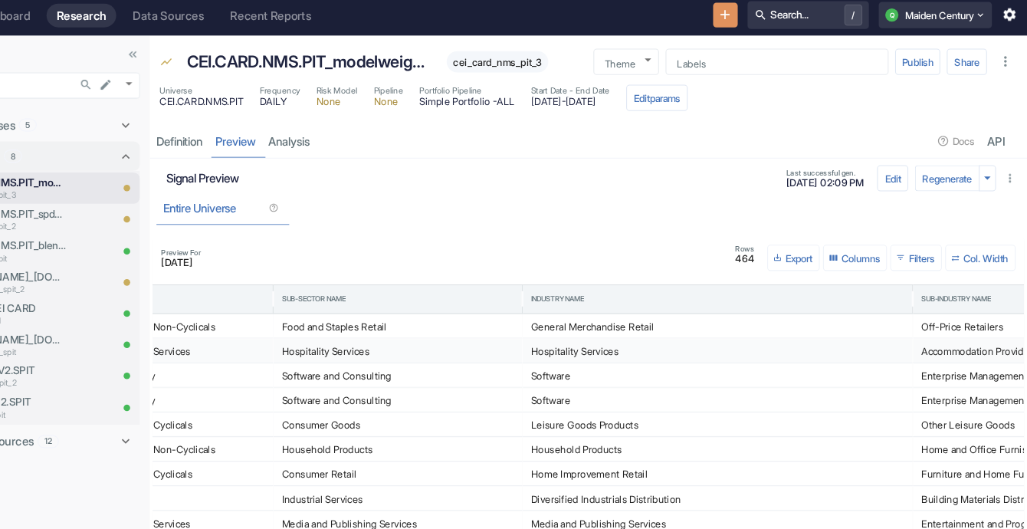
scroll to position [0, 959]
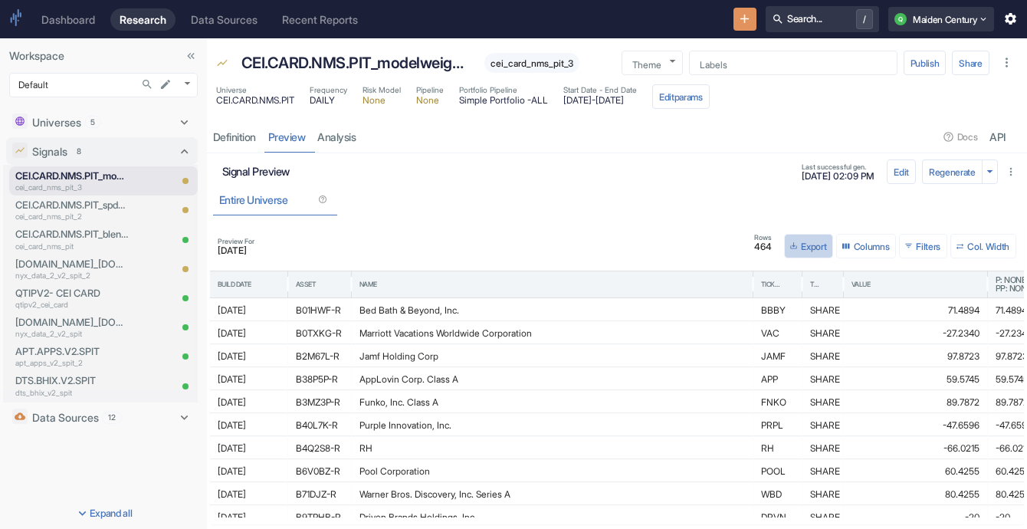
click at [805, 243] on button "Export" at bounding box center [808, 246] width 49 height 25
click at [825, 290] on li "Download as CSV" at bounding box center [823, 294] width 86 height 20
click at [506, 224] on div "Preview For [DATE] Rows 464 Export Columns 0 Filters Col. Width Build Date Asse…" at bounding box center [617, 374] width 820 height 307
click at [899, 177] on button "Edit" at bounding box center [901, 171] width 29 height 25
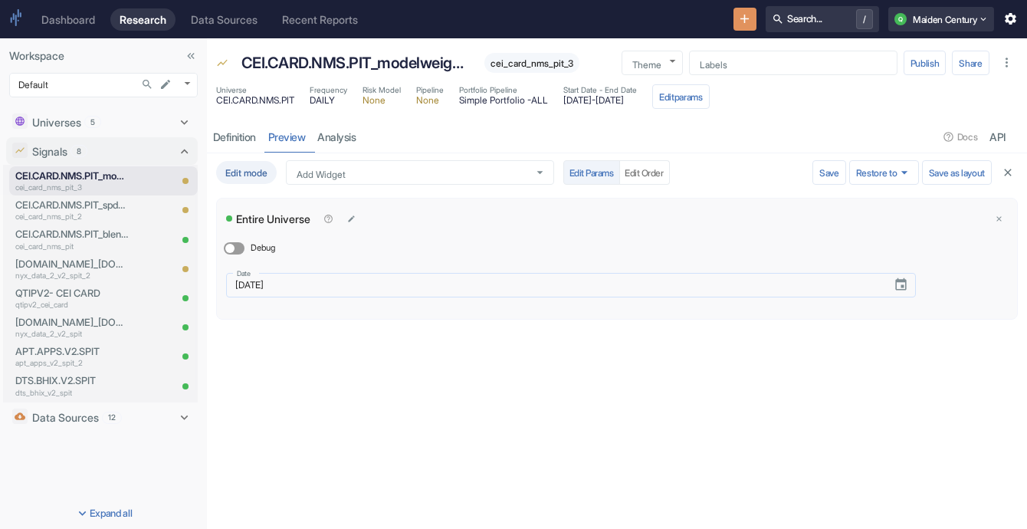
click at [395, 294] on div "[DATE] Date" at bounding box center [571, 285] width 690 height 25
click at [894, 284] on icon "Choose date, selected date is May 17, 2024" at bounding box center [901, 284] width 15 height 15
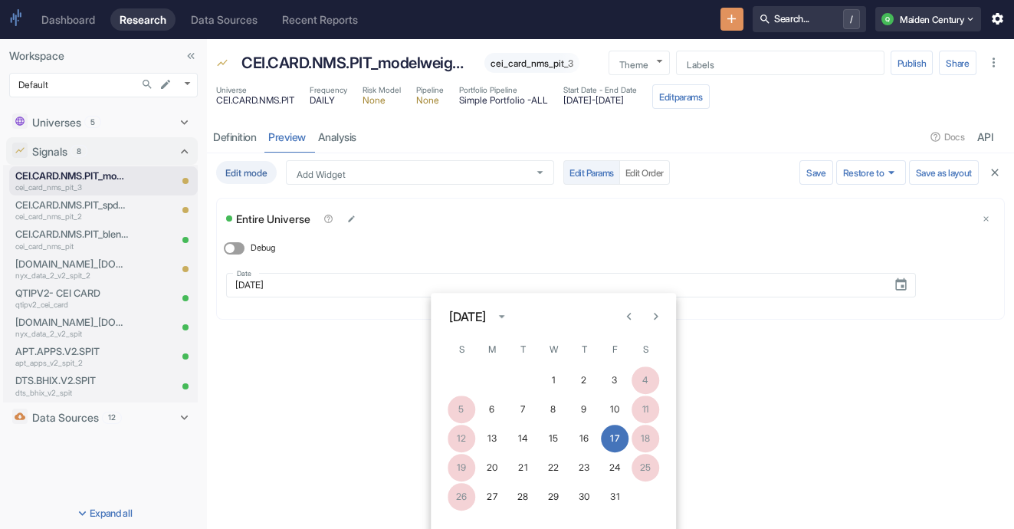
click at [486, 320] on div "[DATE]" at bounding box center [467, 316] width 37 height 18
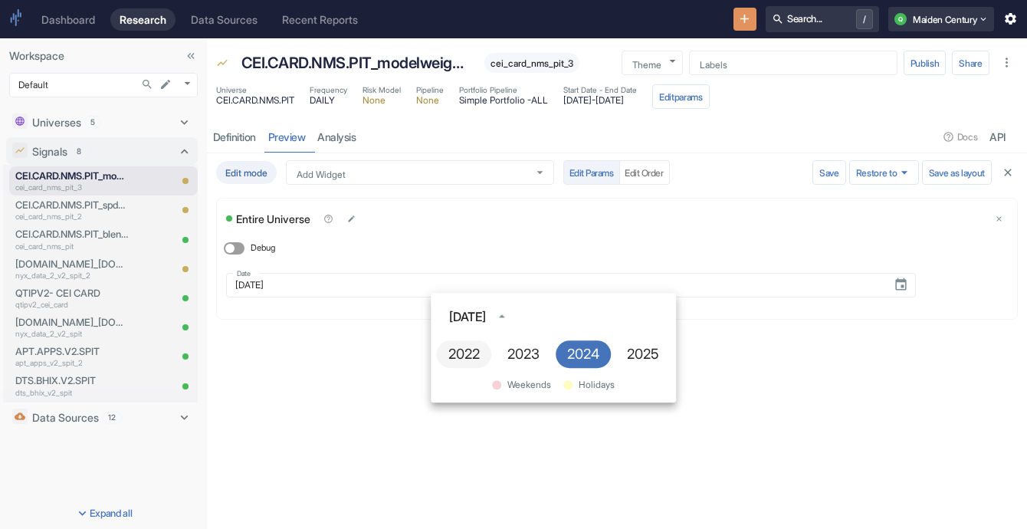
click at [461, 355] on button "2022" at bounding box center [463, 354] width 55 height 28
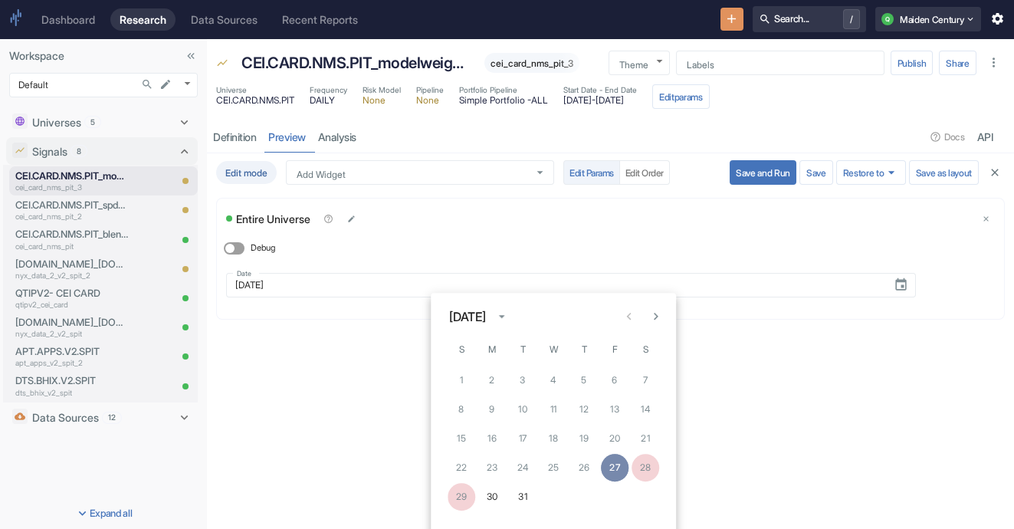
click at [615, 464] on button "27" at bounding box center [615, 468] width 28 height 28
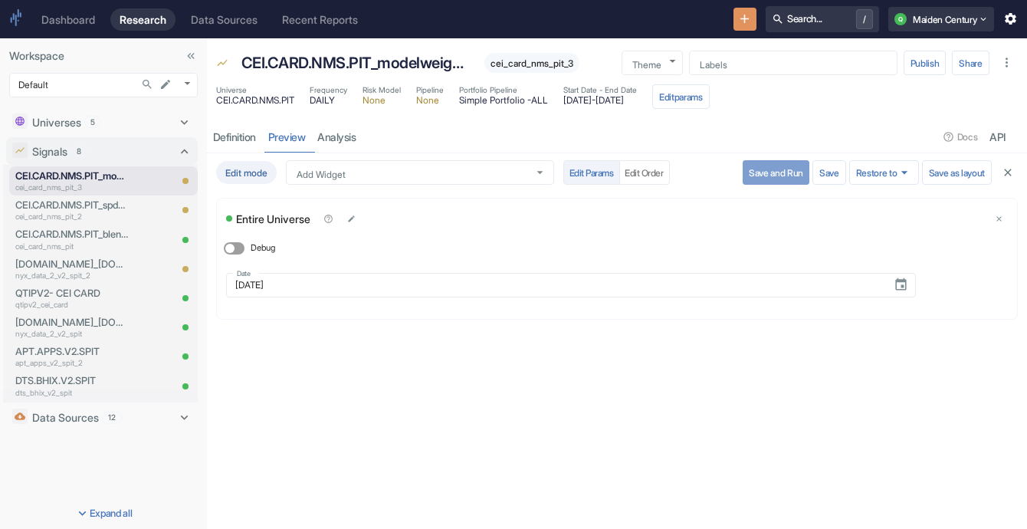
click at [760, 178] on button "Save and Run" at bounding box center [776, 172] width 67 height 25
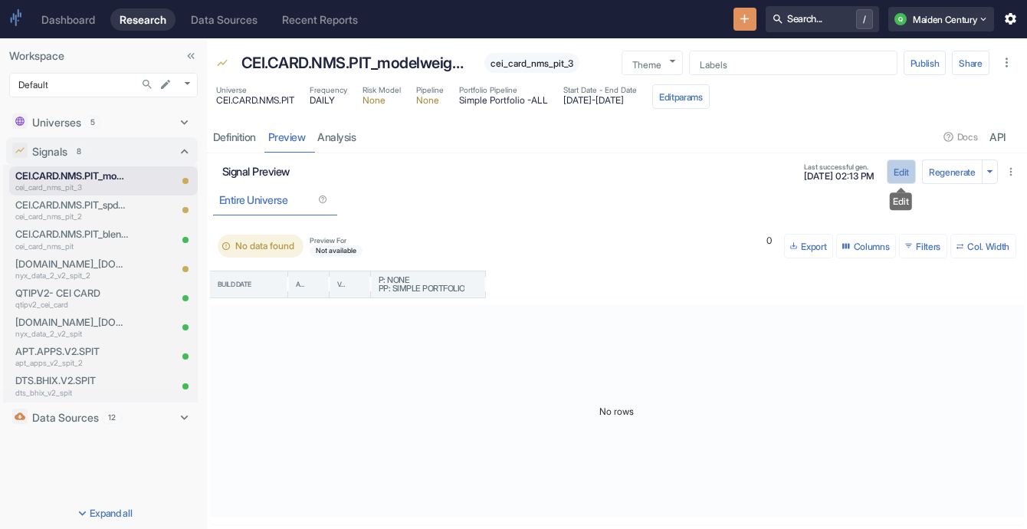
click at [903, 172] on button "Edit" at bounding box center [901, 171] width 29 height 25
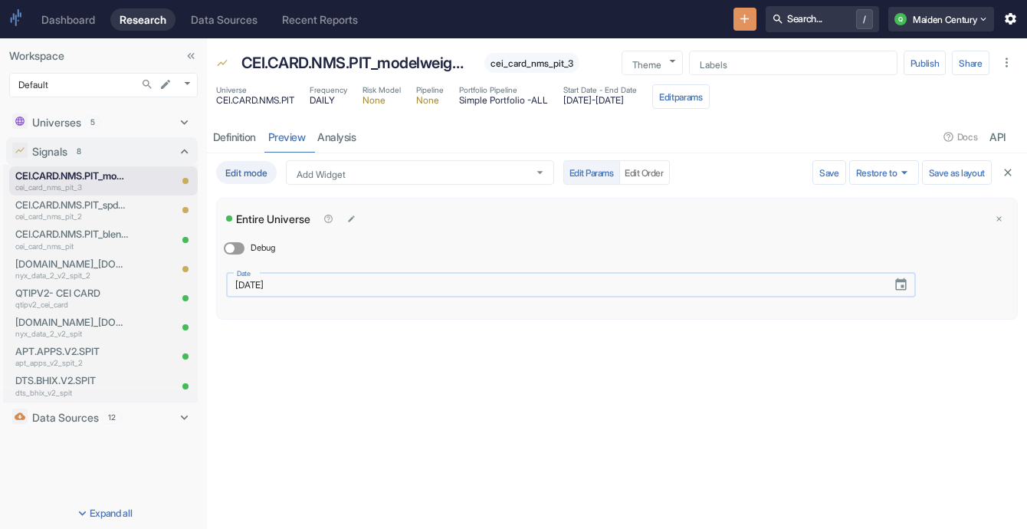
click at [361, 283] on input "[DATE]" at bounding box center [553, 285] width 655 height 18
click at [900, 285] on icon "Choose date, selected date is May 27, 2022" at bounding box center [901, 284] width 15 height 15
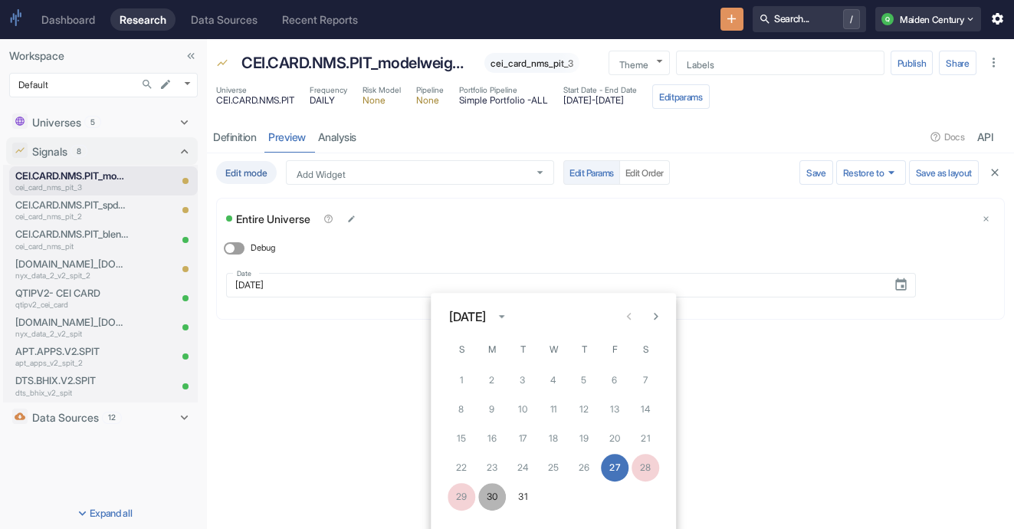
click at [494, 494] on button "30" at bounding box center [492, 497] width 28 height 28
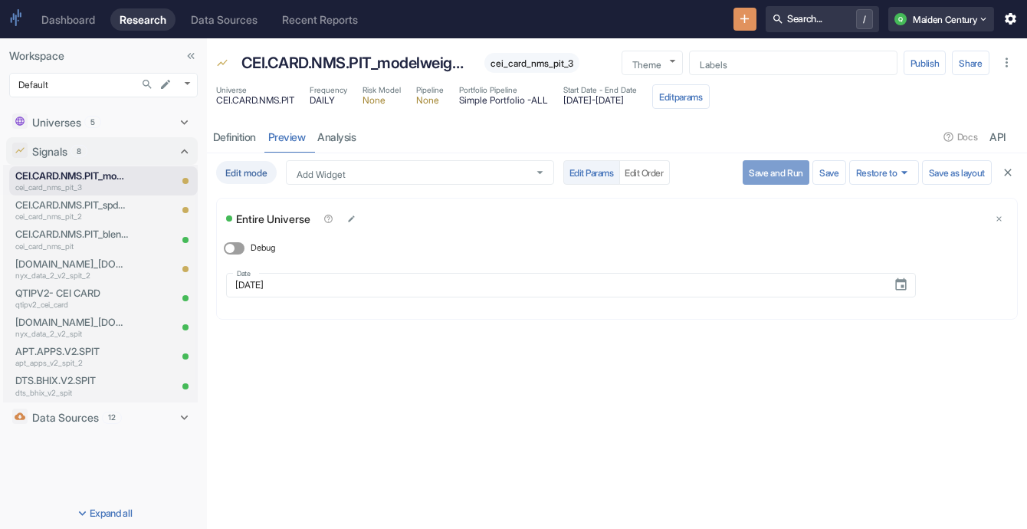
click at [769, 169] on button "Save and Run" at bounding box center [776, 172] width 67 height 25
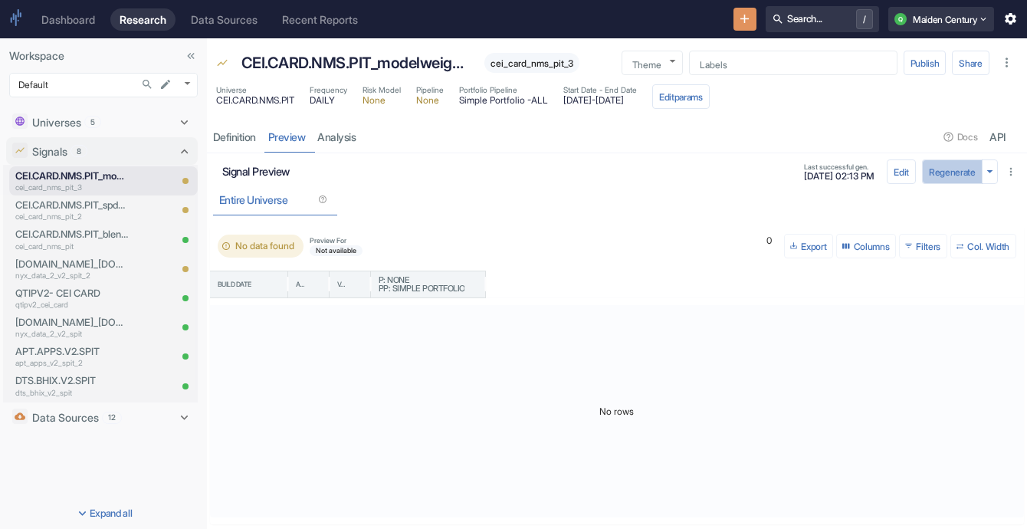
click at [946, 178] on button "Regenerate" at bounding box center [952, 171] width 61 height 25
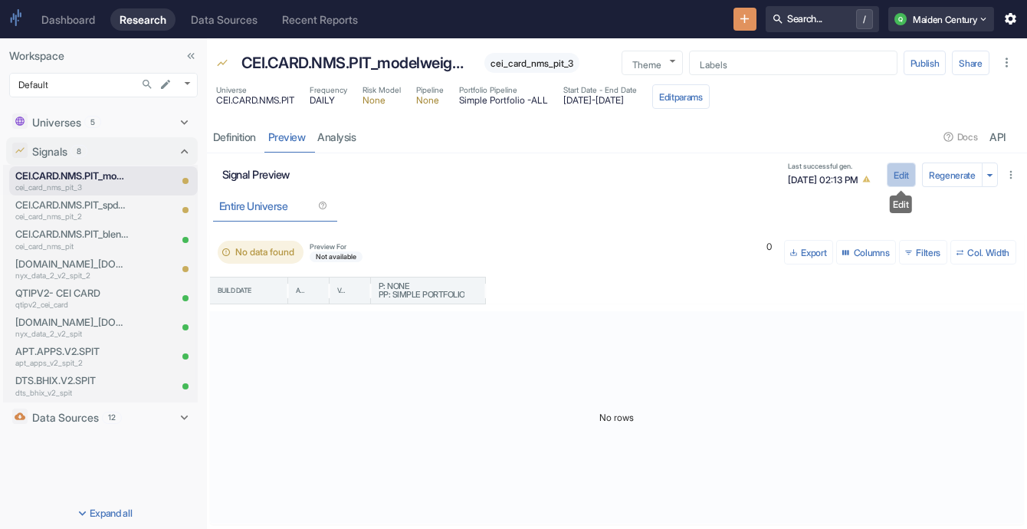
click at [895, 170] on button "Edit" at bounding box center [901, 174] width 29 height 25
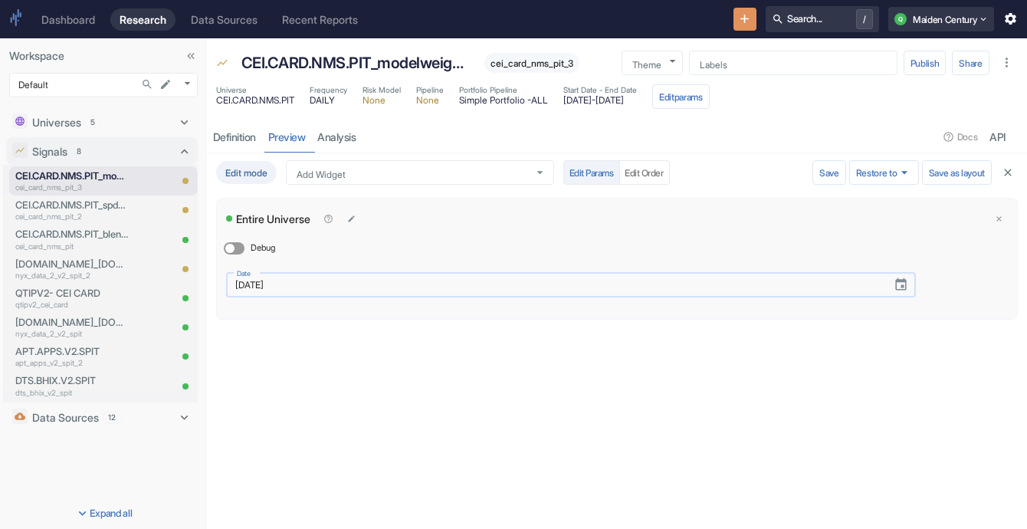
click at [517, 283] on input "[DATE]" at bounding box center [553, 285] width 655 height 18
click at [507, 290] on input "[DATE]" at bounding box center [553, 285] width 655 height 18
click at [894, 284] on icon "Choose date, selected date is May 30, 2022" at bounding box center [901, 284] width 15 height 15
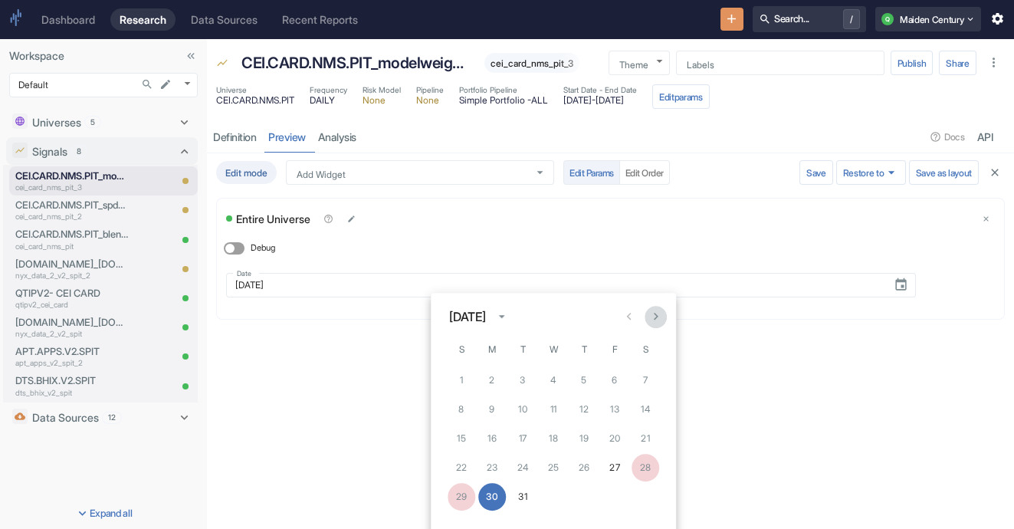
click at [652, 314] on icon "Next month" at bounding box center [655, 317] width 15 height 15
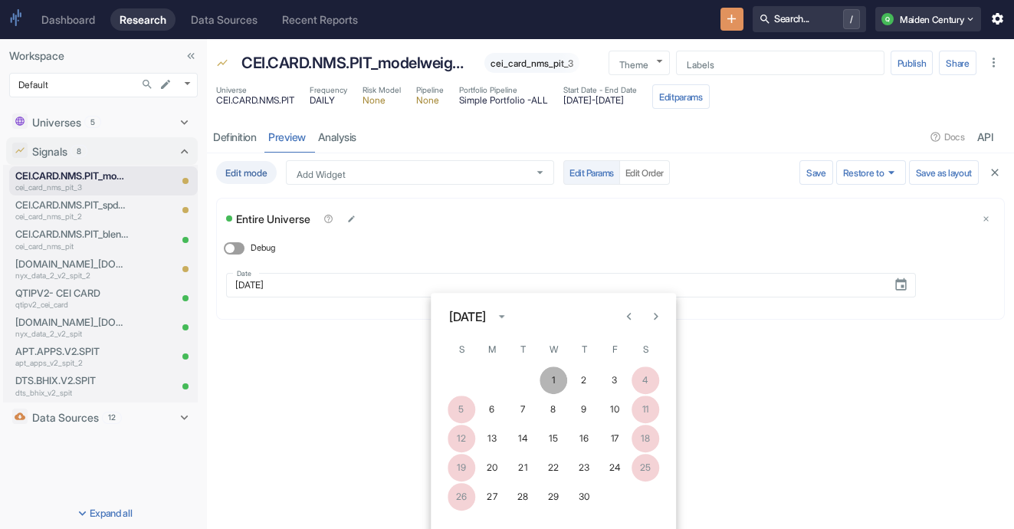
click at [560, 384] on button "1" at bounding box center [554, 380] width 28 height 28
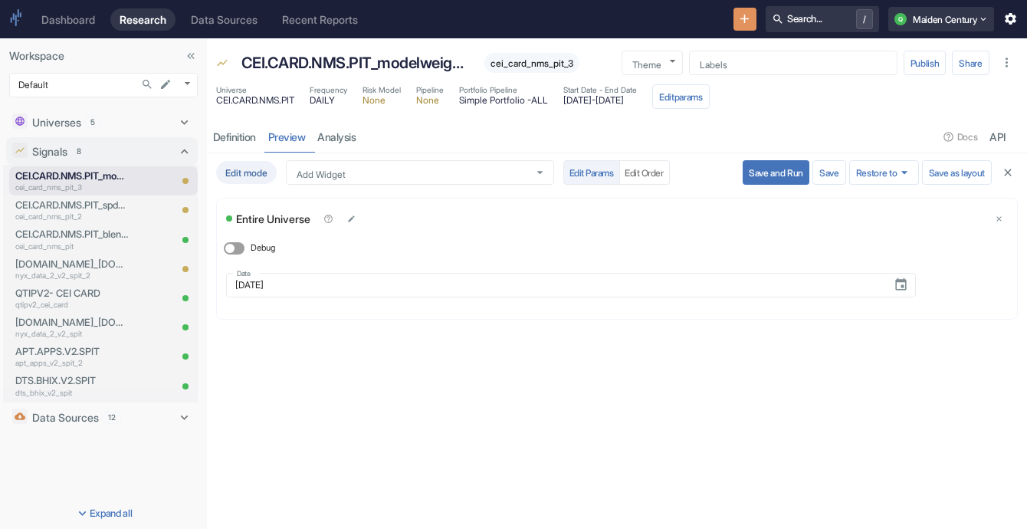
click at [775, 174] on button "Save and Run" at bounding box center [776, 172] width 67 height 25
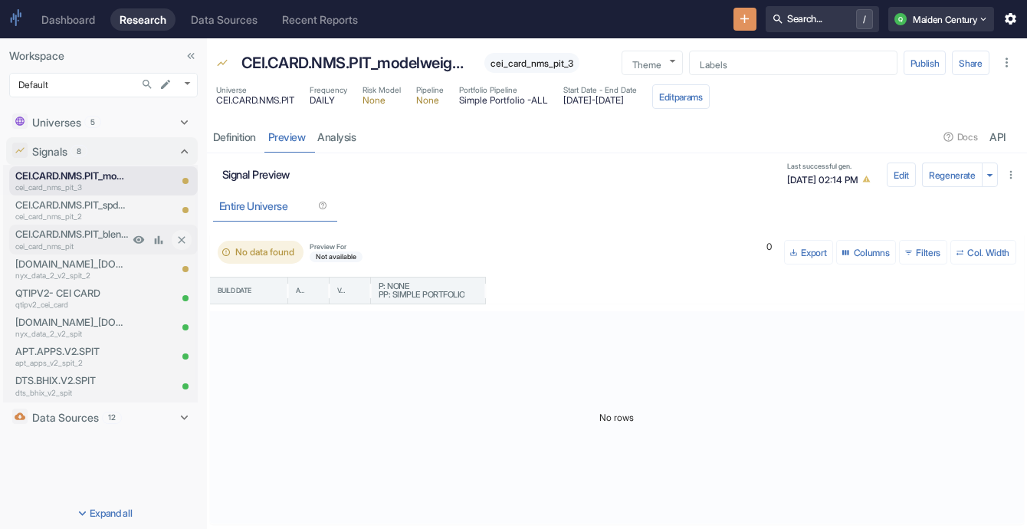
click at [83, 239] on p "CEI.CARD.NMS.PIT_blendeddeltascore" at bounding box center [71, 234] width 113 height 15
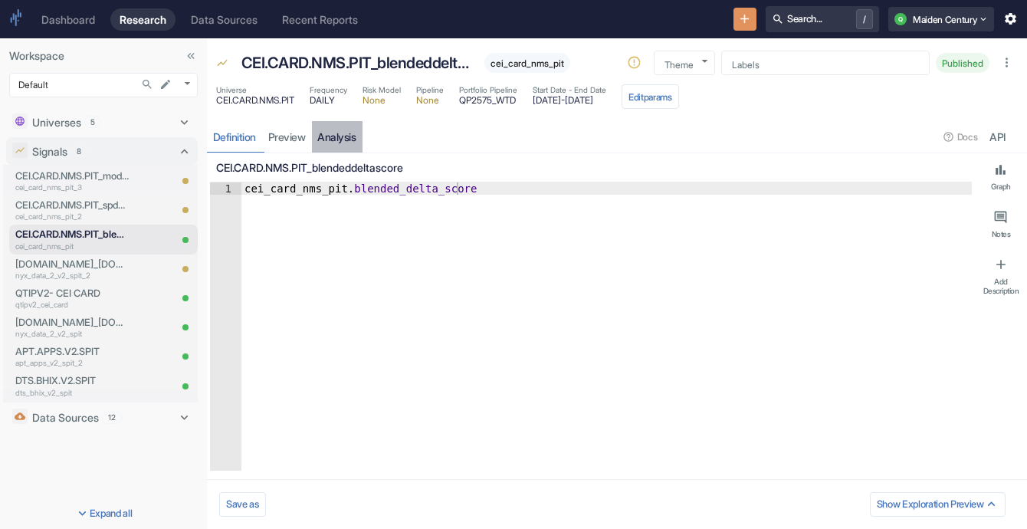
click at [327, 132] on link "analysis" at bounding box center [337, 136] width 51 height 31
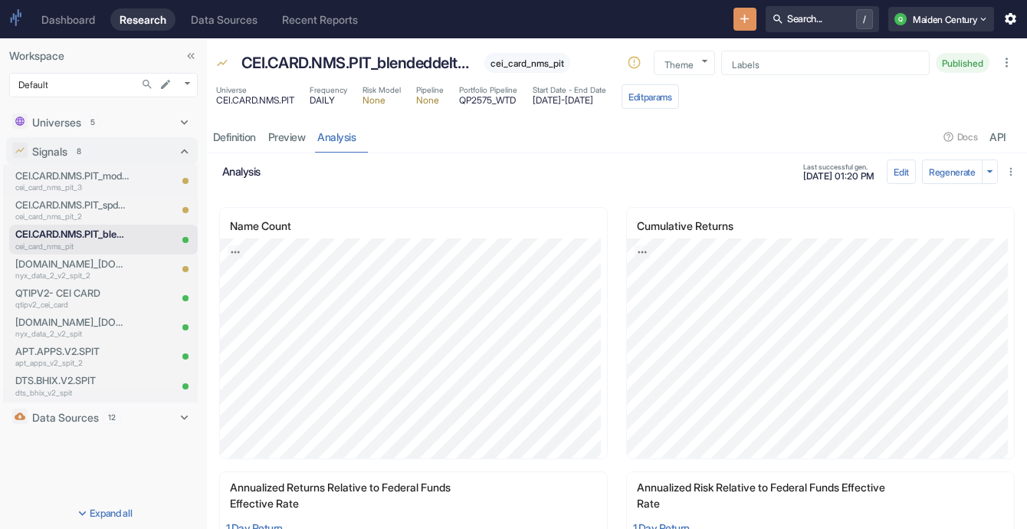
click at [494, 102] on span "QP2575_WTD" at bounding box center [488, 100] width 58 height 9
click at [276, 133] on link "preview" at bounding box center [287, 136] width 50 height 31
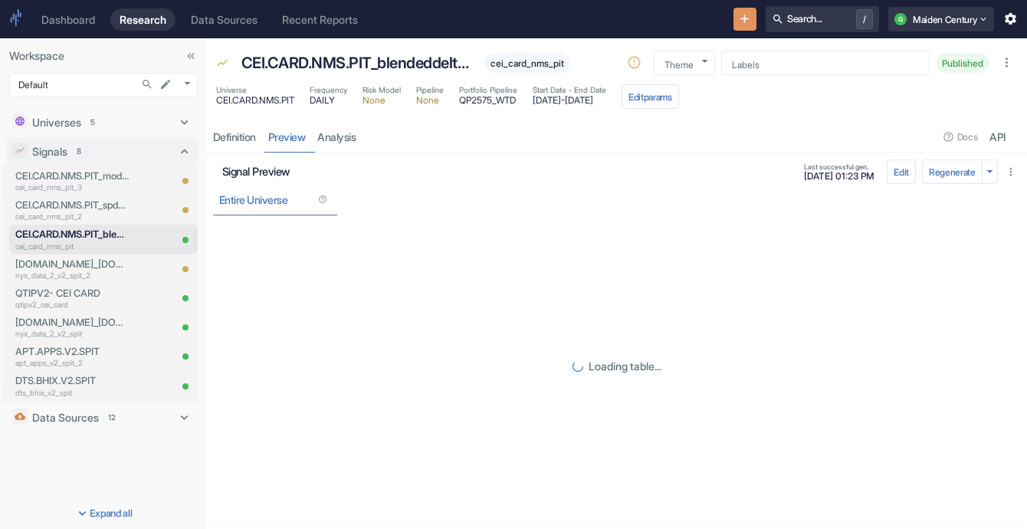
click at [64, 164] on div "Signals 8" at bounding box center [102, 151] width 192 height 28
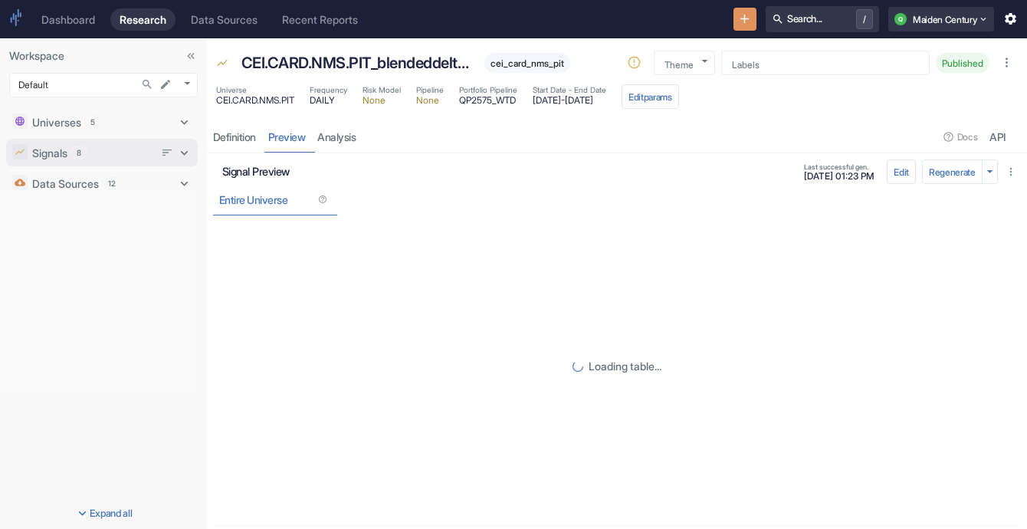
click at [61, 147] on p "Signals" at bounding box center [49, 153] width 35 height 16
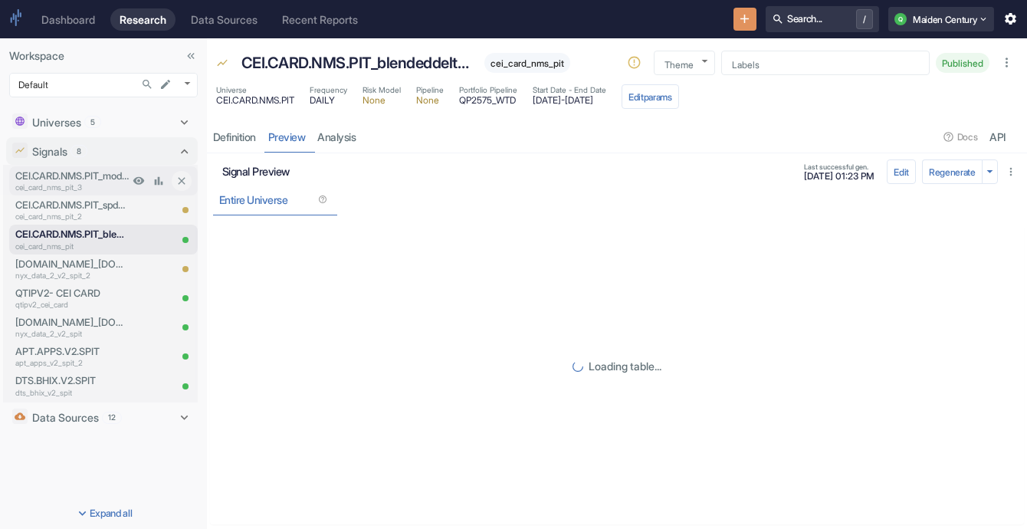
click at [65, 171] on p "CEI.CARD.NMS.PIT_modelweighteddeltascore" at bounding box center [71, 176] width 113 height 15
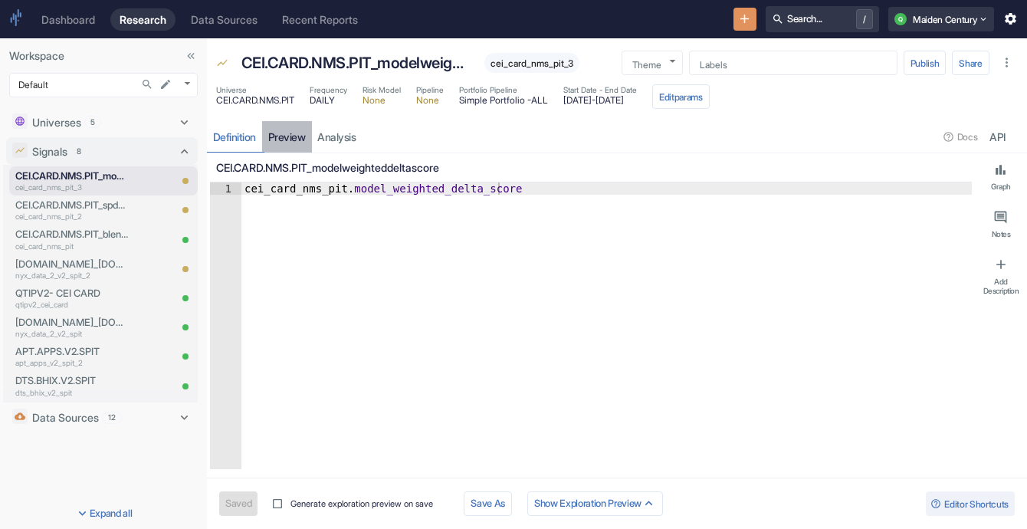
click at [297, 144] on link "preview" at bounding box center [287, 136] width 50 height 31
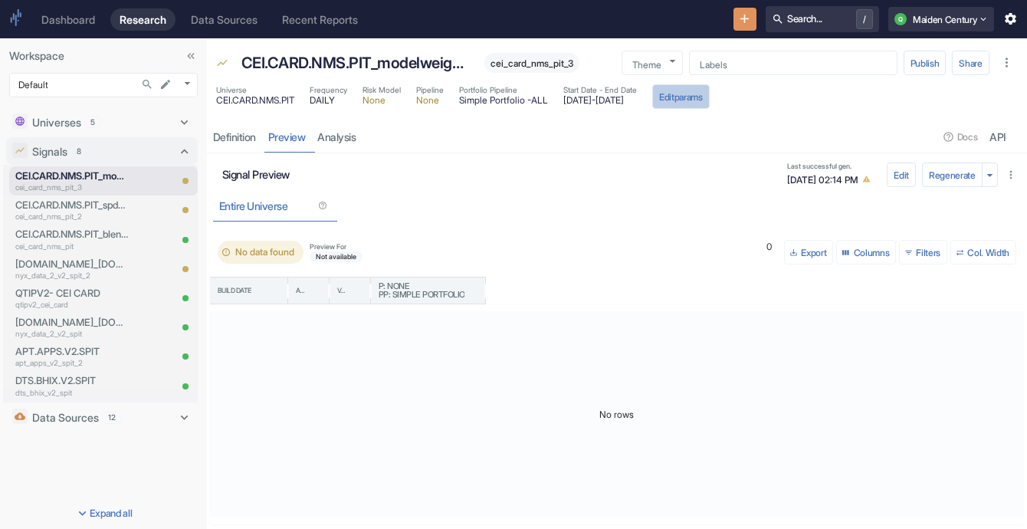
click at [710, 103] on button "Edit params" at bounding box center [680, 96] width 57 height 25
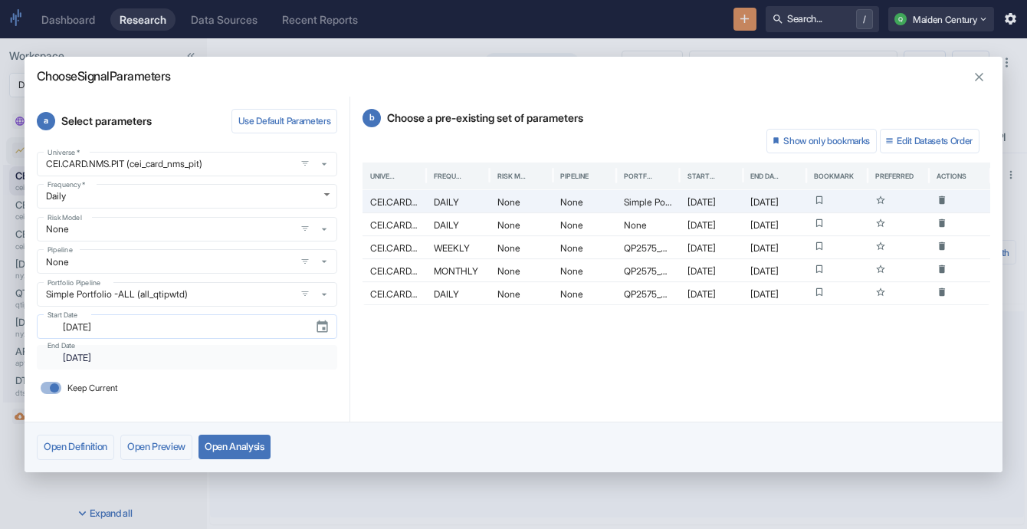
click at [144, 322] on input "[DATE]" at bounding box center [178, 327] width 249 height 18
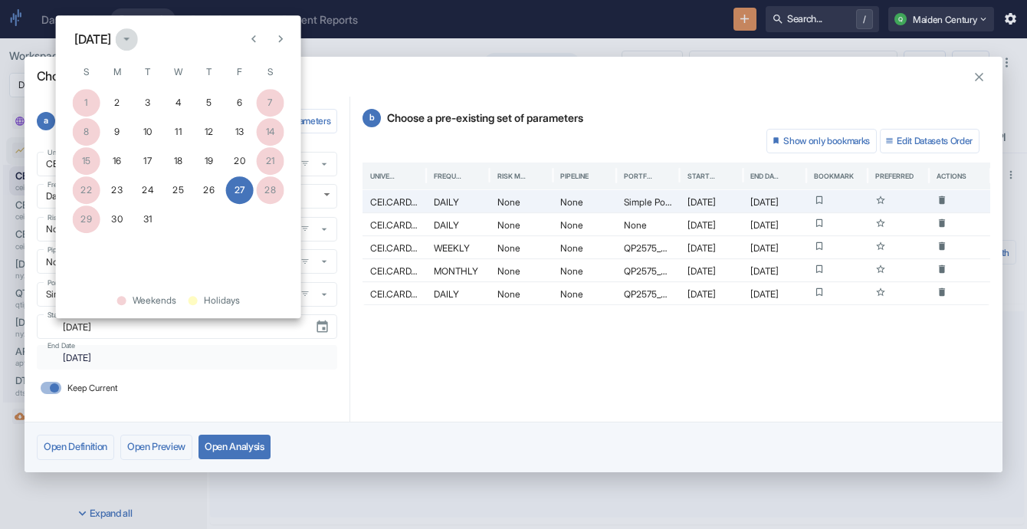
click at [134, 38] on icon "calendar view is open, switch to year view" at bounding box center [127, 39] width 15 height 15
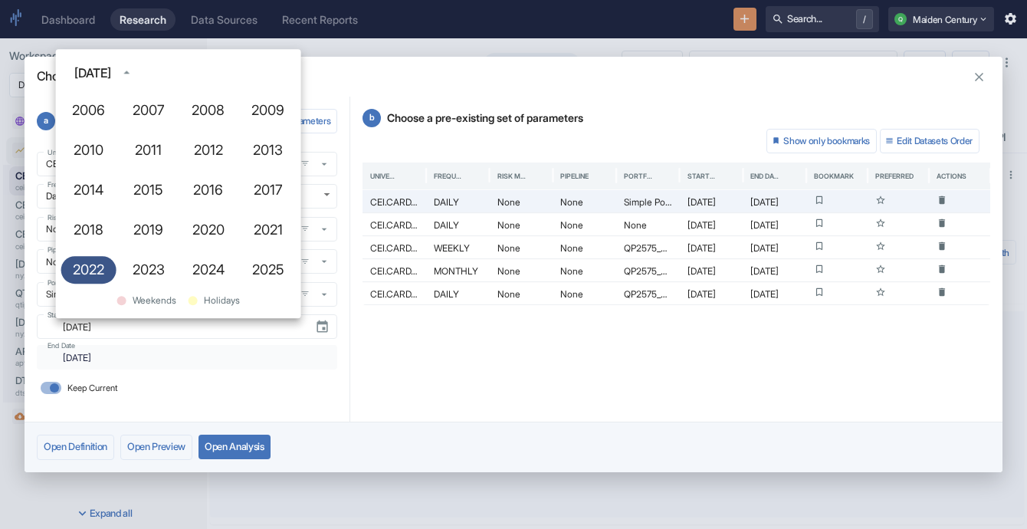
click at [92, 275] on button "2022" at bounding box center [88, 270] width 55 height 28
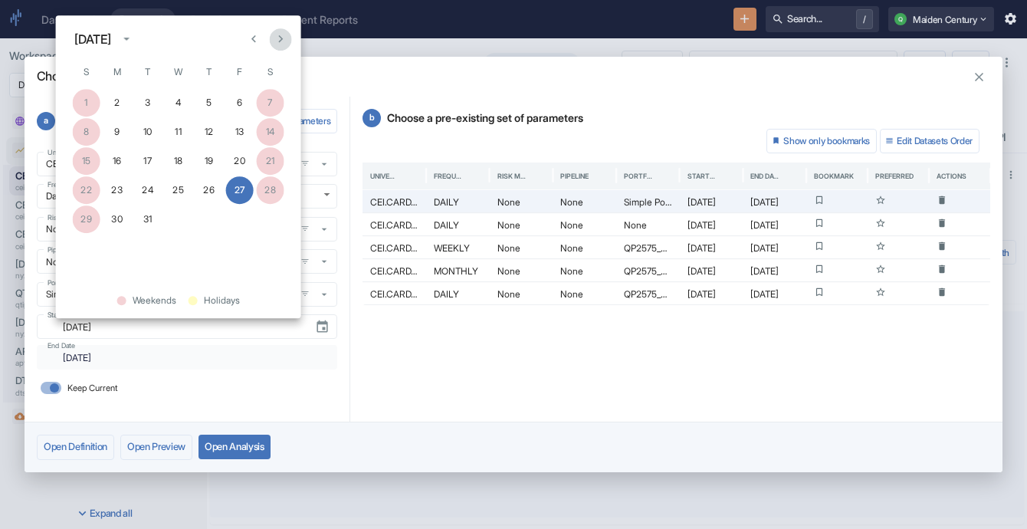
click at [282, 41] on icon "Next month" at bounding box center [280, 39] width 15 height 15
click at [235, 100] on button "3" at bounding box center [240, 103] width 28 height 28
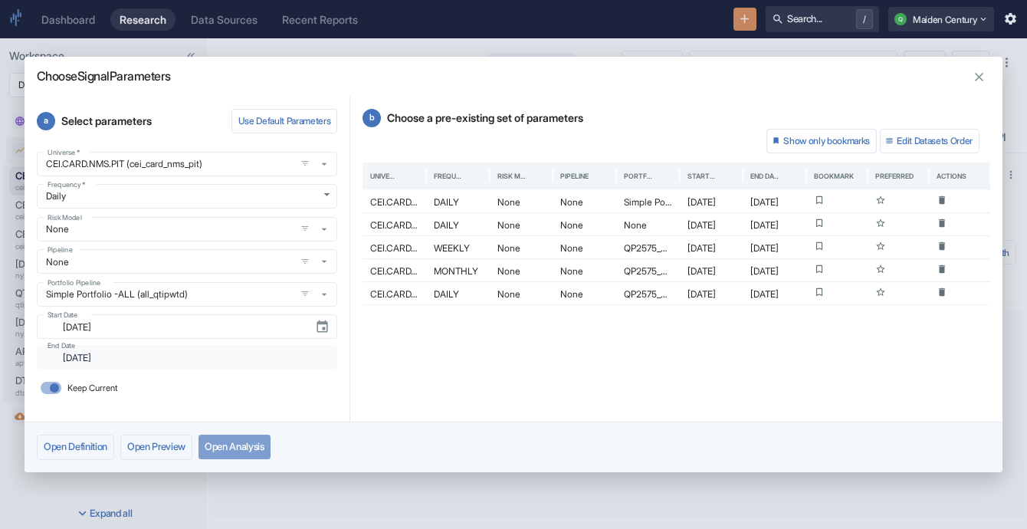
click at [230, 441] on button "Open Analysis" at bounding box center [234, 447] width 72 height 25
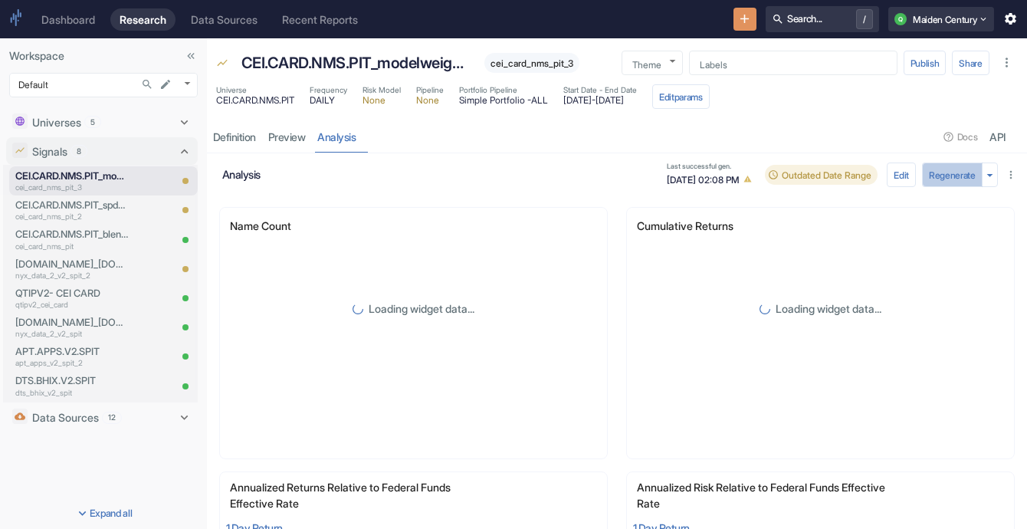
click at [950, 172] on button "Regenerate" at bounding box center [952, 174] width 61 height 25
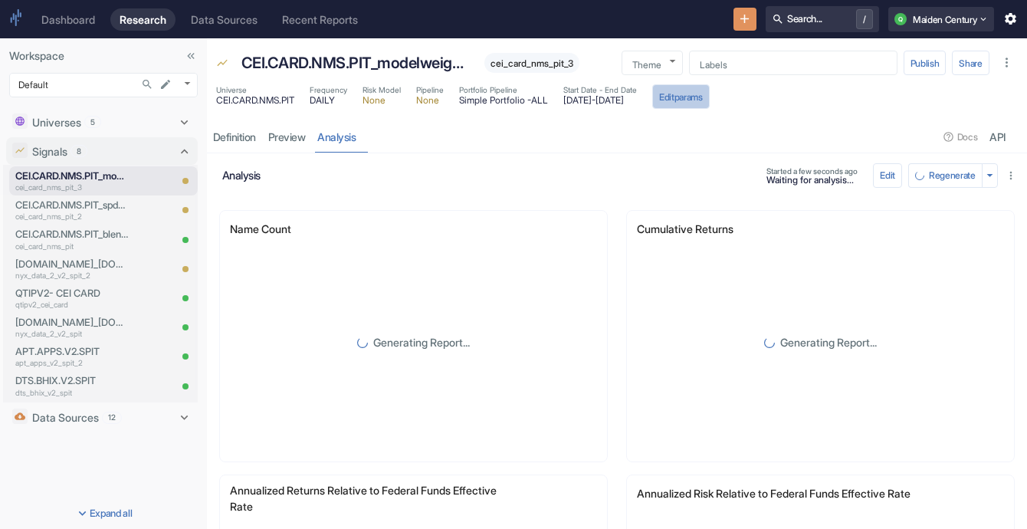
click at [710, 103] on button "Edit params" at bounding box center [680, 96] width 57 height 25
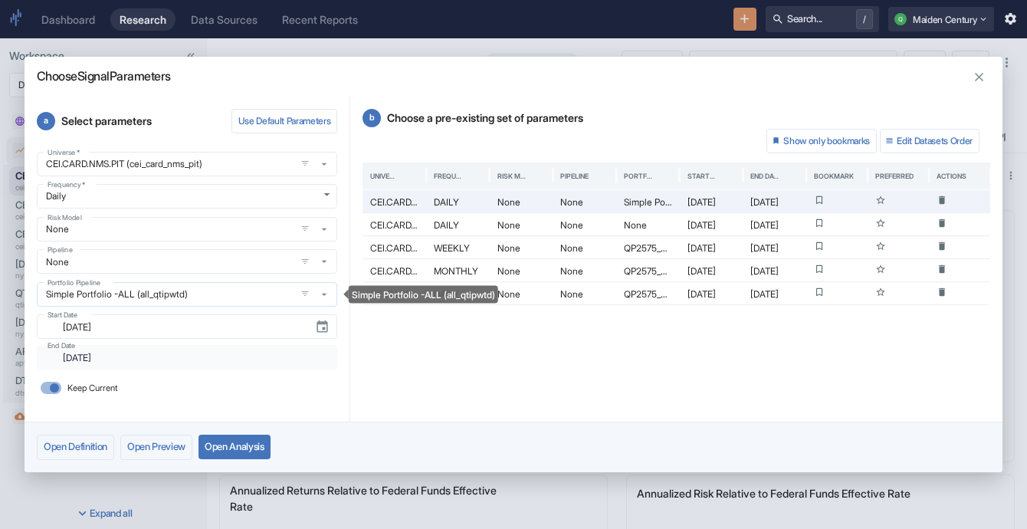
click at [320, 290] on icon "Simple Portfolio -ALL (all_qtipwtd)" at bounding box center [324, 294] width 12 height 12
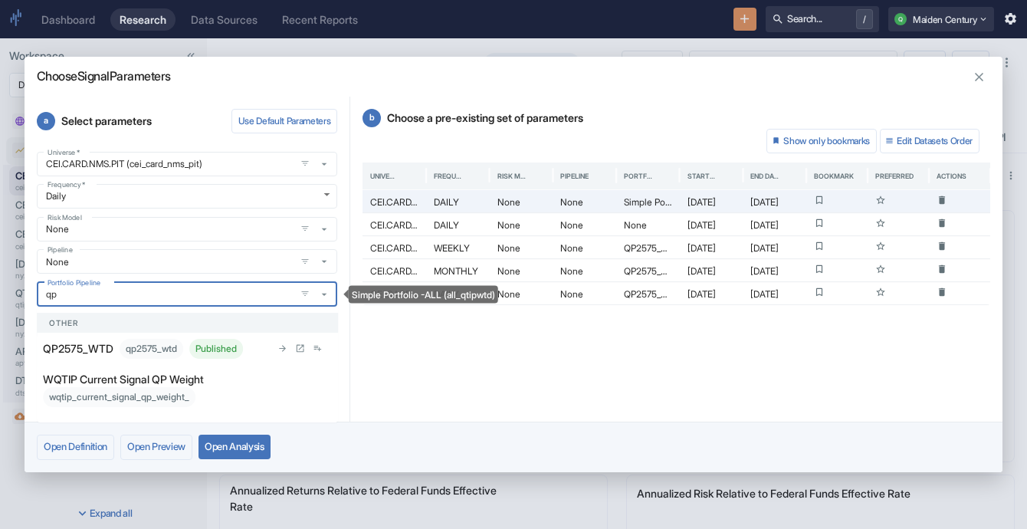
click at [103, 353] on p "QP2575_WTD" at bounding box center [78, 348] width 71 height 16
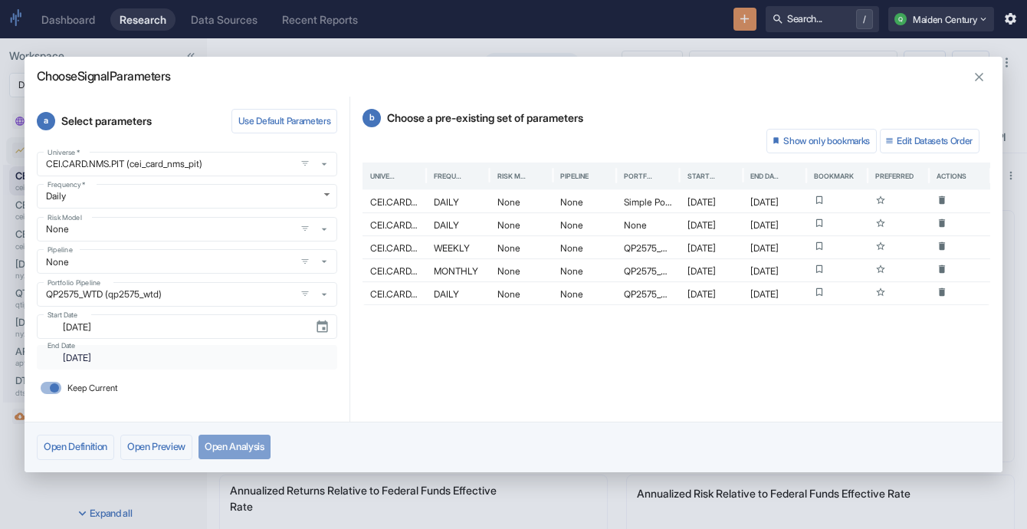
click at [256, 449] on button "Open Analysis" at bounding box center [234, 447] width 72 height 25
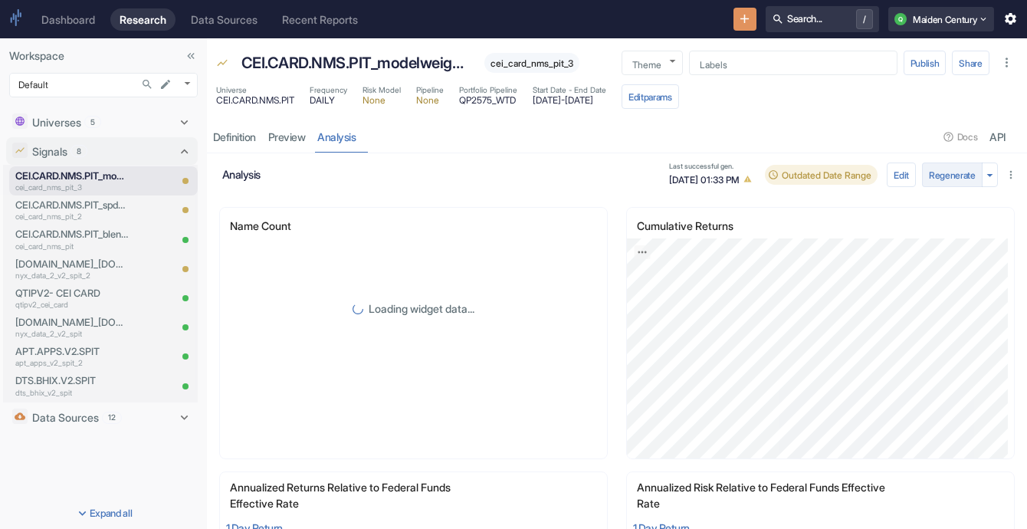
click at [941, 170] on button "Regenerate" at bounding box center [952, 174] width 61 height 25
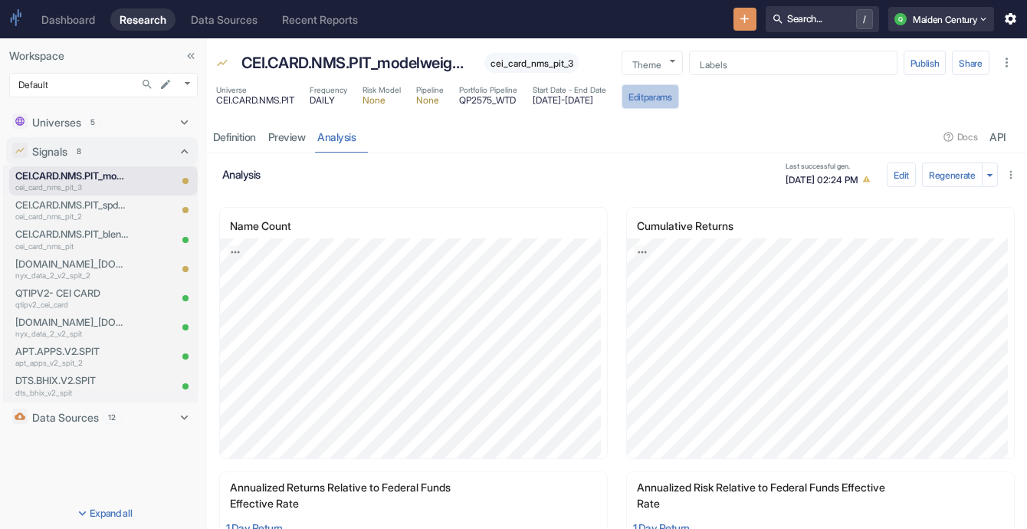
click at [679, 96] on button "Edit params" at bounding box center [650, 96] width 57 height 25
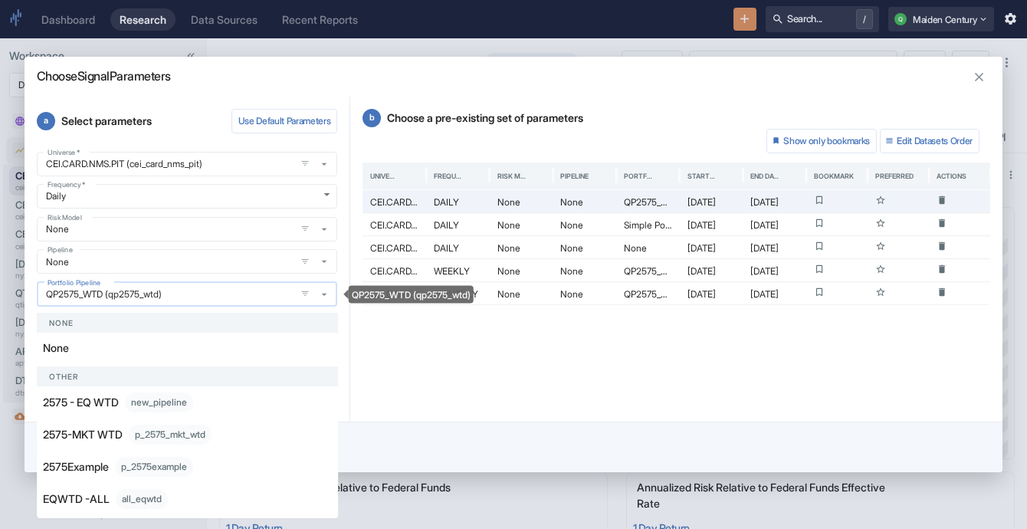
click at [249, 297] on input "QP2575_WTD (qp2575_wtd)" at bounding box center [165, 293] width 249 height 13
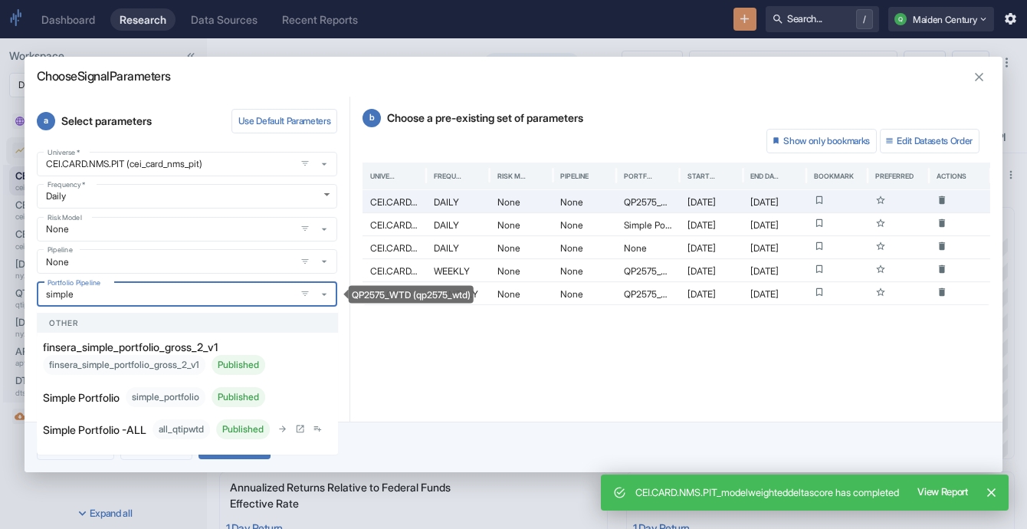
click at [195, 439] on div "Simple Portfolio -ALL all_qtipwtd Published" at bounding box center [157, 429] width 228 height 20
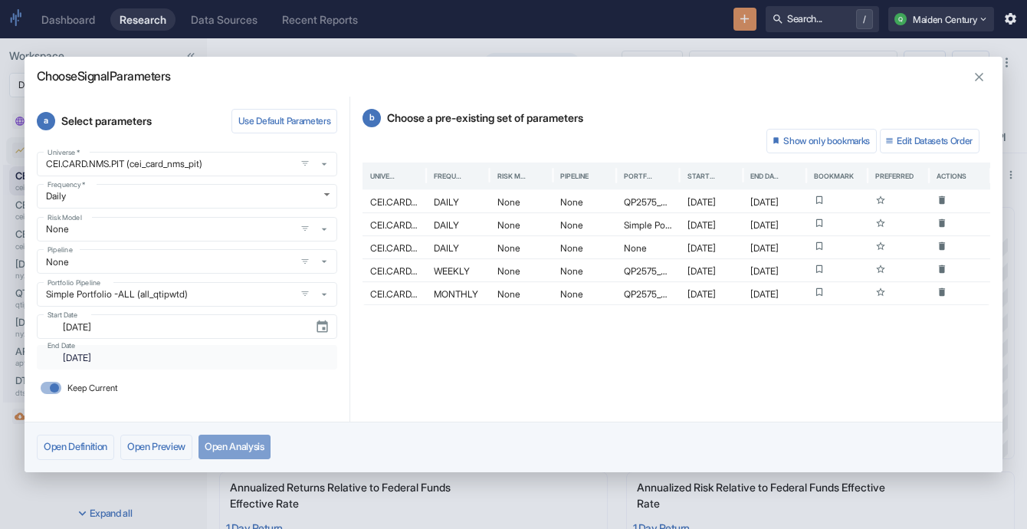
click at [264, 441] on button "Open Analysis" at bounding box center [234, 447] width 72 height 25
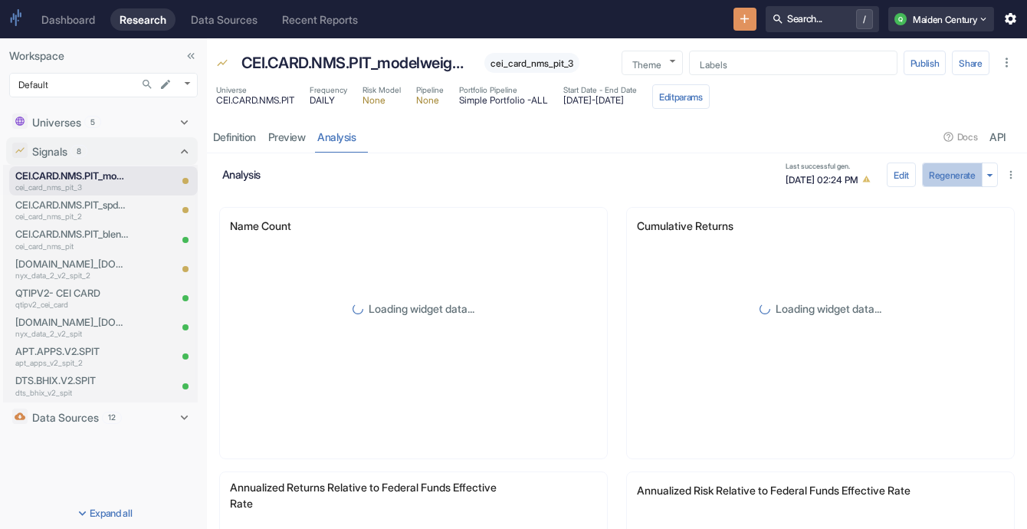
click at [940, 178] on button "Regenerate" at bounding box center [952, 174] width 61 height 25
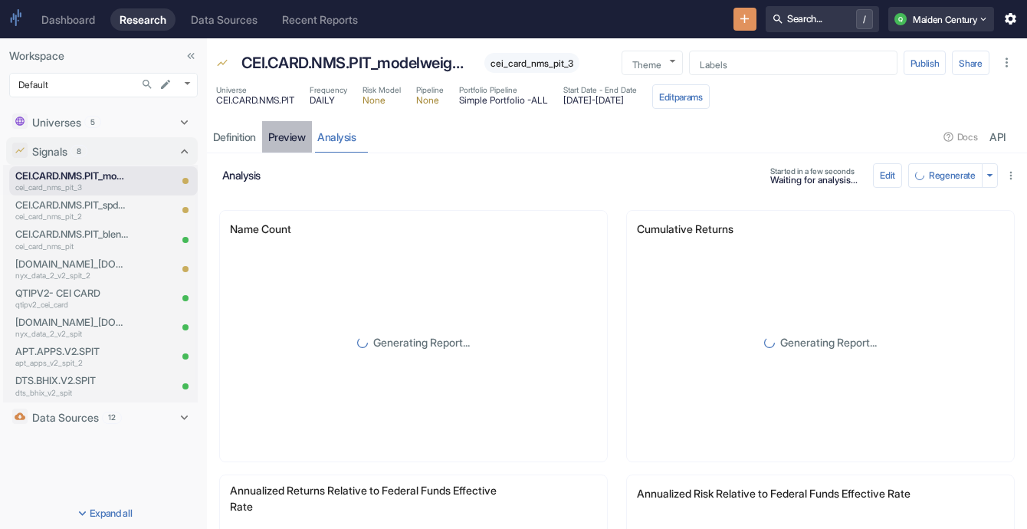
click at [304, 136] on link "preview" at bounding box center [287, 136] width 50 height 31
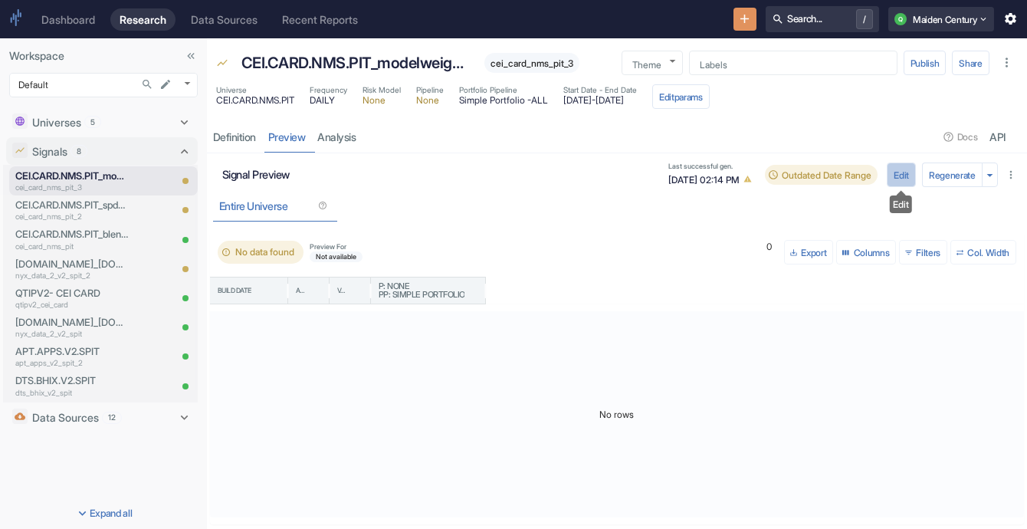
click at [903, 182] on button "Edit" at bounding box center [901, 174] width 29 height 25
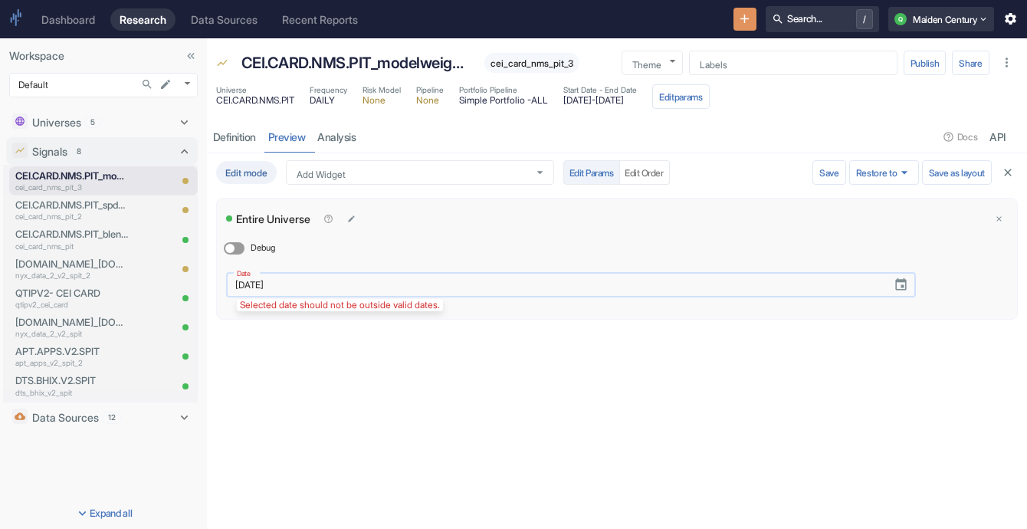
click at [349, 279] on input "[DATE]" at bounding box center [553, 285] width 655 height 18
click at [357, 287] on input "[DATE]" at bounding box center [553, 285] width 655 height 18
click at [902, 290] on icon "Choose date, selected date is Jun 1, 2022" at bounding box center [901, 284] width 15 height 15
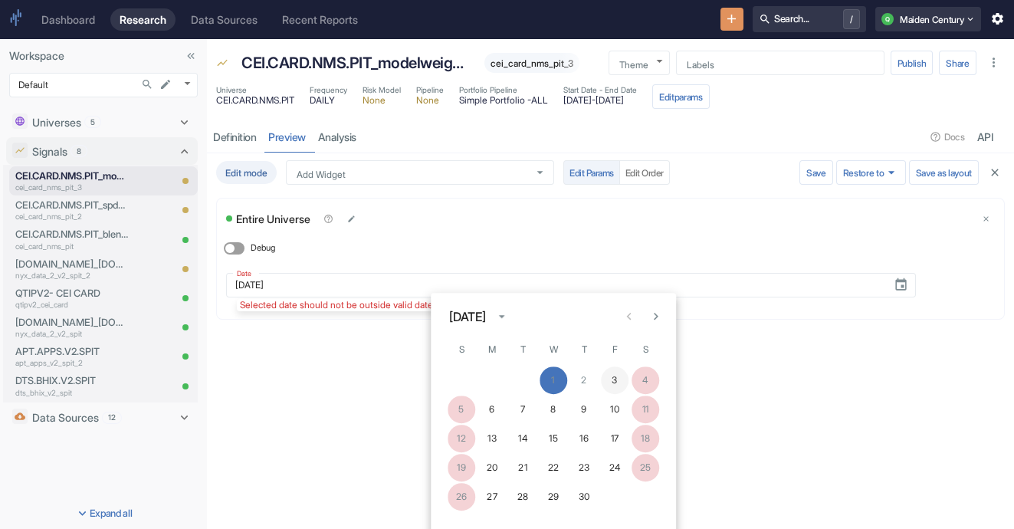
click at [617, 381] on button "3" at bounding box center [615, 380] width 28 height 28
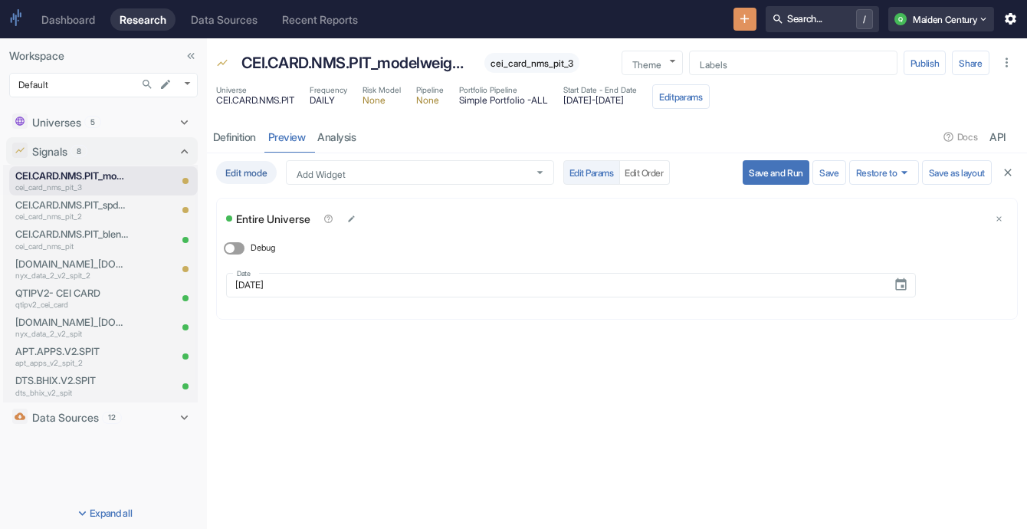
click at [773, 176] on button "Save and Run" at bounding box center [776, 172] width 67 height 25
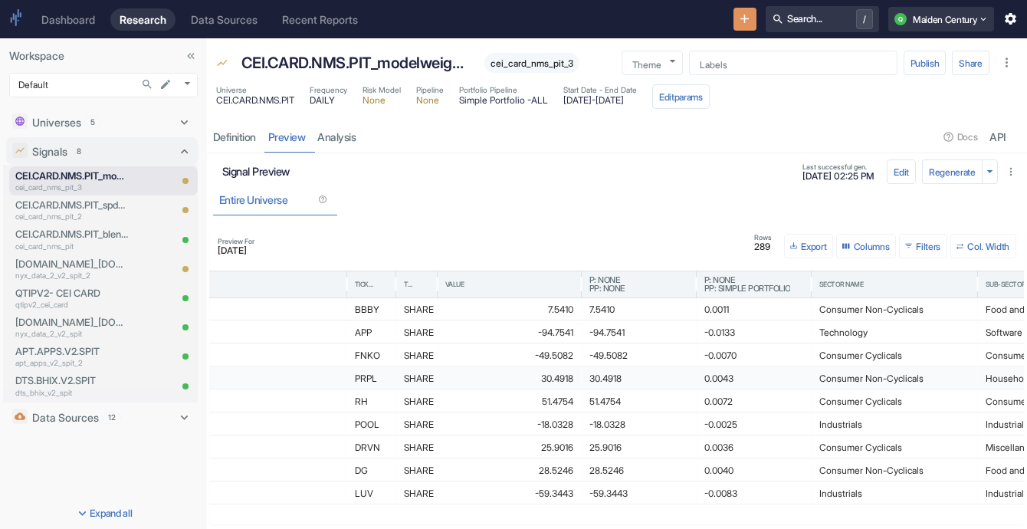
scroll to position [2, 340]
click at [810, 241] on button "Export" at bounding box center [808, 246] width 49 height 25
click at [835, 298] on li "Download as CSV" at bounding box center [823, 294] width 86 height 20
click at [351, 134] on link "analysis" at bounding box center [337, 136] width 51 height 31
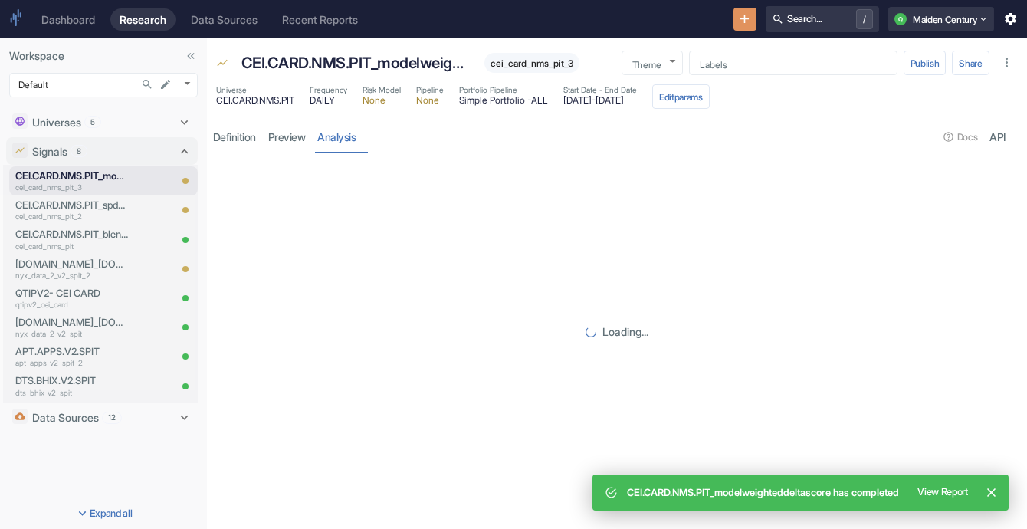
click at [351, 134] on link "analysis" at bounding box center [337, 136] width 51 height 31
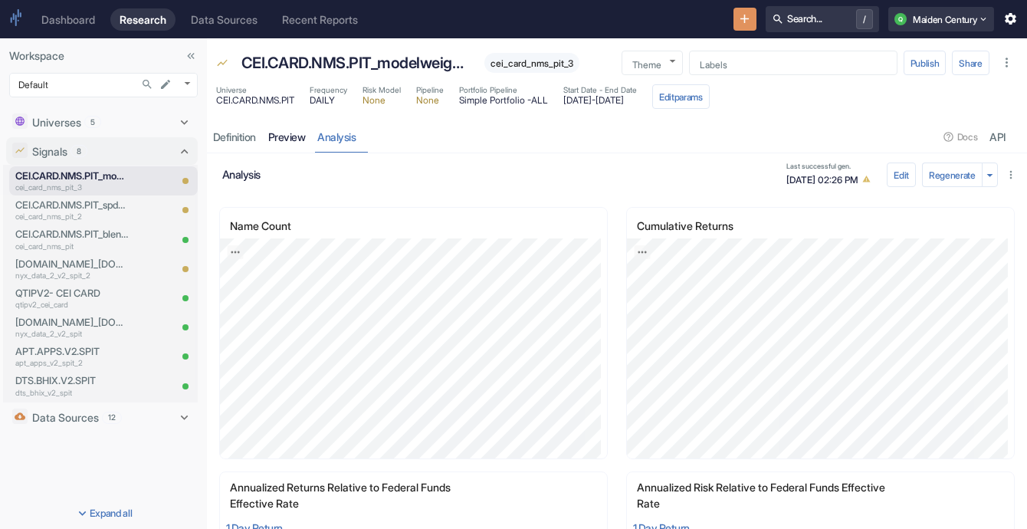
click at [304, 146] on link "preview" at bounding box center [287, 136] width 50 height 31
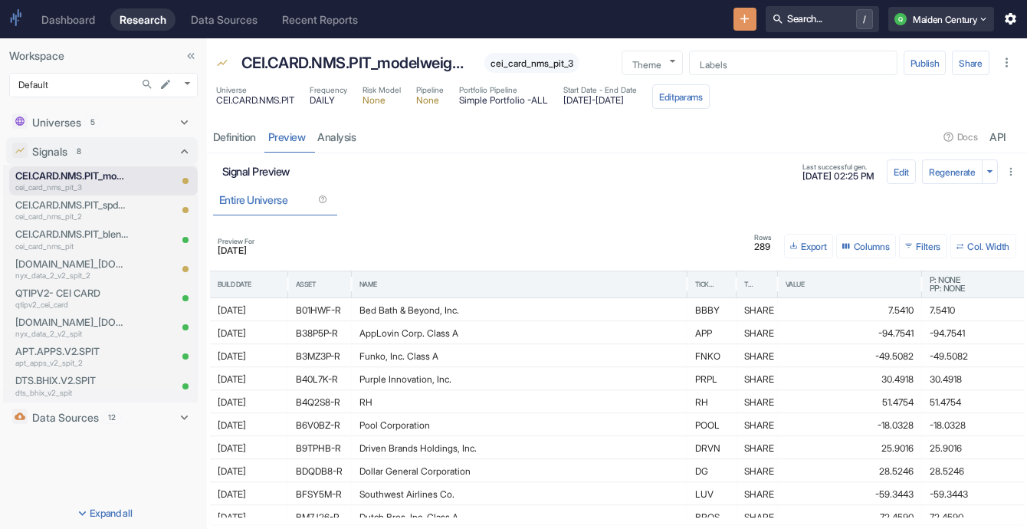
click at [235, 251] on span "[DATE]" at bounding box center [236, 250] width 37 height 9
click at [896, 173] on button "Edit" at bounding box center [901, 171] width 29 height 25
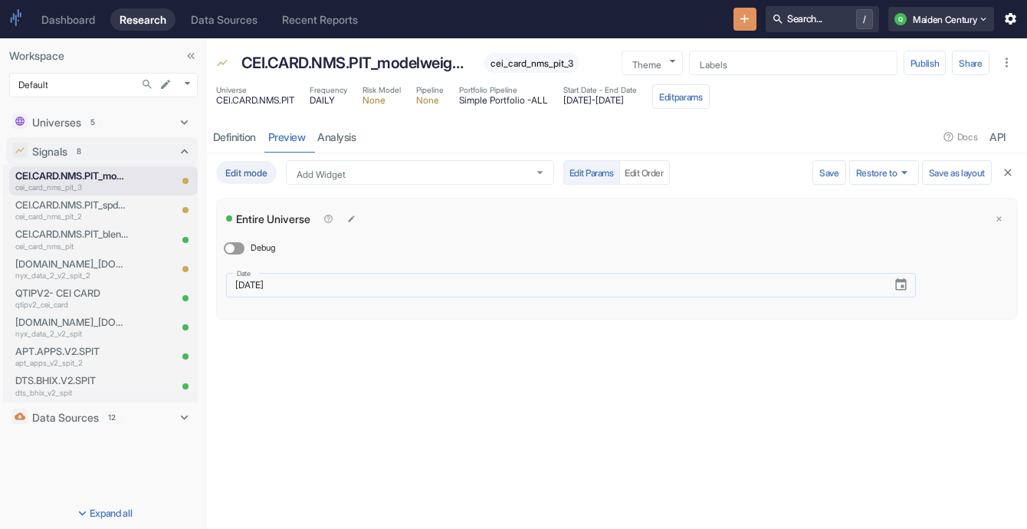
click at [435, 289] on input "[DATE]" at bounding box center [553, 285] width 655 height 18
click at [903, 283] on icon "Choose date, selected date is Jun 3, 2022" at bounding box center [901, 284] width 15 height 15
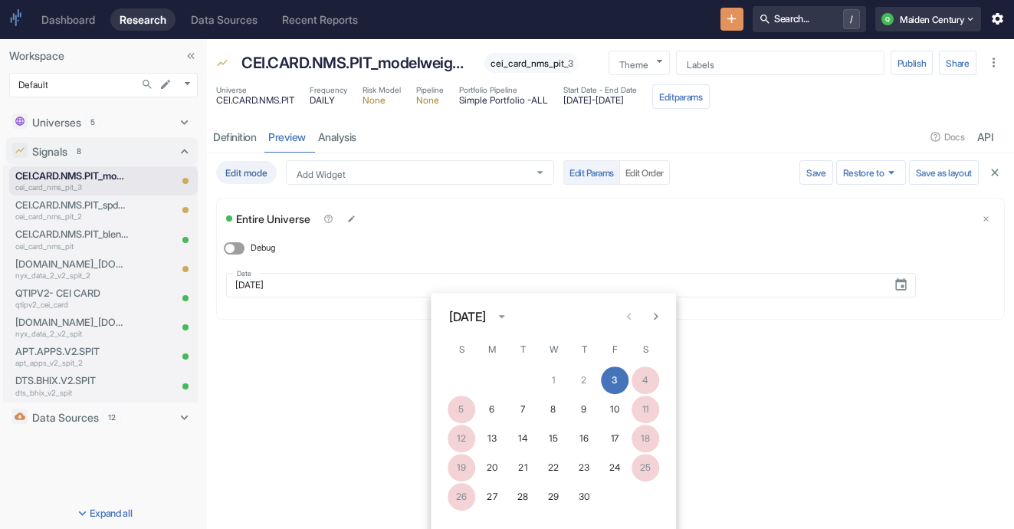
click at [649, 313] on icon "Next month" at bounding box center [655, 317] width 15 height 15
click at [484, 321] on div "[DATE]" at bounding box center [467, 316] width 37 height 18
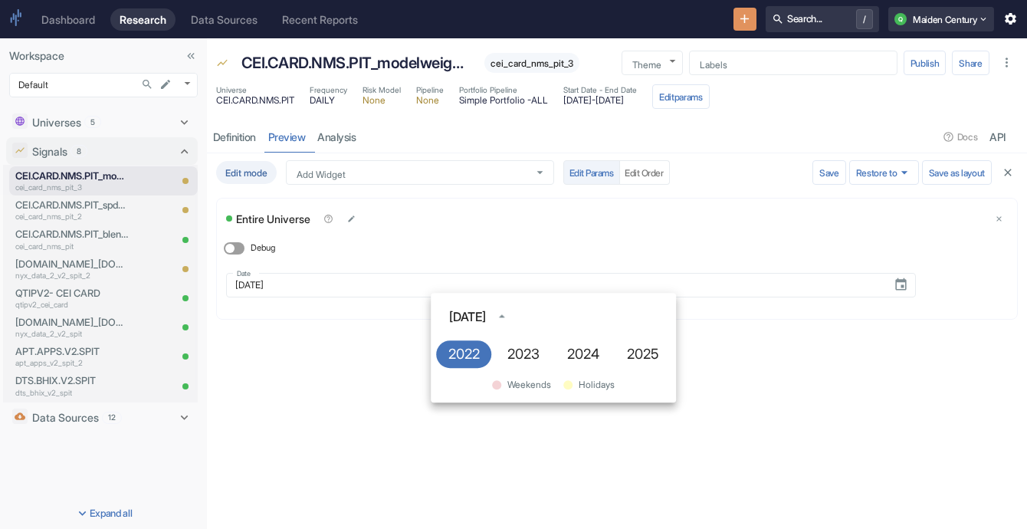
click at [484, 321] on div "[DATE]" at bounding box center [467, 316] width 37 height 18
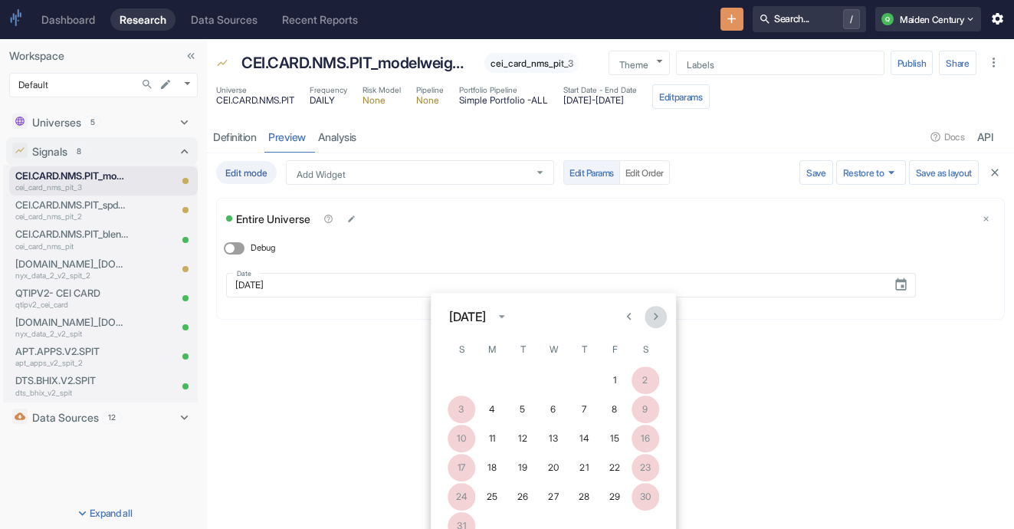
click at [655, 320] on icon "Next month" at bounding box center [655, 317] width 15 height 15
click at [486, 316] on div "[DATE]" at bounding box center [467, 316] width 37 height 18
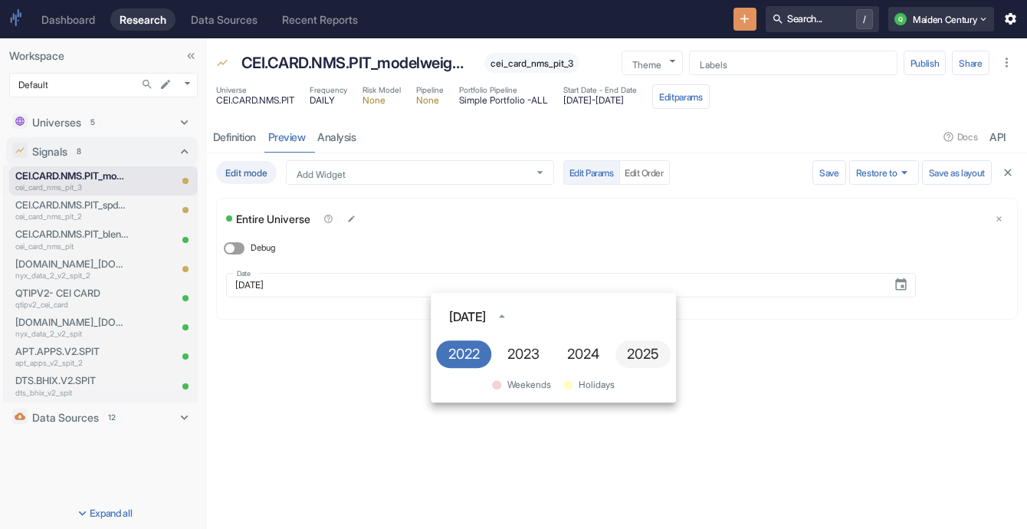
click at [636, 349] on button "2025" at bounding box center [642, 354] width 55 height 28
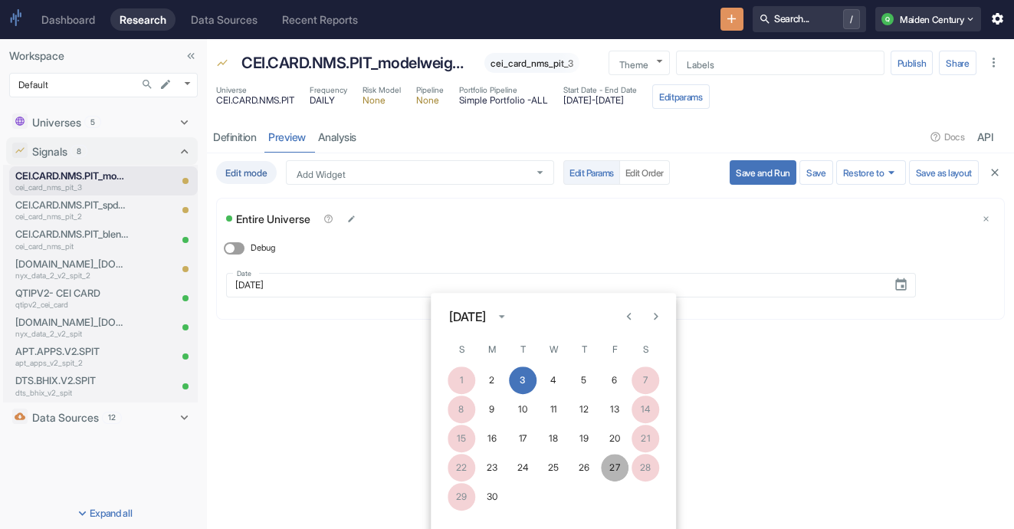
click at [615, 468] on button "27" at bounding box center [615, 468] width 28 height 28
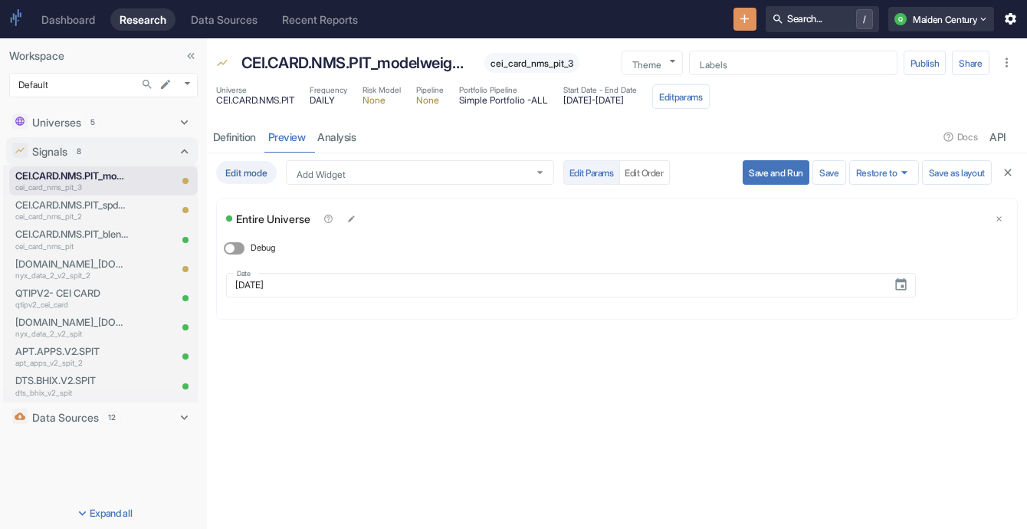
click at [779, 166] on button "Save and Run" at bounding box center [776, 172] width 67 height 25
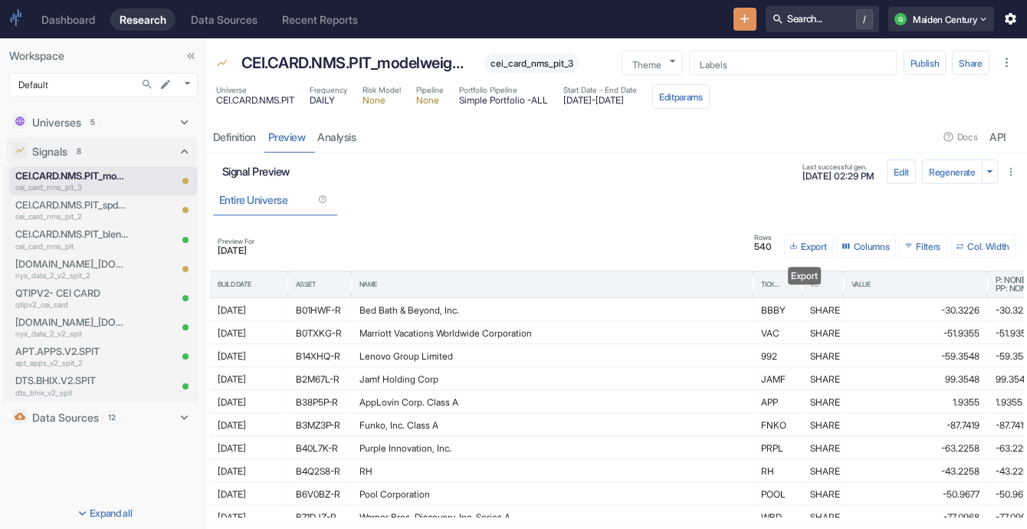
click at [798, 244] on button "Export" at bounding box center [808, 246] width 49 height 25
click at [834, 294] on li "Download as CSV" at bounding box center [823, 294] width 86 height 20
click at [722, 112] on div "Universe CEI.CARD.NMS.PIT Frequency DAILY Risk Model None Pipeline None Portfol…" at bounding box center [617, 98] width 820 height 34
click at [710, 100] on button "Edit params" at bounding box center [680, 96] width 57 height 25
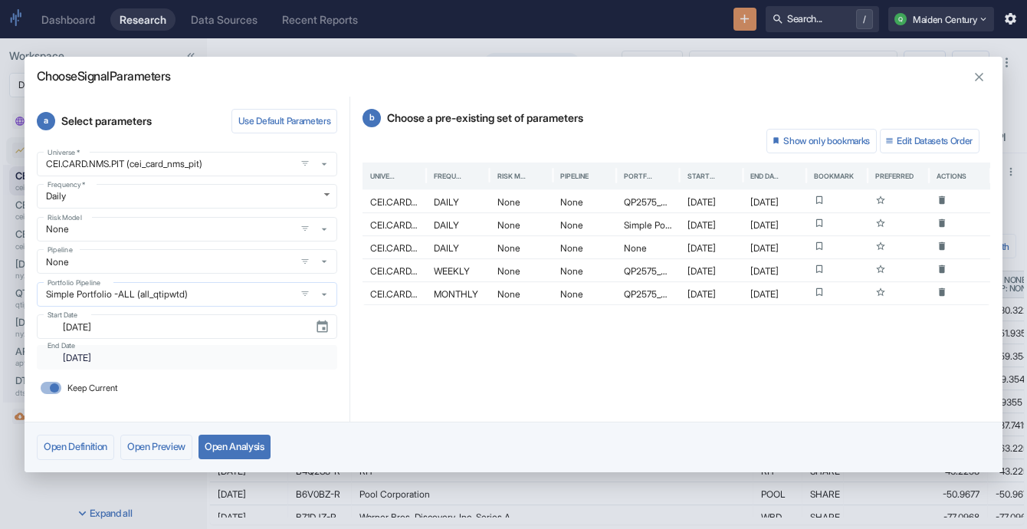
click at [205, 310] on div "Start Date ​ [DATE] Start Date" at bounding box center [184, 323] width 307 height 31
click at [176, 282] on div "Simple Portfolio -ALL (all_qtipwtd) Portfolio Pipeline" at bounding box center [187, 294] width 300 height 25
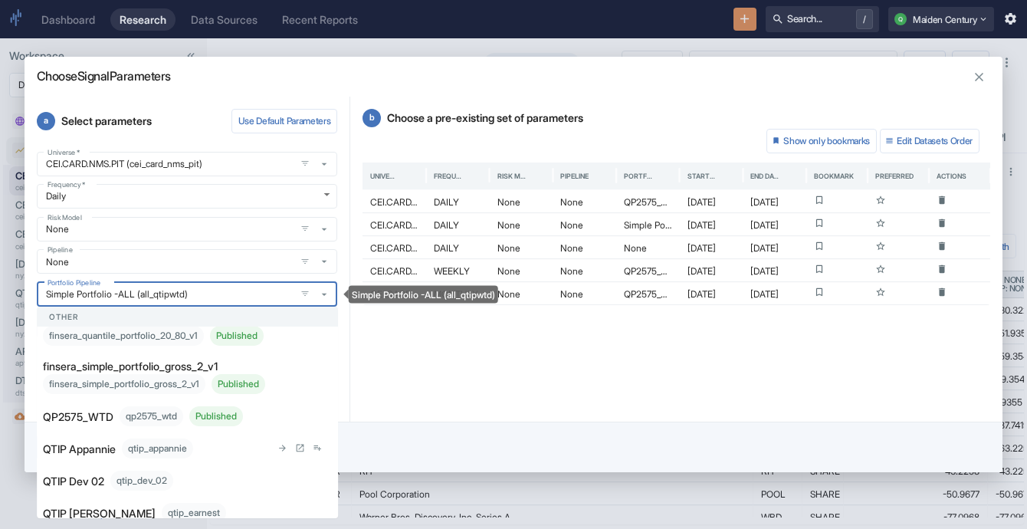
scroll to position [212, 0]
click at [107, 424] on p "QP2575_WTD" at bounding box center [78, 416] width 71 height 16
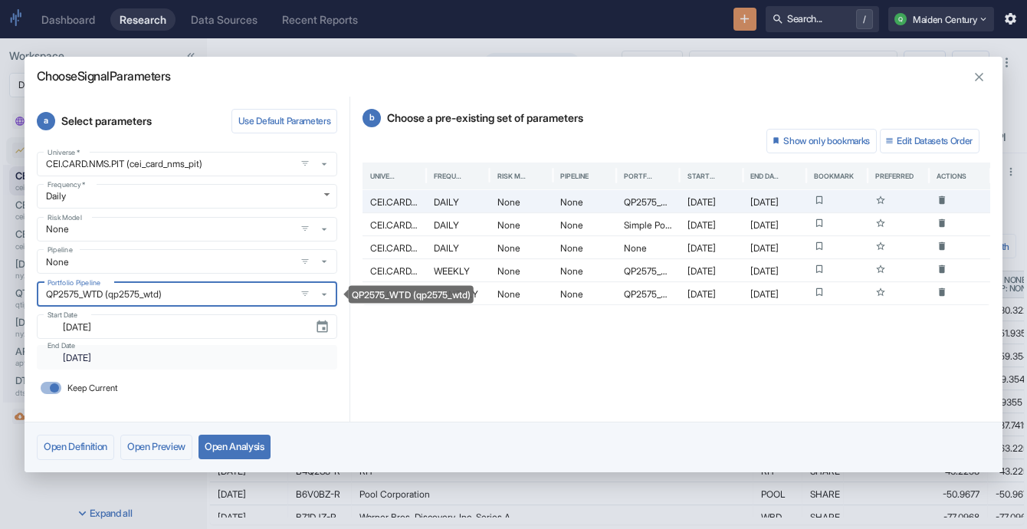
click at [258, 437] on button "Open Analysis" at bounding box center [234, 447] width 72 height 25
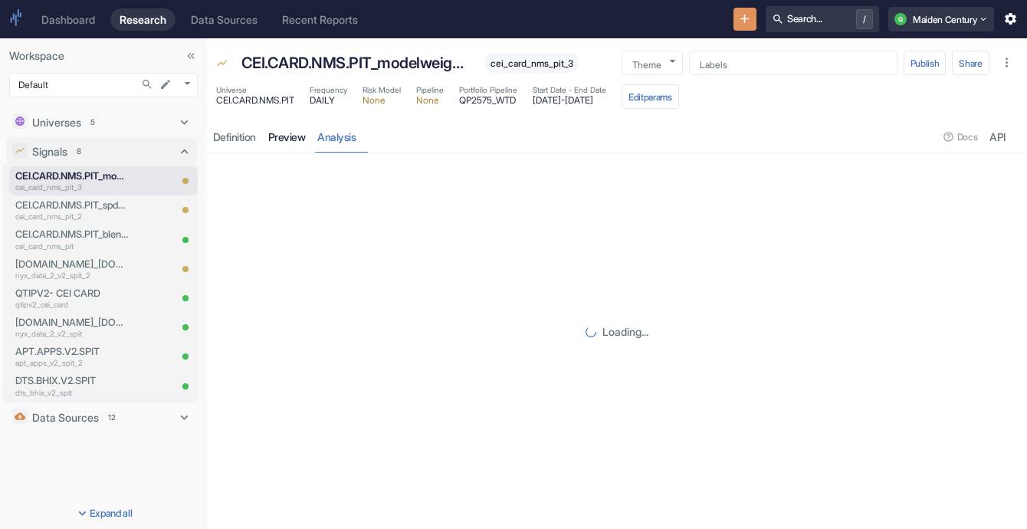
click at [284, 140] on link "preview" at bounding box center [287, 136] width 50 height 31
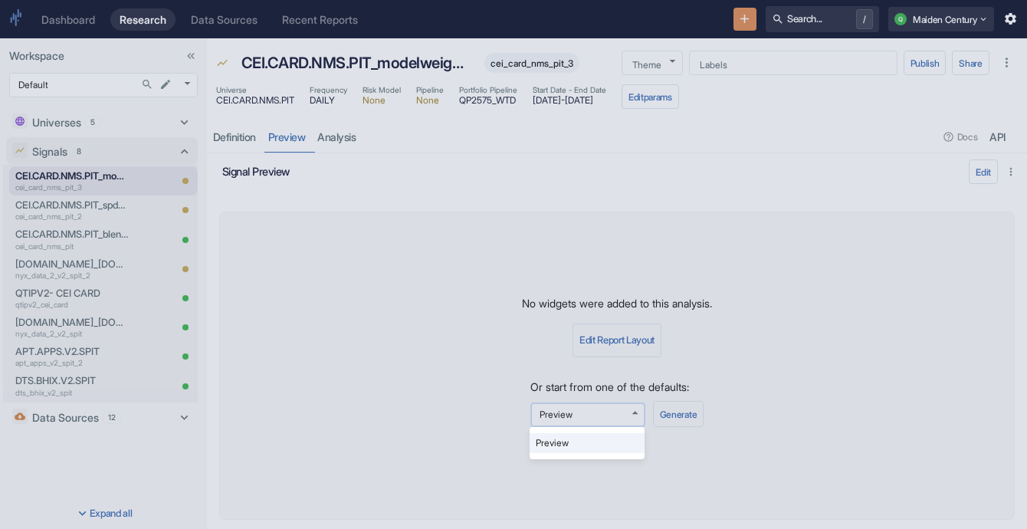
click at [592, 410] on body "Dashboard Research Data Sources Recent Reports Search... / Q Maiden Century Wor…" at bounding box center [513, 264] width 1027 height 529
click at [692, 394] on div at bounding box center [513, 264] width 1027 height 529
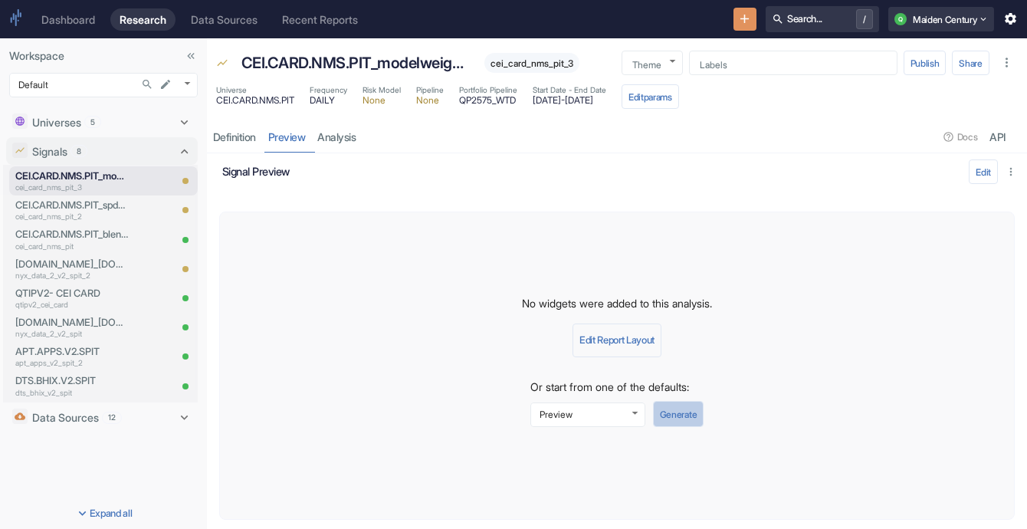
click at [687, 410] on button "Generate" at bounding box center [678, 414] width 51 height 26
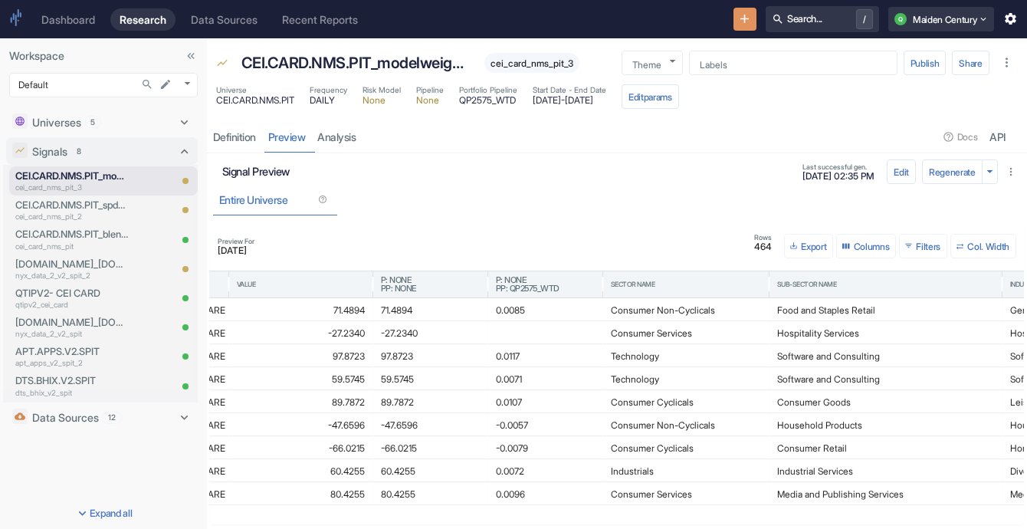
scroll to position [0, 635]
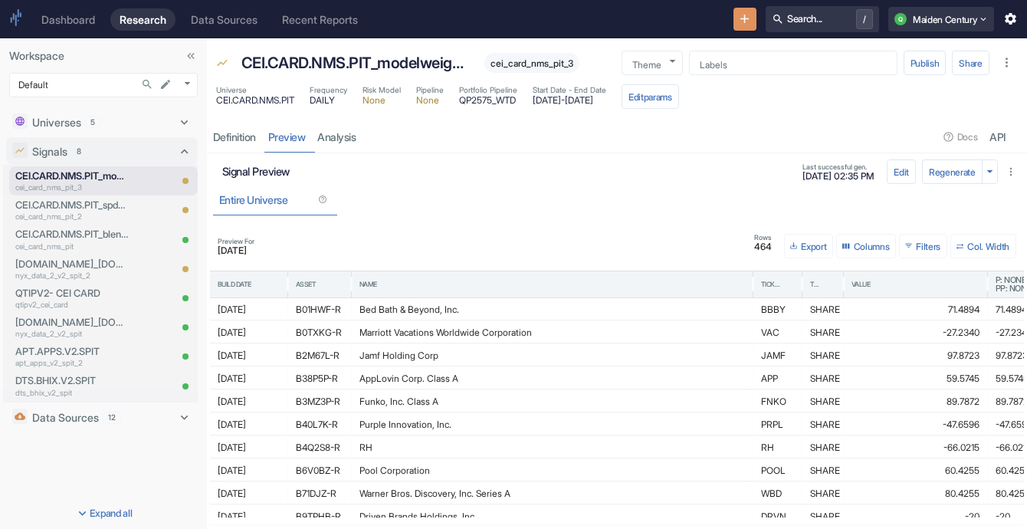
click at [810, 250] on button "Export" at bounding box center [808, 246] width 49 height 25
click at [848, 290] on li "Download as CSV" at bounding box center [823, 294] width 86 height 20
click at [84, 221] on p "cei_card_nms_pit_2" at bounding box center [71, 216] width 113 height 11
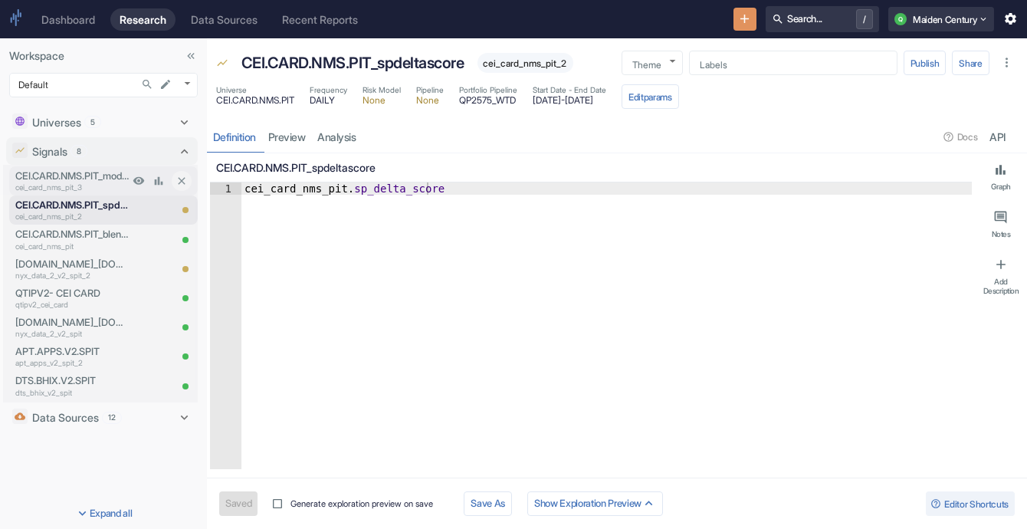
click at [118, 191] on p "cei_card_nms_pit_3" at bounding box center [71, 187] width 113 height 11
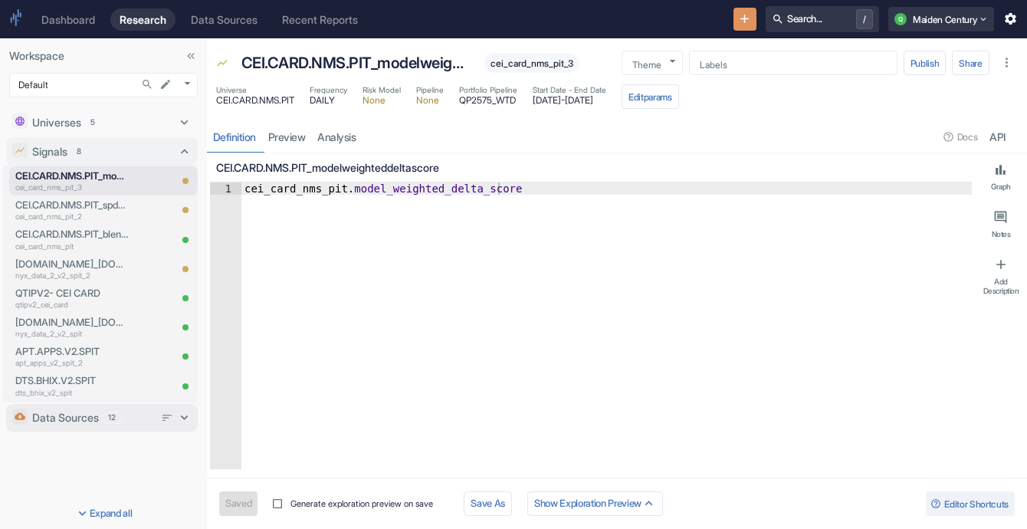
click at [65, 423] on p "Data Sources" at bounding box center [65, 417] width 67 height 16
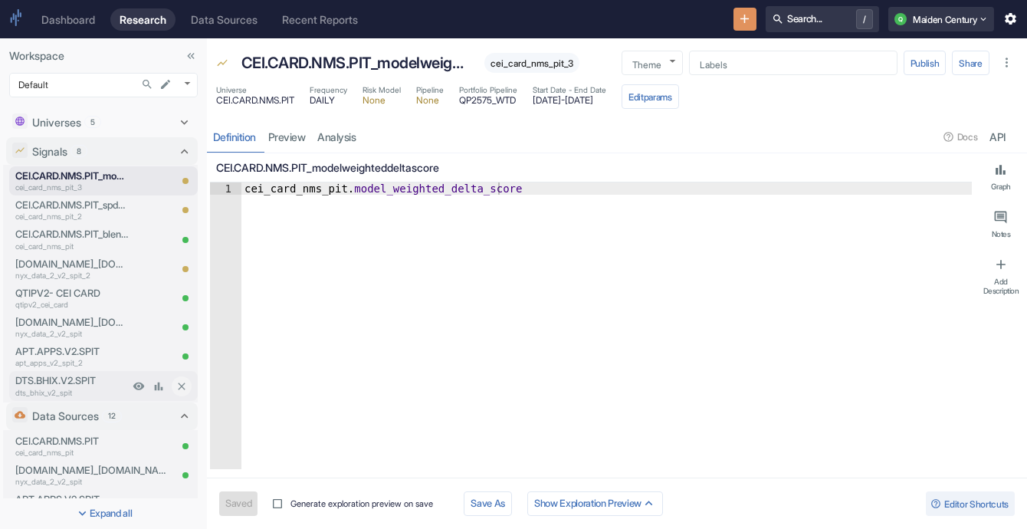
scroll to position [285, 0]
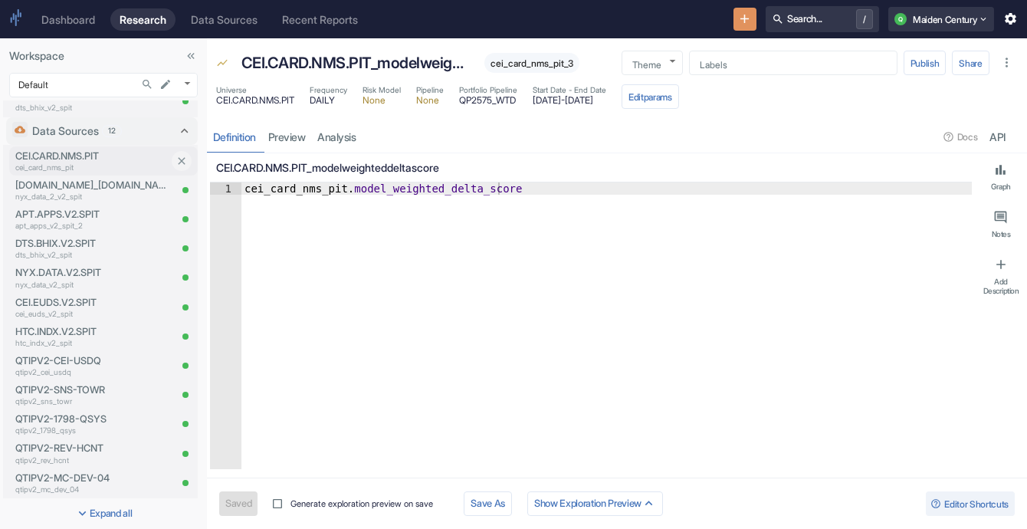
click at [57, 166] on p "cei_card_nms_pit" at bounding box center [91, 167] width 153 height 11
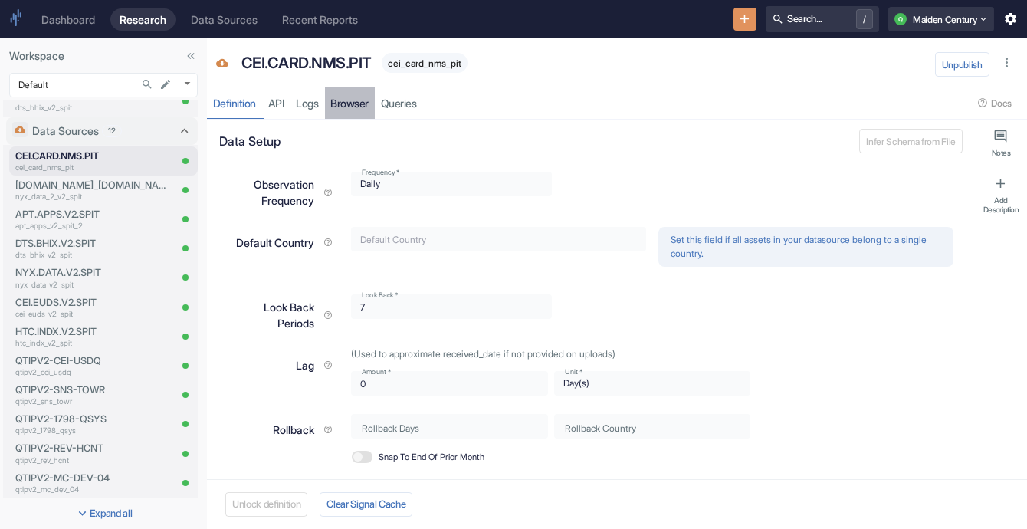
click at [353, 107] on link "Browser" at bounding box center [350, 102] width 51 height 31
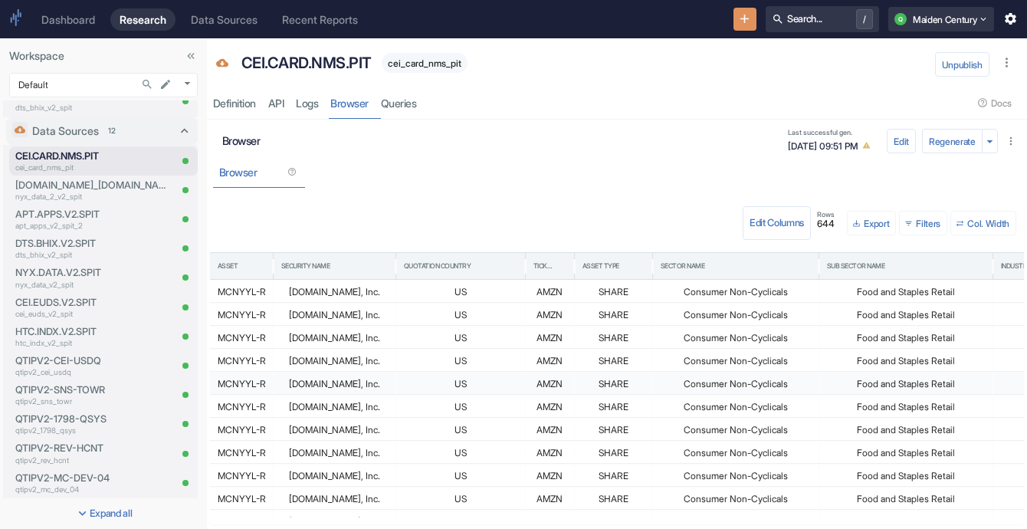
scroll to position [0, 31]
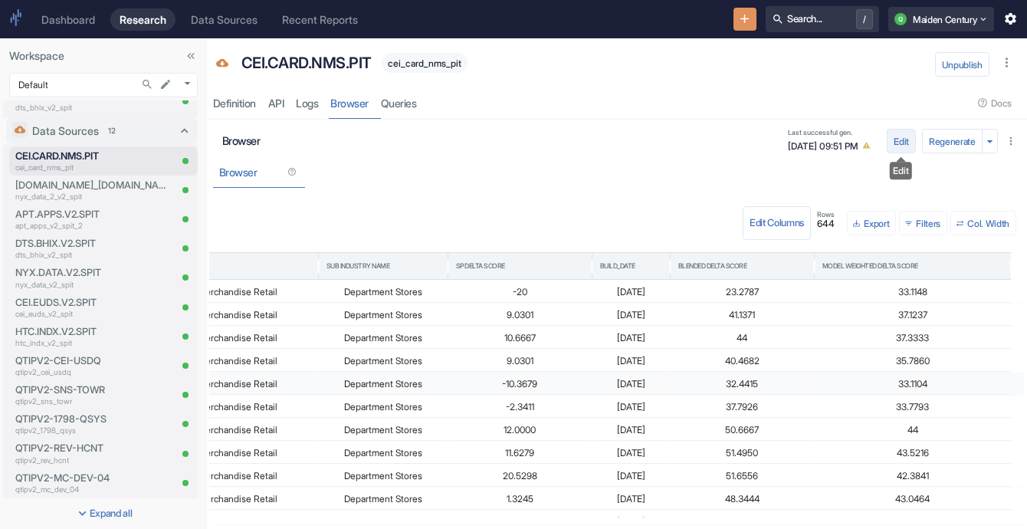
click at [896, 147] on button "Edit" at bounding box center [901, 141] width 29 height 25
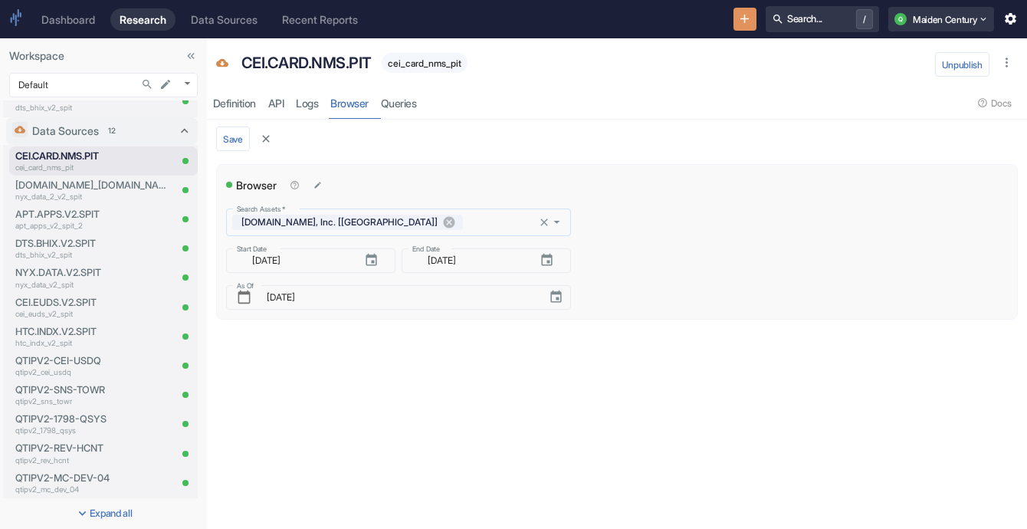
click at [360, 218] on div "[DOMAIN_NAME], Inc. [[GEOGRAPHIC_DATA]]" at bounding box center [347, 222] width 231 height 15
click at [442, 220] on icon at bounding box center [449, 222] width 14 height 14
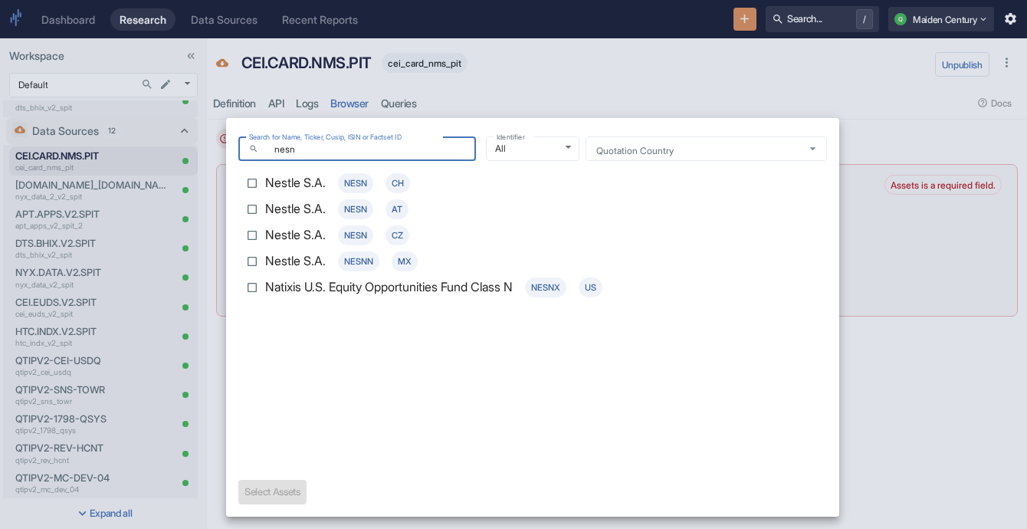
click at [264, 183] on input "Nestle S.A. NESN CH" at bounding box center [252, 183] width 26 height 26
click at [290, 490] on button "Select 1 Asset(s)" at bounding box center [277, 492] width 79 height 25
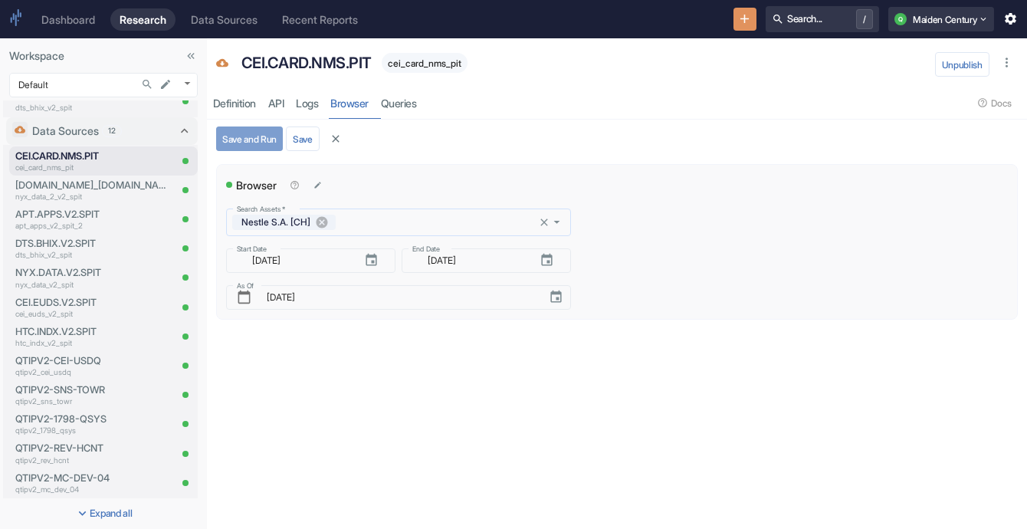
click at [241, 143] on button "Save and Run" at bounding box center [249, 138] width 67 height 25
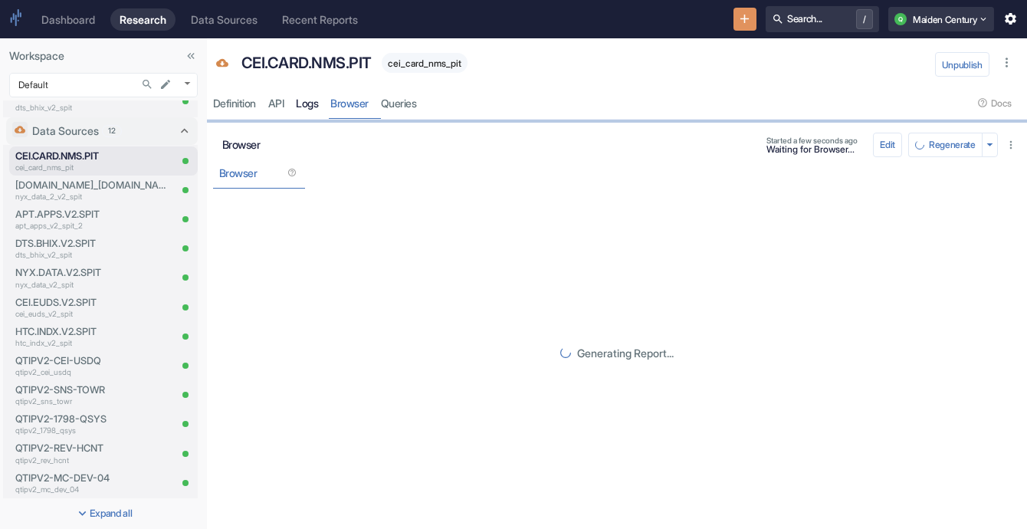
click at [310, 108] on link "Logs" at bounding box center [307, 102] width 34 height 31
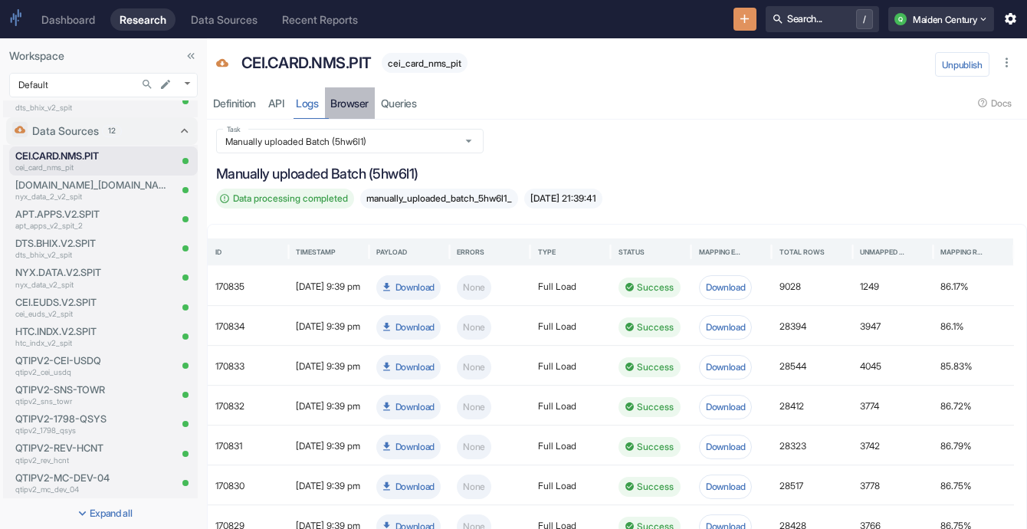
click at [368, 112] on link "Browser" at bounding box center [350, 102] width 51 height 31
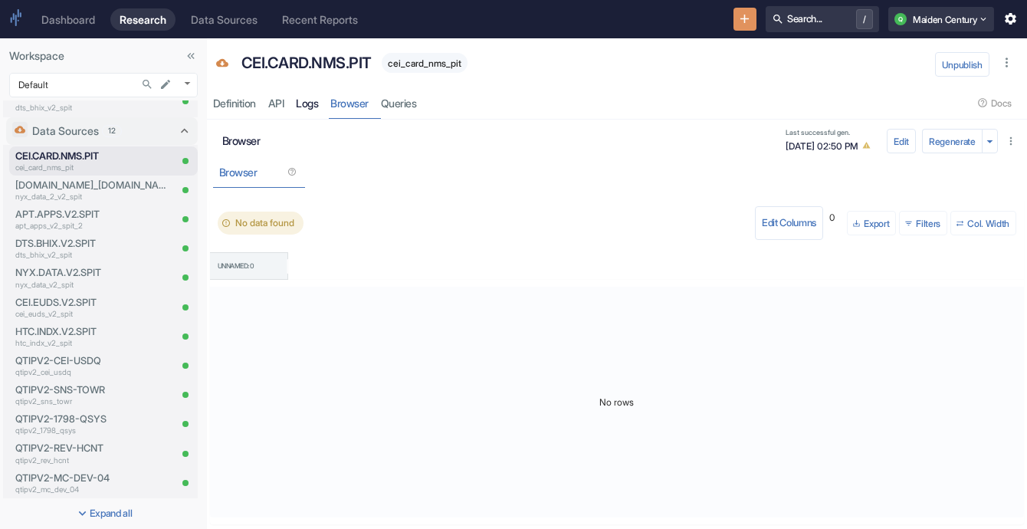
click at [316, 108] on link "Logs" at bounding box center [307, 102] width 34 height 31
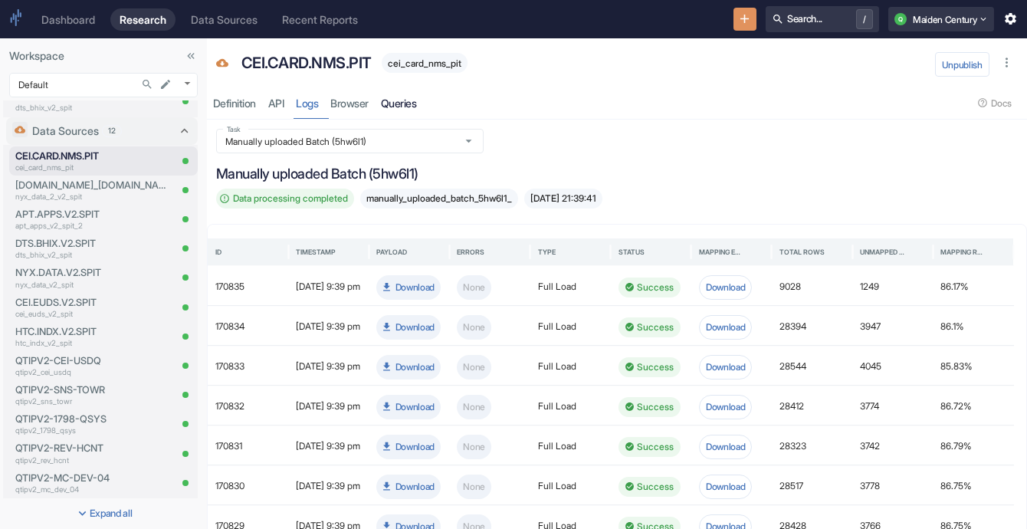
click at [406, 104] on link "Queries" at bounding box center [399, 102] width 48 height 31
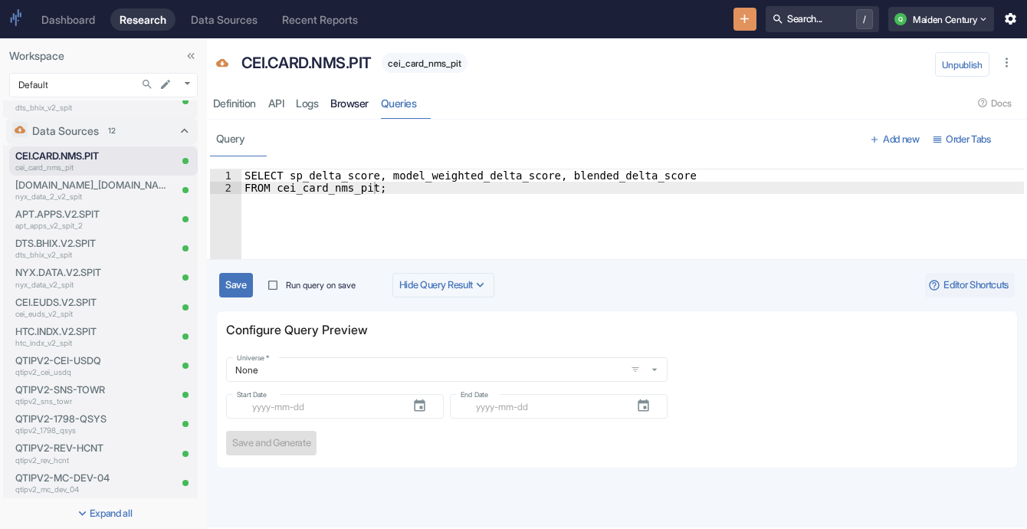
click at [346, 107] on link "Browser" at bounding box center [350, 102] width 51 height 31
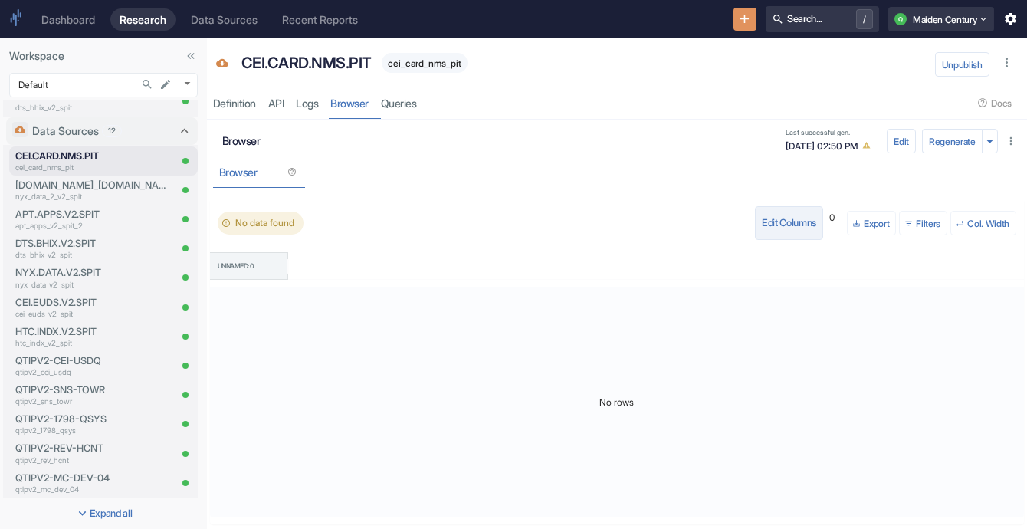
click at [782, 223] on button "Edit Columns" at bounding box center [789, 223] width 68 height 34
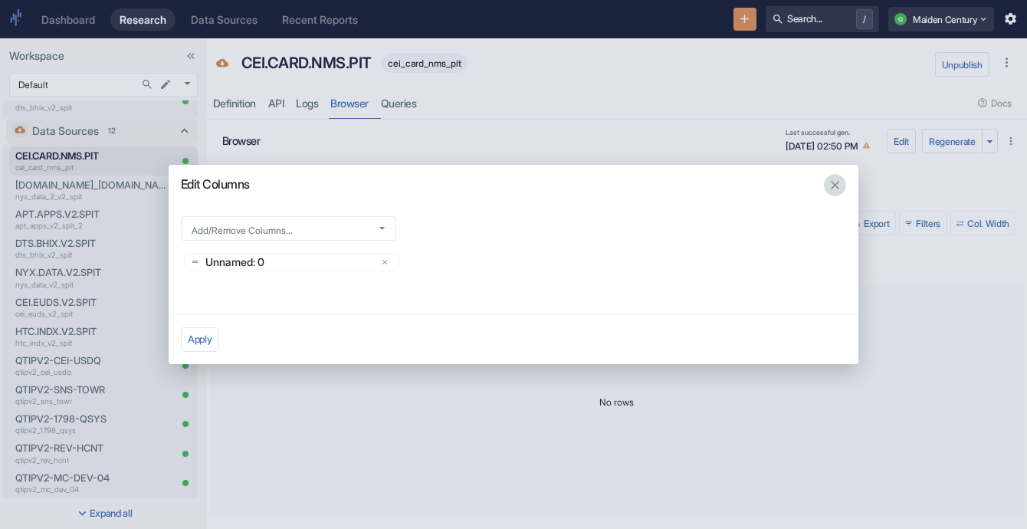
click at [828, 193] on button "button" at bounding box center [835, 185] width 22 height 22
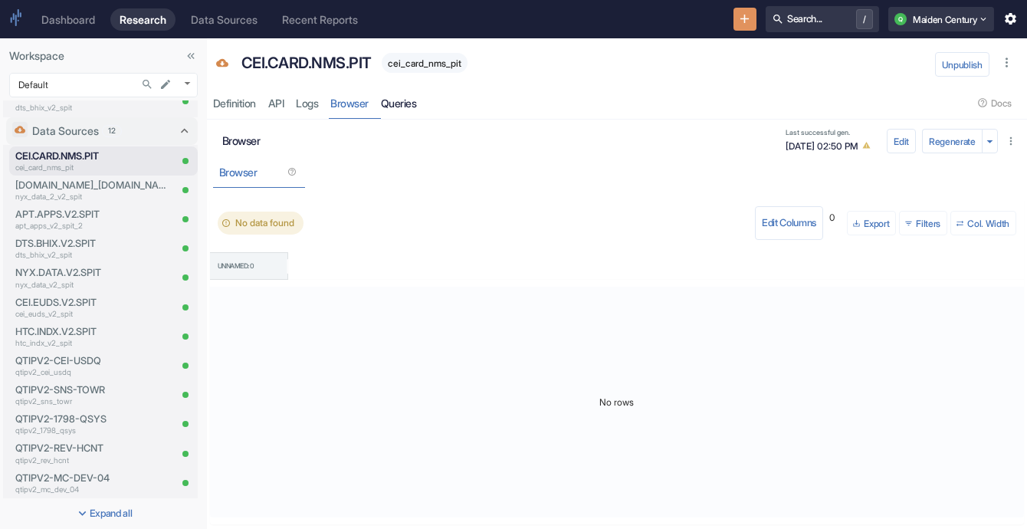
click at [412, 95] on link "Queries" at bounding box center [399, 102] width 48 height 31
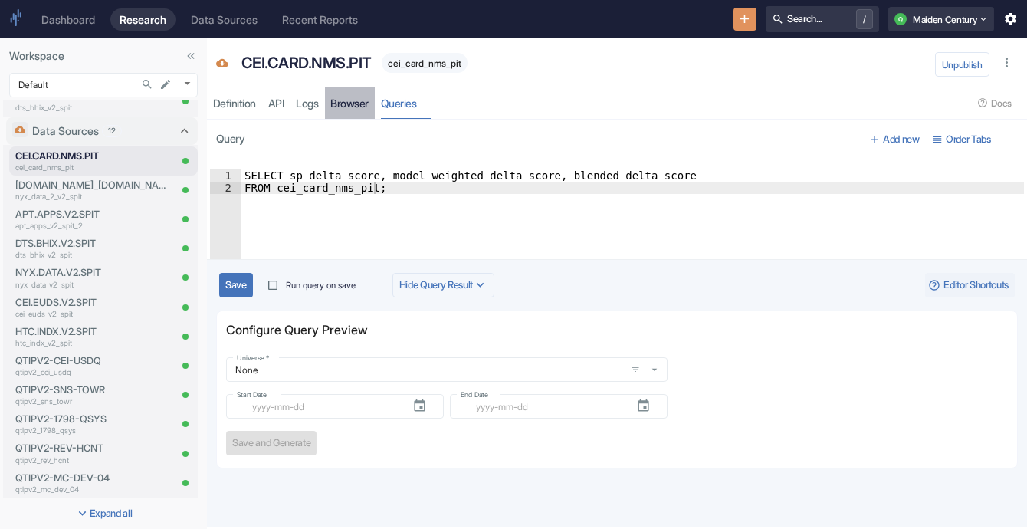
click at [346, 95] on link "Browser" at bounding box center [350, 102] width 51 height 31
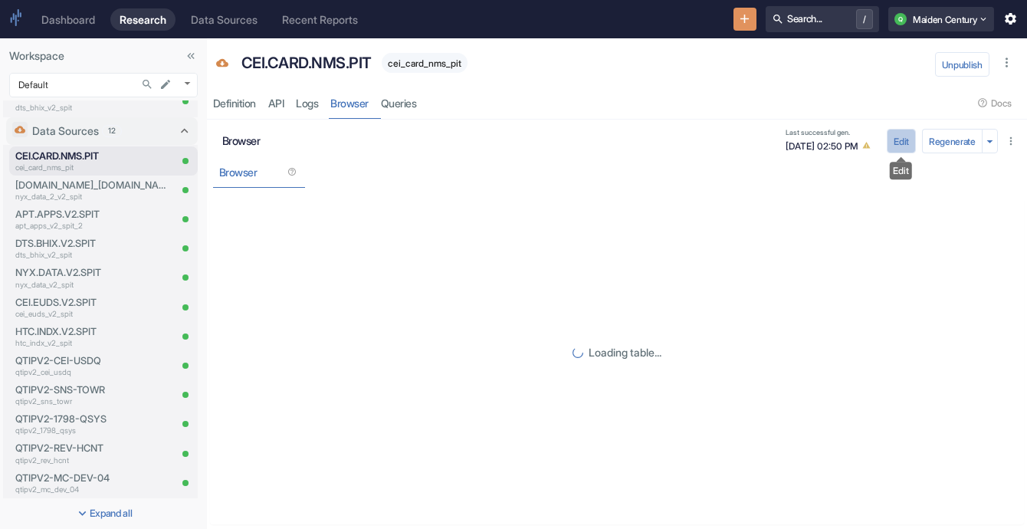
click at [902, 146] on button "Edit" at bounding box center [901, 141] width 29 height 25
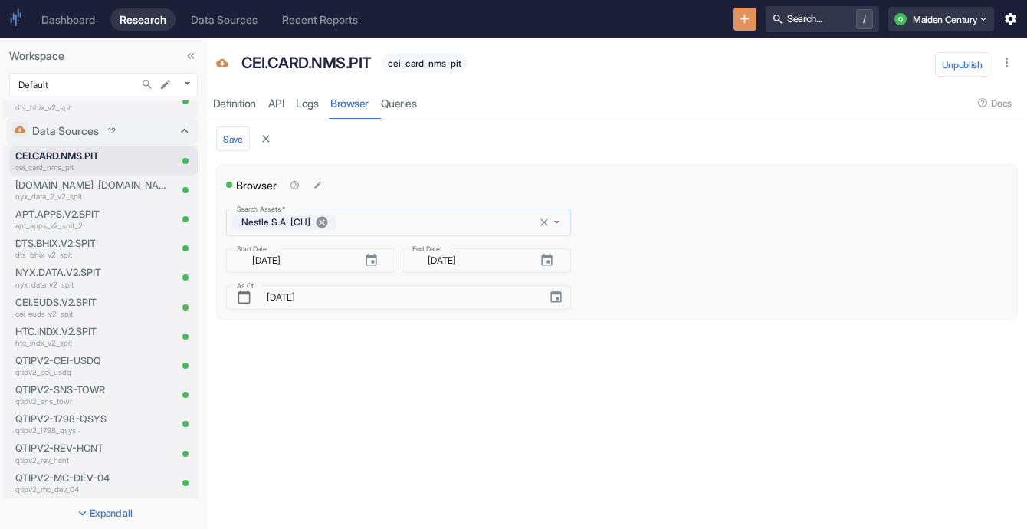
click at [325, 223] on icon at bounding box center [322, 222] width 14 height 14
click at [326, 223] on body "Dashboard Research Data Sources Recent Reports Search... / Q Maiden Century Wor…" at bounding box center [513, 264] width 1027 height 529
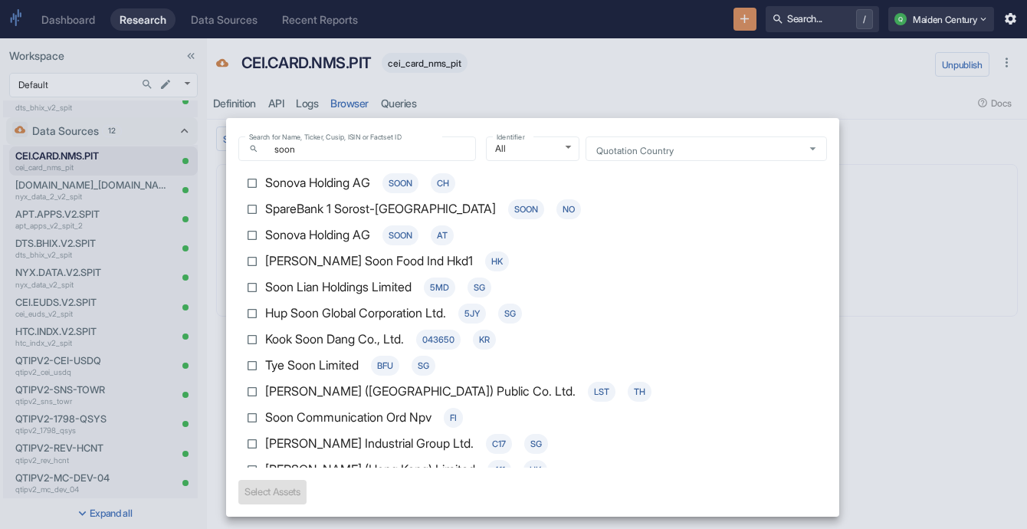
click at [856, 166] on div at bounding box center [513, 264] width 1027 height 529
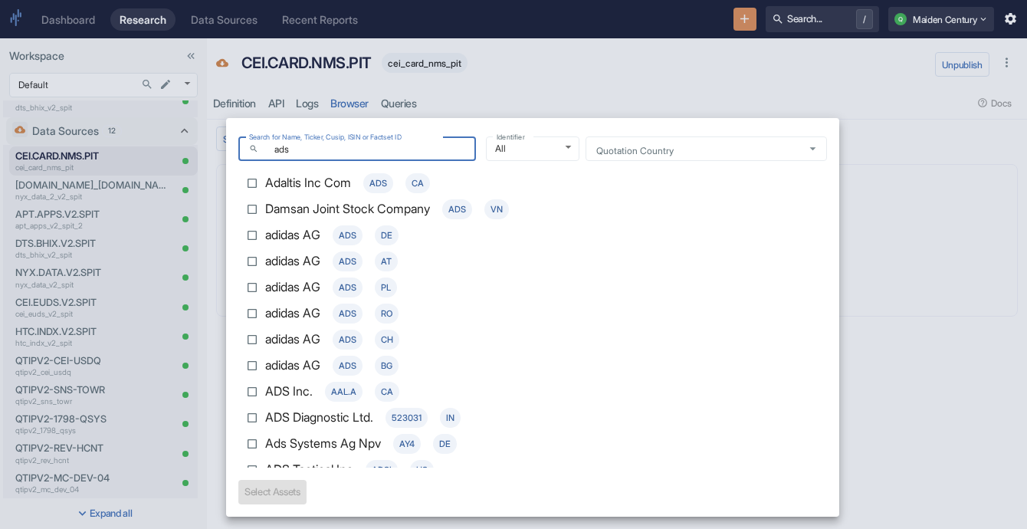
click at [256, 237] on input "adidas AG ADS DE" at bounding box center [252, 235] width 26 height 26
click at [626, 57] on div at bounding box center [513, 264] width 1027 height 529
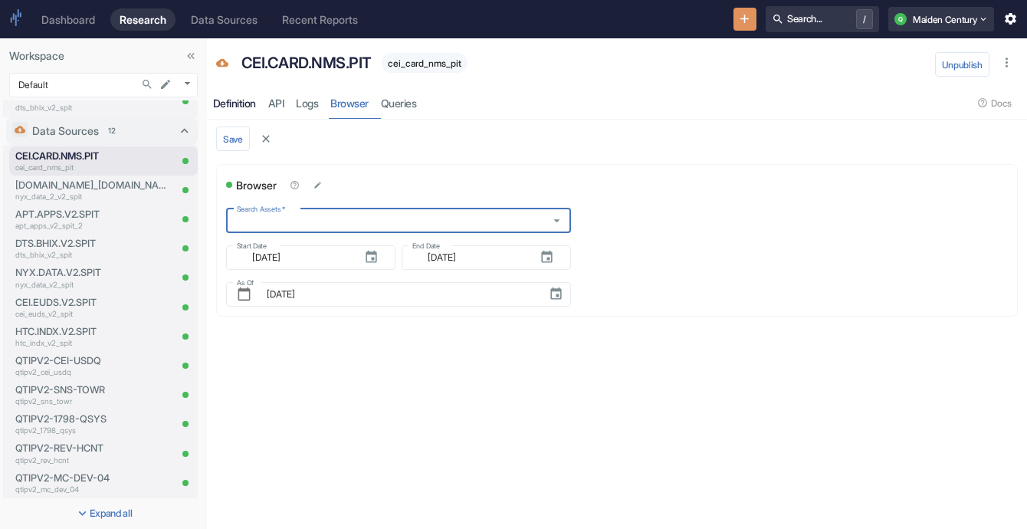
click at [238, 98] on div "Definition" at bounding box center [234, 104] width 43 height 14
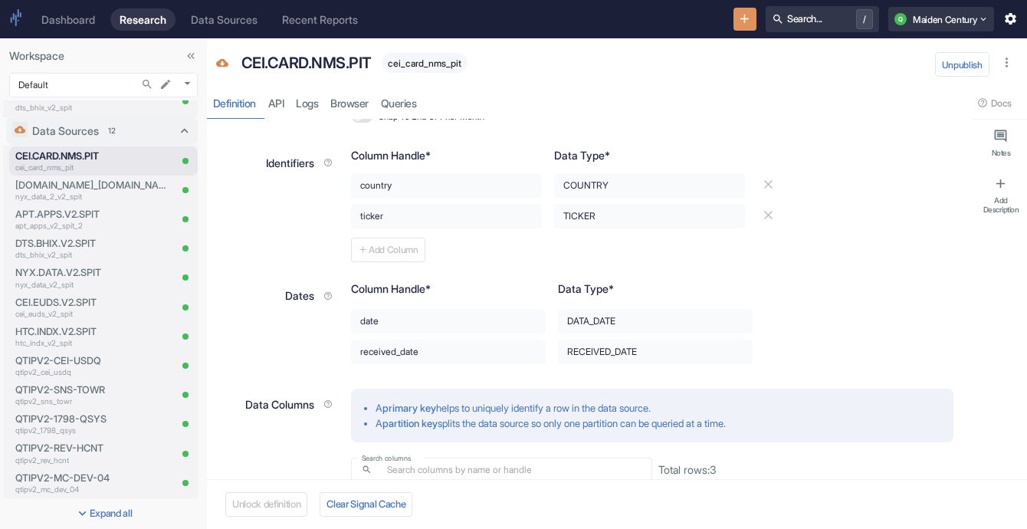
scroll to position [319, 0]
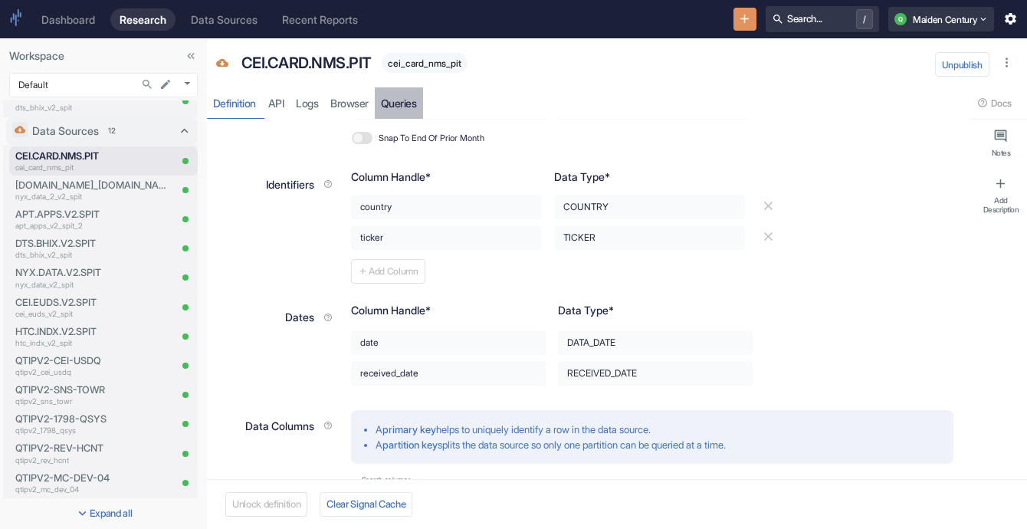
click at [407, 99] on link "Queries" at bounding box center [399, 102] width 48 height 31
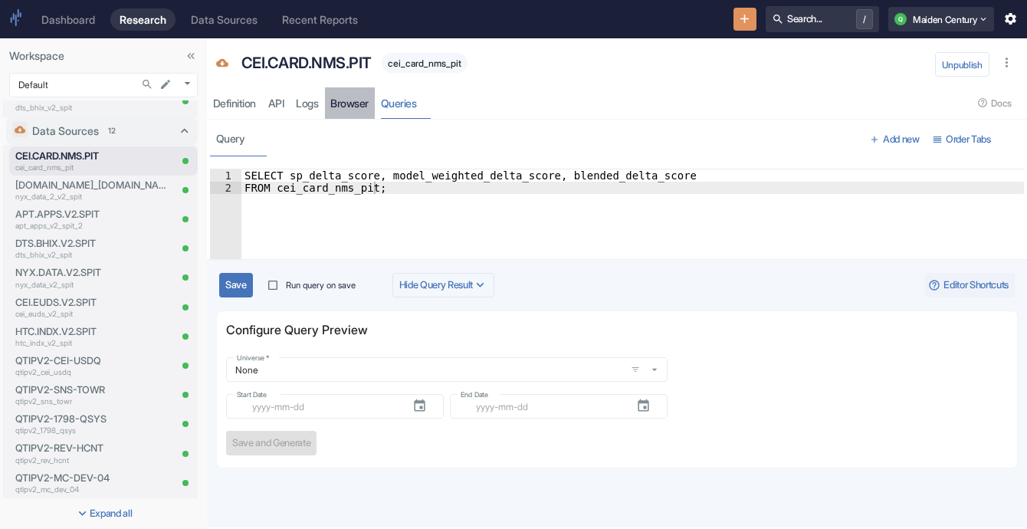
click at [368, 103] on link "Browser" at bounding box center [350, 102] width 51 height 31
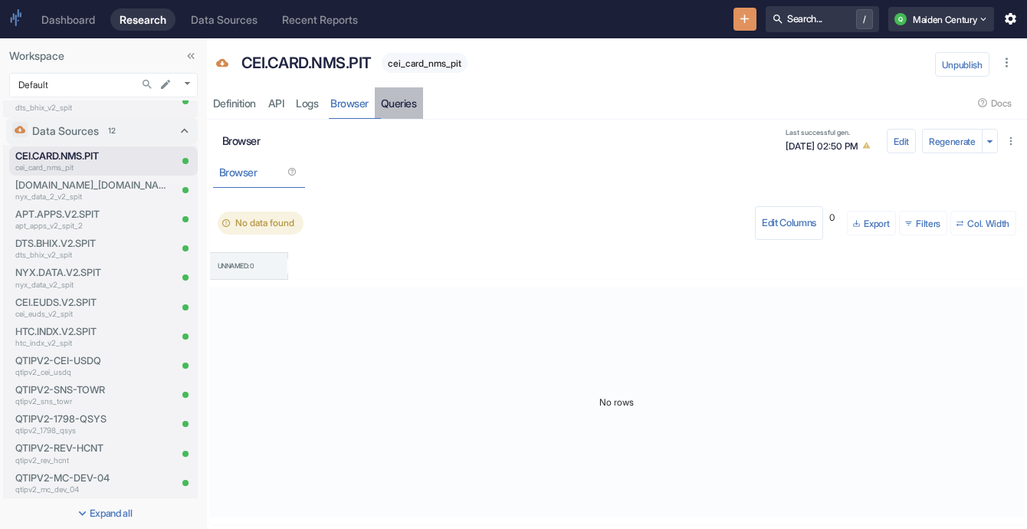
click at [401, 93] on link "Queries" at bounding box center [399, 102] width 48 height 31
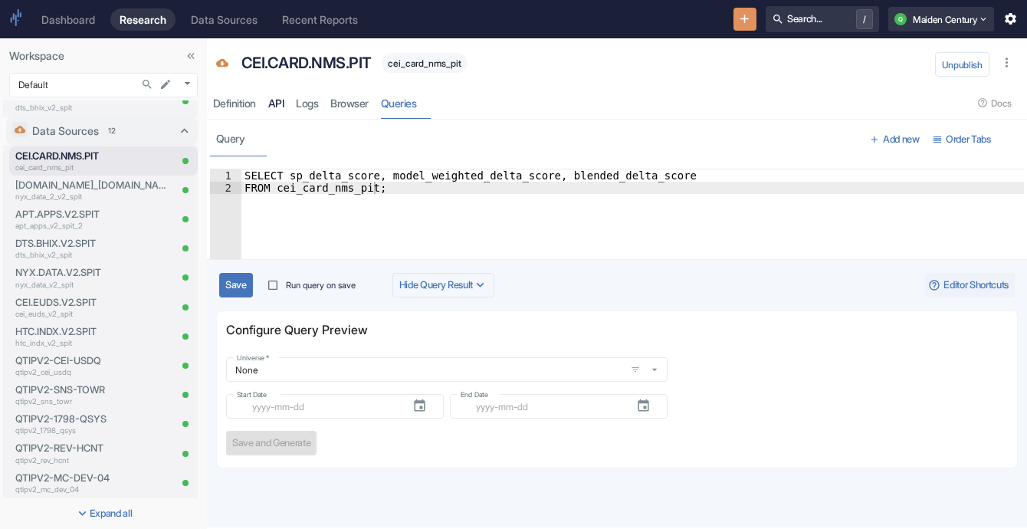
click at [274, 104] on link "API" at bounding box center [276, 102] width 28 height 31
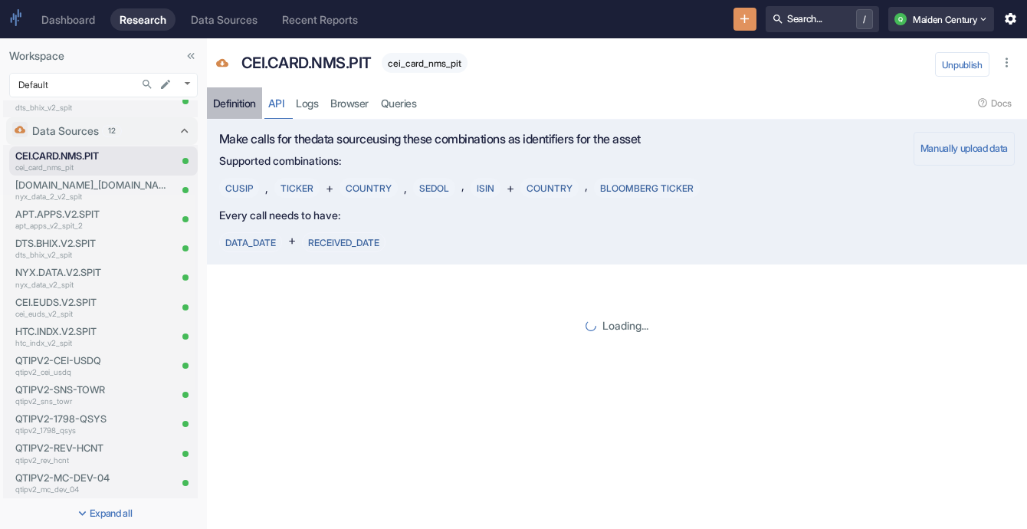
click at [238, 106] on div "Definition" at bounding box center [234, 104] width 43 height 14
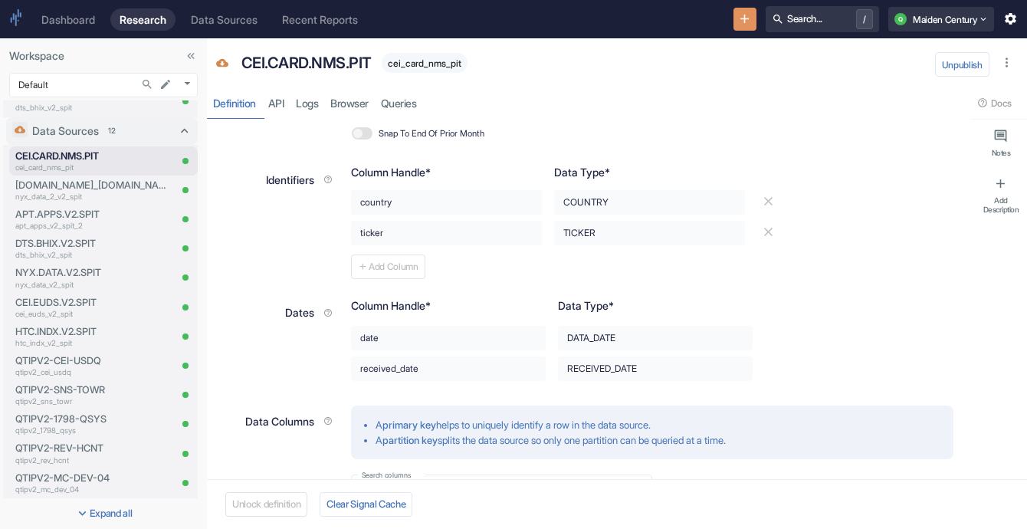
scroll to position [310, 0]
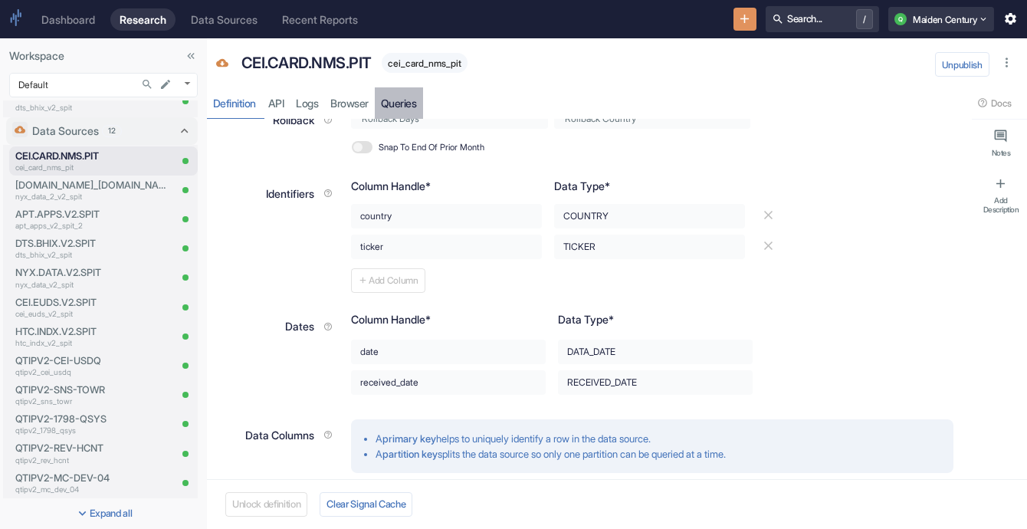
click at [413, 101] on link "Queries" at bounding box center [399, 102] width 48 height 31
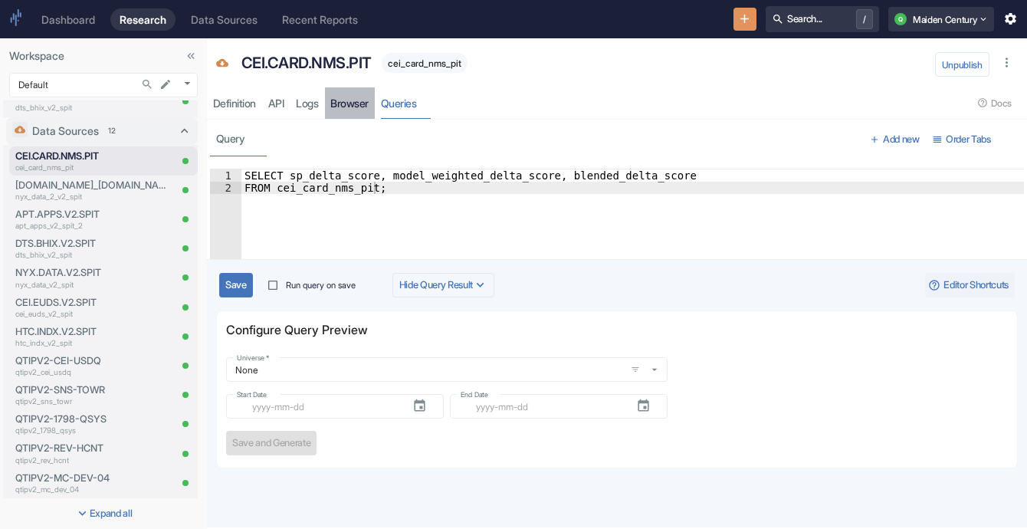
click at [344, 92] on link "Browser" at bounding box center [350, 102] width 51 height 31
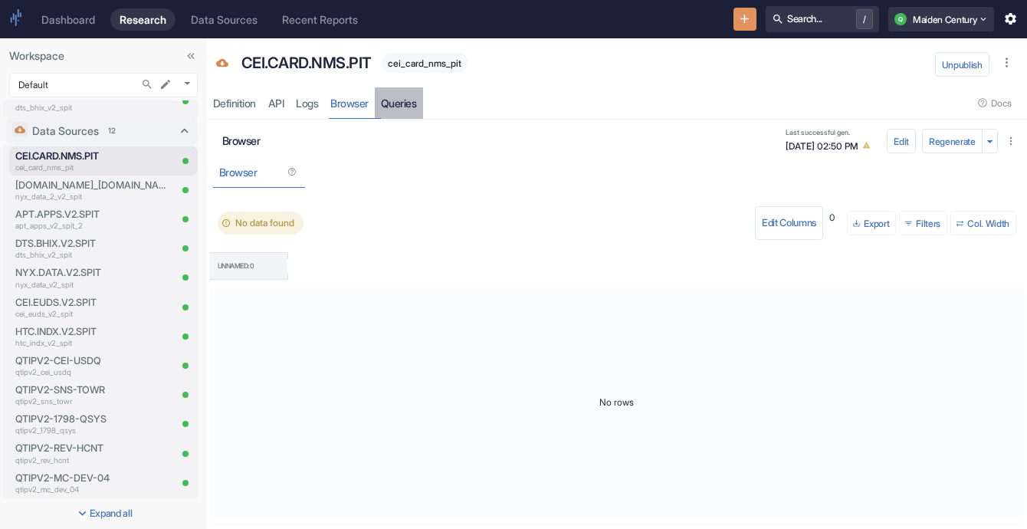
click at [394, 107] on link "Queries" at bounding box center [399, 102] width 48 height 31
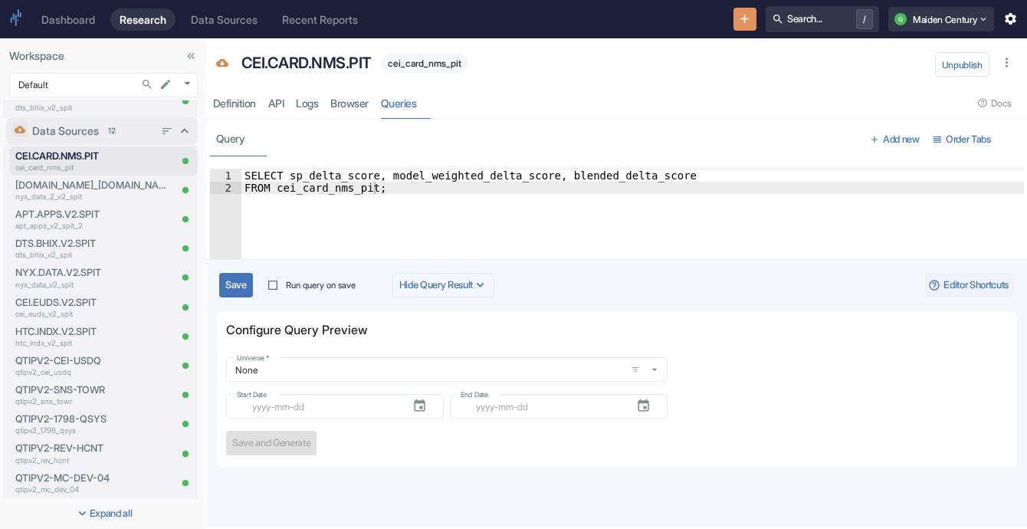
click at [147, 141] on div "Data Sources 12" at bounding box center [102, 131] width 192 height 28
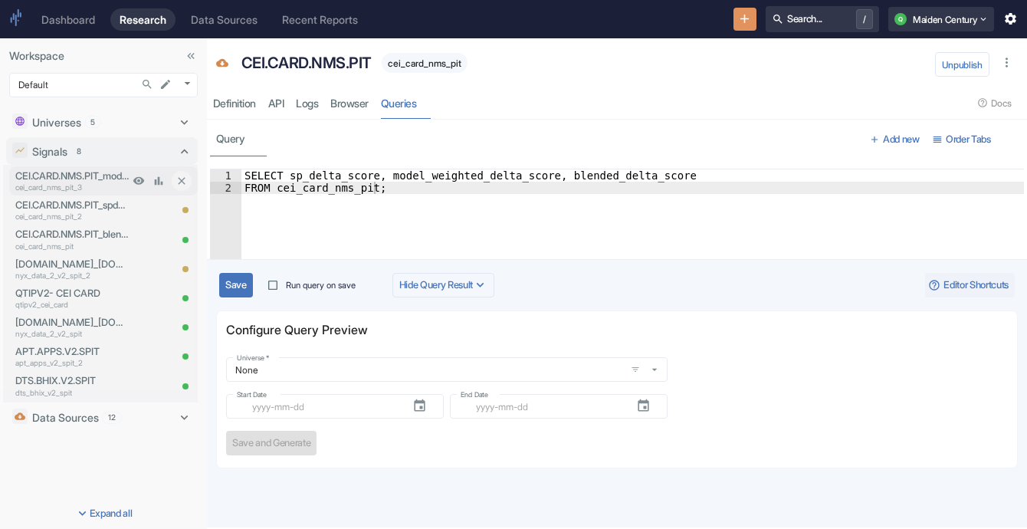
click at [98, 186] on p "cei_card_nms_pit_3" at bounding box center [71, 187] width 113 height 11
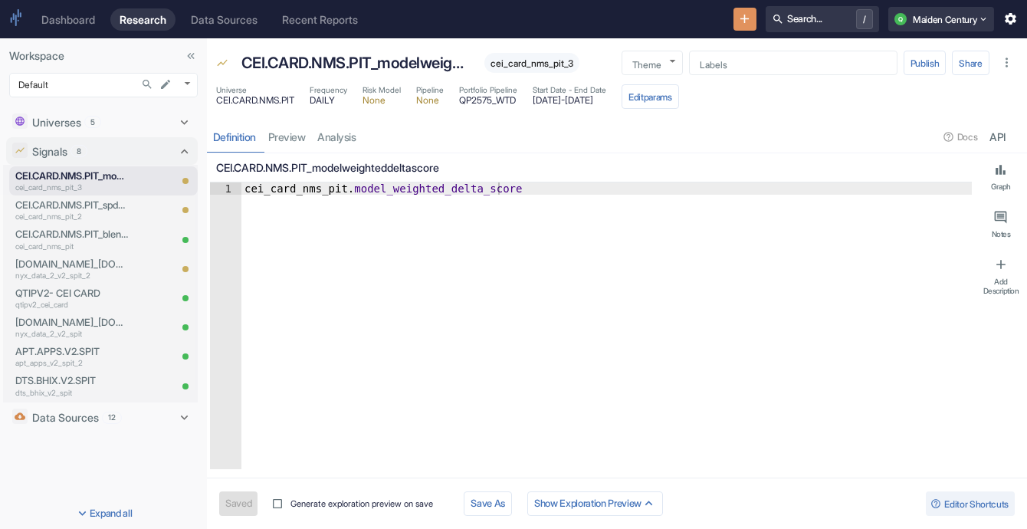
click at [341, 139] on div "Definition preview analysis Docs API" at bounding box center [617, 136] width 820 height 31
click at [341, 139] on link "analysis" at bounding box center [337, 136] width 51 height 31
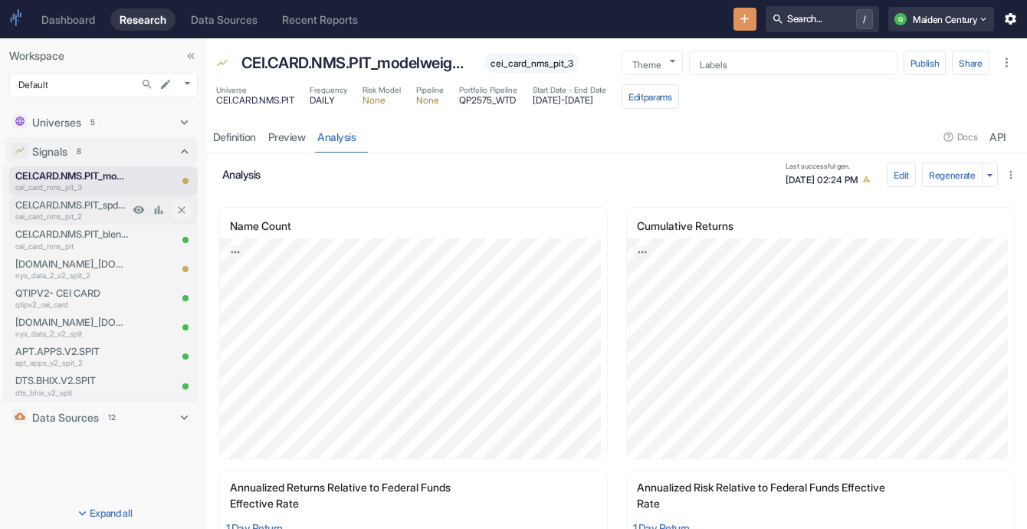
click at [93, 219] on p "cei_card_nms_pit_2" at bounding box center [71, 216] width 113 height 11
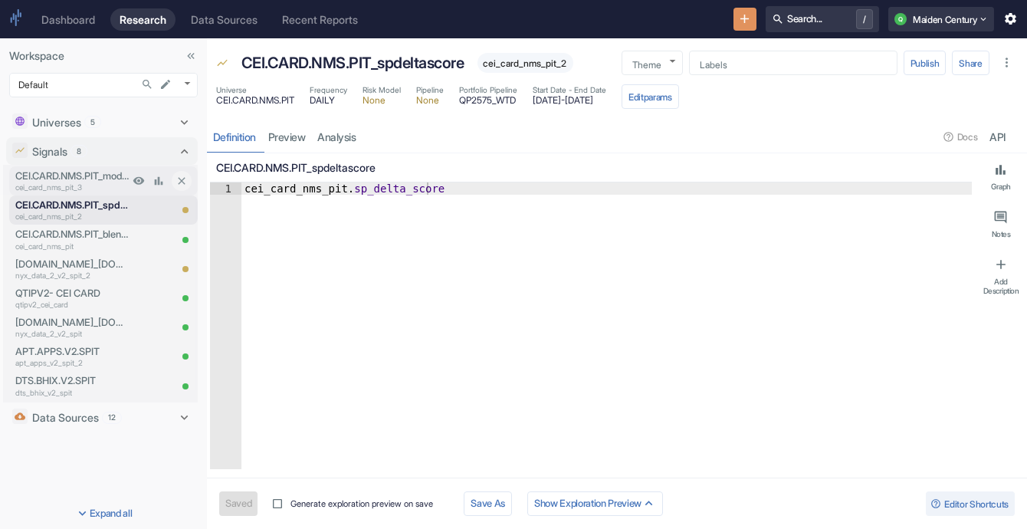
click at [115, 176] on p "CEI.CARD.NMS.PIT_modelweighteddeltascore" at bounding box center [71, 176] width 113 height 15
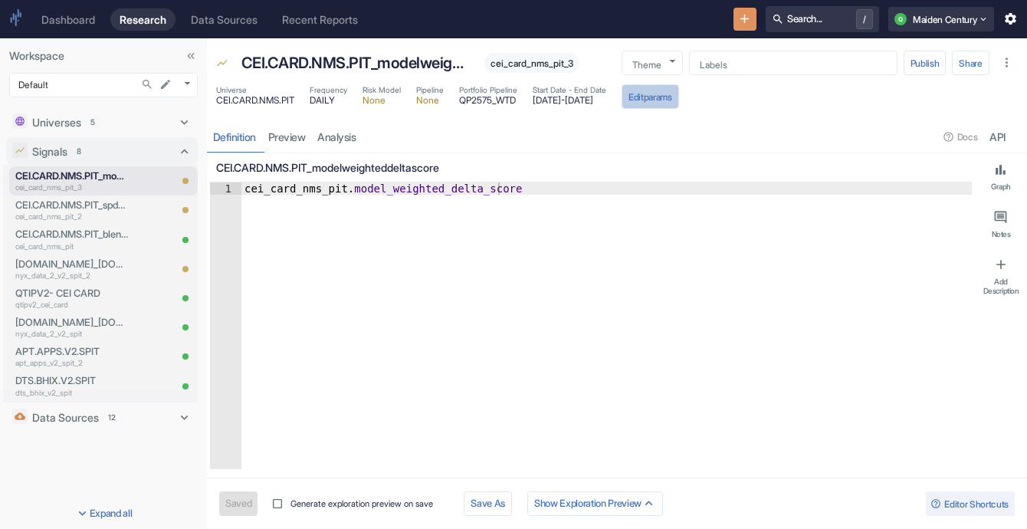
click at [679, 95] on button "Edit params" at bounding box center [650, 96] width 57 height 25
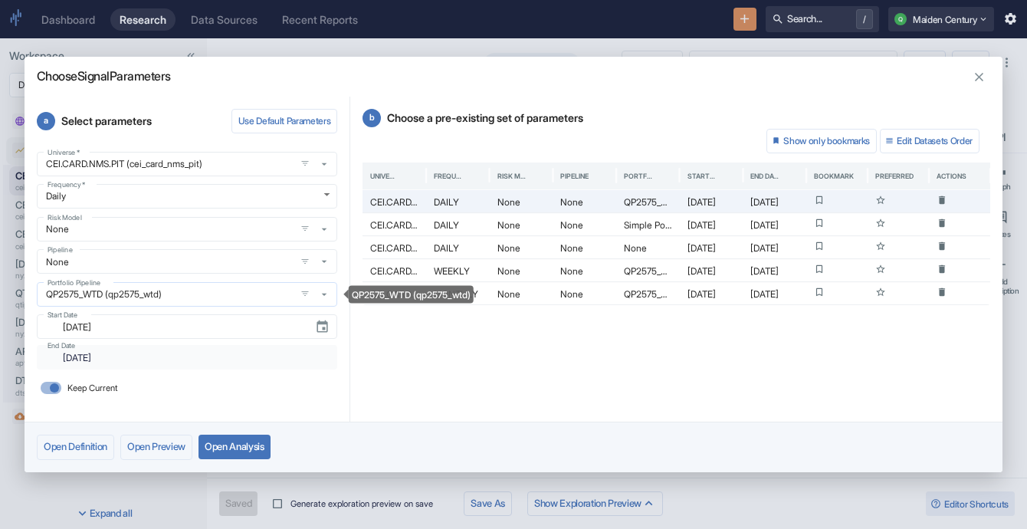
click at [170, 292] on input "QP2575_WTD (qp2575_wtd)" at bounding box center [165, 293] width 249 height 13
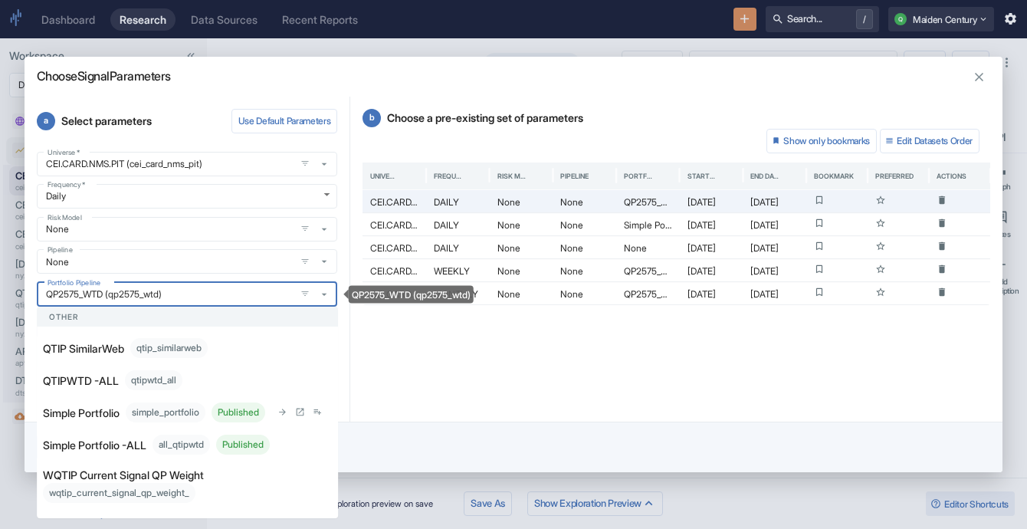
scroll to position [708, 0]
click at [192, 454] on div "Simple Portfolio -ALL all_qtipwtd Published" at bounding box center [157, 445] width 228 height 20
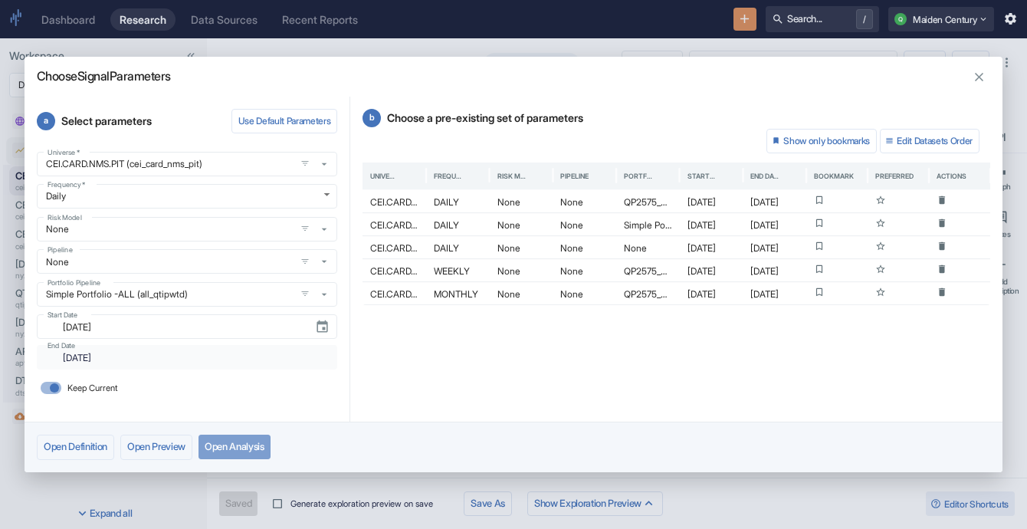
click at [243, 448] on button "Open Analysis" at bounding box center [234, 447] width 72 height 25
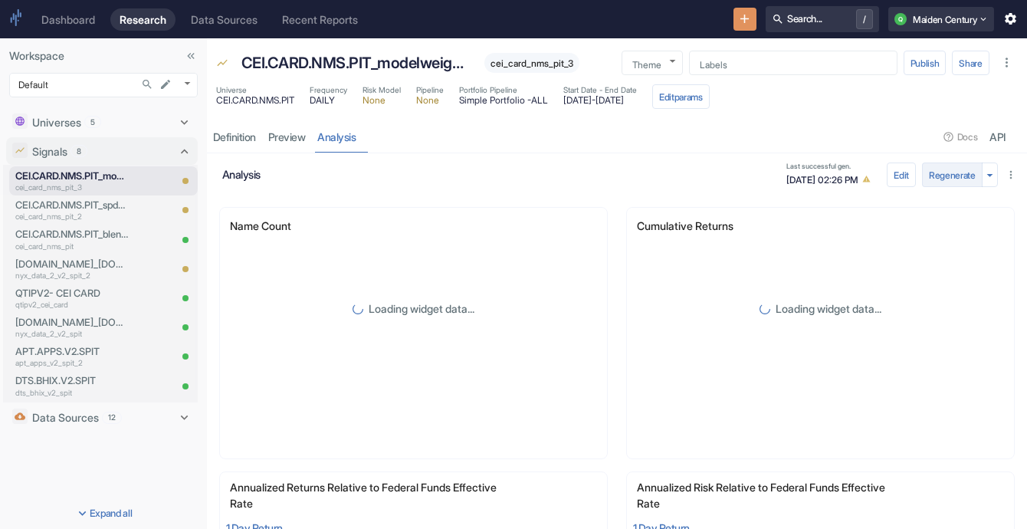
click at [928, 177] on button "Regenerate" at bounding box center [952, 174] width 61 height 25
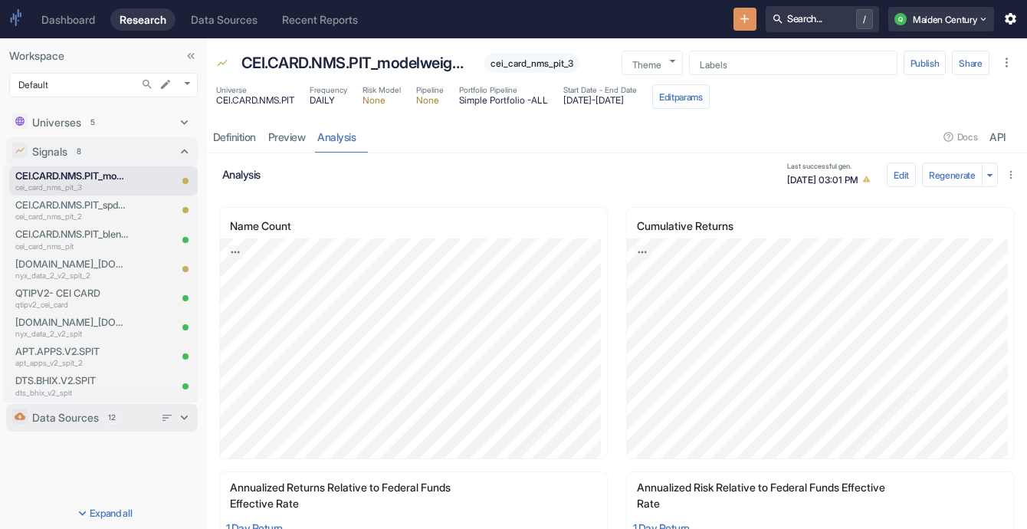
click at [97, 423] on p "Data Sources" at bounding box center [65, 417] width 67 height 16
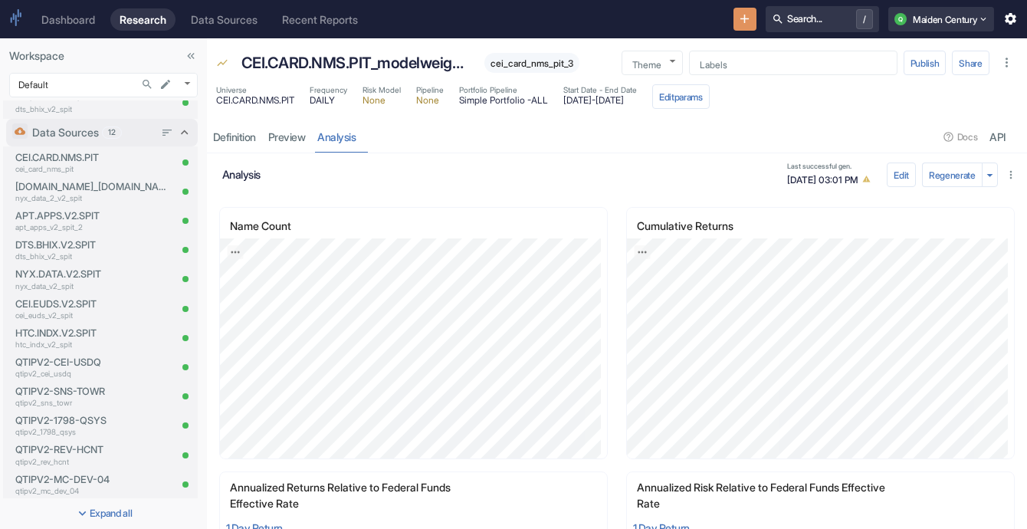
scroll to position [283, 0]
click at [59, 172] on p "cei_card_nms_pit" at bounding box center [91, 169] width 153 height 11
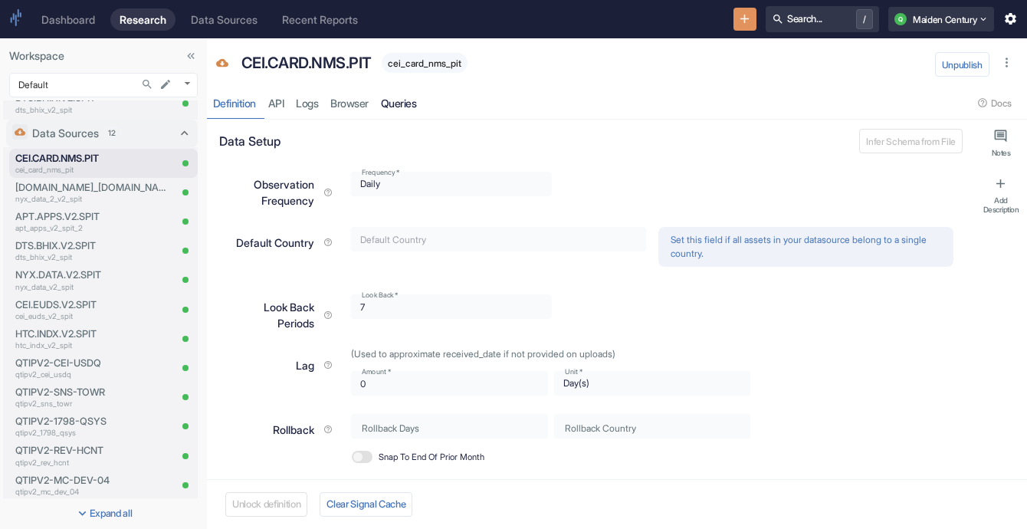
click at [392, 105] on link "Queries" at bounding box center [399, 102] width 48 height 31
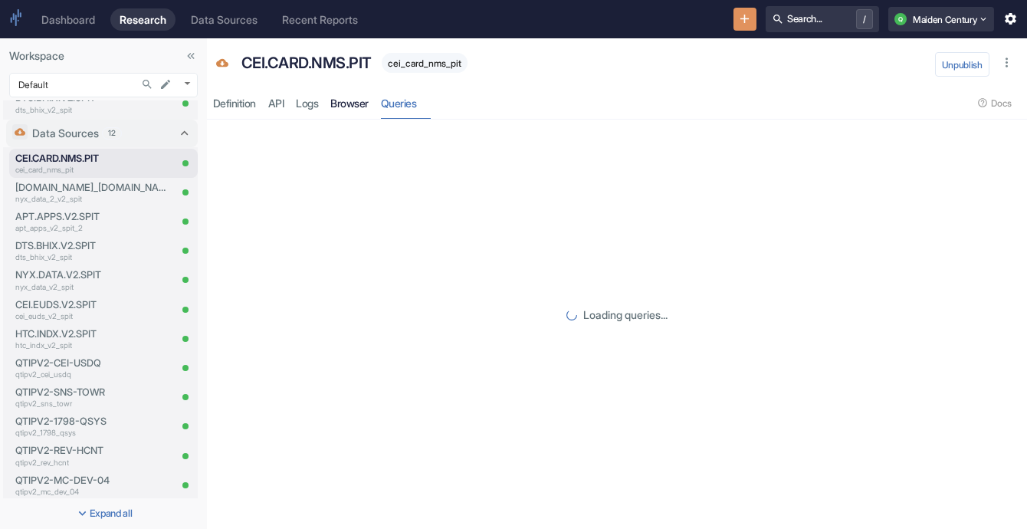
click at [366, 106] on link "Browser" at bounding box center [350, 102] width 51 height 31
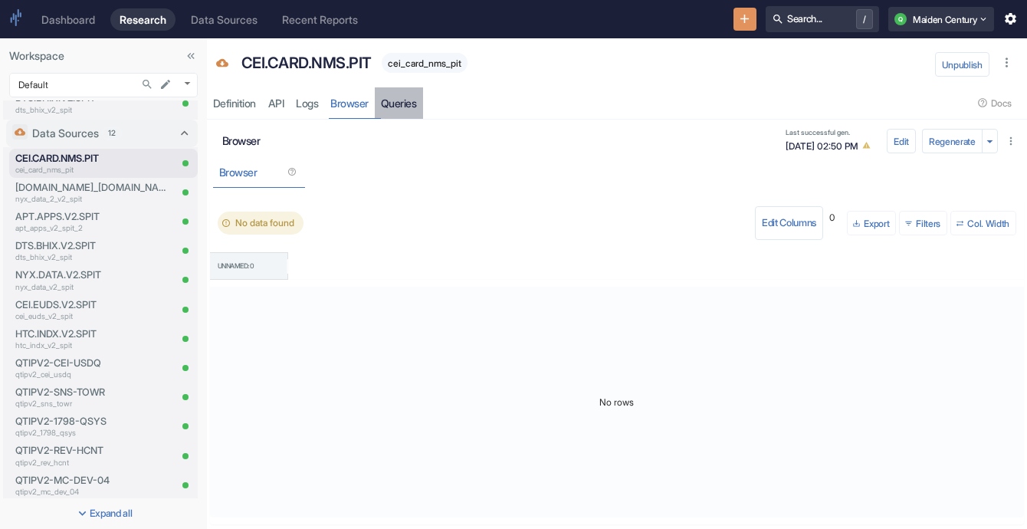
click at [417, 107] on link "Queries" at bounding box center [399, 102] width 48 height 31
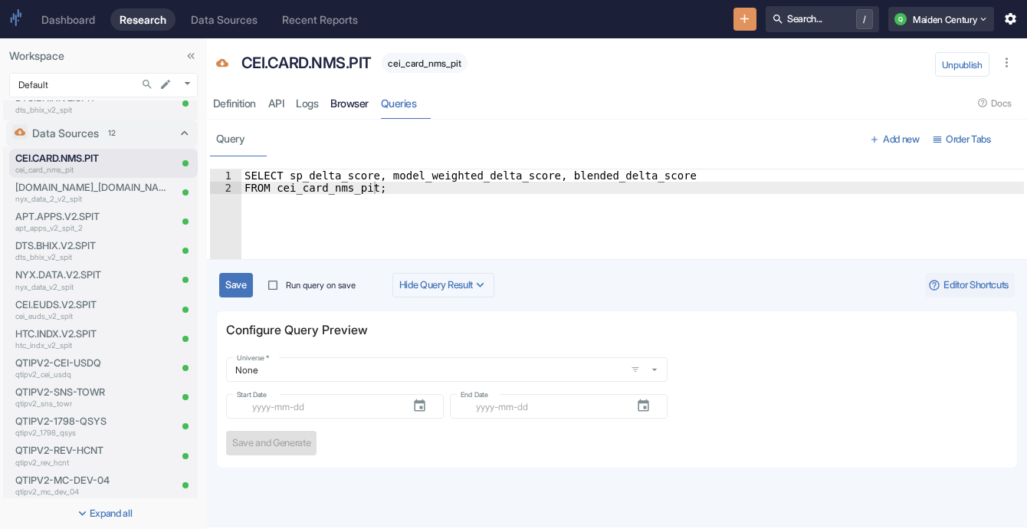
click at [340, 103] on link "Browser" at bounding box center [350, 102] width 51 height 31
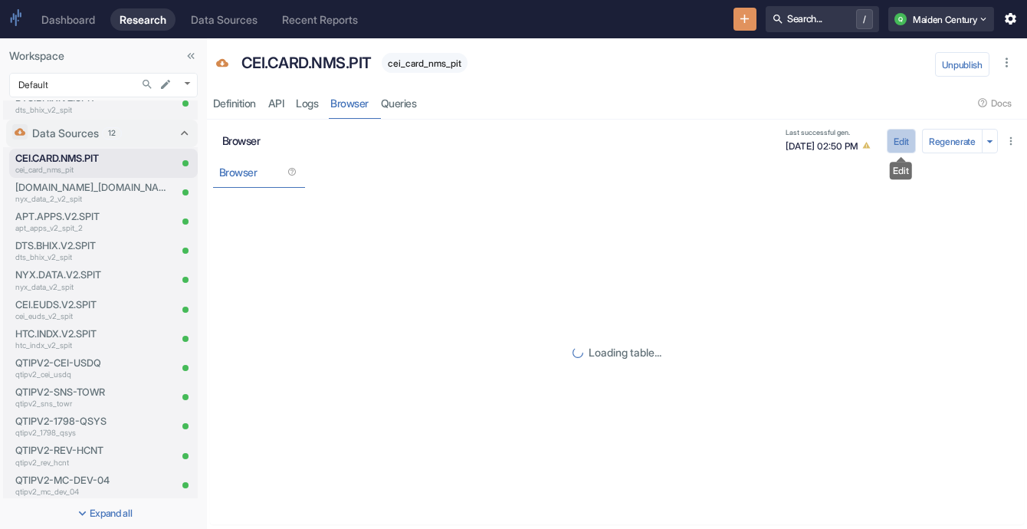
click at [894, 143] on button "Edit" at bounding box center [901, 141] width 29 height 25
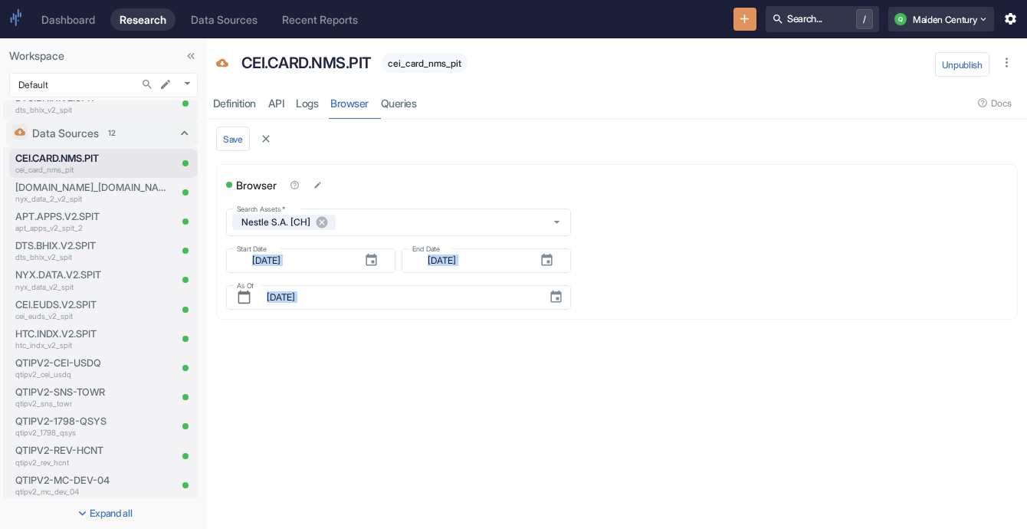
drag, startPoint x: 218, startPoint y: 214, endPoint x: 619, endPoint y: 323, distance: 416.3
click at [619, 323] on div "Browser Search Assets   * Nestle S.A. [CH] Search Assets   * Start Date ​ [DATE…" at bounding box center [617, 245] width 802 height 163
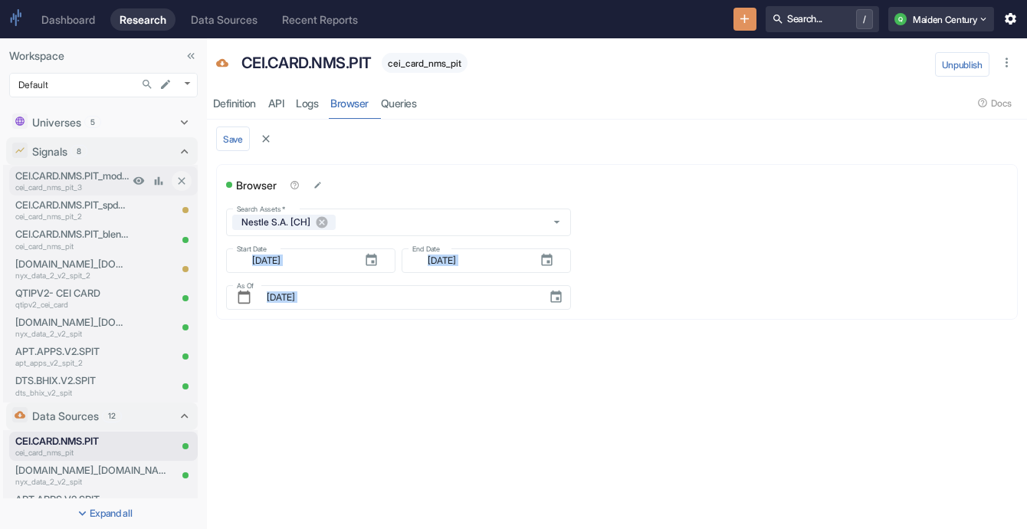
click at [77, 172] on p "CEI.CARD.NMS.PIT_modelweighteddeltascore" at bounding box center [71, 176] width 113 height 15
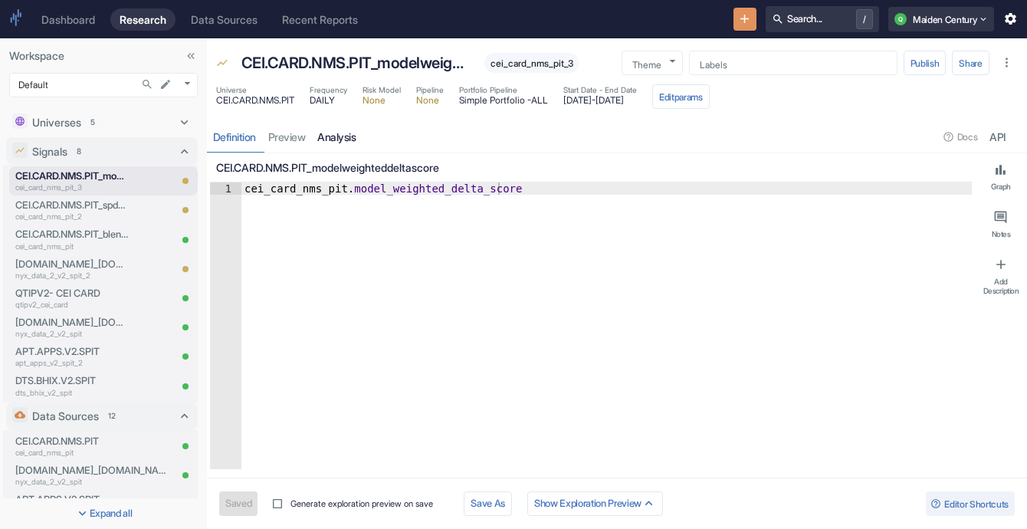
click at [349, 130] on link "analysis" at bounding box center [337, 136] width 51 height 31
